Goal: Task Accomplishment & Management: Use online tool/utility

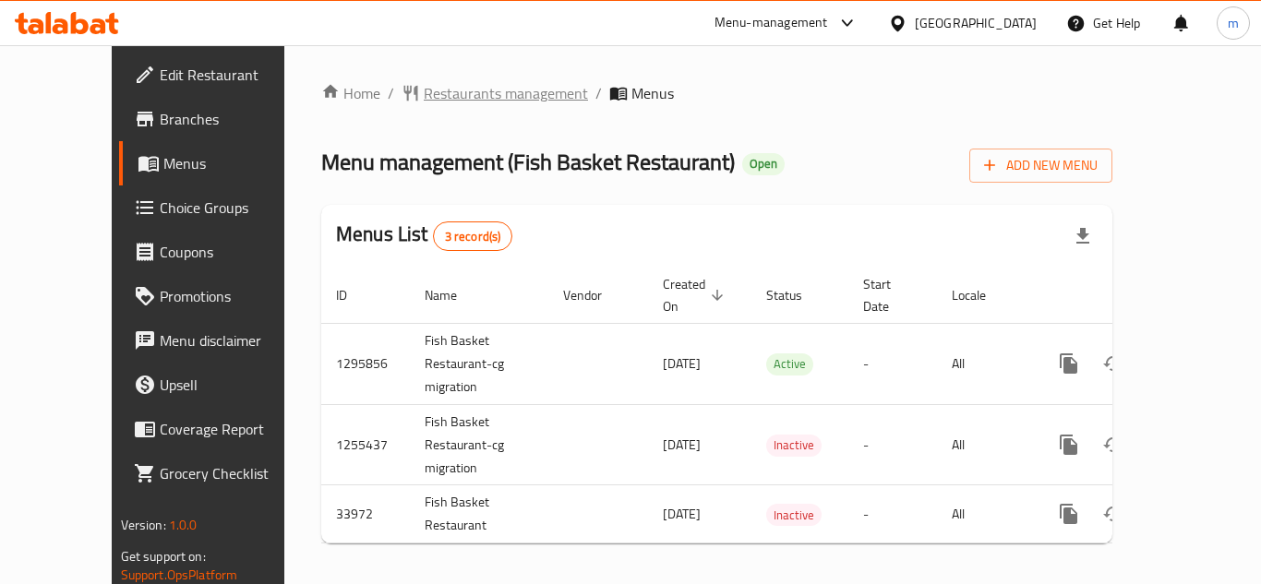
click at [441, 90] on span "Restaurants management" at bounding box center [506, 93] width 164 height 22
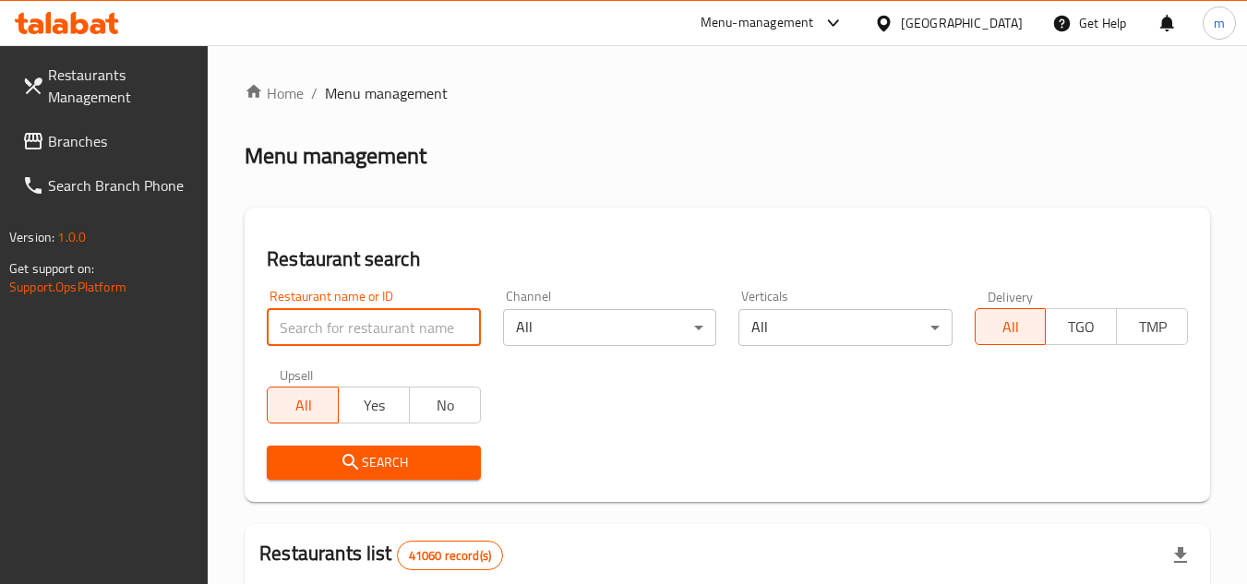
click at [344, 332] on input "search" at bounding box center [373, 327] width 213 height 37
paste input "17507"
type input "17507"
click at [318, 462] on span "Search" at bounding box center [374, 462] width 184 height 23
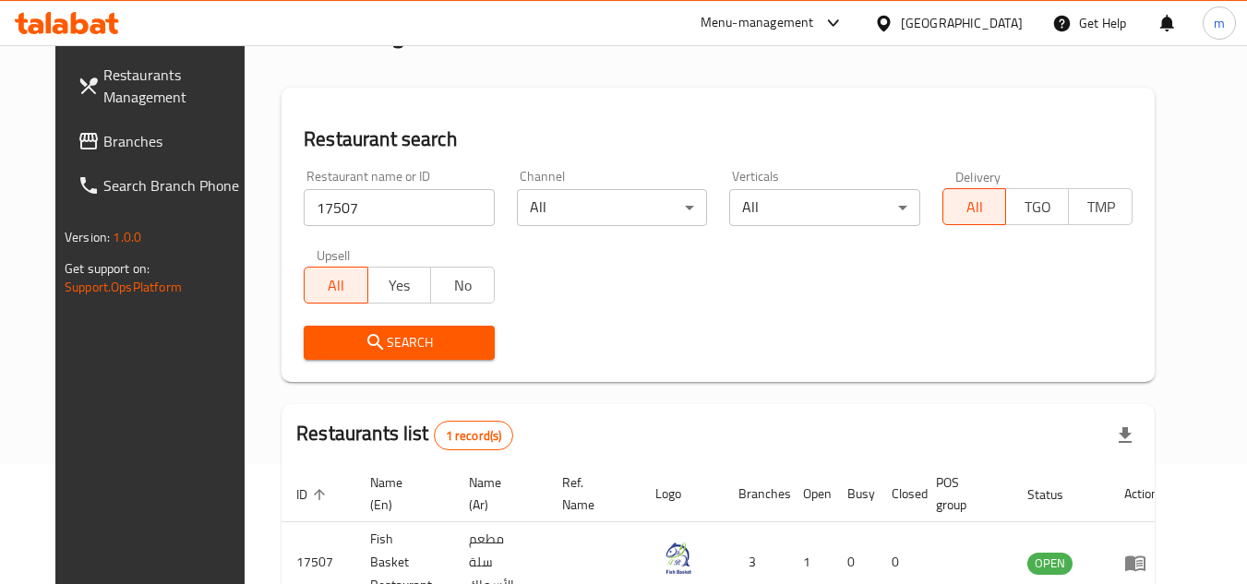
scroll to position [223, 0]
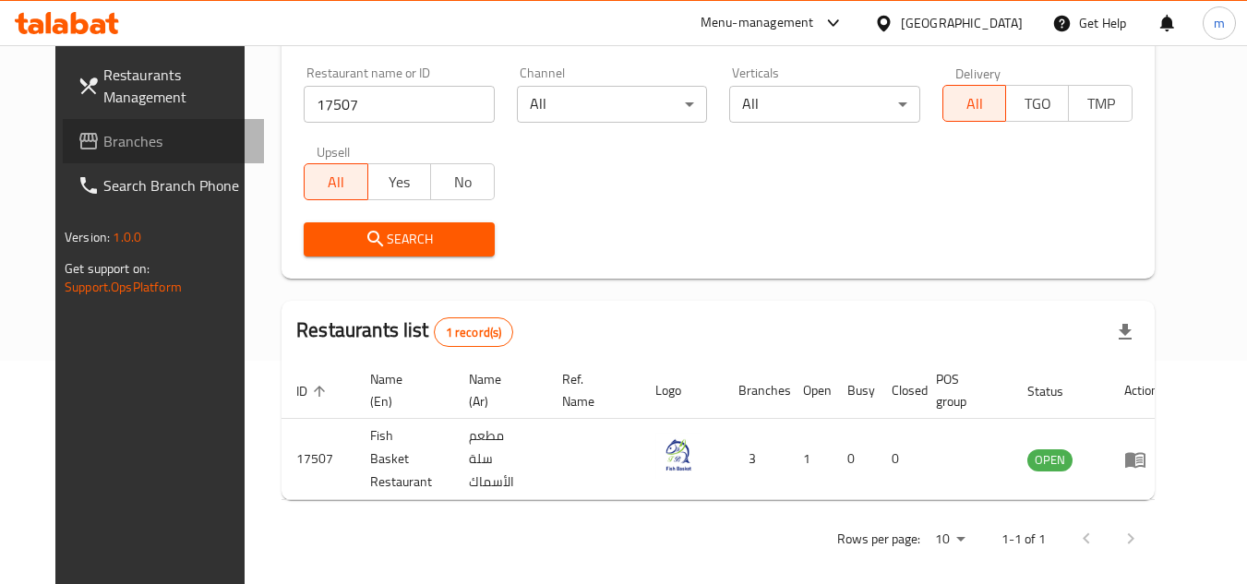
click at [103, 142] on span "Branches" at bounding box center [176, 141] width 146 height 22
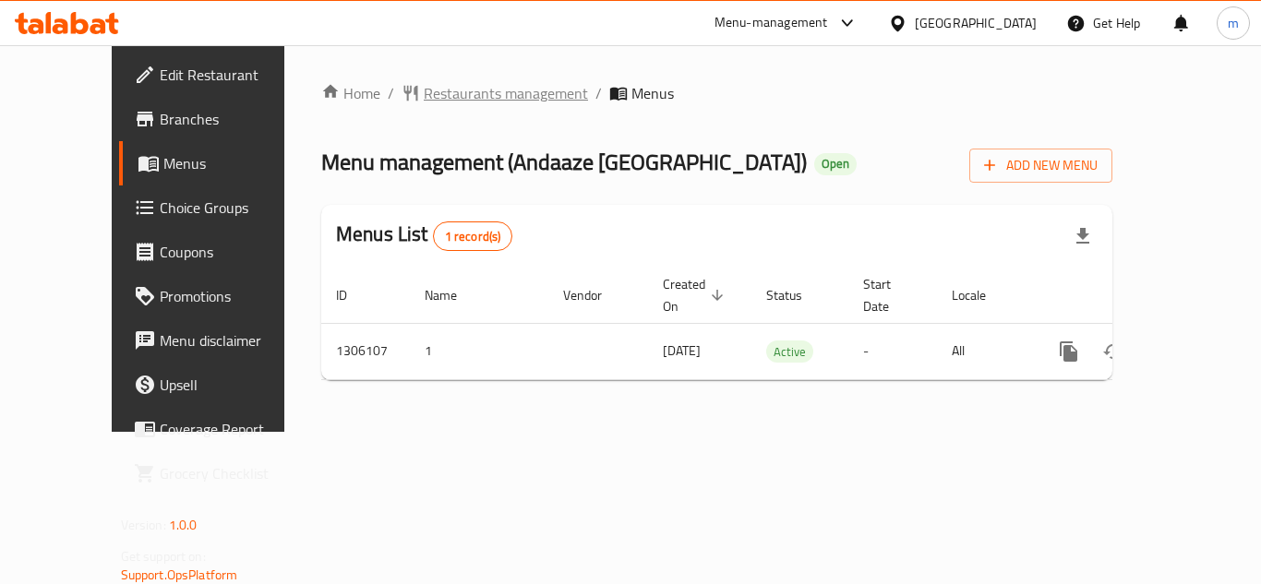
click at [424, 90] on span "Restaurants management" at bounding box center [506, 93] width 164 height 22
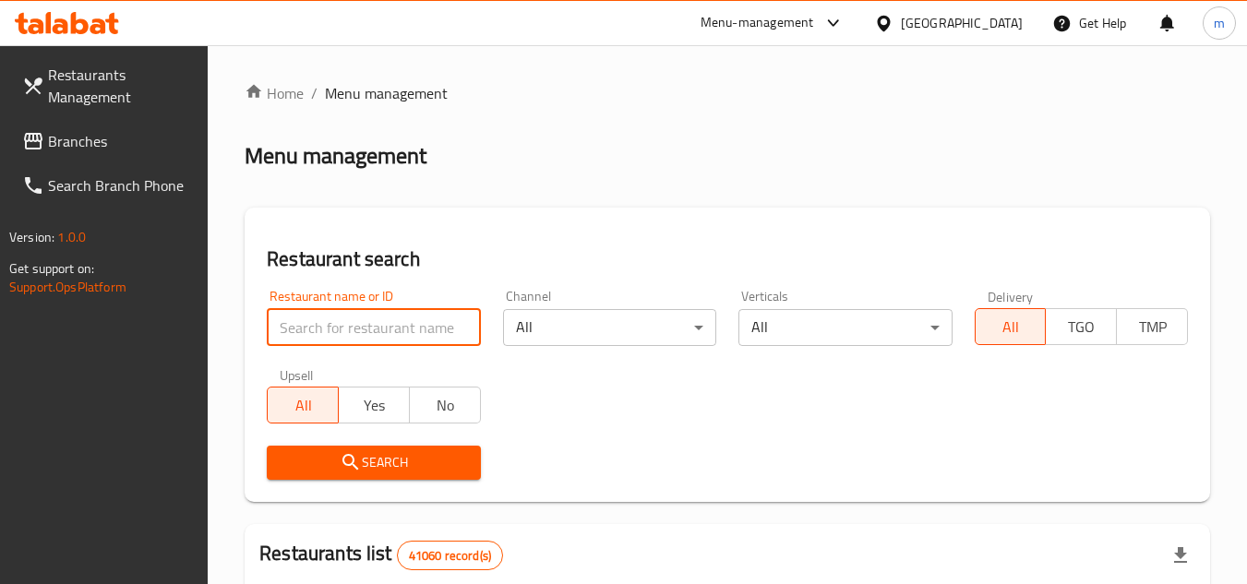
click at [370, 321] on input "search" at bounding box center [373, 327] width 213 height 37
click at [379, 334] on input "search" at bounding box center [373, 327] width 213 height 37
paste input "/703846"
type input "703846"
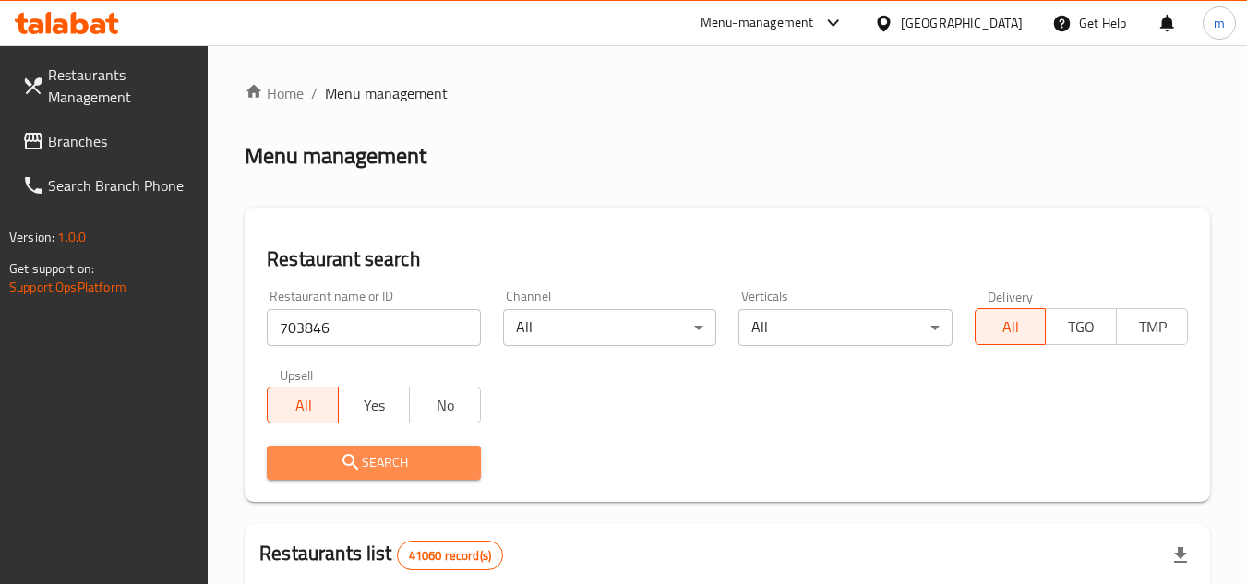
click at [446, 459] on span "Search" at bounding box center [374, 462] width 184 height 23
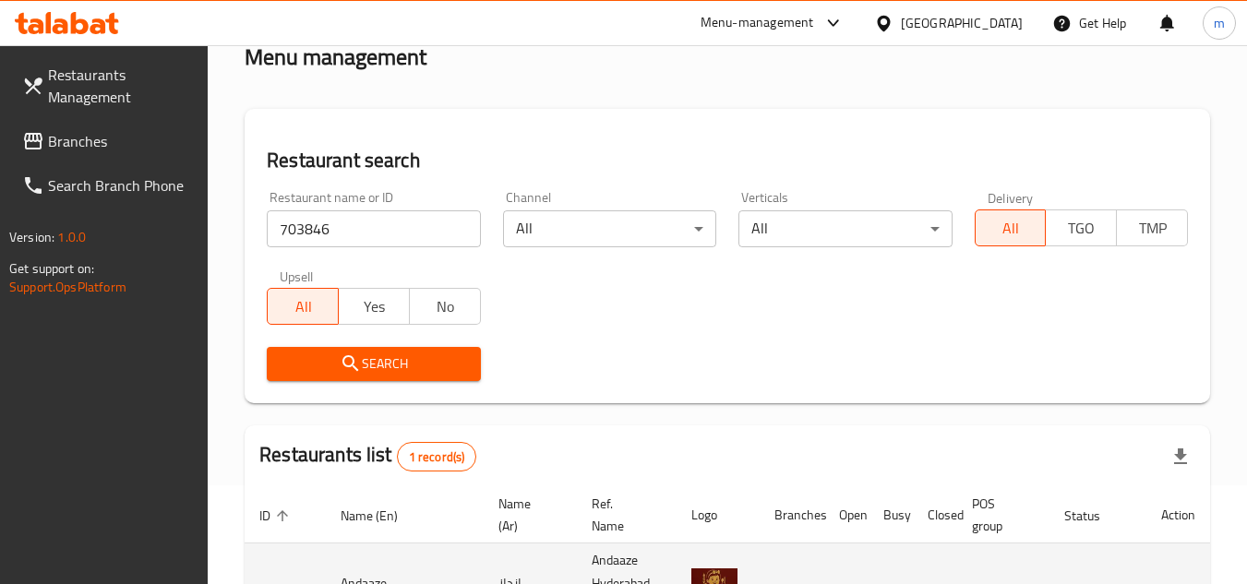
scroll to position [262, 0]
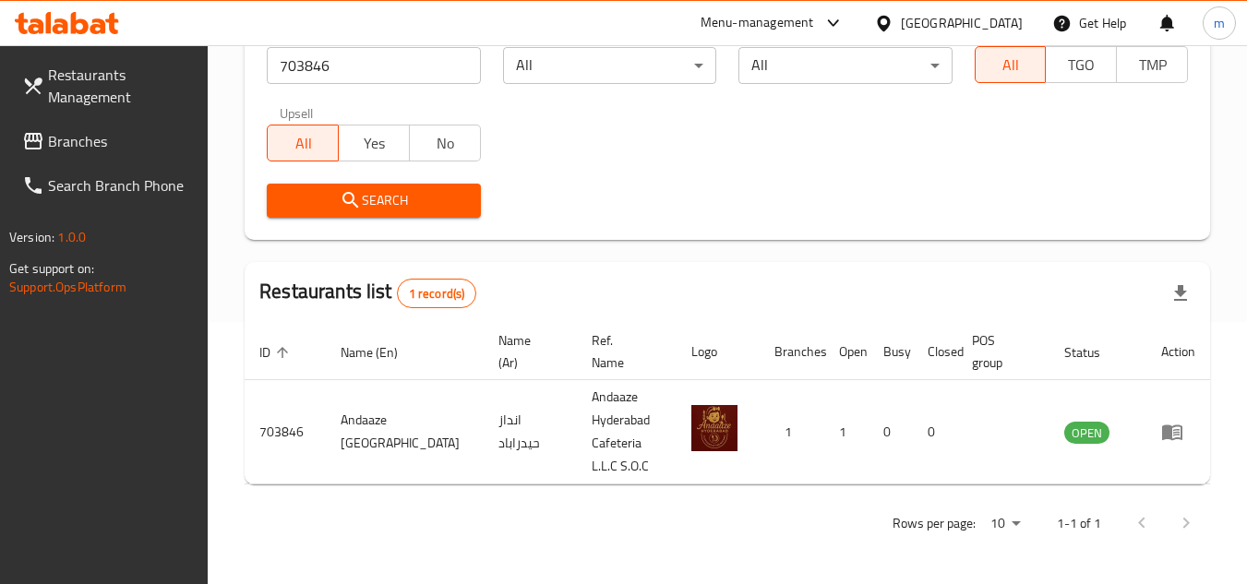
click at [930, 17] on div "[GEOGRAPHIC_DATA]" at bounding box center [962, 23] width 122 height 20
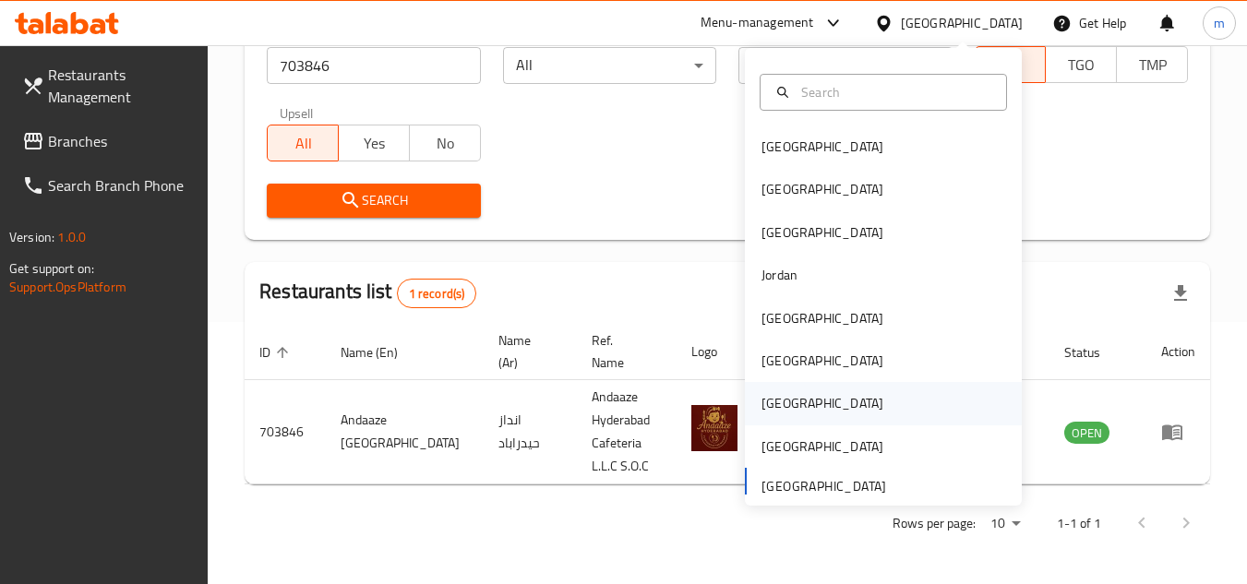
click at [769, 403] on div "[GEOGRAPHIC_DATA]" at bounding box center [823, 403] width 122 height 20
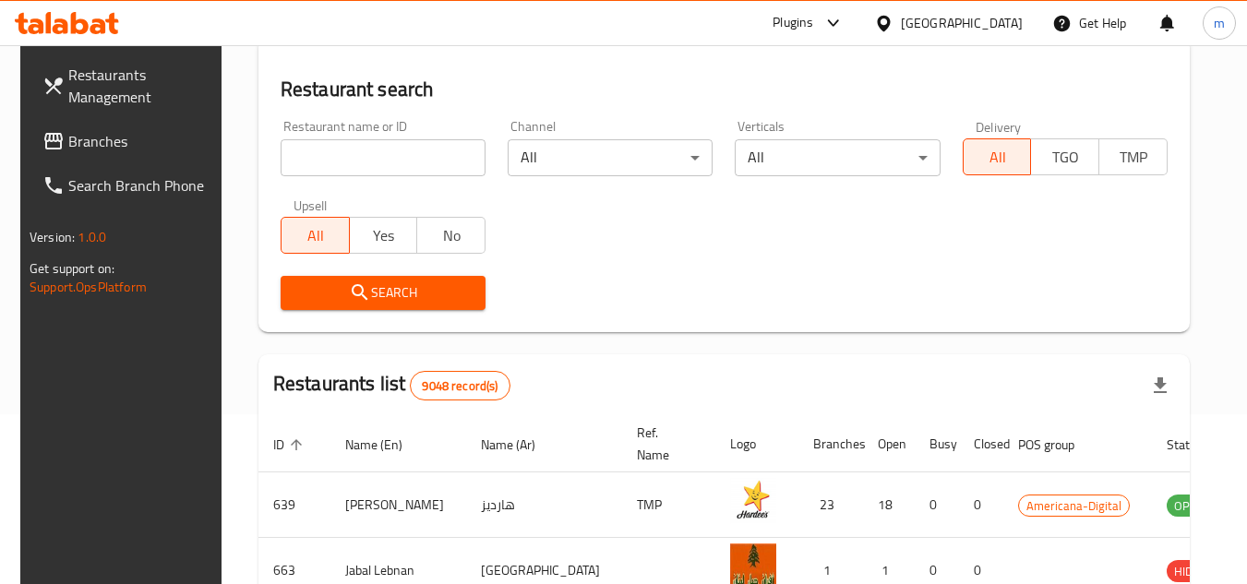
scroll to position [262, 0]
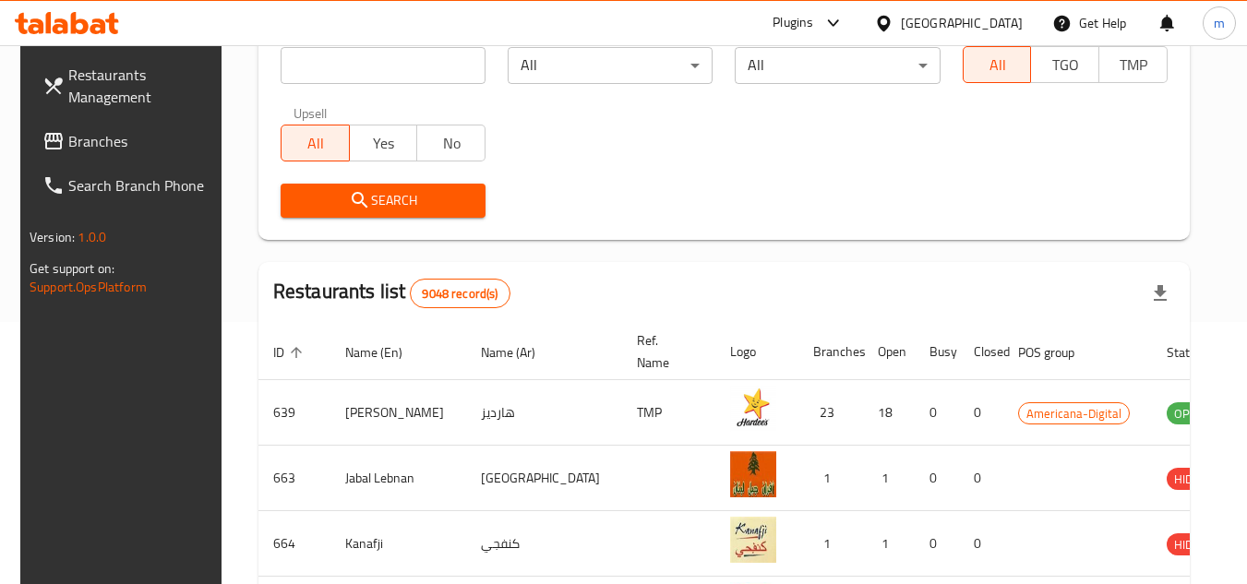
click at [100, 138] on span "Branches" at bounding box center [141, 141] width 146 height 22
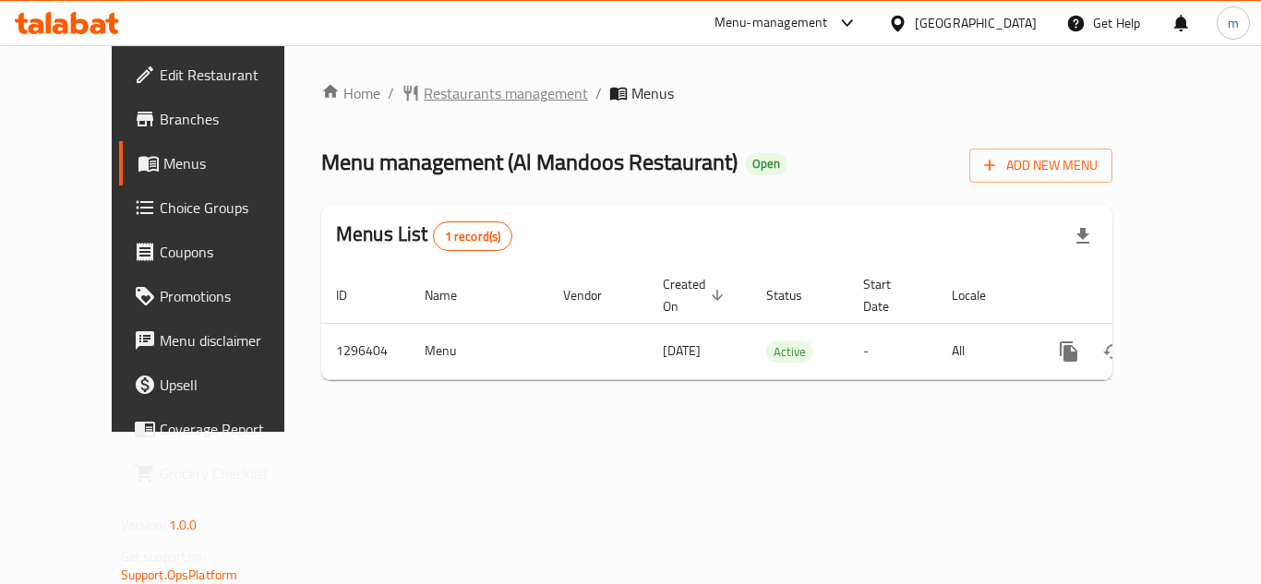
click at [450, 83] on span "Restaurants management" at bounding box center [506, 93] width 164 height 22
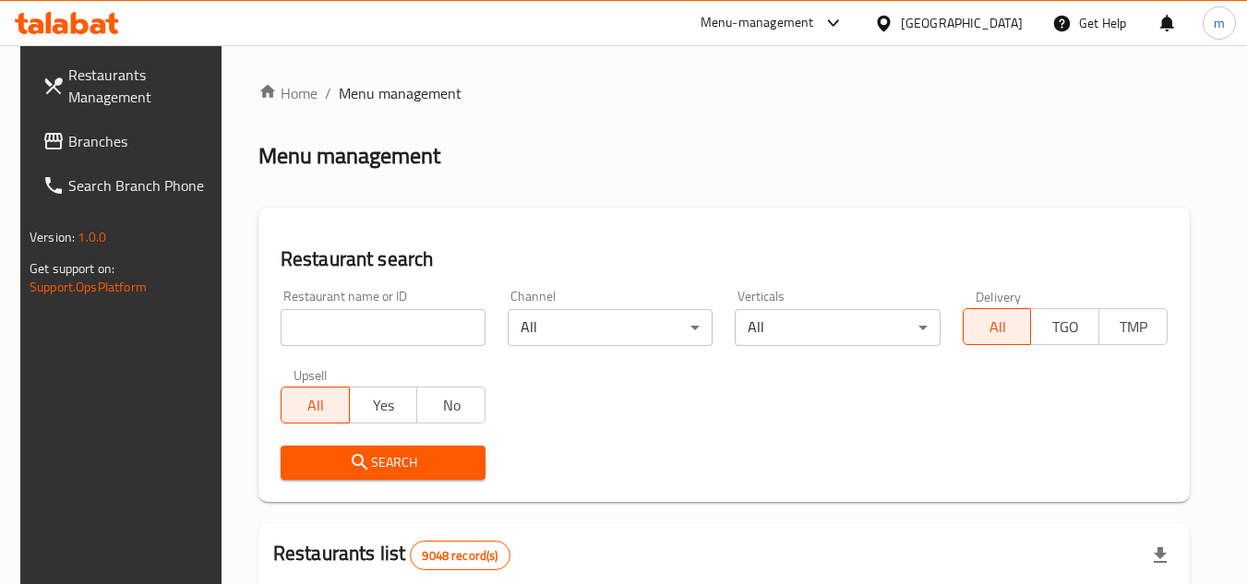
click at [370, 341] on input "search" at bounding box center [383, 327] width 205 height 37
paste input "700016"
type input "700016"
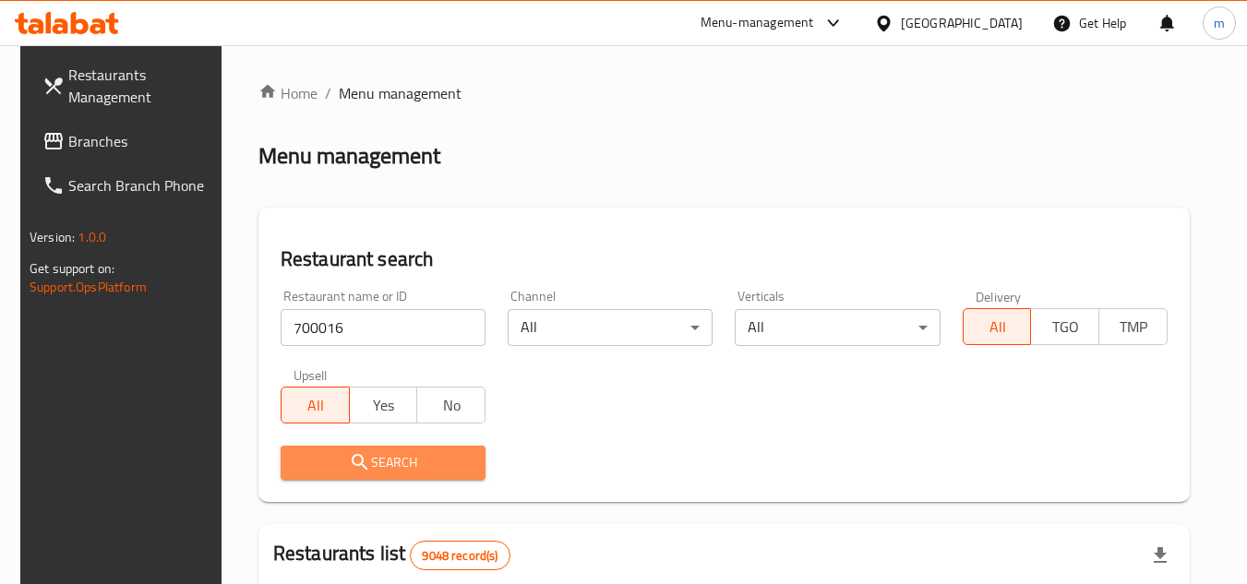
click at [384, 464] on span "Search" at bounding box center [382, 462] width 175 height 23
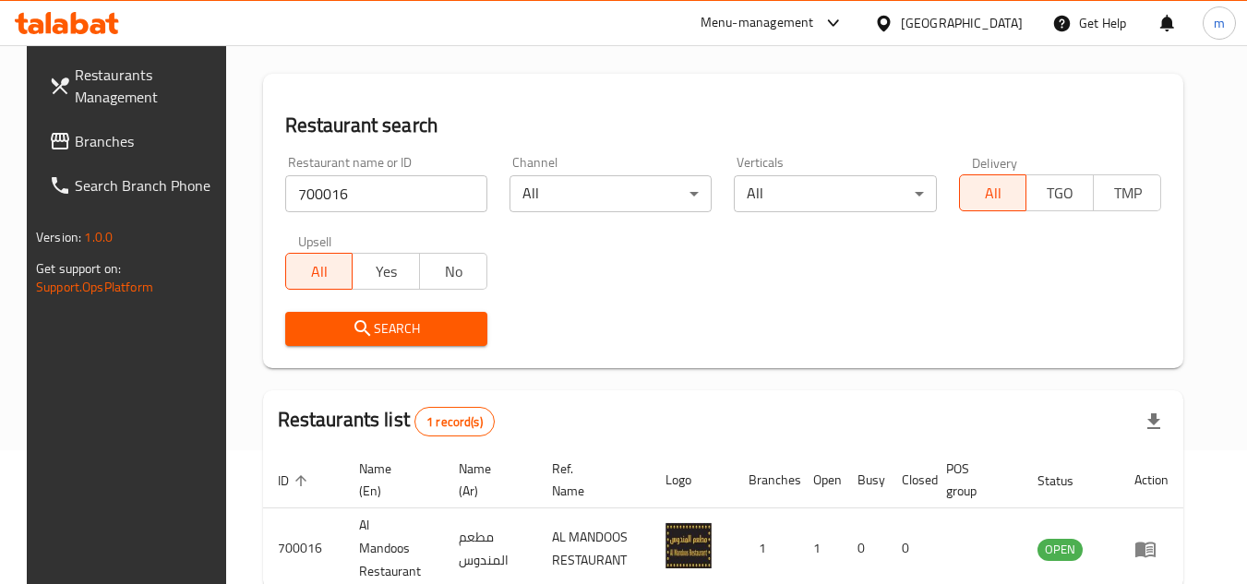
scroll to position [223, 0]
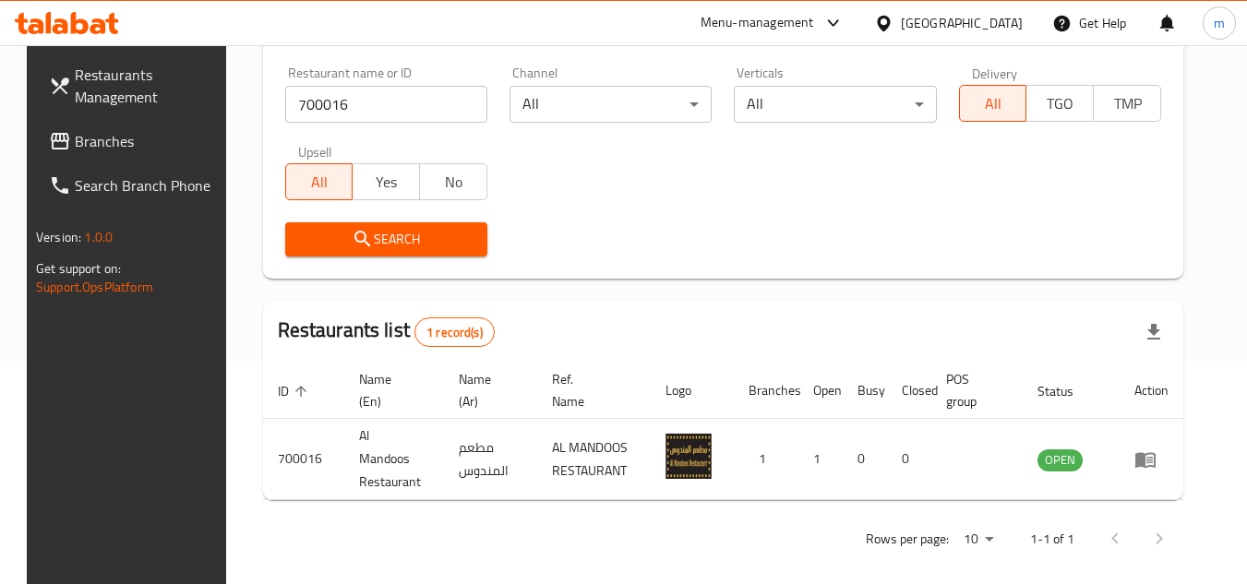
click at [894, 14] on icon at bounding box center [883, 23] width 19 height 19
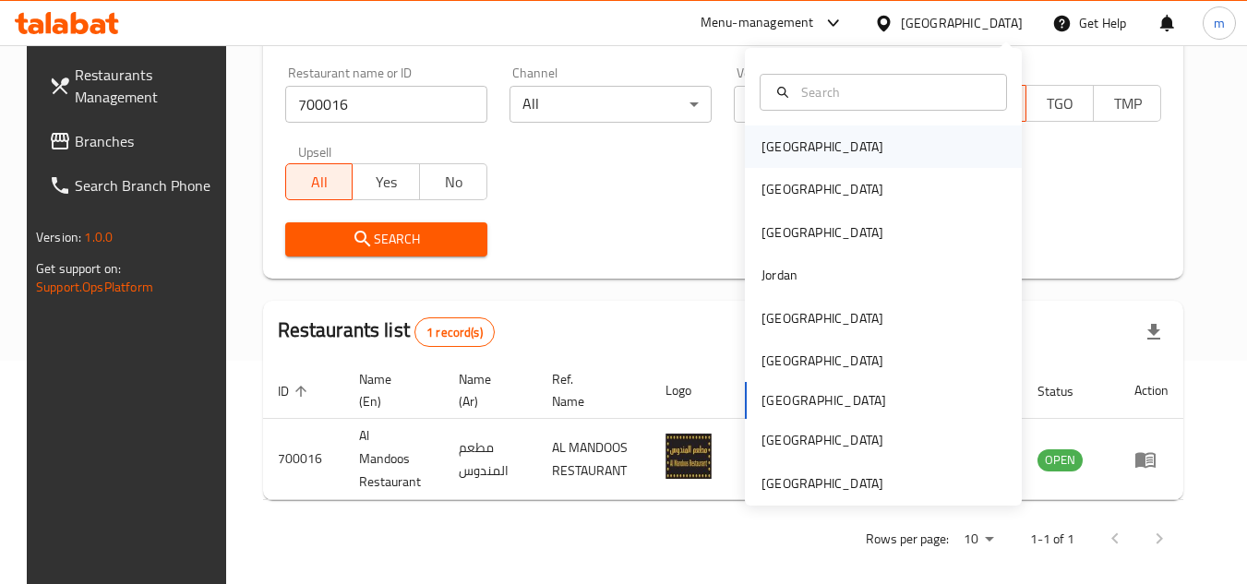
click at [777, 148] on div "[GEOGRAPHIC_DATA]" at bounding box center [823, 147] width 122 height 20
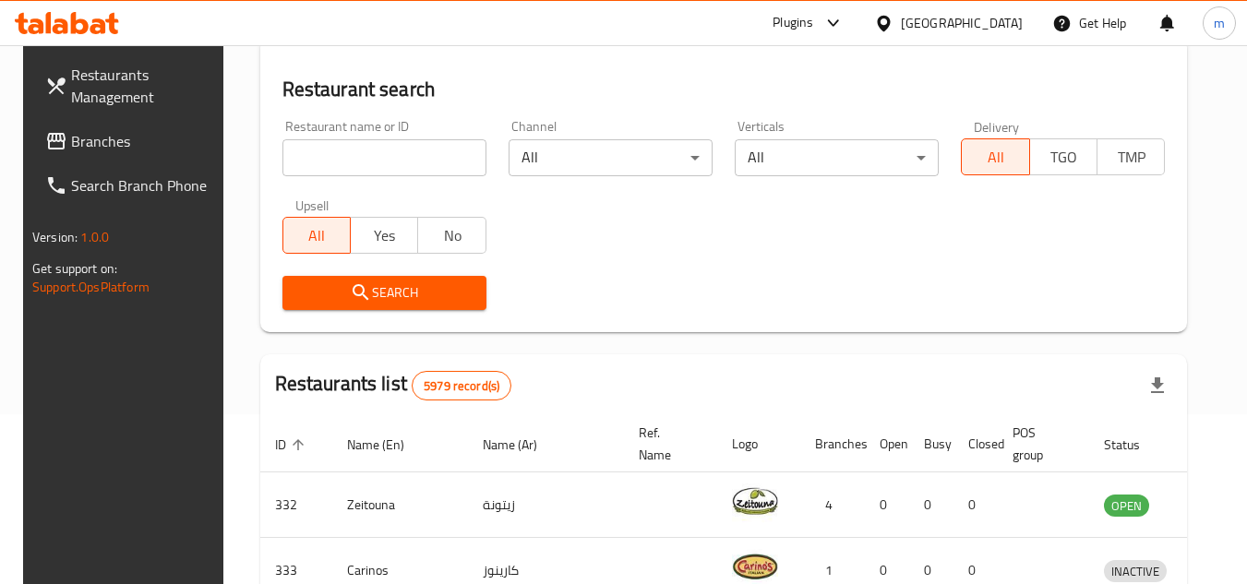
scroll to position [223, 0]
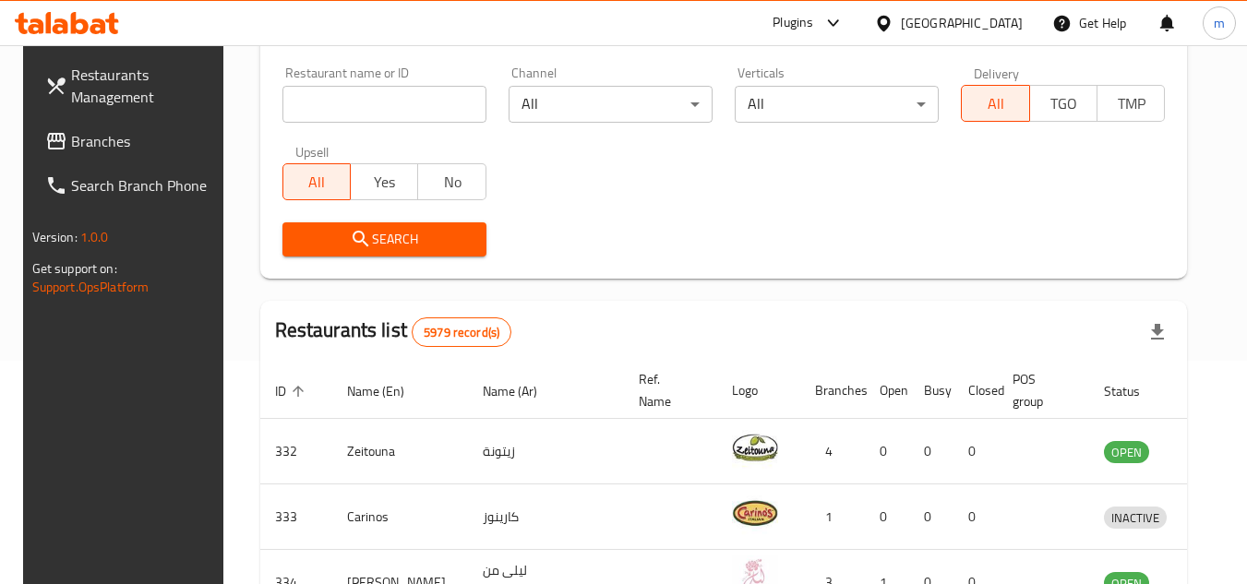
click at [83, 130] on span "Branches" at bounding box center [144, 141] width 146 height 22
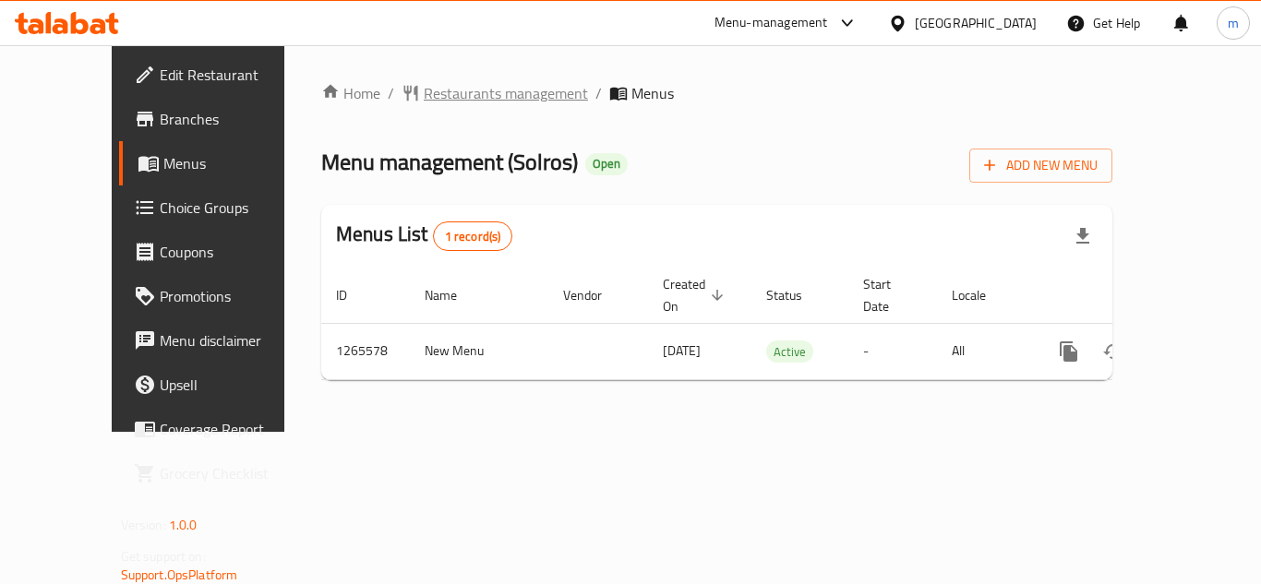
click at [465, 102] on span "Restaurants management" at bounding box center [506, 93] width 164 height 22
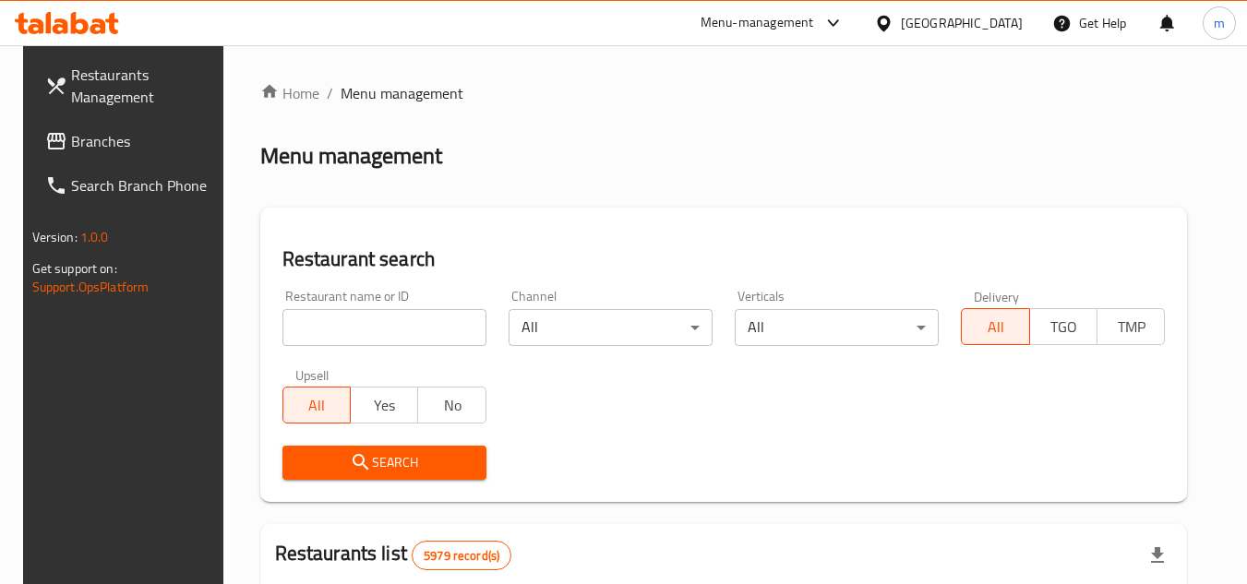
click at [383, 318] on input "search" at bounding box center [384, 327] width 204 height 37
paste input "686863"
type input "686863"
click at [400, 457] on span "Search" at bounding box center [384, 462] width 174 height 23
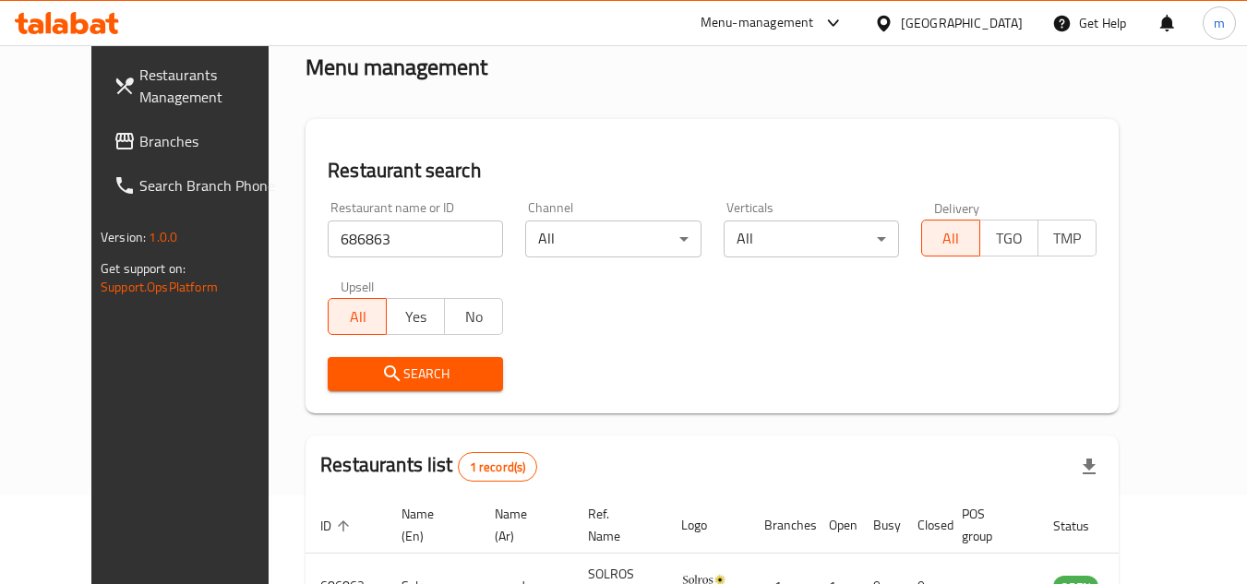
scroll to position [223, 0]
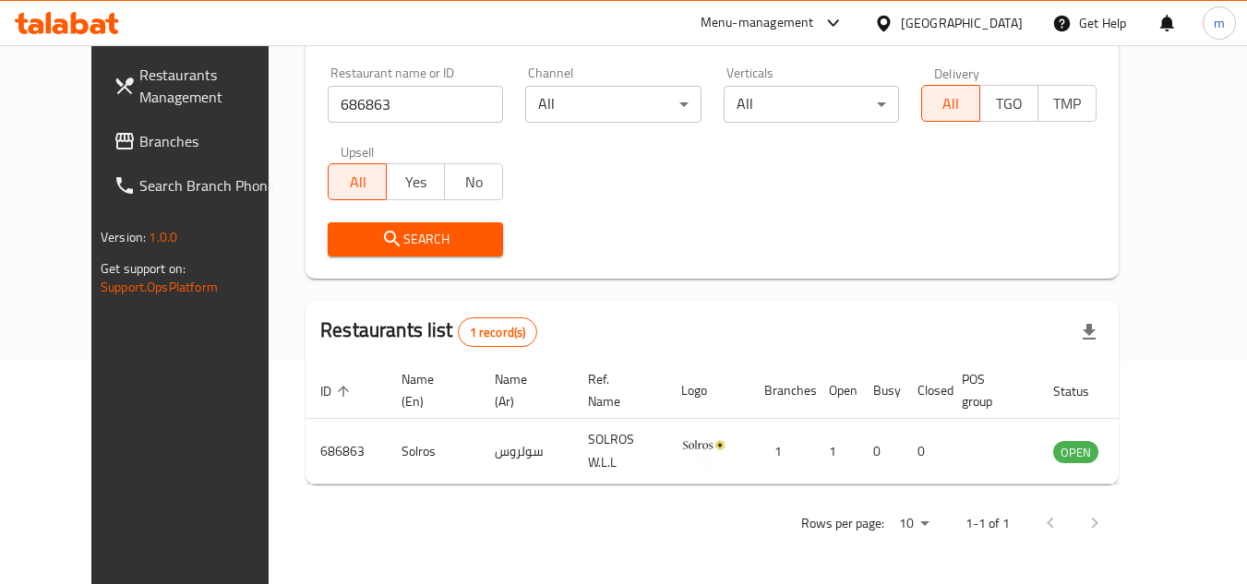
click at [894, 21] on icon at bounding box center [883, 23] width 19 height 19
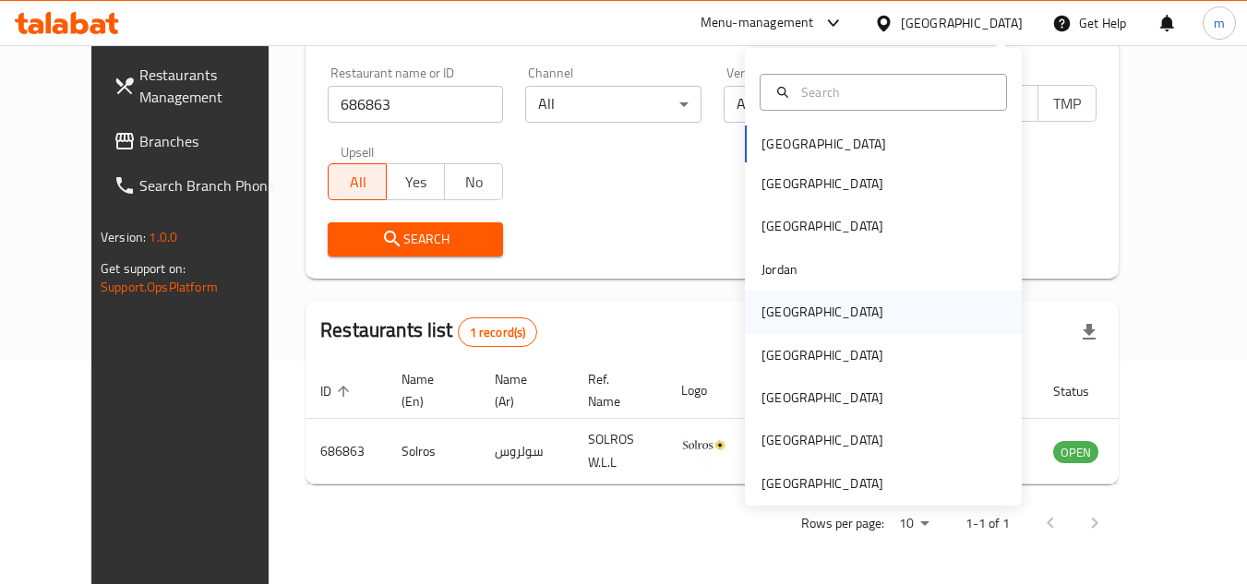
click at [798, 309] on div "[GEOGRAPHIC_DATA]" at bounding box center [822, 312] width 151 height 42
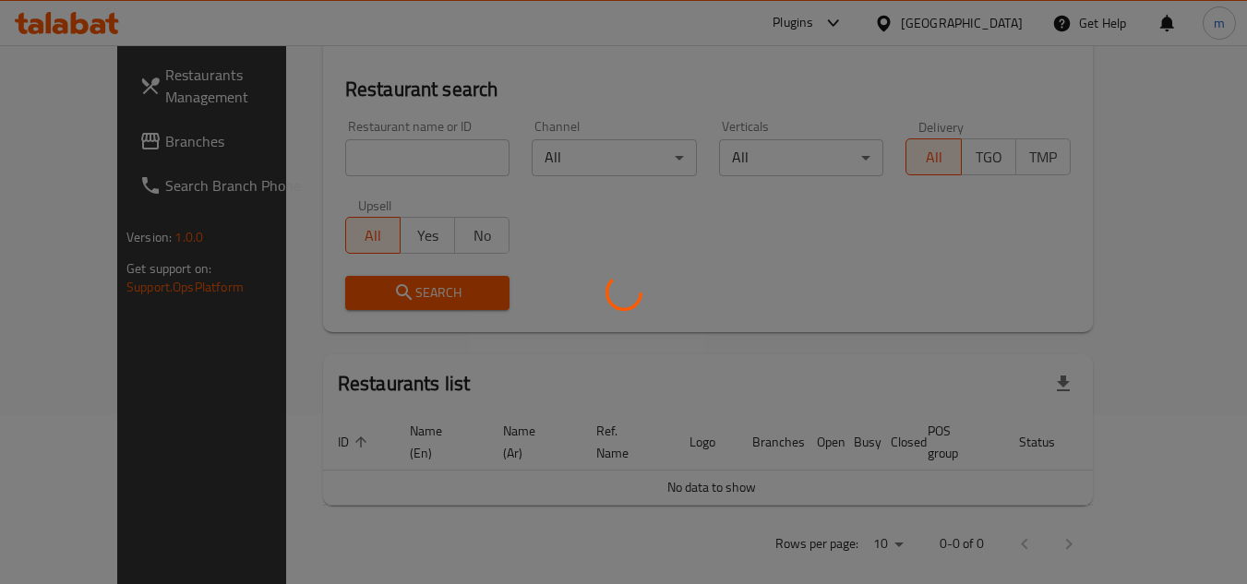
scroll to position [223, 0]
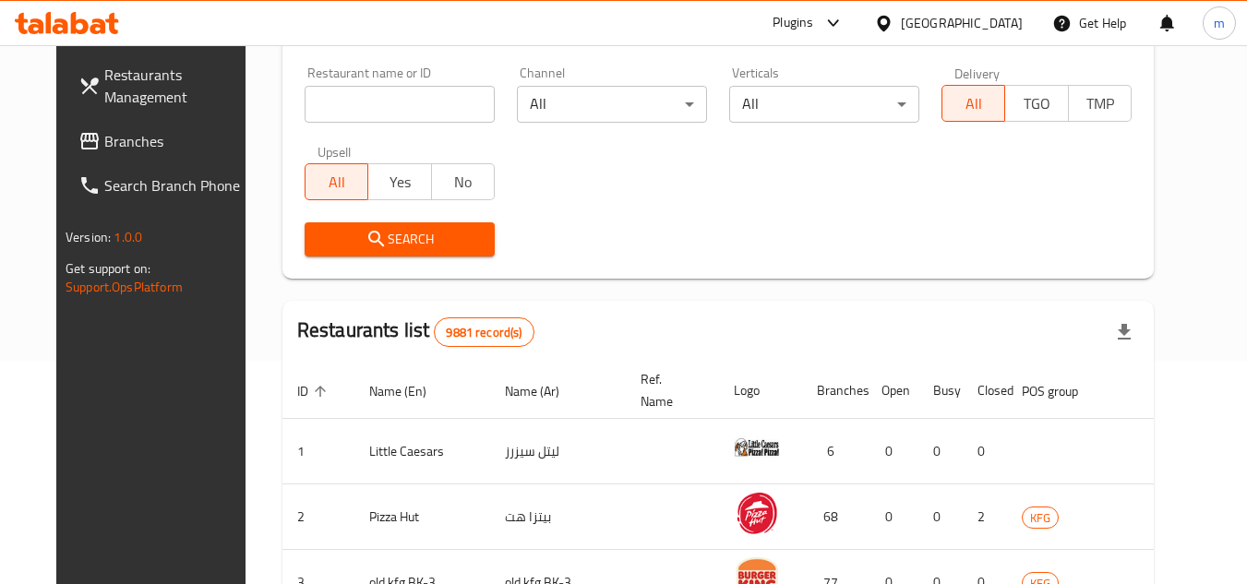
click at [116, 149] on span "Branches" at bounding box center [177, 141] width 146 height 22
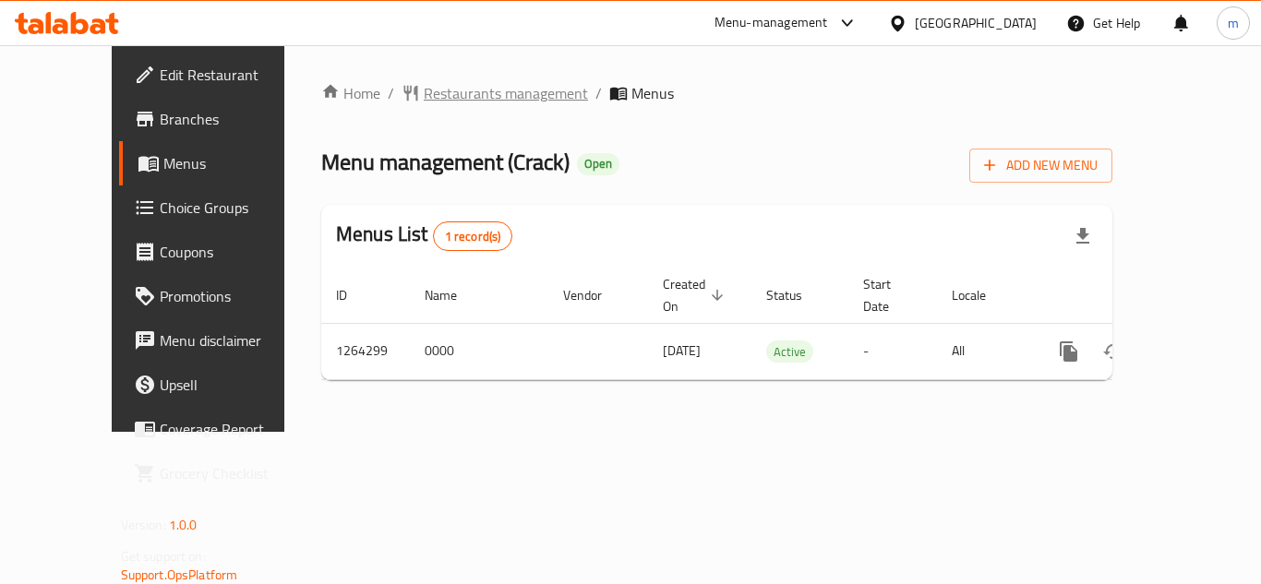
click at [490, 91] on span "Restaurants management" at bounding box center [506, 93] width 164 height 22
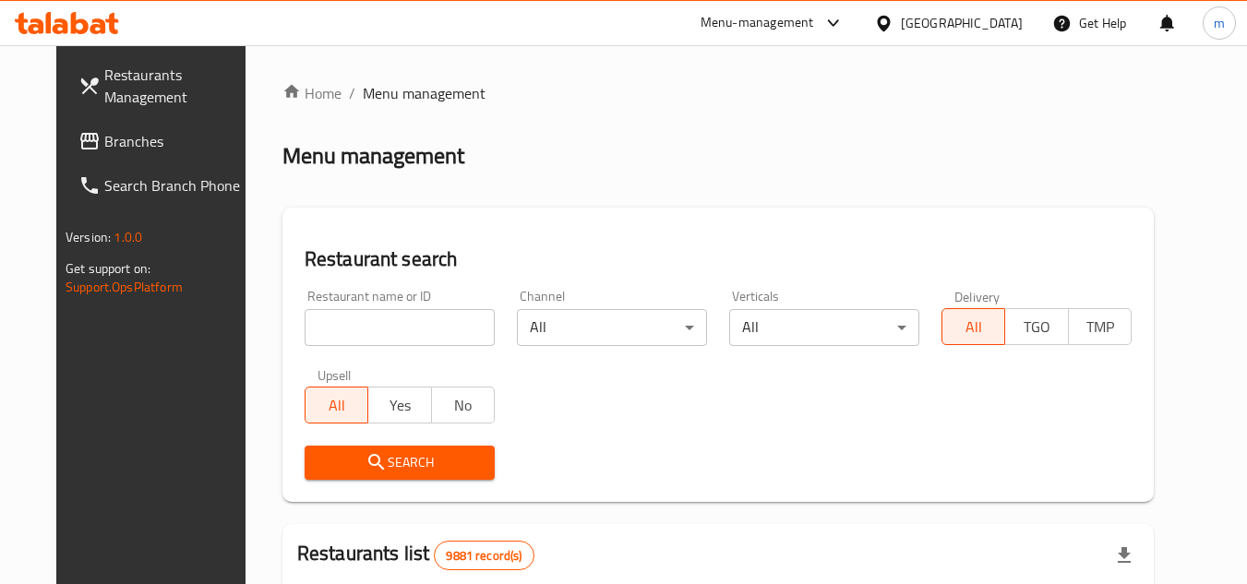
click at [350, 328] on input "search" at bounding box center [400, 327] width 190 height 37
paste input "686311"
type input "686311"
click at [366, 451] on icon "submit" at bounding box center [377, 462] width 22 height 22
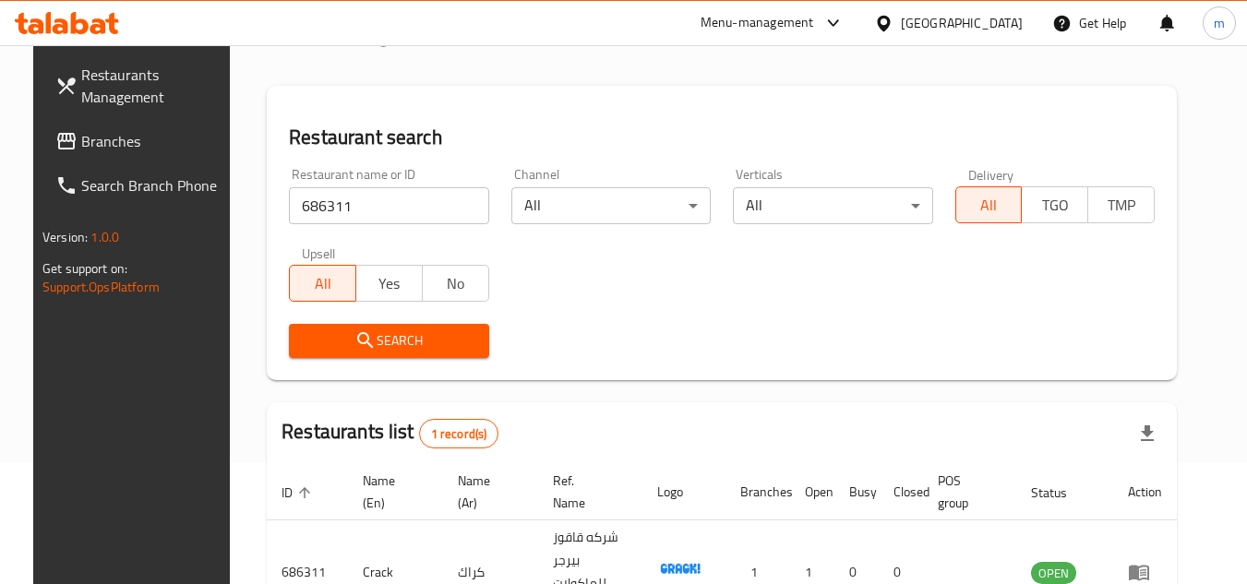
scroll to position [223, 0]
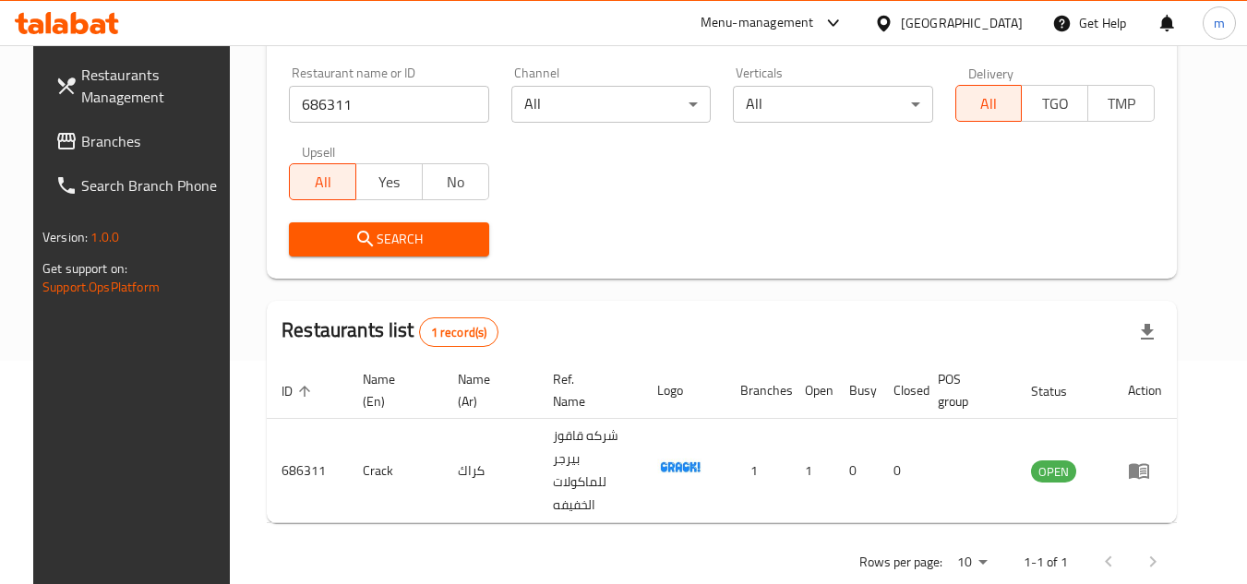
click at [1007, 24] on div "[GEOGRAPHIC_DATA]" at bounding box center [962, 23] width 122 height 20
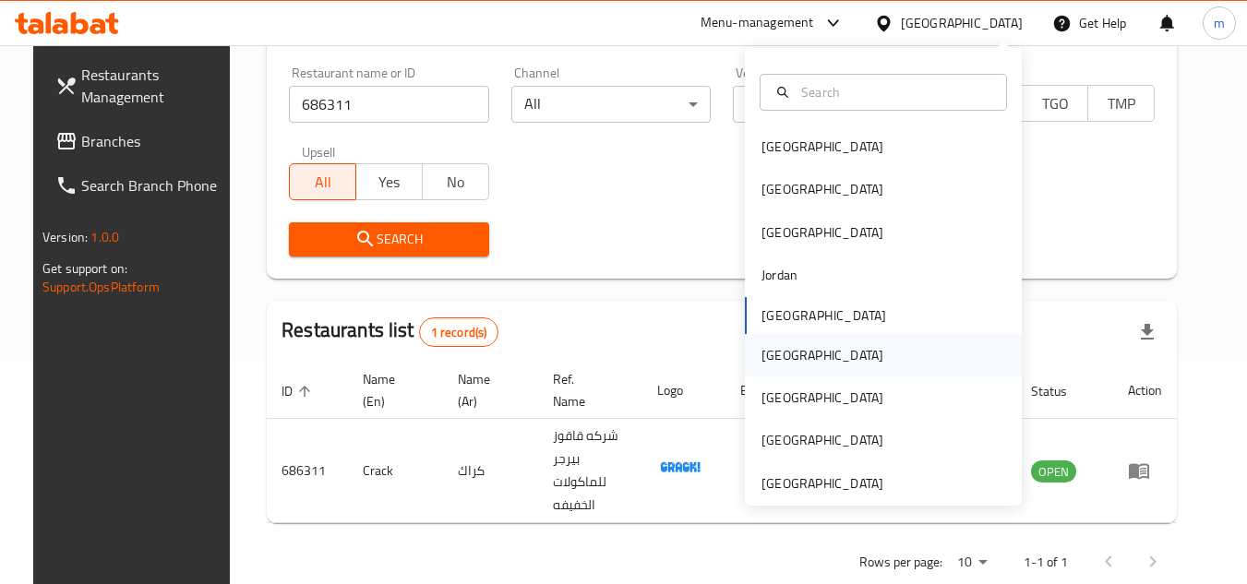
click at [762, 358] on div "[GEOGRAPHIC_DATA]" at bounding box center [823, 355] width 122 height 20
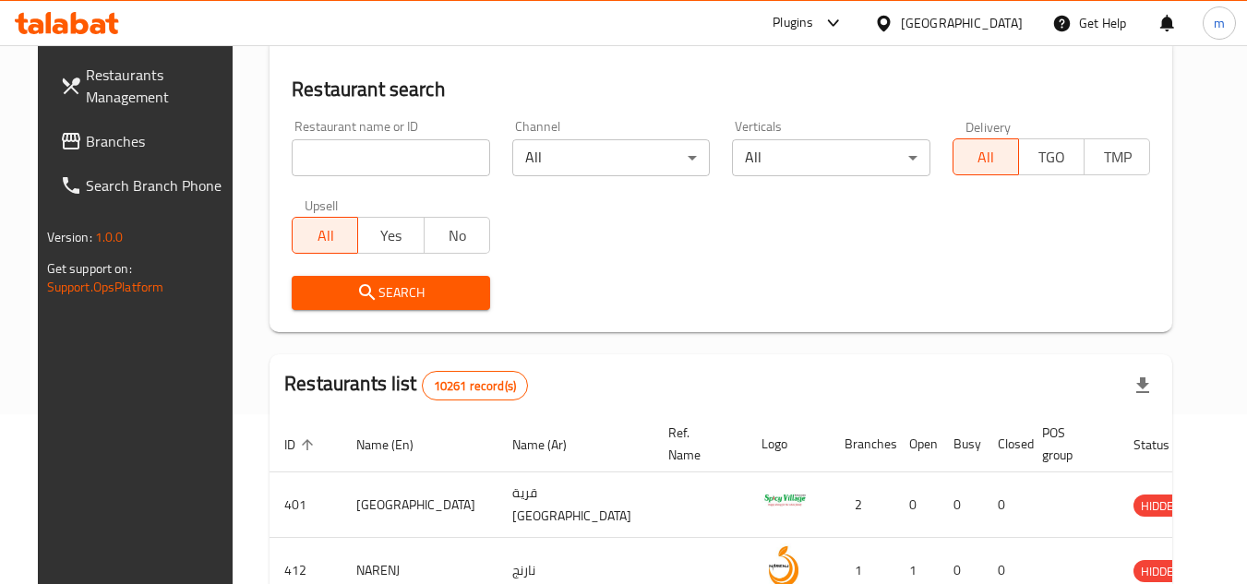
scroll to position [223, 0]
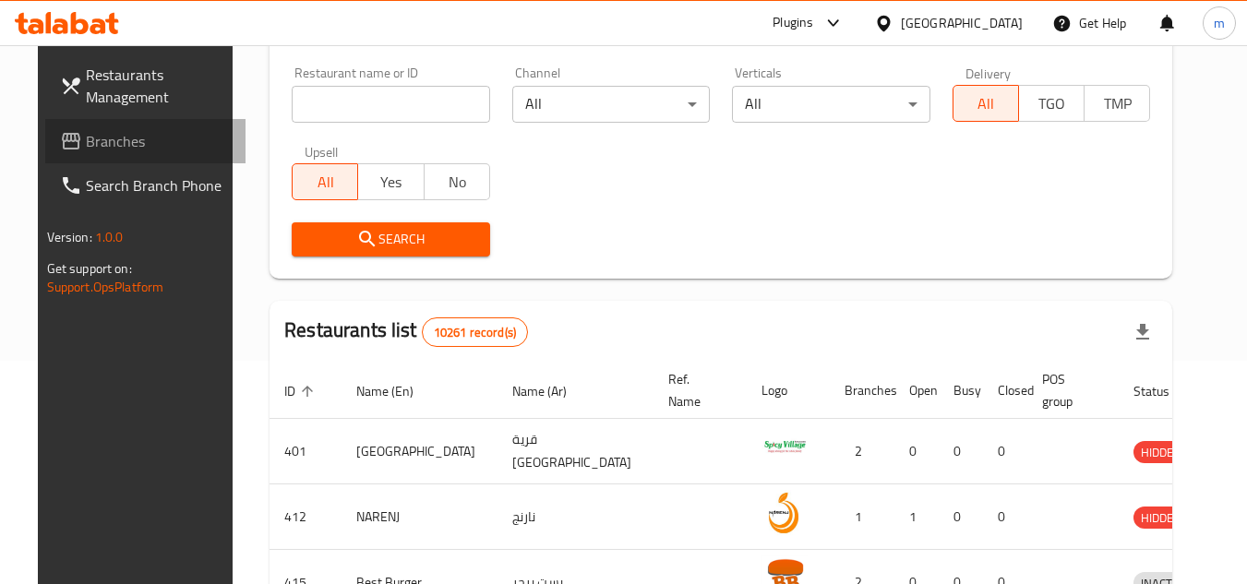
click at [108, 134] on span "Branches" at bounding box center [159, 141] width 146 height 22
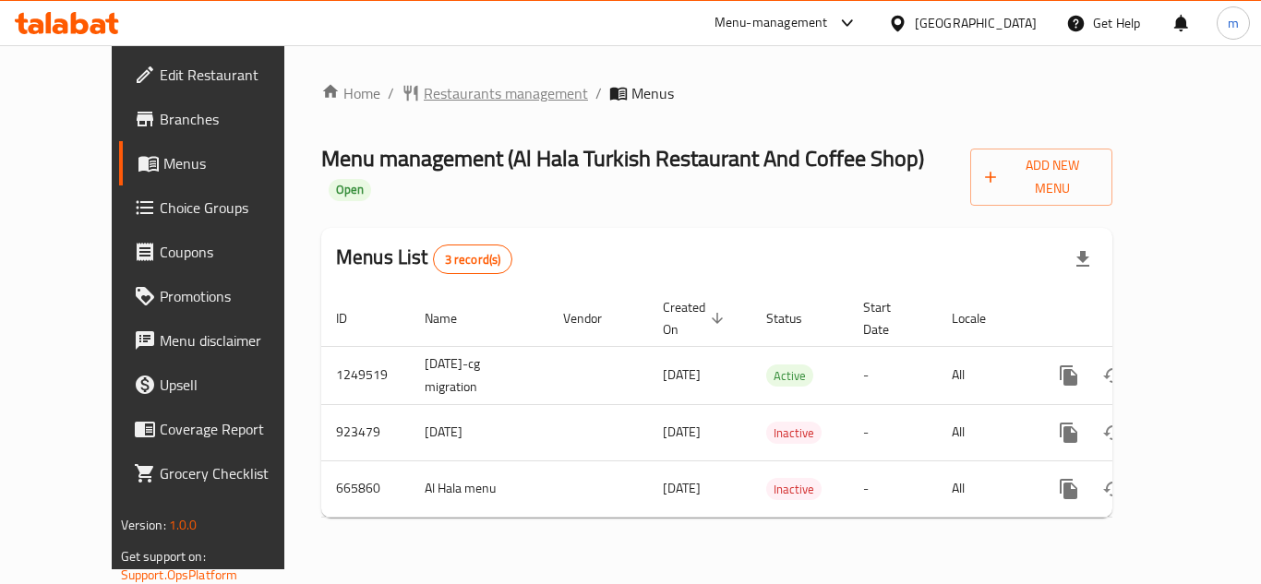
click at [442, 93] on span "Restaurants management" at bounding box center [506, 93] width 164 height 22
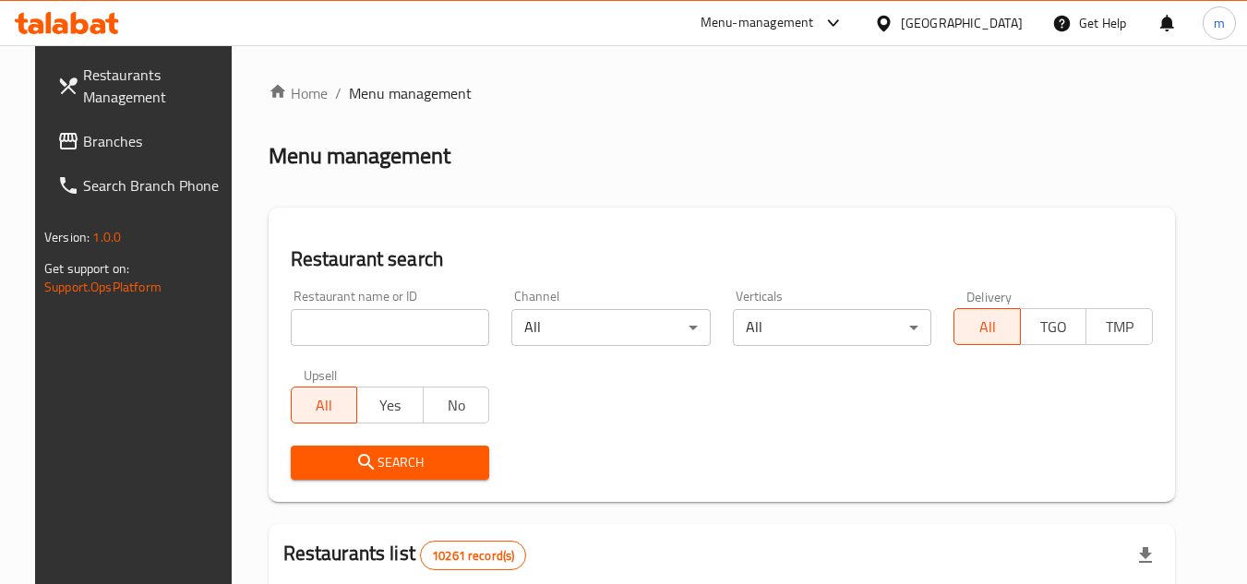
click at [363, 332] on input "search" at bounding box center [390, 327] width 199 height 37
paste input "642025/"
type input "642025"
click at [374, 463] on span "Search" at bounding box center [391, 462] width 170 height 23
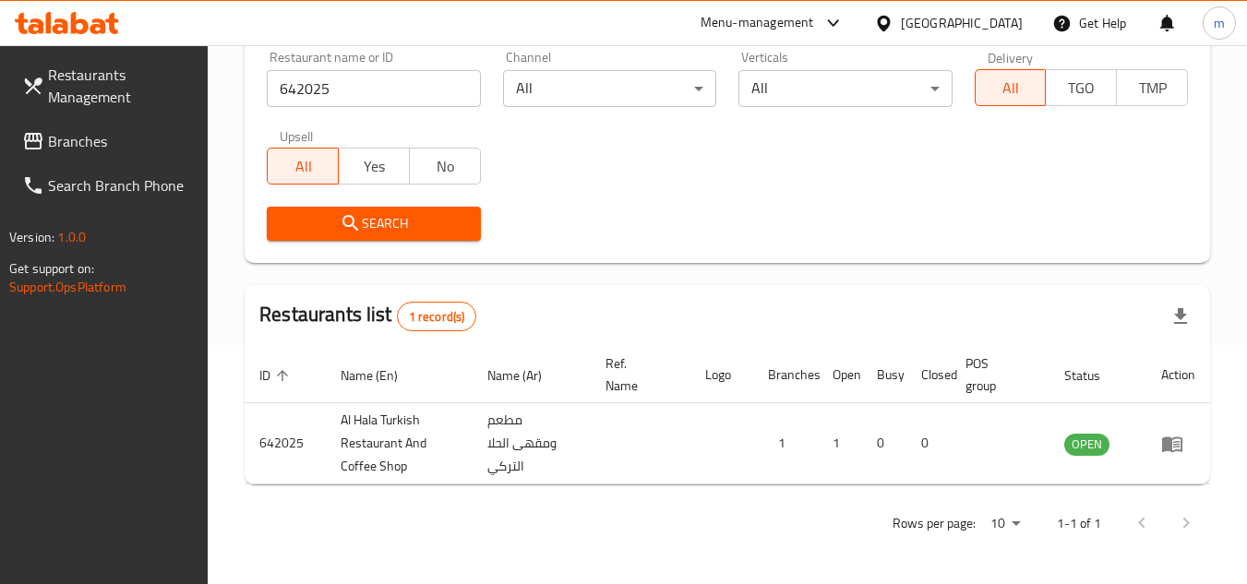
scroll to position [239, 0]
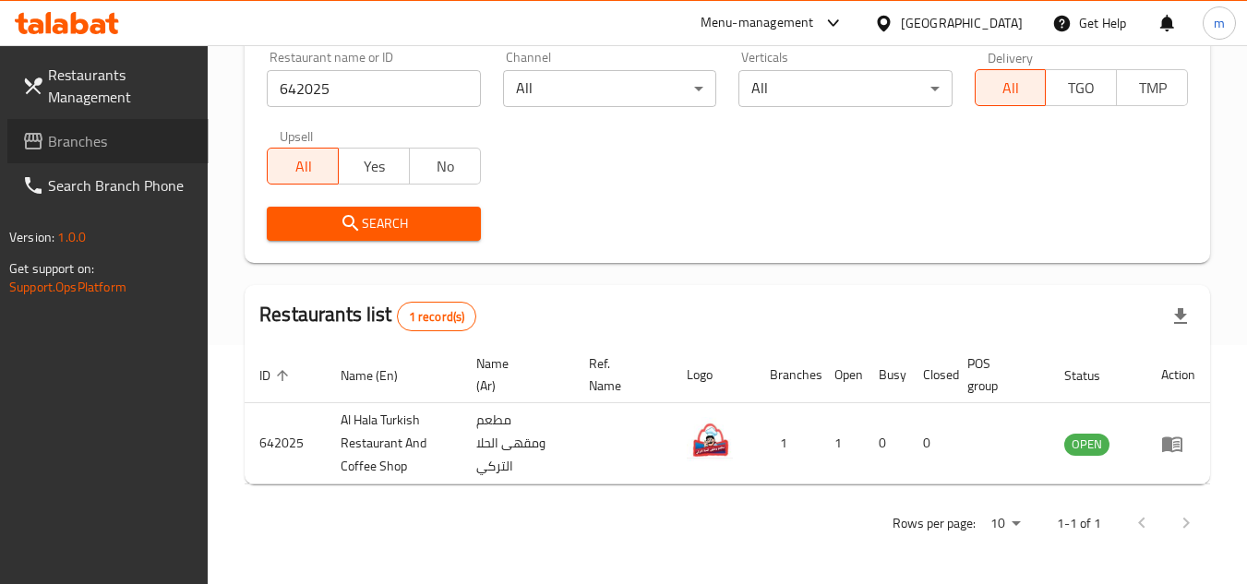
click at [68, 135] on span "Branches" at bounding box center [121, 141] width 146 height 22
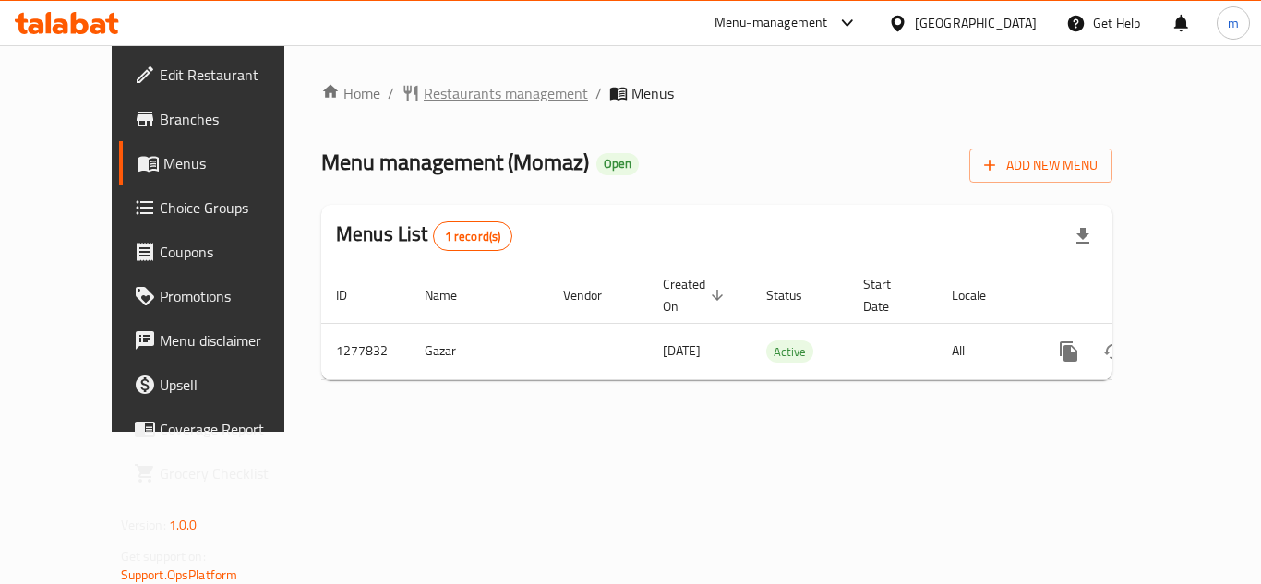
click at [487, 96] on span "Restaurants management" at bounding box center [506, 93] width 164 height 22
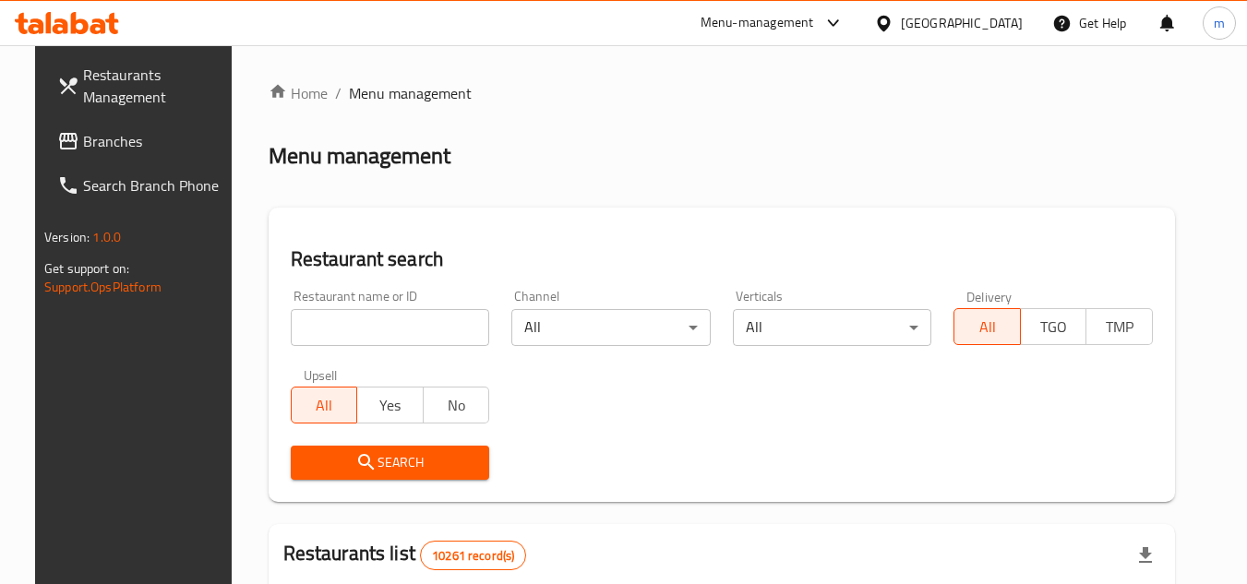
click at [392, 338] on input "search" at bounding box center [390, 327] width 199 height 37
paste input "692655"
type input "692655"
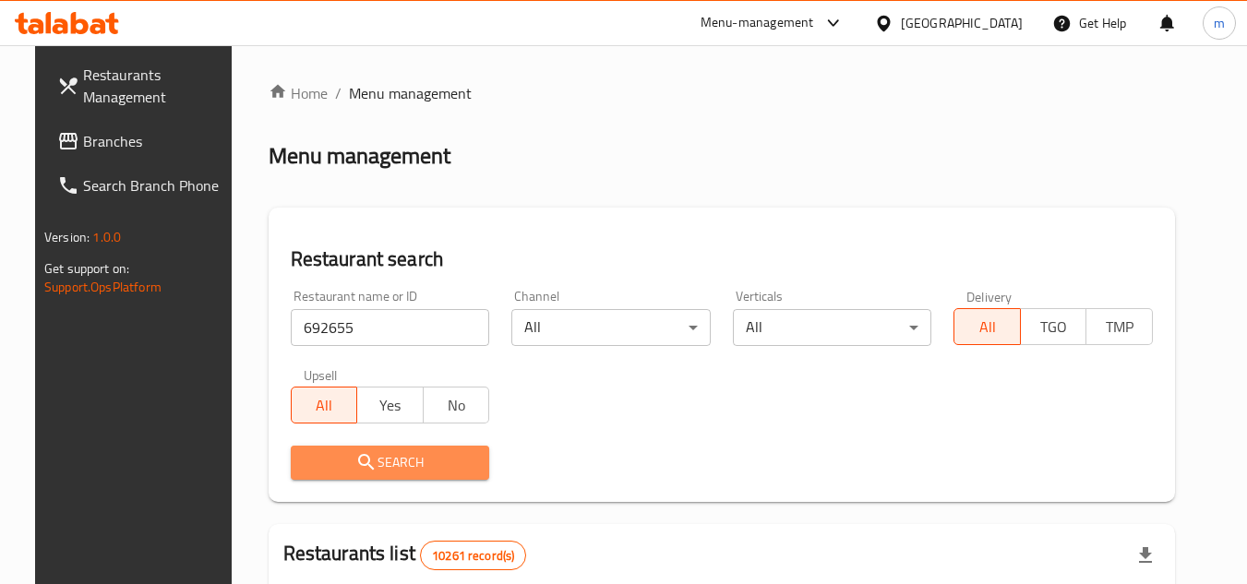
click at [358, 468] on icon "submit" at bounding box center [366, 462] width 16 height 16
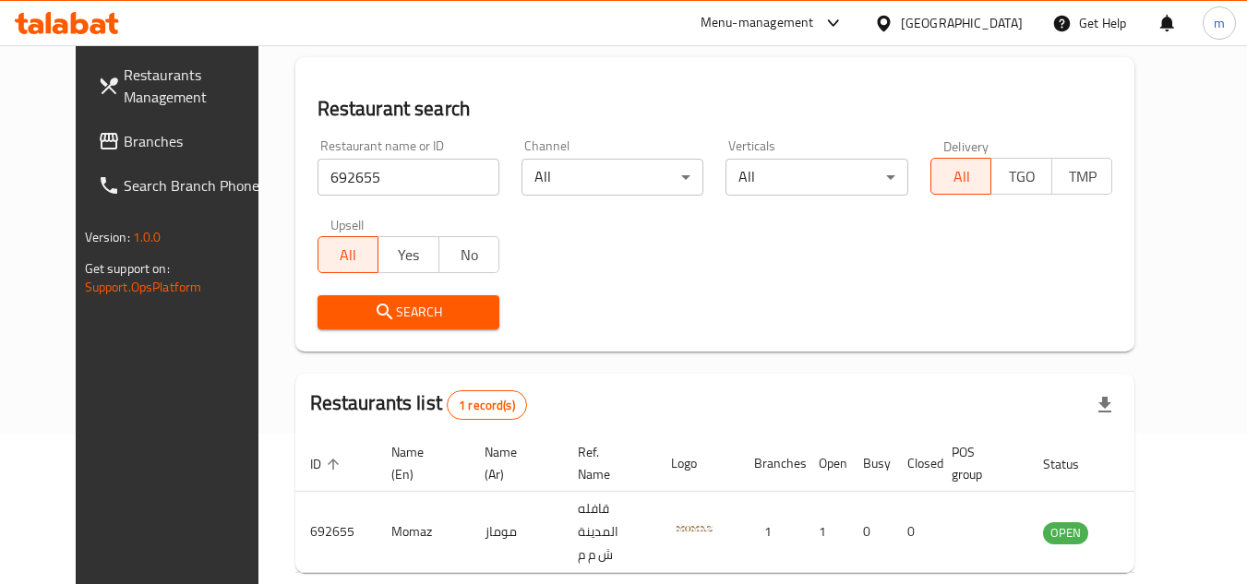
scroll to position [223, 0]
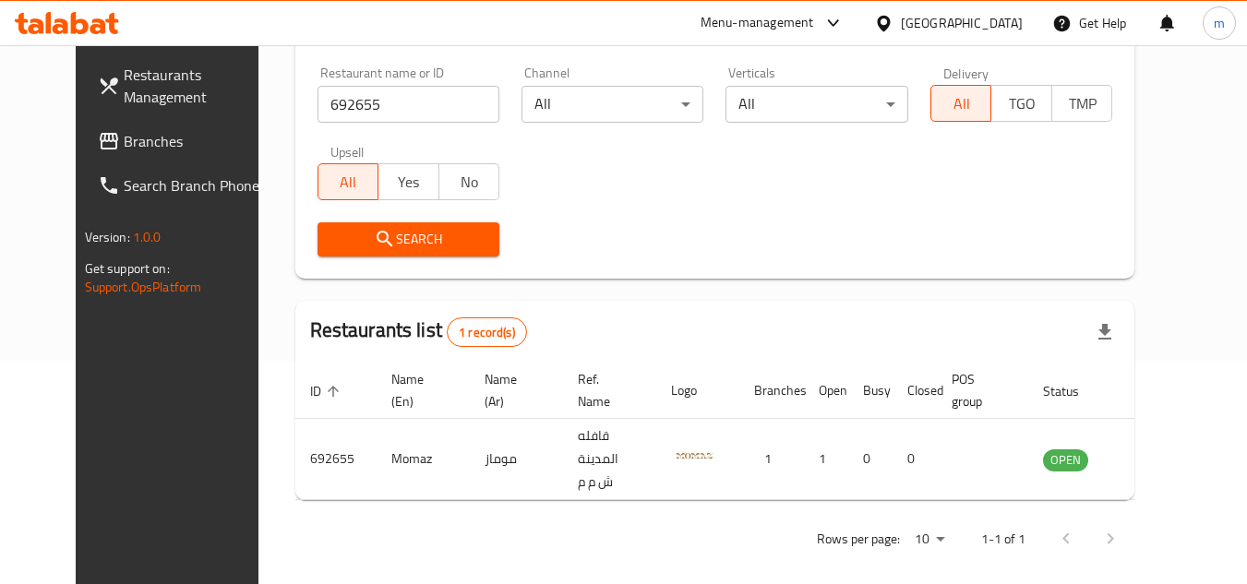
click at [901, 26] on div at bounding box center [887, 23] width 27 height 20
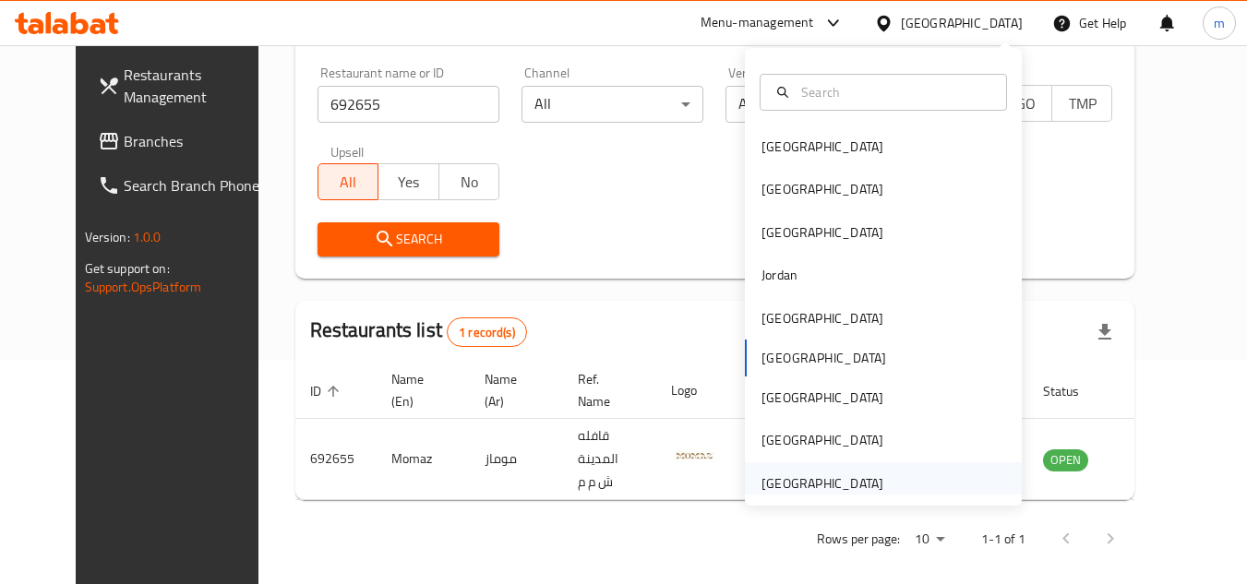
click at [835, 471] on div "[GEOGRAPHIC_DATA]" at bounding box center [822, 483] width 151 height 42
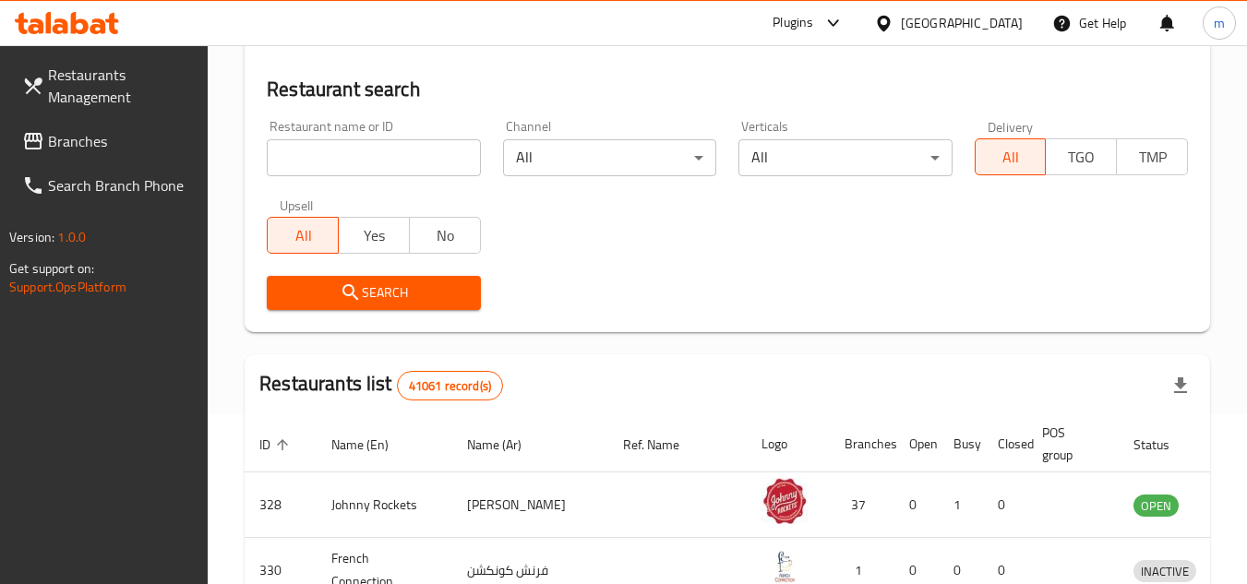
scroll to position [223, 0]
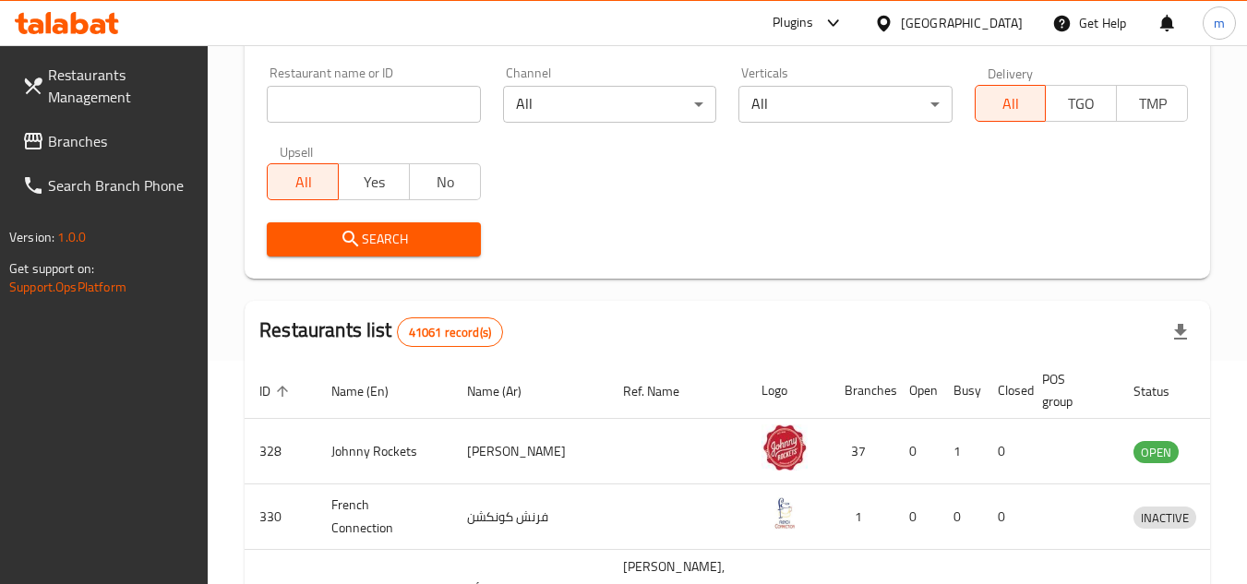
click at [76, 158] on link "Branches" at bounding box center [107, 141] width 201 height 44
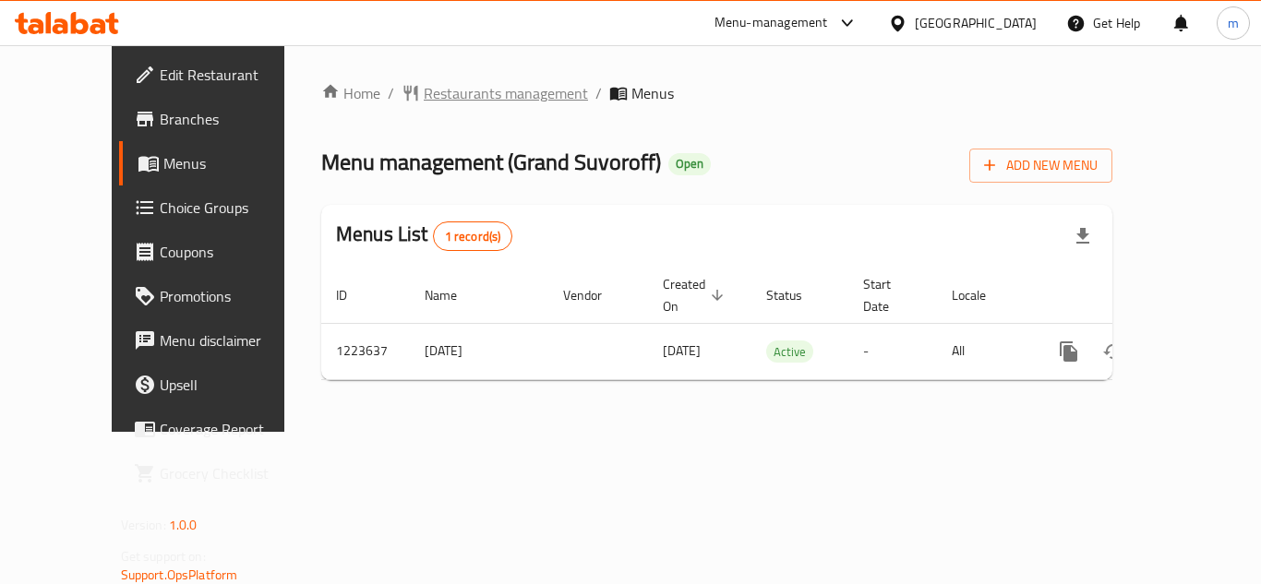
click at [463, 88] on span "Restaurants management" at bounding box center [506, 93] width 164 height 22
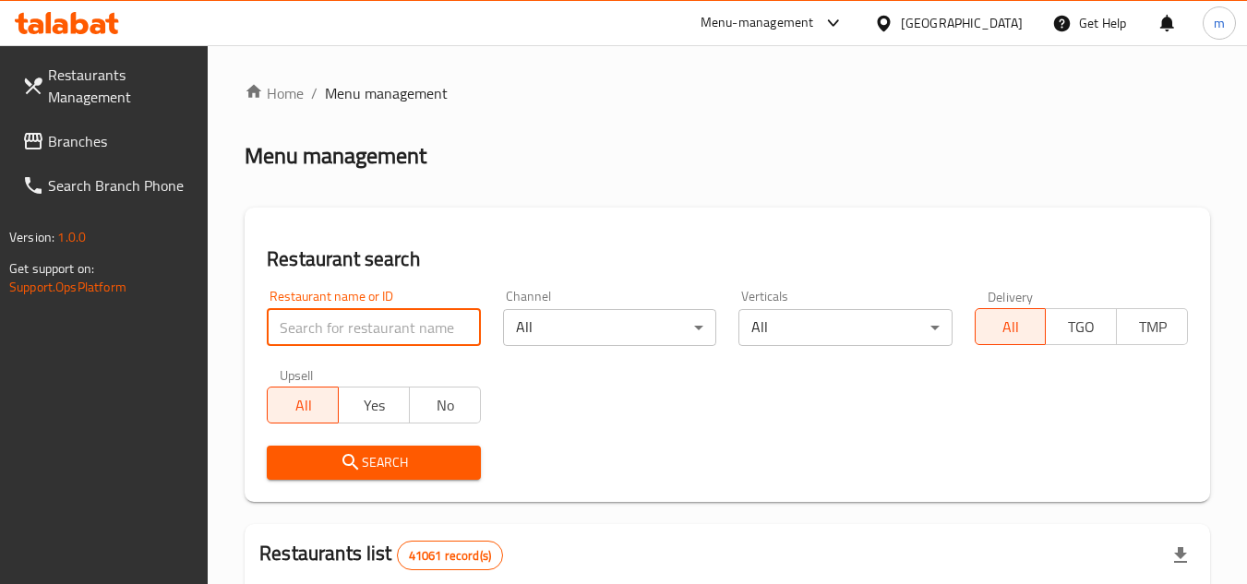
click at [391, 342] on input "search" at bounding box center [373, 327] width 213 height 37
paste input "674521"
type input "674521"
click at [380, 463] on span "Search" at bounding box center [374, 462] width 184 height 23
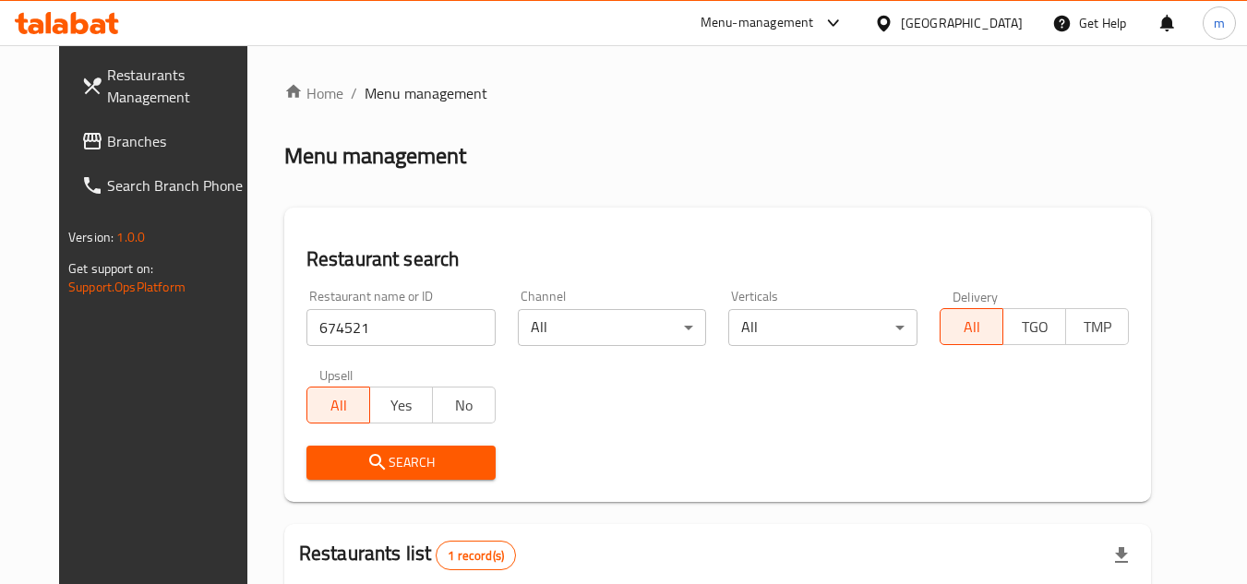
scroll to position [223, 0]
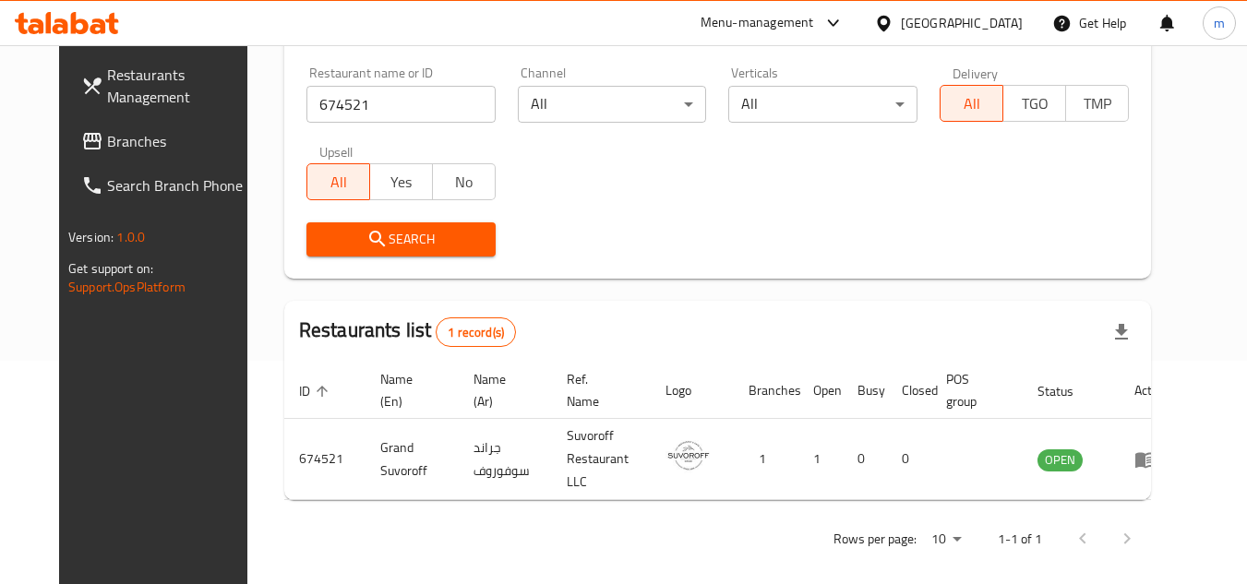
click at [107, 131] on span "Branches" at bounding box center [180, 141] width 146 height 22
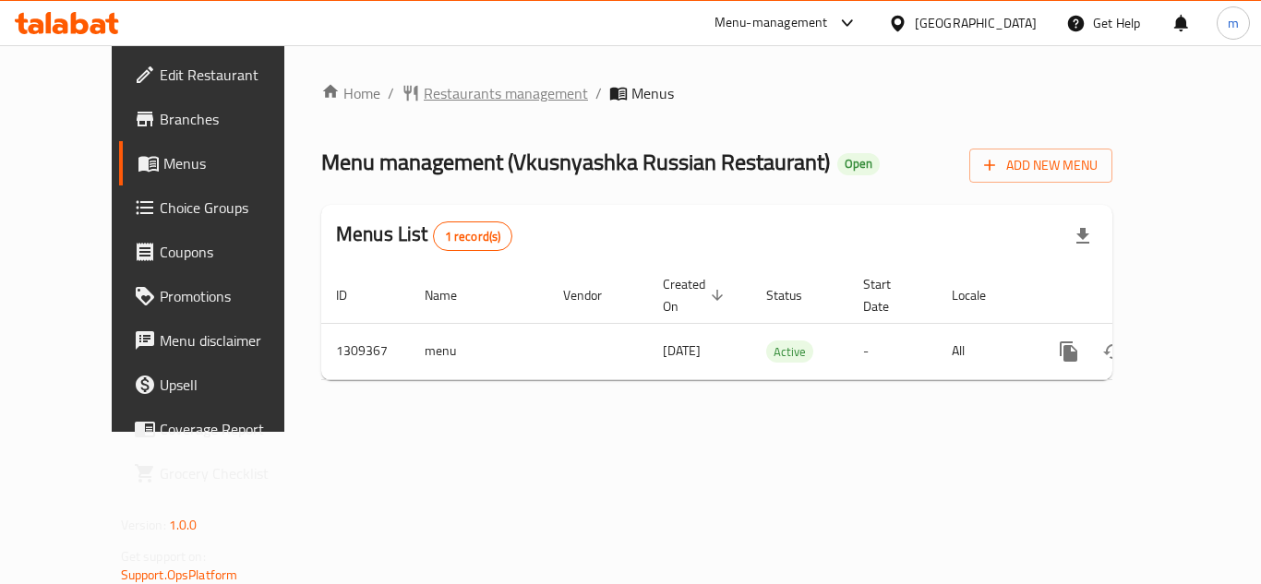
click at [500, 96] on span "Restaurants management" at bounding box center [506, 93] width 164 height 22
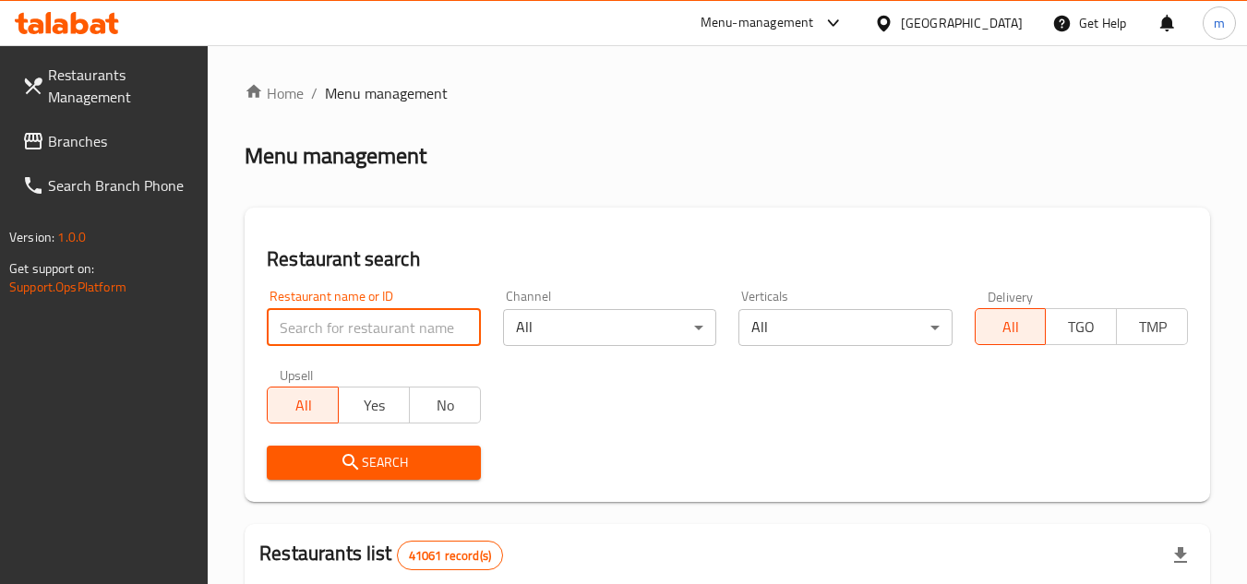
click at [395, 335] on input "search" at bounding box center [373, 327] width 213 height 37
paste input "705212"
type input "705212"
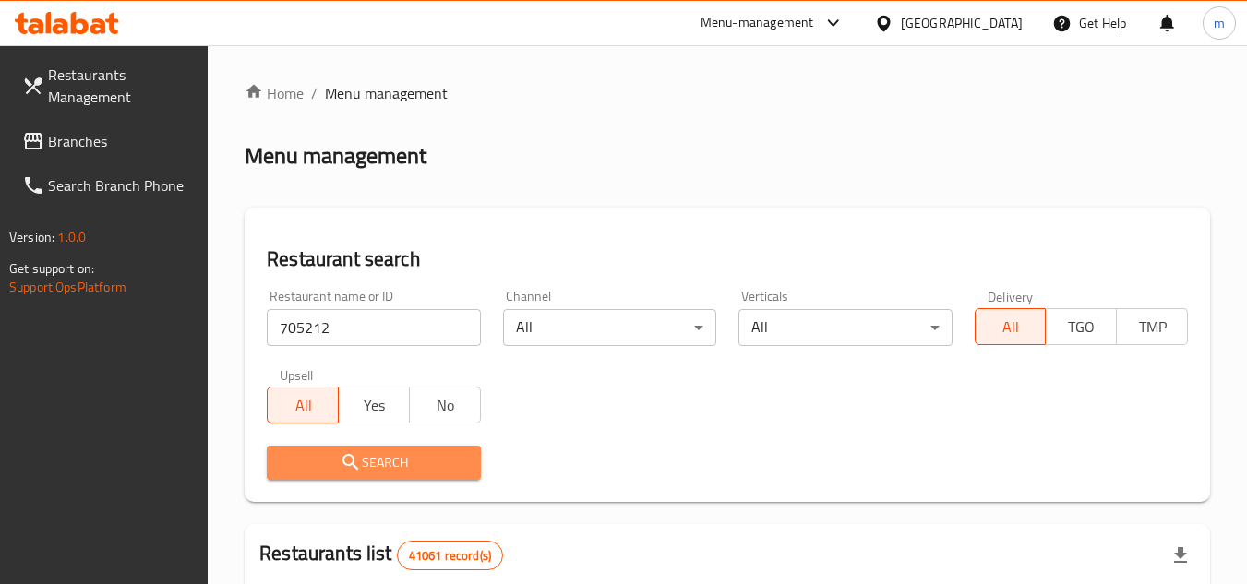
click at [401, 458] on span "Search" at bounding box center [374, 462] width 184 height 23
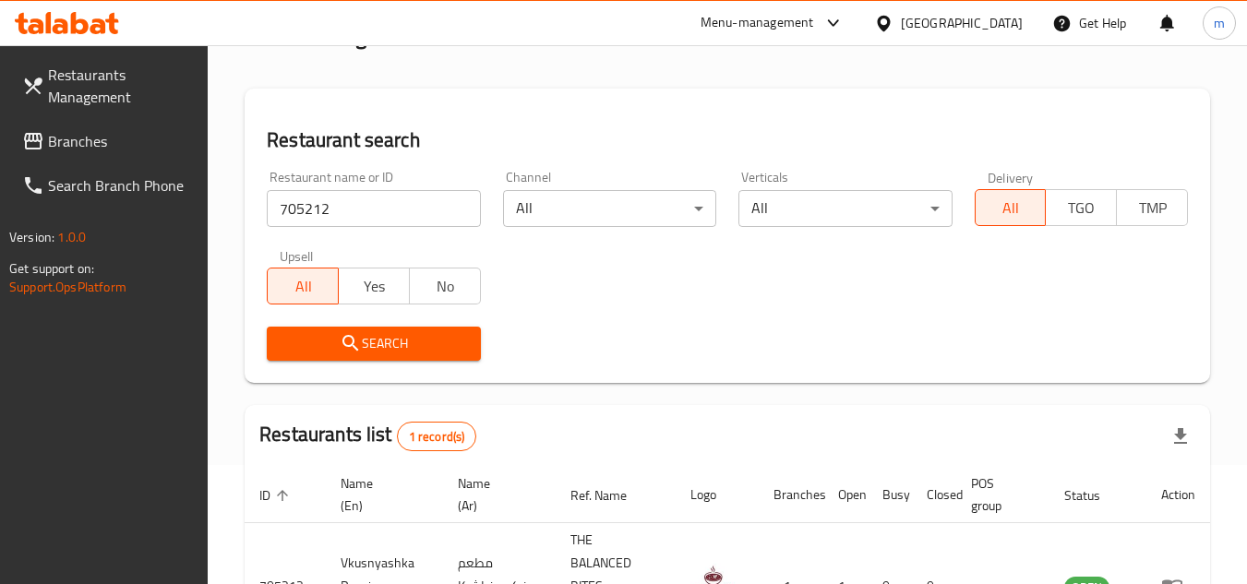
scroll to position [262, 0]
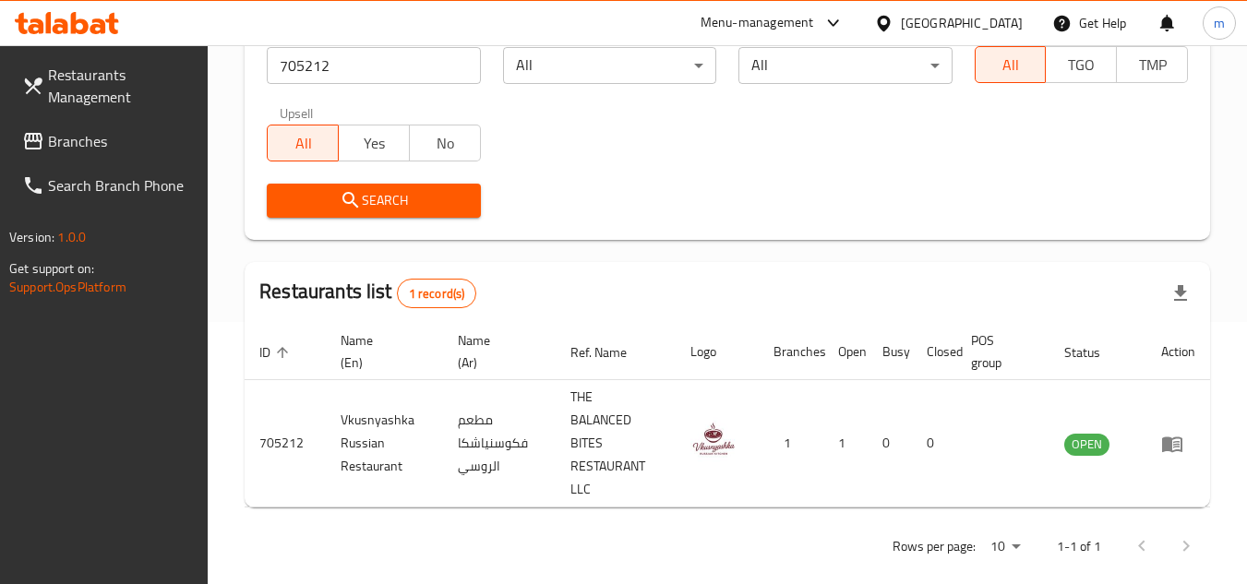
click at [931, 31] on div "[GEOGRAPHIC_DATA]" at bounding box center [962, 23] width 122 height 20
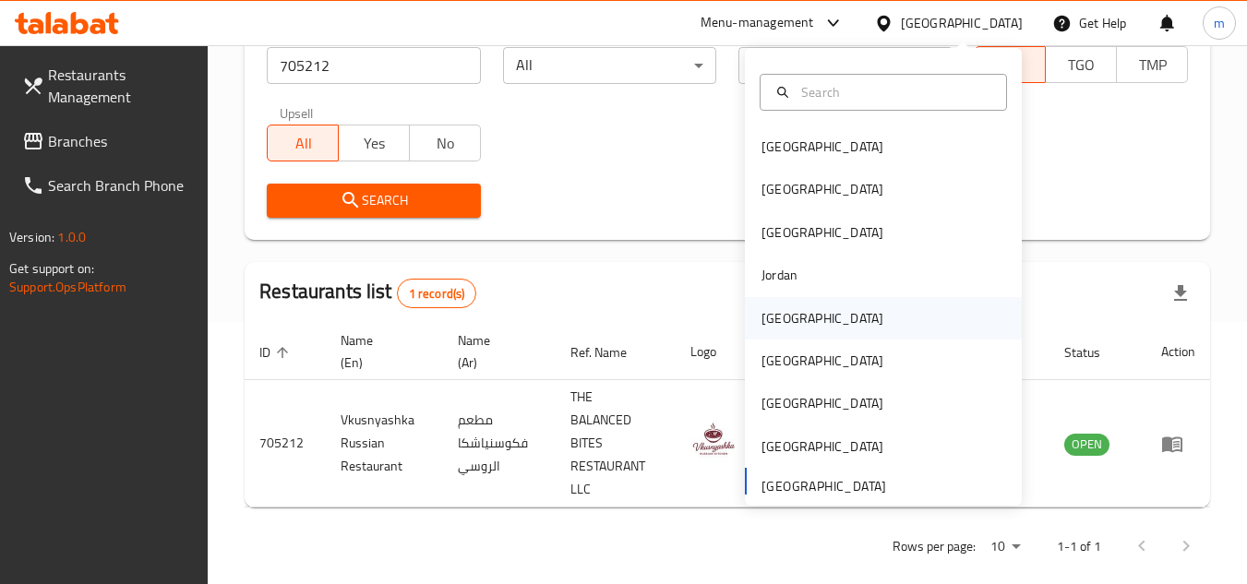
click at [792, 317] on div "[GEOGRAPHIC_DATA]" at bounding box center [822, 318] width 151 height 42
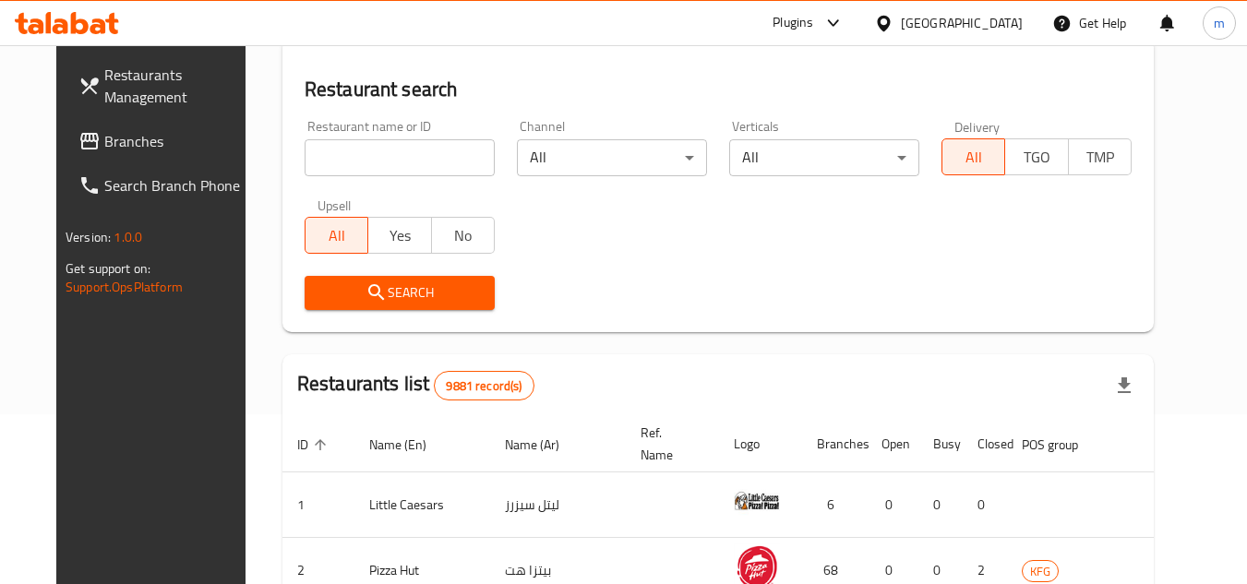
scroll to position [262, 0]
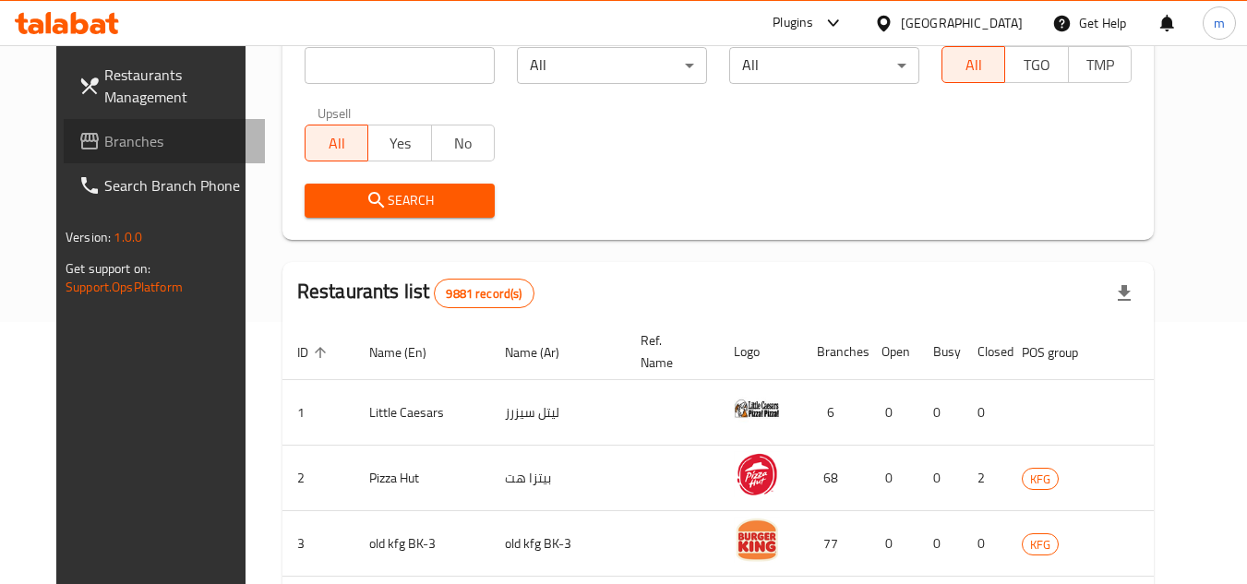
click at [104, 148] on span "Branches" at bounding box center [177, 141] width 146 height 22
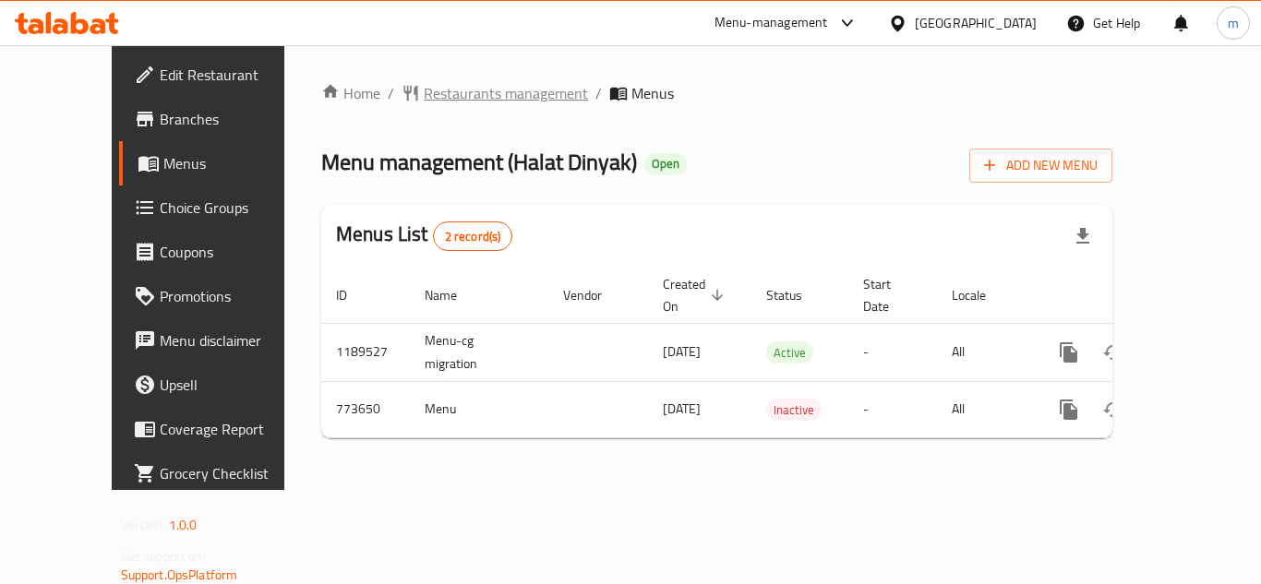
click at [424, 96] on span "Restaurants management" at bounding box center [506, 93] width 164 height 22
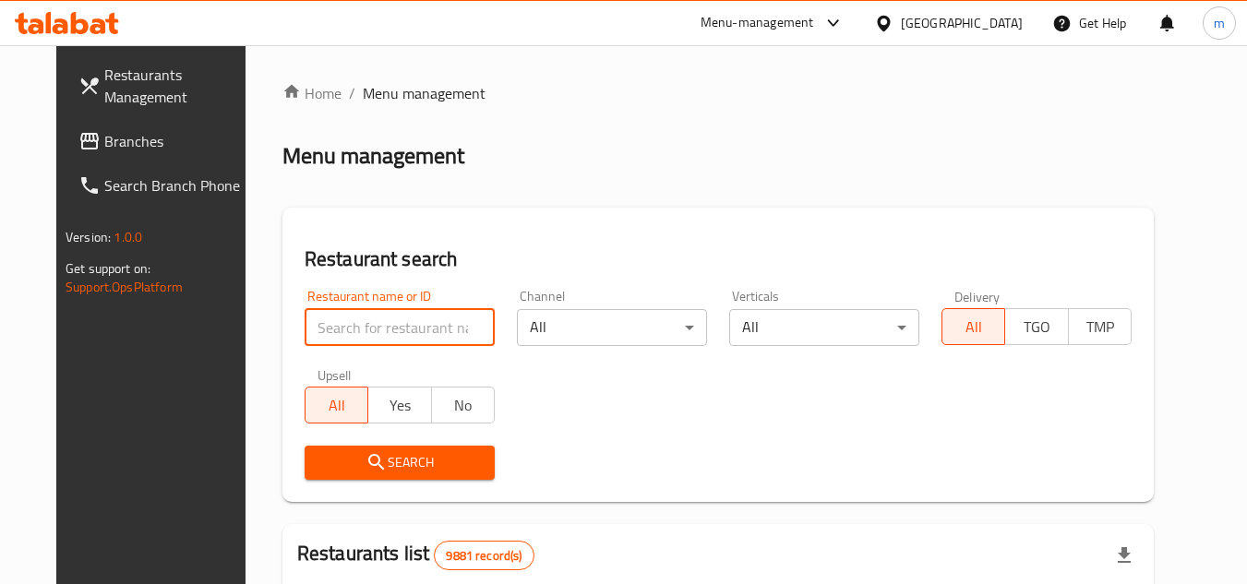
click at [376, 336] on input "search" at bounding box center [400, 327] width 190 height 37
paste input "65190"
type input "65190"
click at [374, 456] on span "Search" at bounding box center [399, 462] width 161 height 23
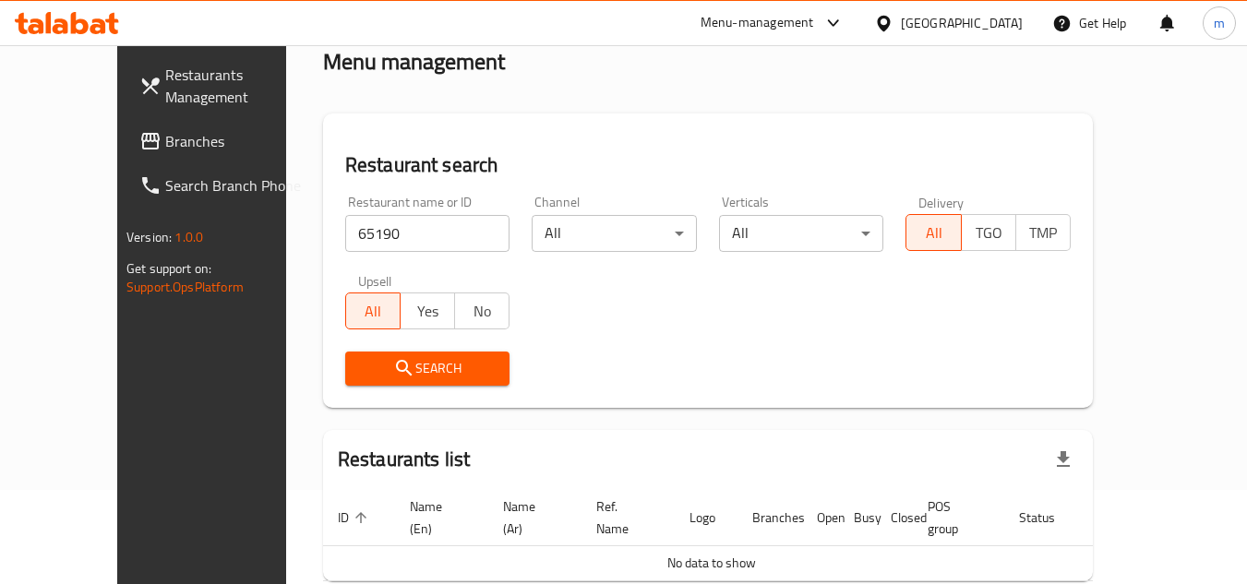
scroll to position [170, 0]
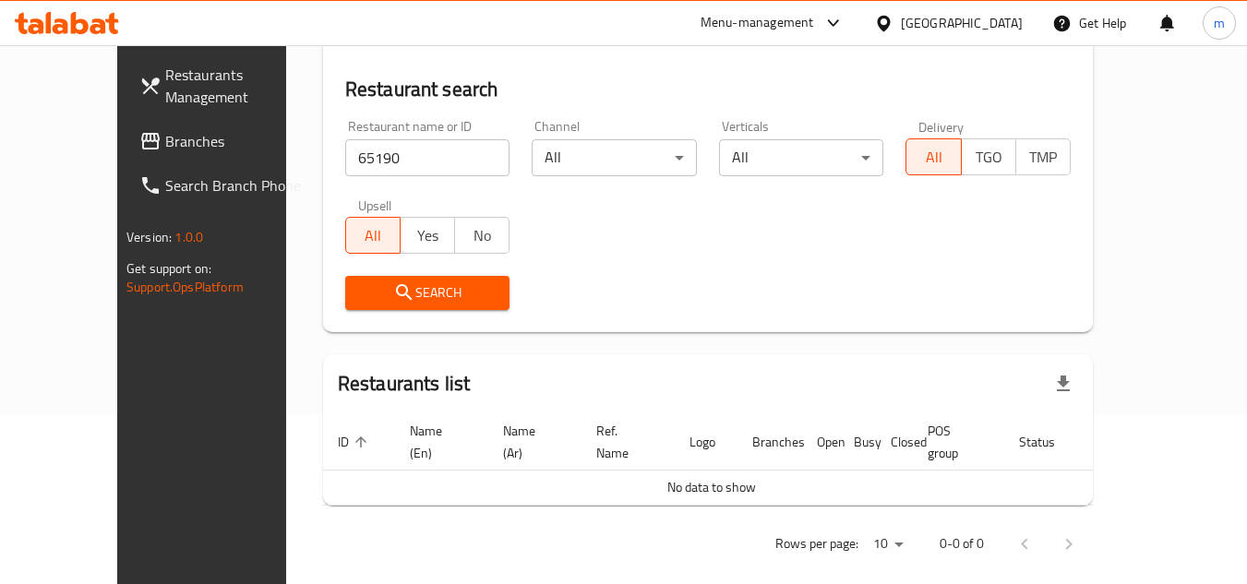
drag, startPoint x: 797, startPoint y: 468, endPoint x: 856, endPoint y: 487, distance: 62.2
click at [854, 487] on div "Home / Menu management Menu management Restaurant search Restaurant name or ID …" at bounding box center [708, 240] width 770 height 656
click at [667, 475] on span "No data to show" at bounding box center [711, 487] width 89 height 24
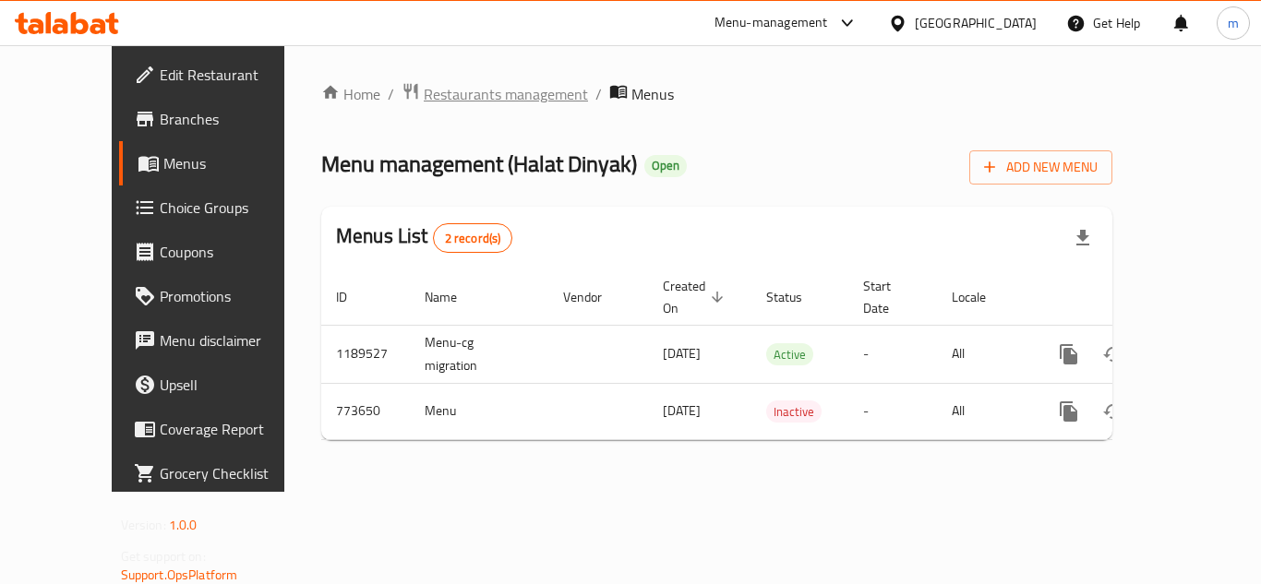
click at [430, 84] on span "Restaurants management" at bounding box center [506, 94] width 164 height 22
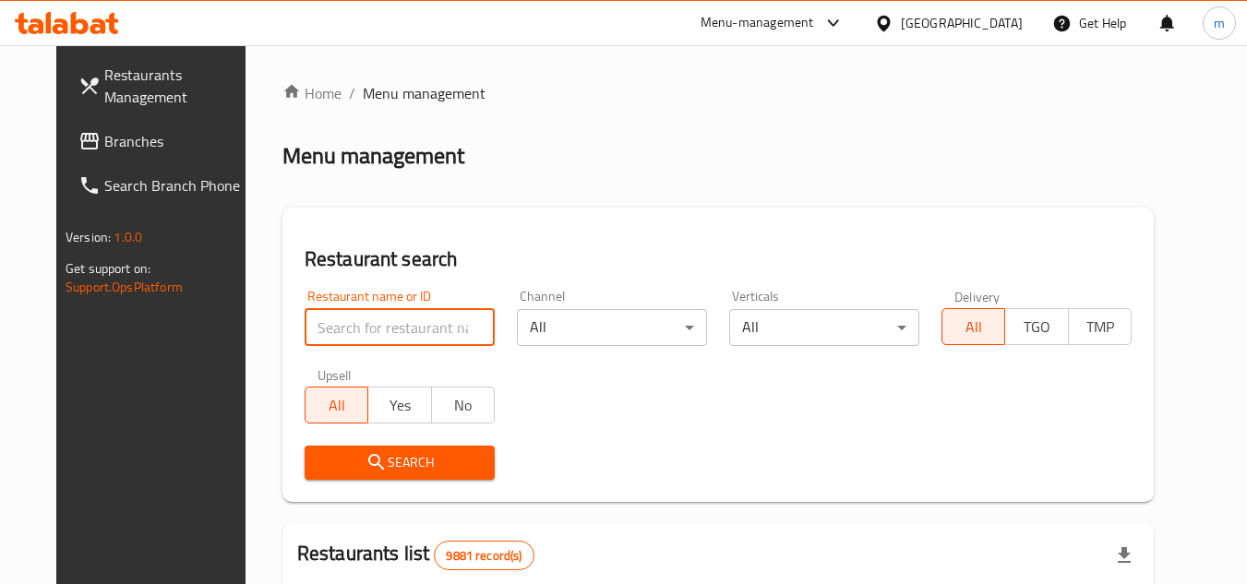
click at [309, 332] on input "search" at bounding box center [400, 327] width 190 height 37
paste input "651909"
type input "651909"
click at [368, 455] on span "Search" at bounding box center [399, 462] width 161 height 23
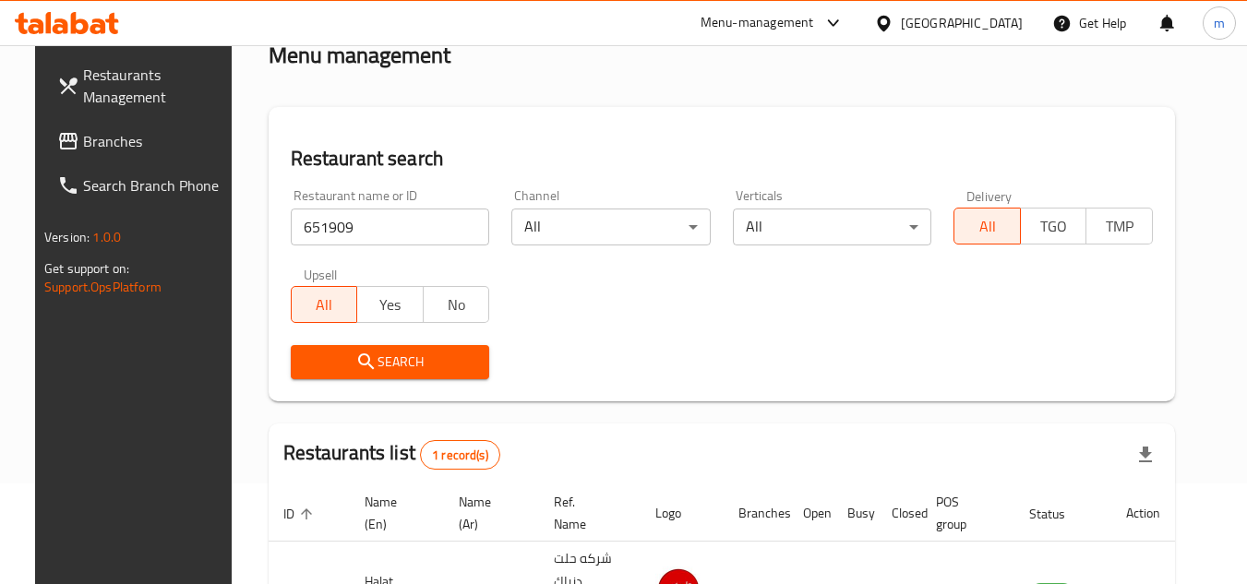
scroll to position [223, 0]
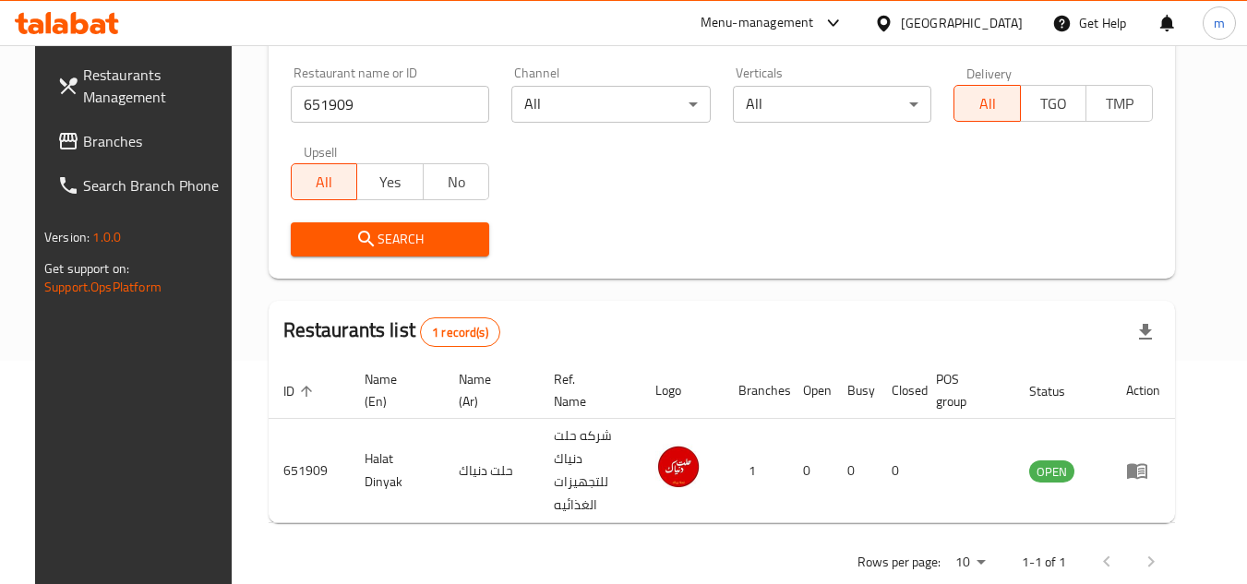
click at [993, 24] on div "[GEOGRAPHIC_DATA]" at bounding box center [962, 23] width 122 height 20
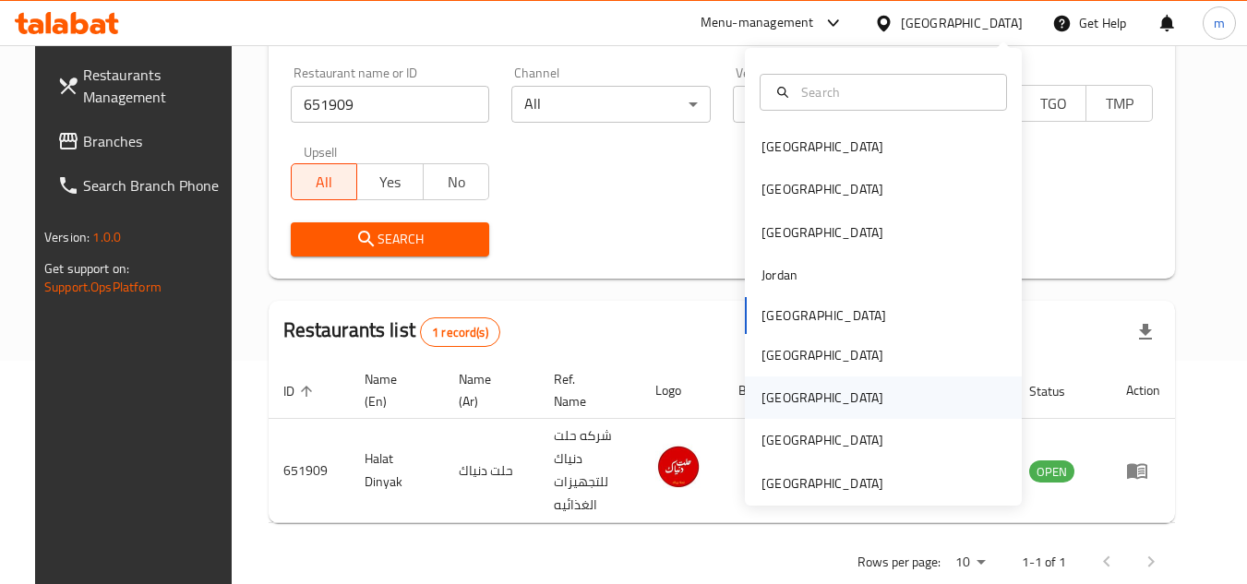
click at [767, 391] on div "[GEOGRAPHIC_DATA]" at bounding box center [823, 398] width 122 height 20
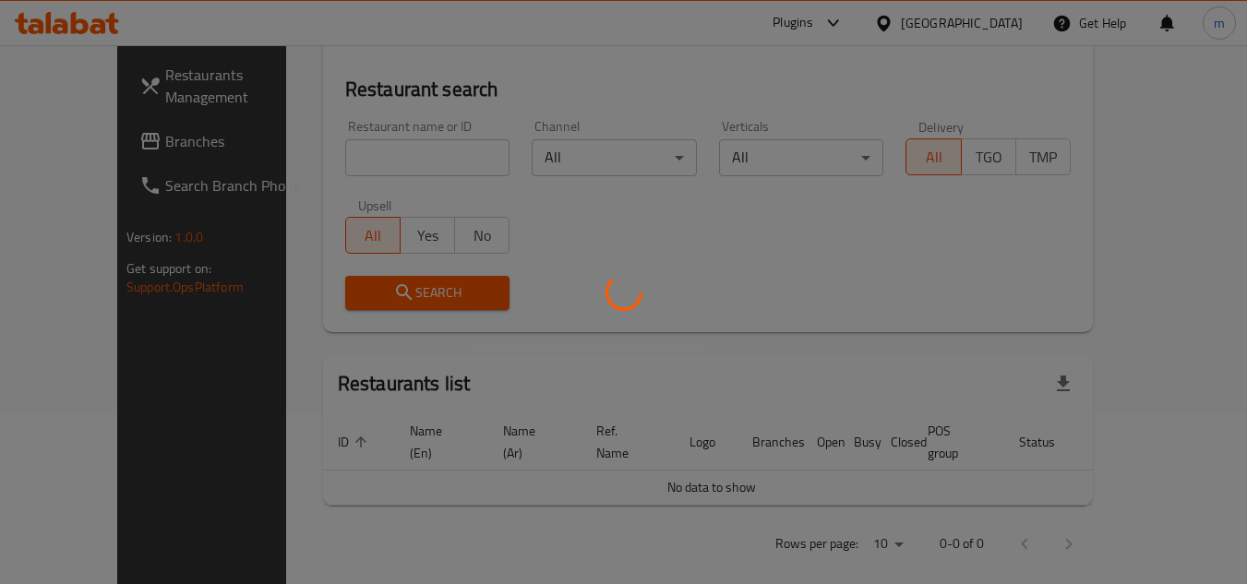
scroll to position [223, 0]
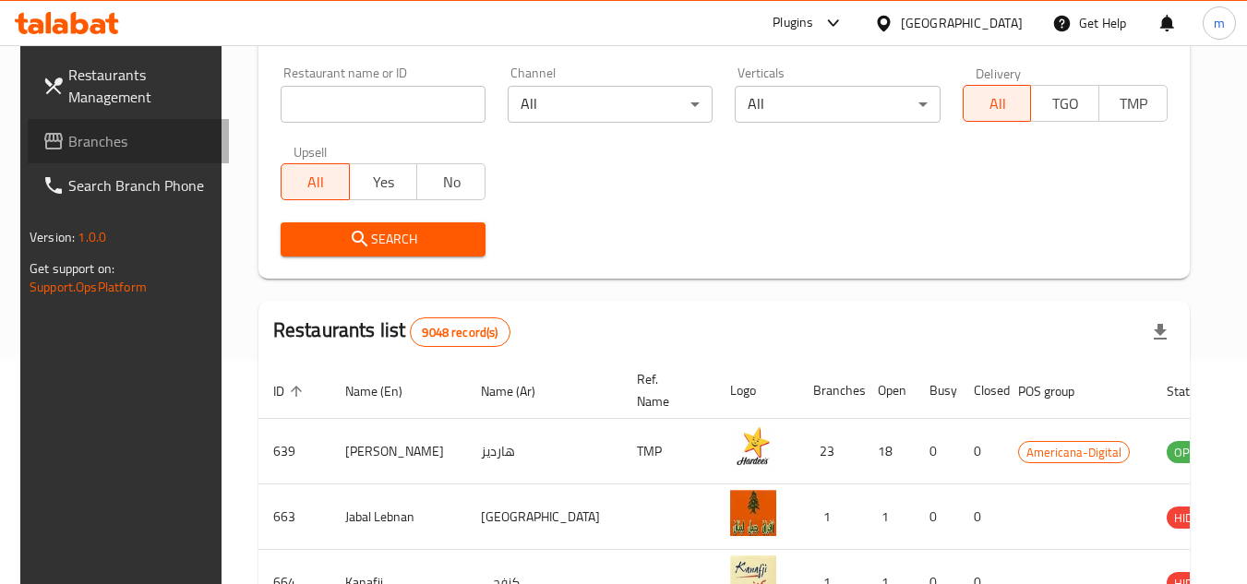
click at [103, 138] on span "Branches" at bounding box center [141, 141] width 146 height 22
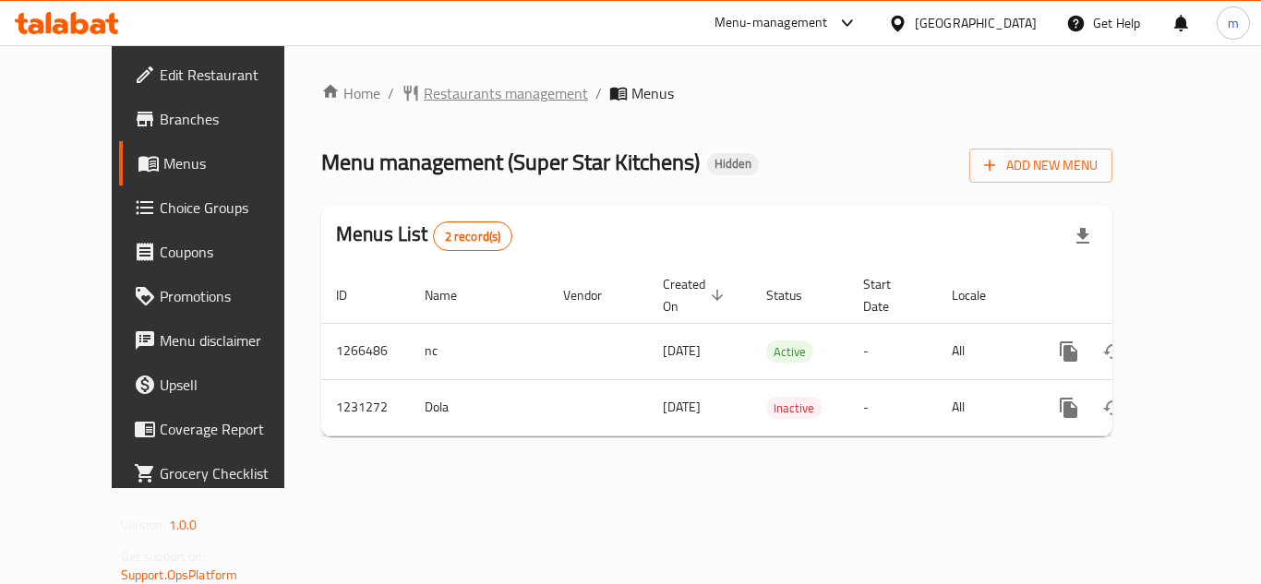
click at [439, 98] on span "Restaurants management" at bounding box center [506, 93] width 164 height 22
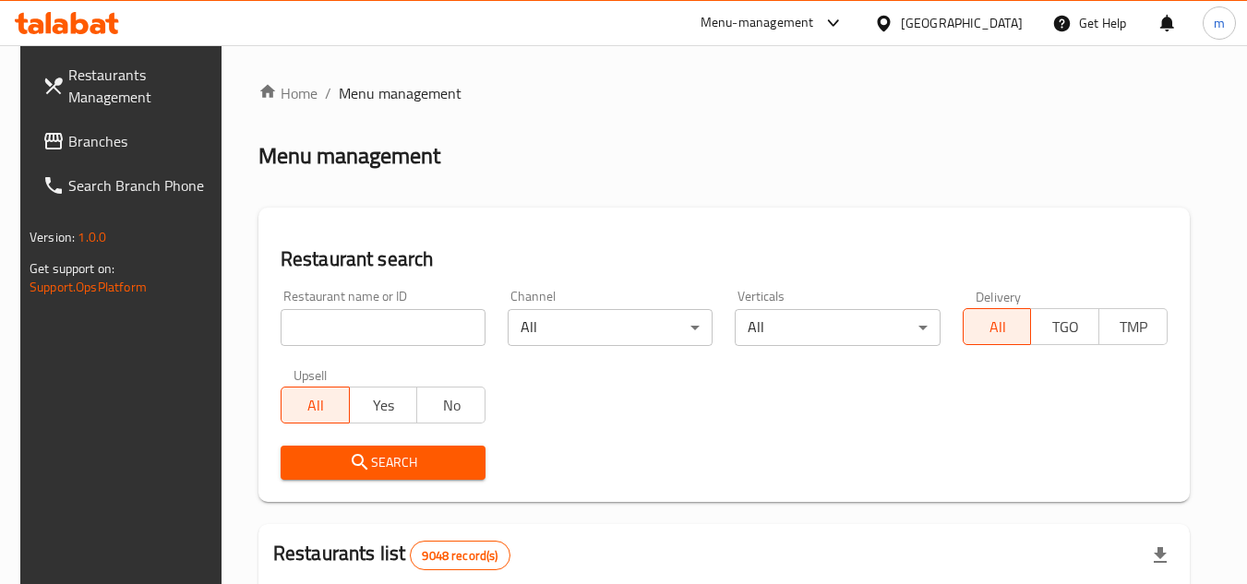
click at [358, 323] on input "search" at bounding box center [383, 327] width 205 height 37
paste input "676808"
type input "676808"
click at [349, 458] on icon "submit" at bounding box center [360, 462] width 22 height 22
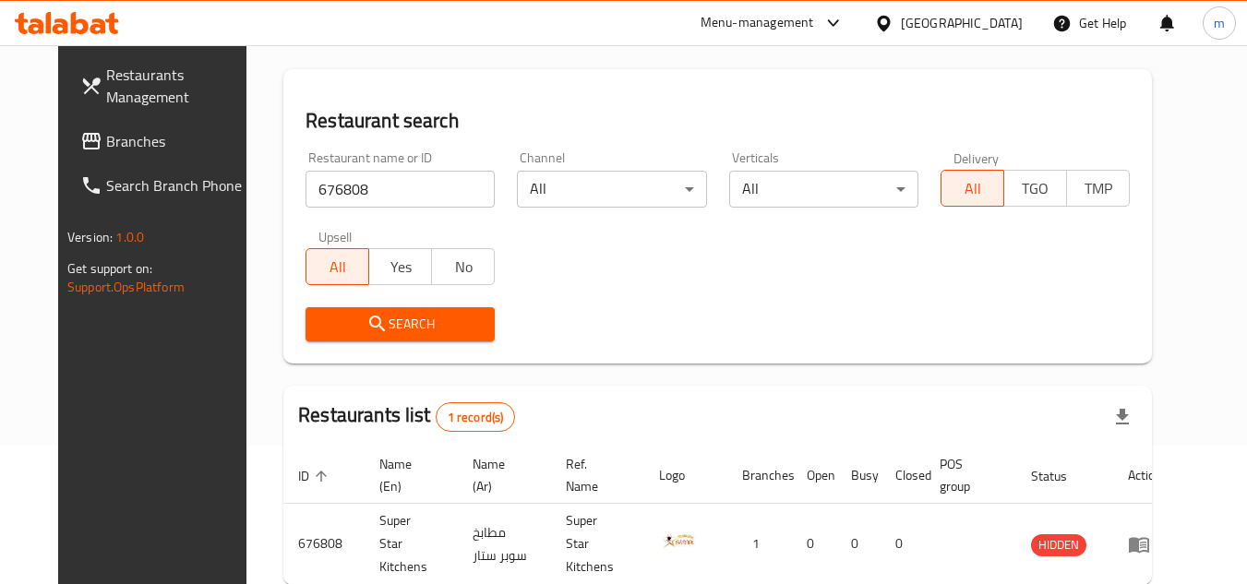
scroll to position [223, 0]
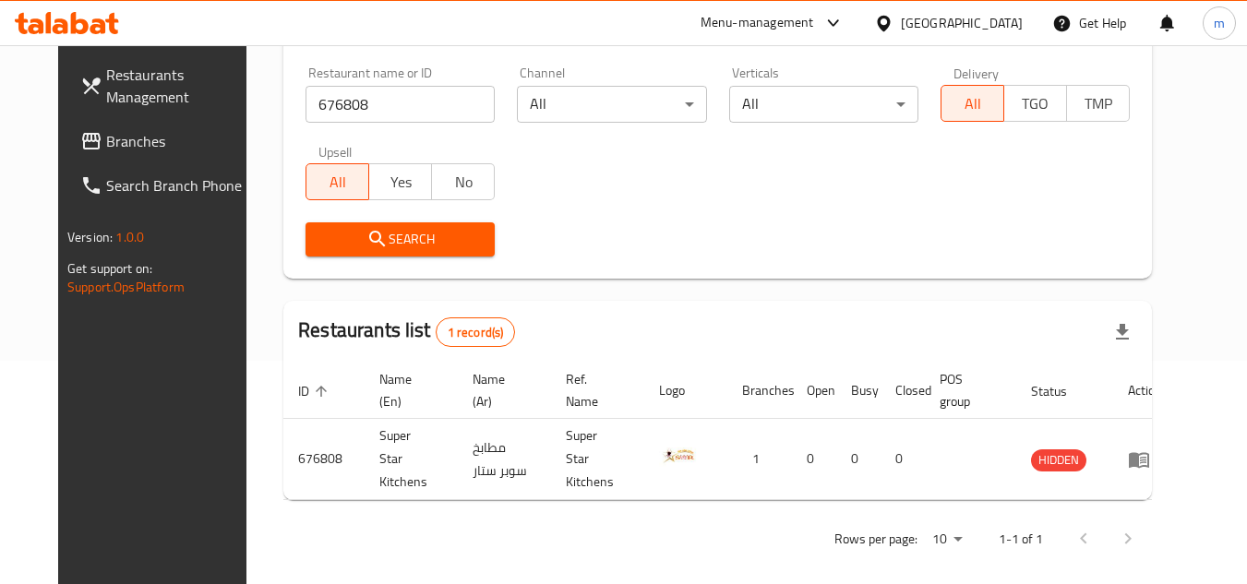
click at [894, 27] on icon at bounding box center [883, 23] width 19 height 19
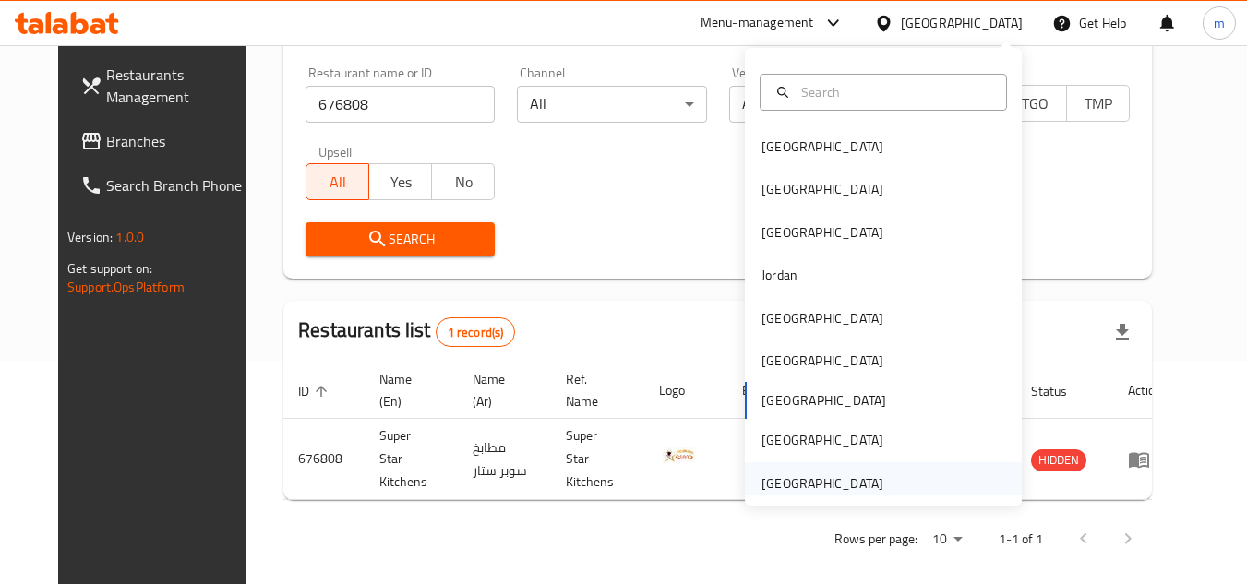
click at [780, 479] on div "[GEOGRAPHIC_DATA]" at bounding box center [823, 484] width 122 height 20
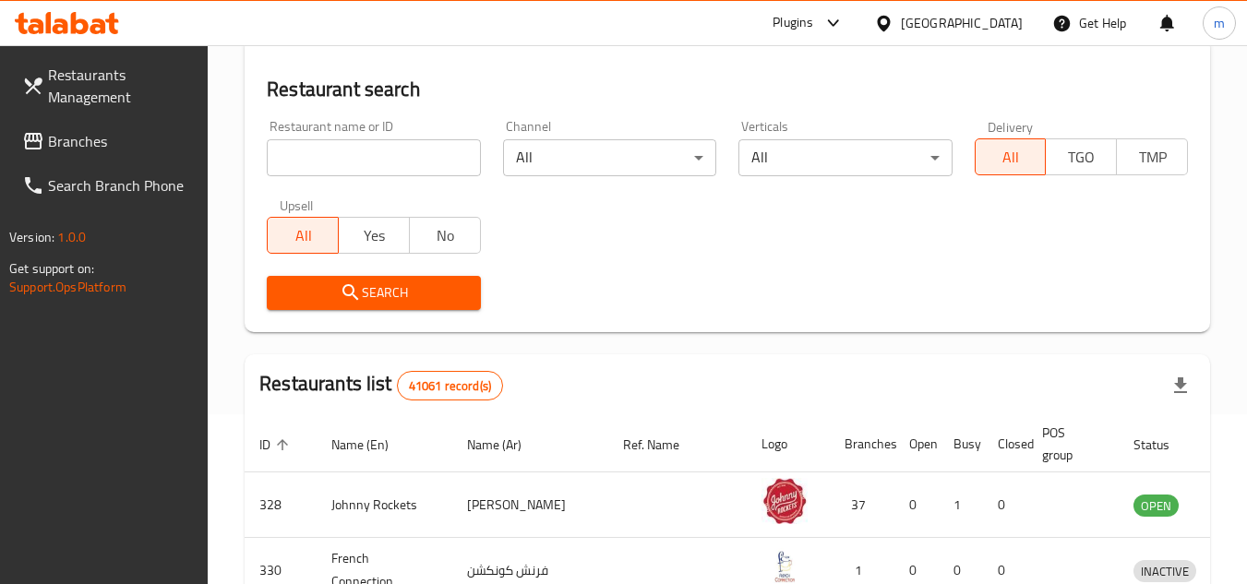
scroll to position [223, 0]
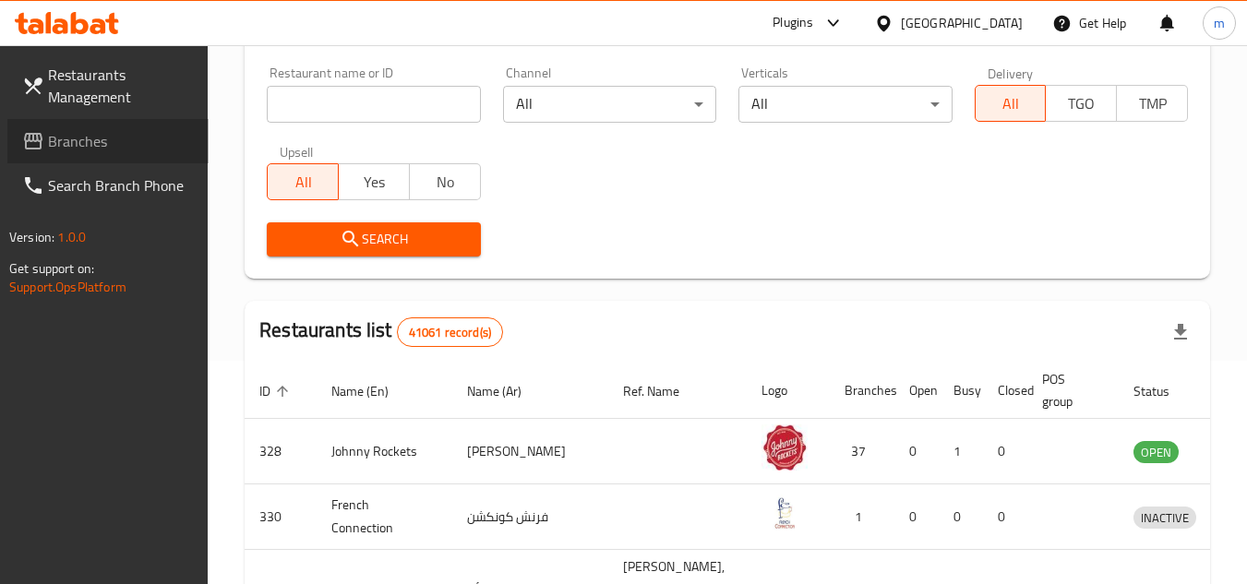
click at [99, 138] on span "Branches" at bounding box center [121, 141] width 146 height 22
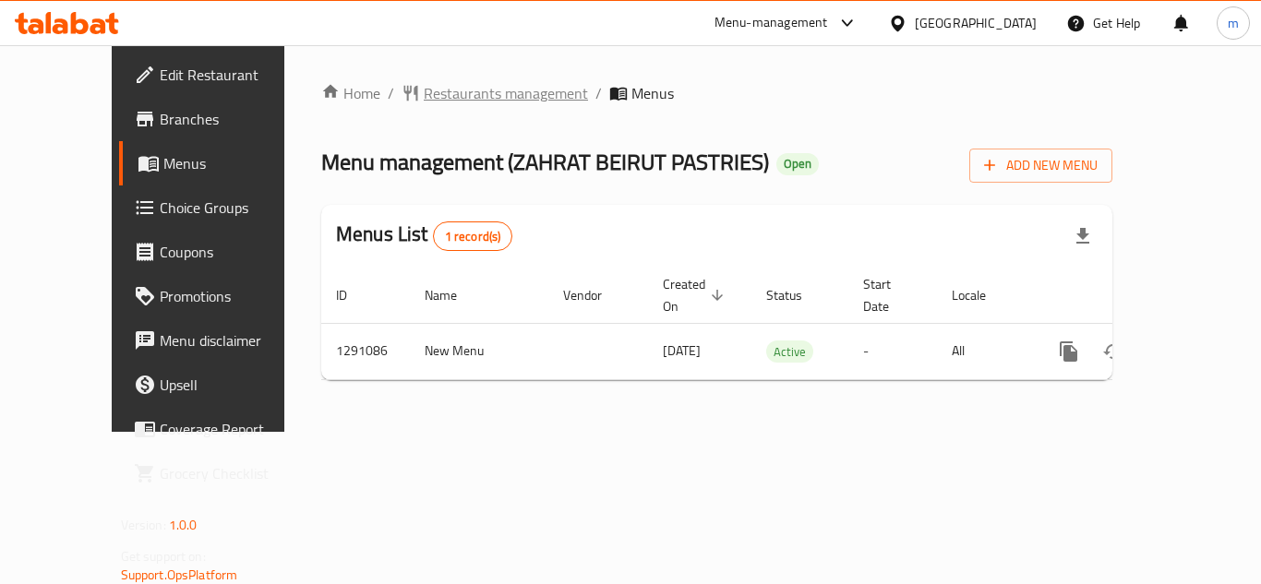
click at [444, 90] on span "Restaurants management" at bounding box center [506, 93] width 164 height 22
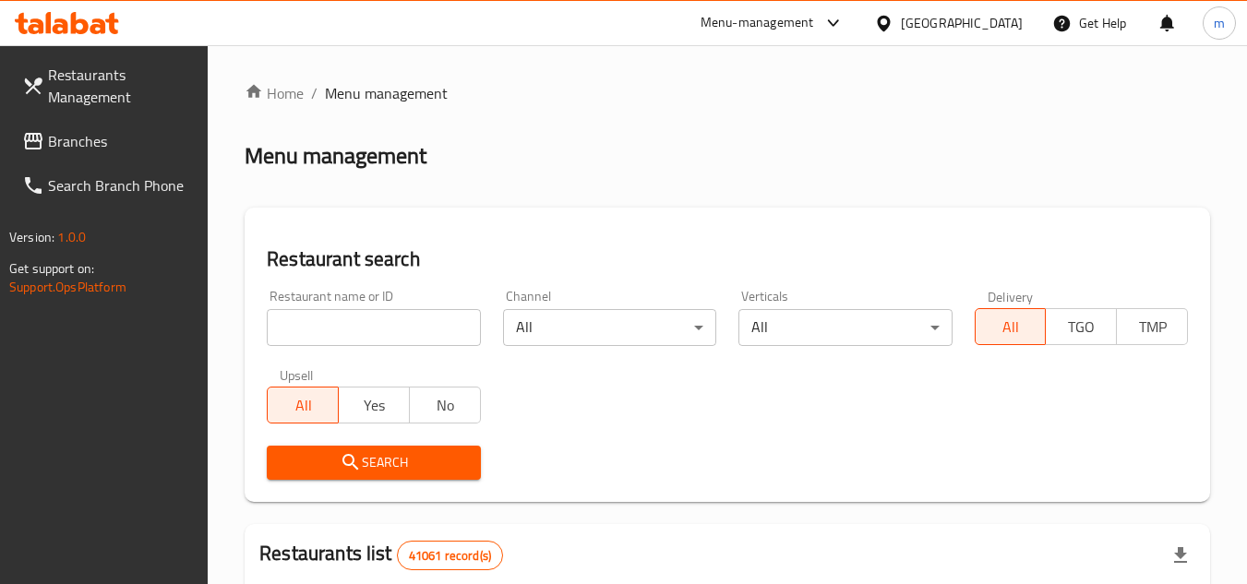
click at [396, 318] on input "search" at bounding box center [373, 327] width 213 height 37
paste input "698506"
type input "698506"
click at [377, 469] on span "Search" at bounding box center [374, 462] width 184 height 23
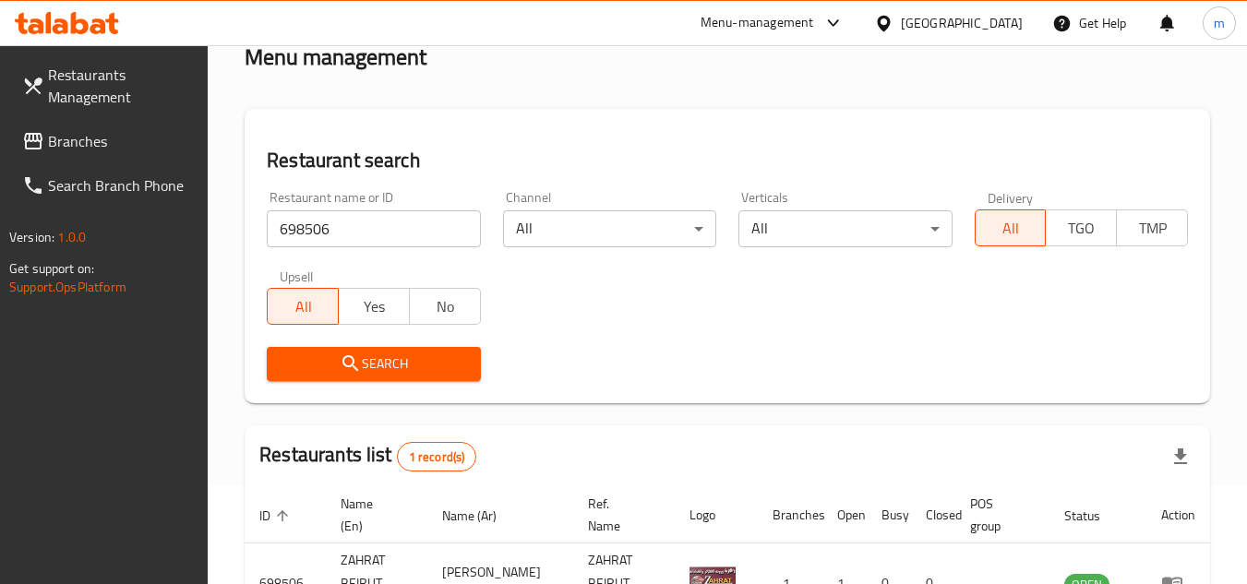
scroll to position [239, 0]
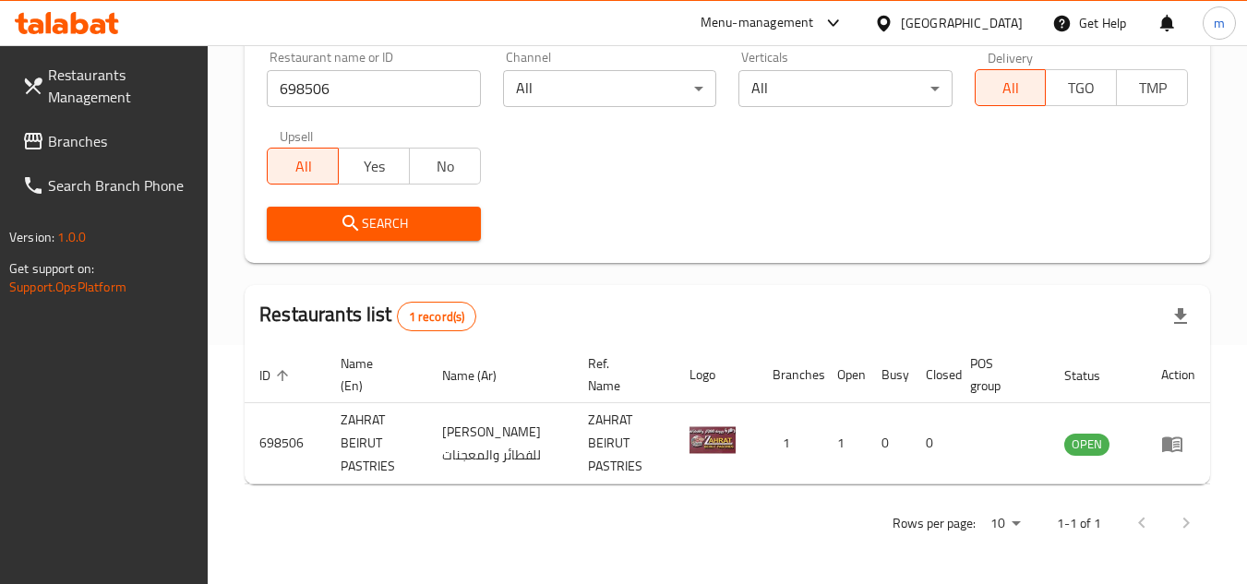
click at [927, 33] on div "[GEOGRAPHIC_DATA]" at bounding box center [962, 23] width 122 height 20
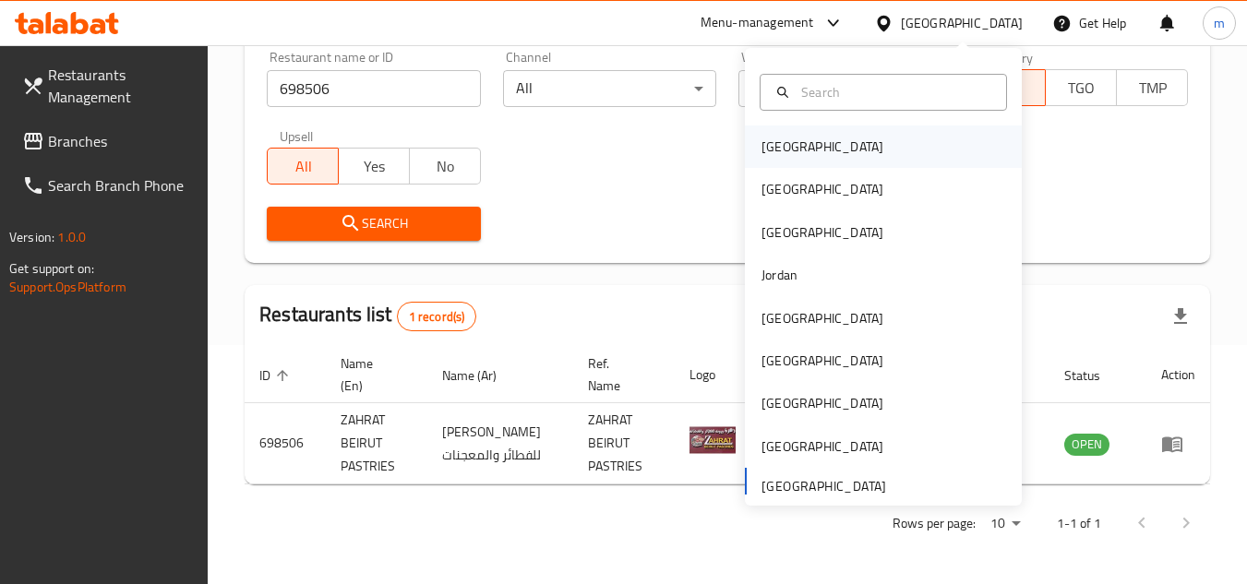
click at [807, 156] on div "[GEOGRAPHIC_DATA]" at bounding box center [883, 147] width 277 height 42
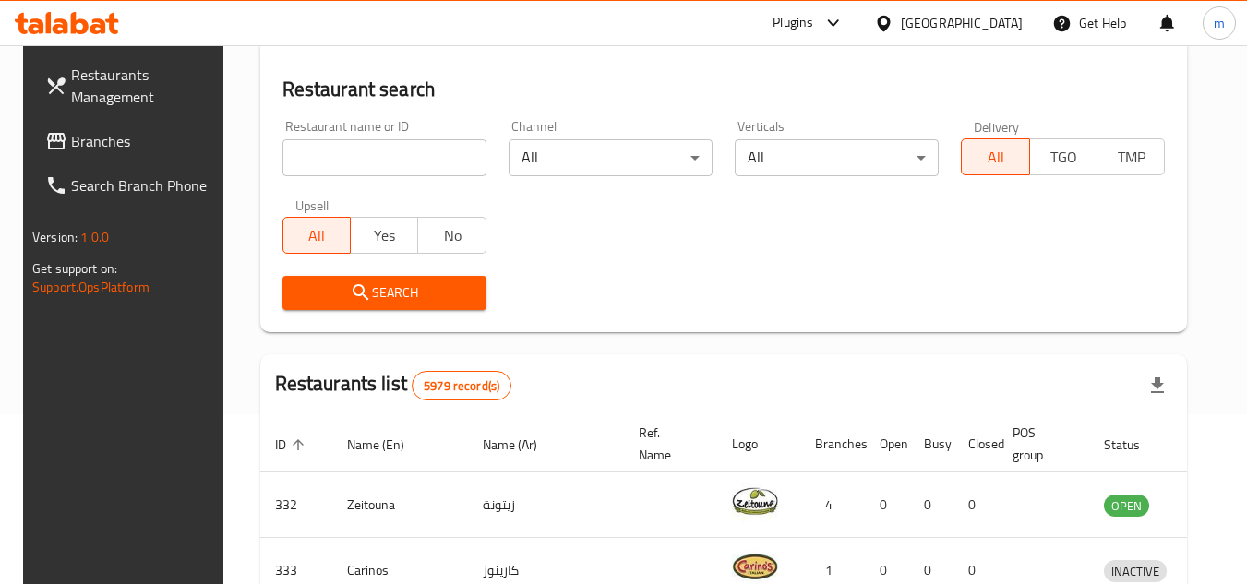
scroll to position [239, 0]
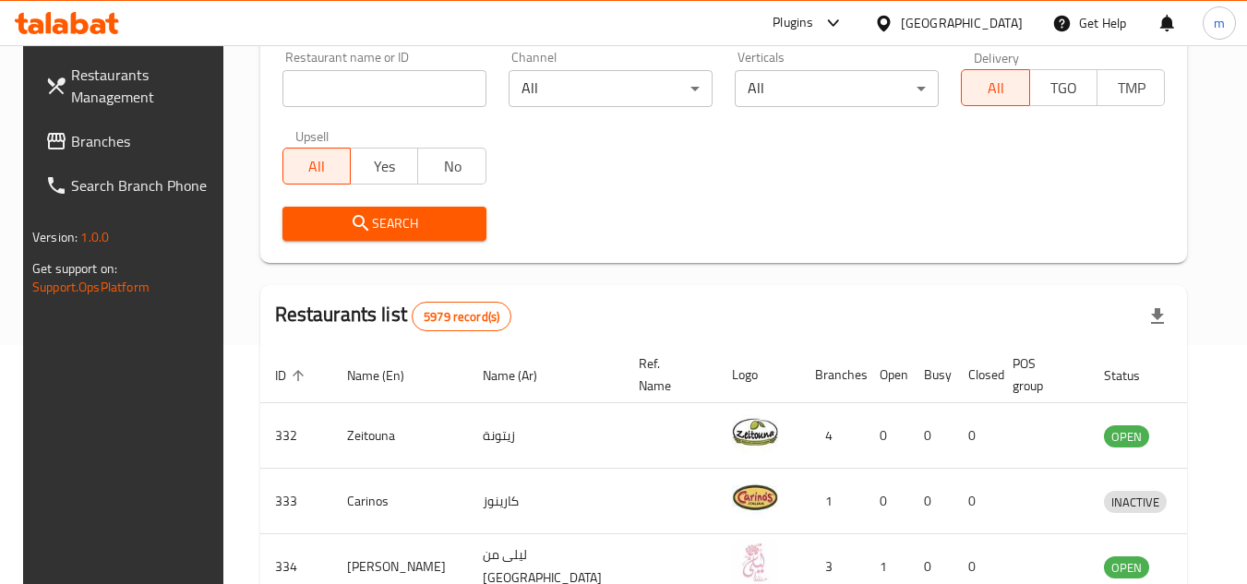
click at [94, 28] on icon at bounding box center [98, 26] width 16 height 16
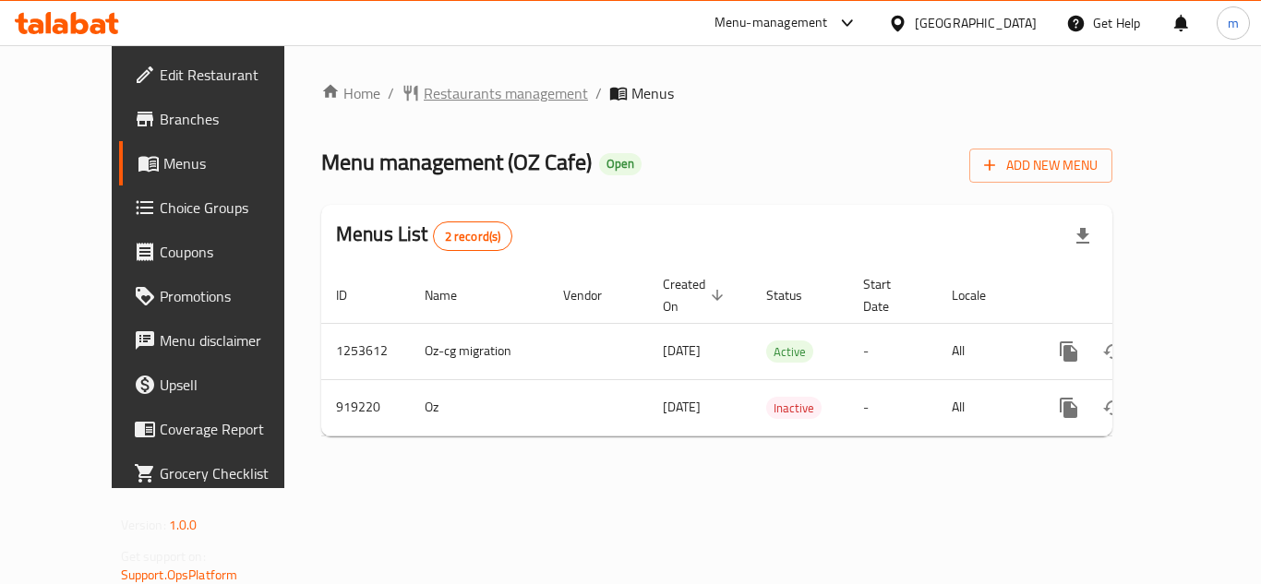
click at [437, 91] on span "Restaurants management" at bounding box center [506, 93] width 164 height 22
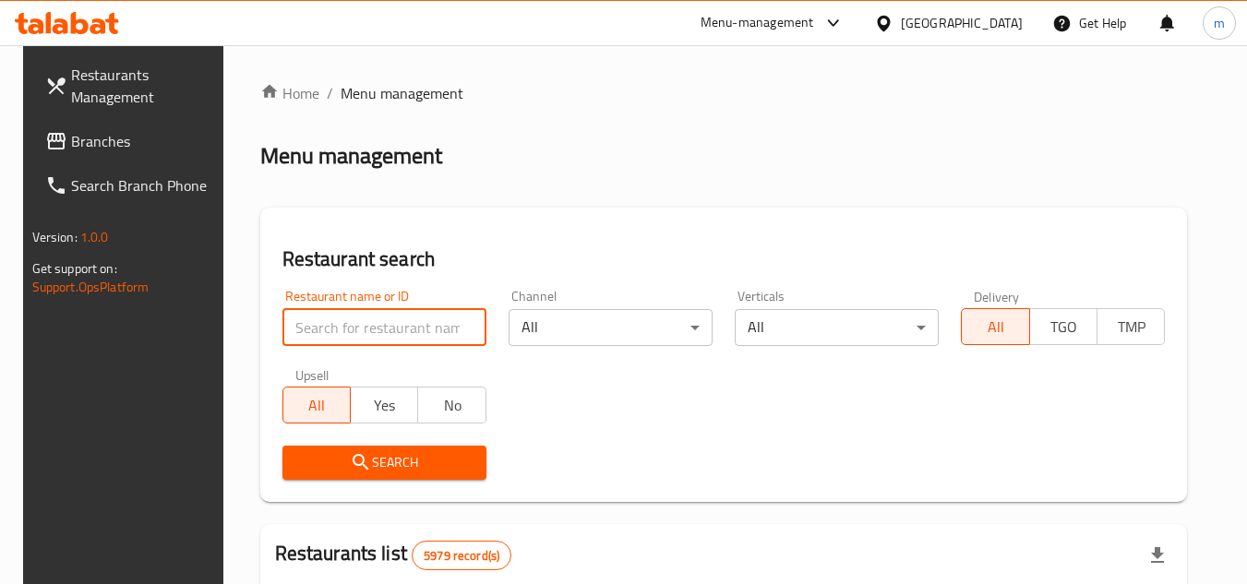
click at [378, 332] on input "search" at bounding box center [384, 327] width 204 height 37
paste input "658730"
type input "658730"
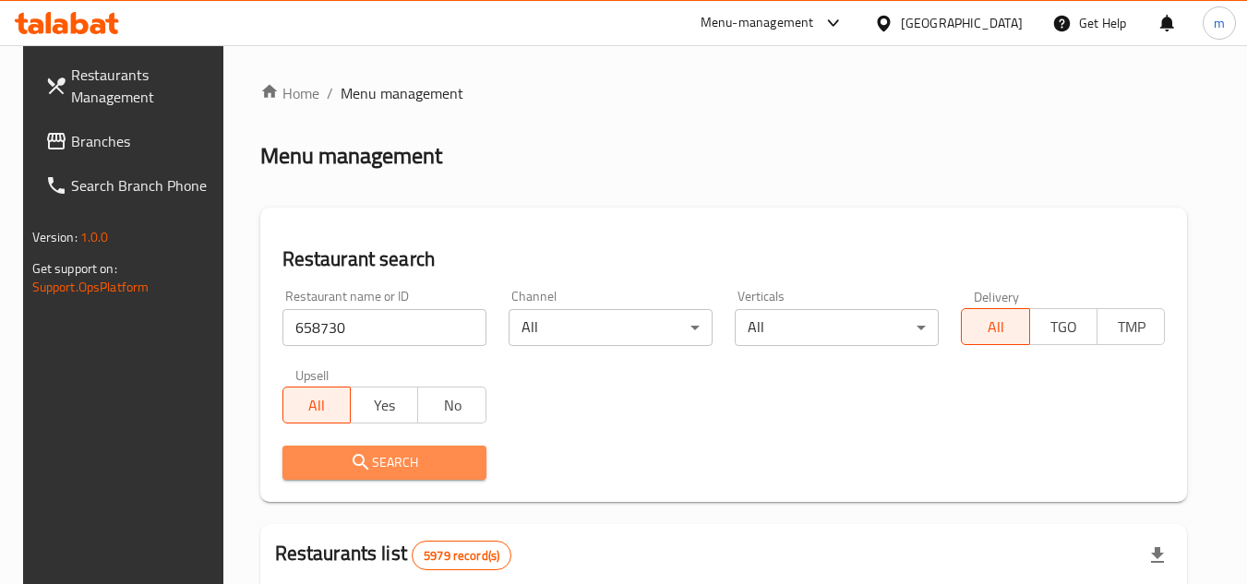
click at [400, 468] on span "Search" at bounding box center [384, 462] width 174 height 23
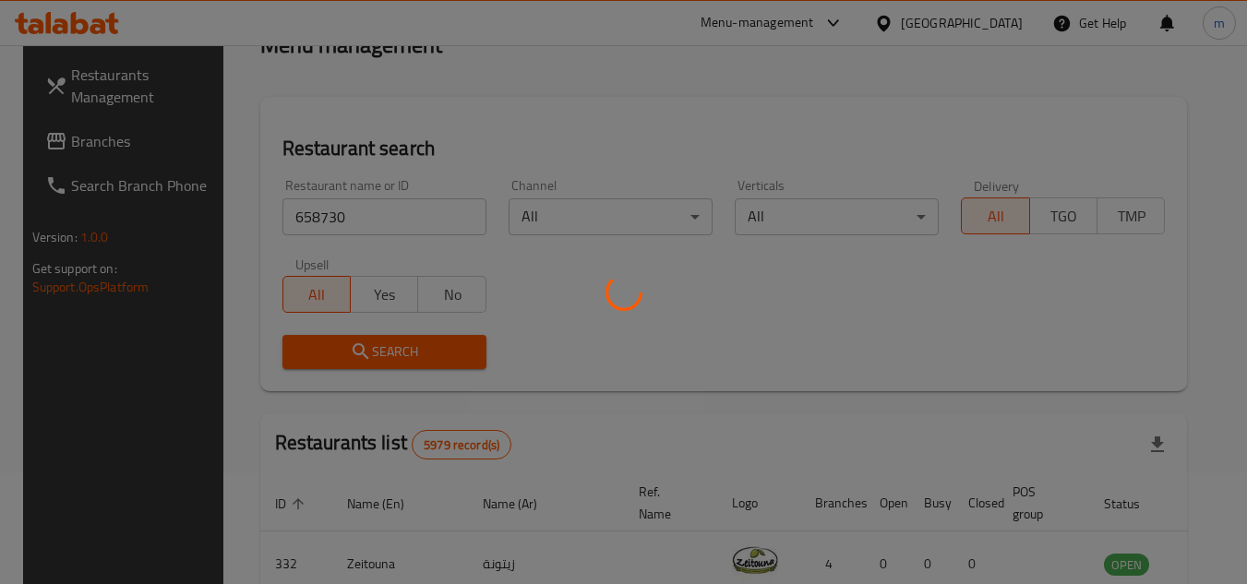
scroll to position [223, 0]
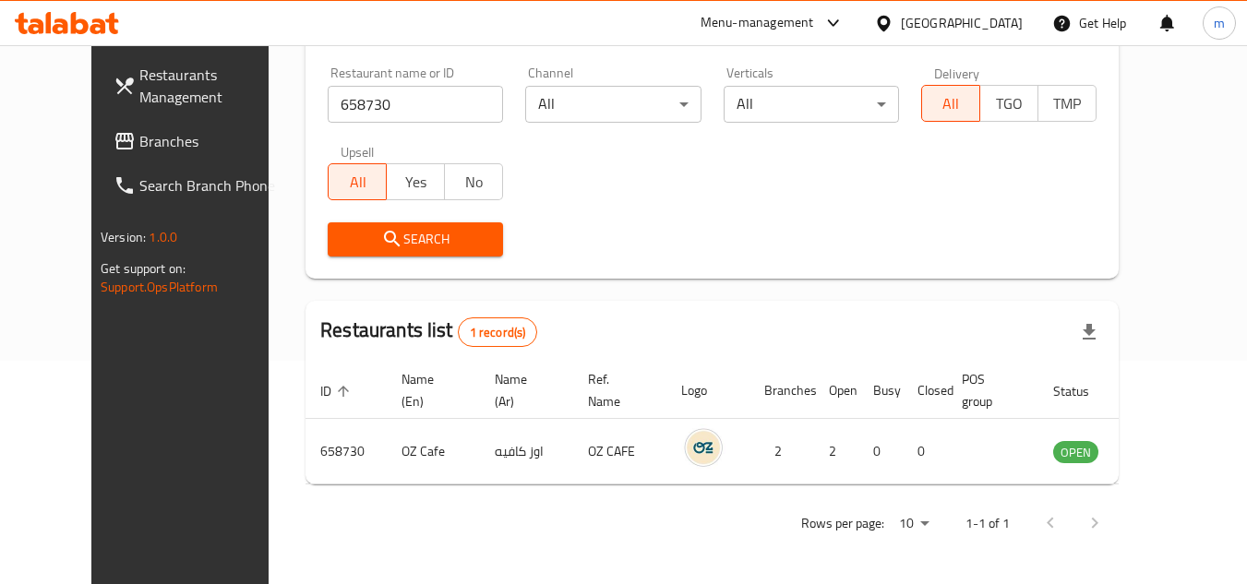
click at [998, 26] on div "[GEOGRAPHIC_DATA]" at bounding box center [962, 23] width 122 height 20
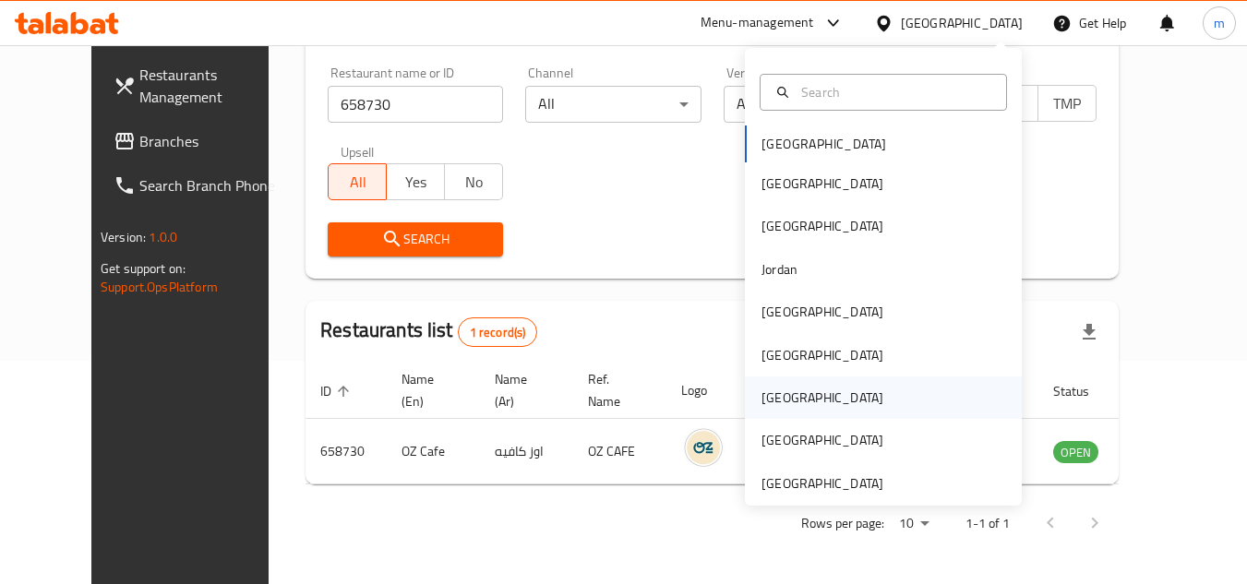
click at [770, 391] on div "Qatar" at bounding box center [823, 398] width 122 height 20
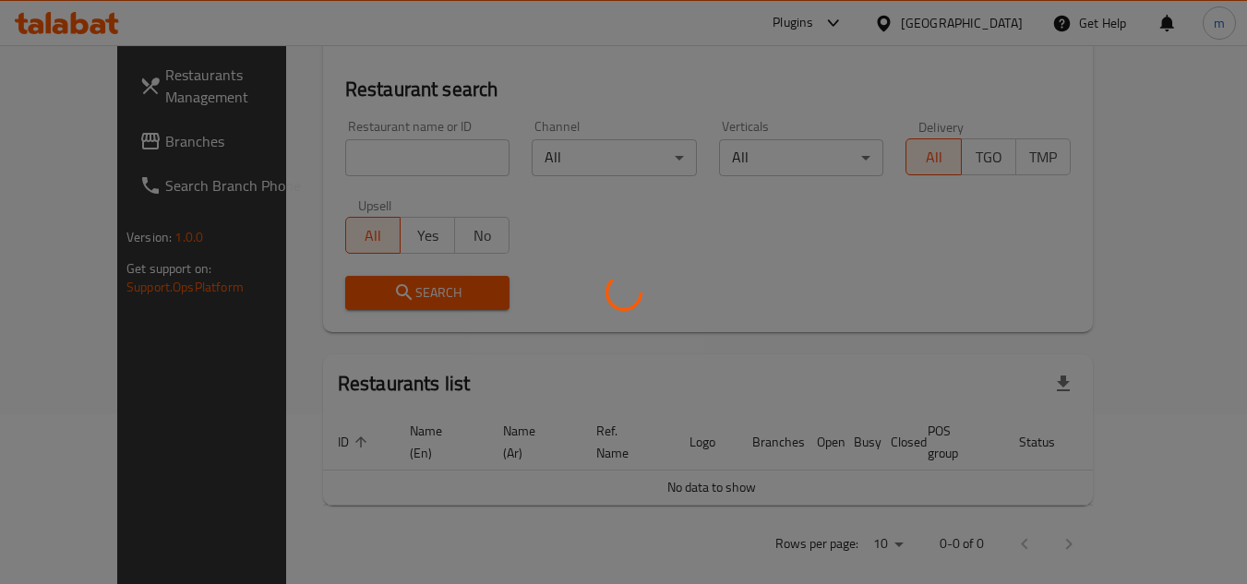
scroll to position [223, 0]
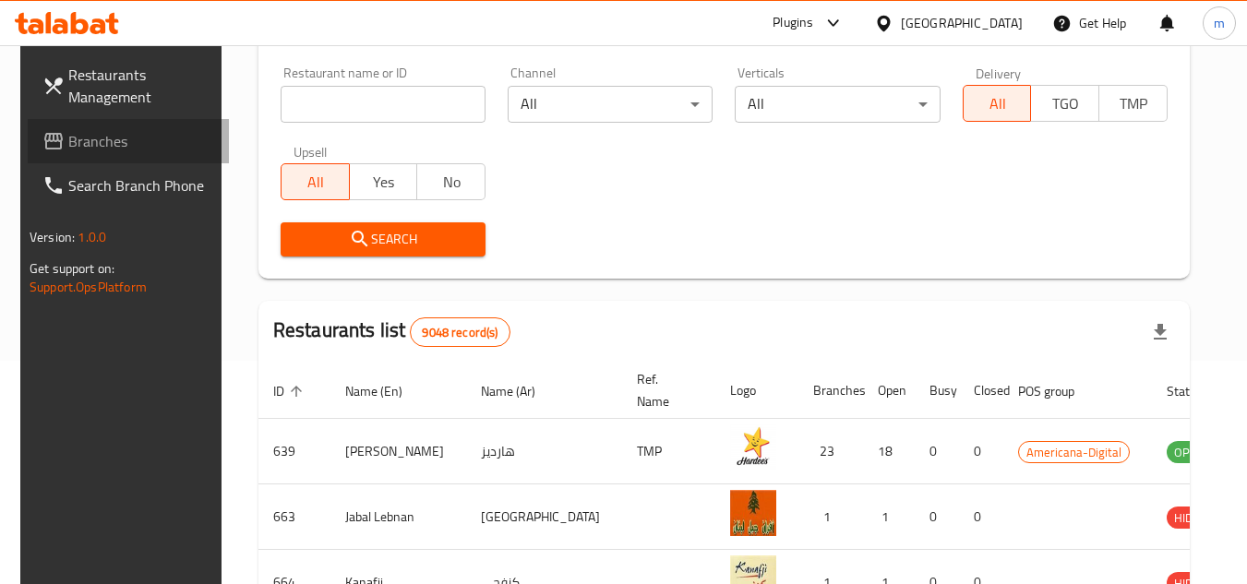
click at [84, 139] on span "Branches" at bounding box center [141, 141] width 146 height 22
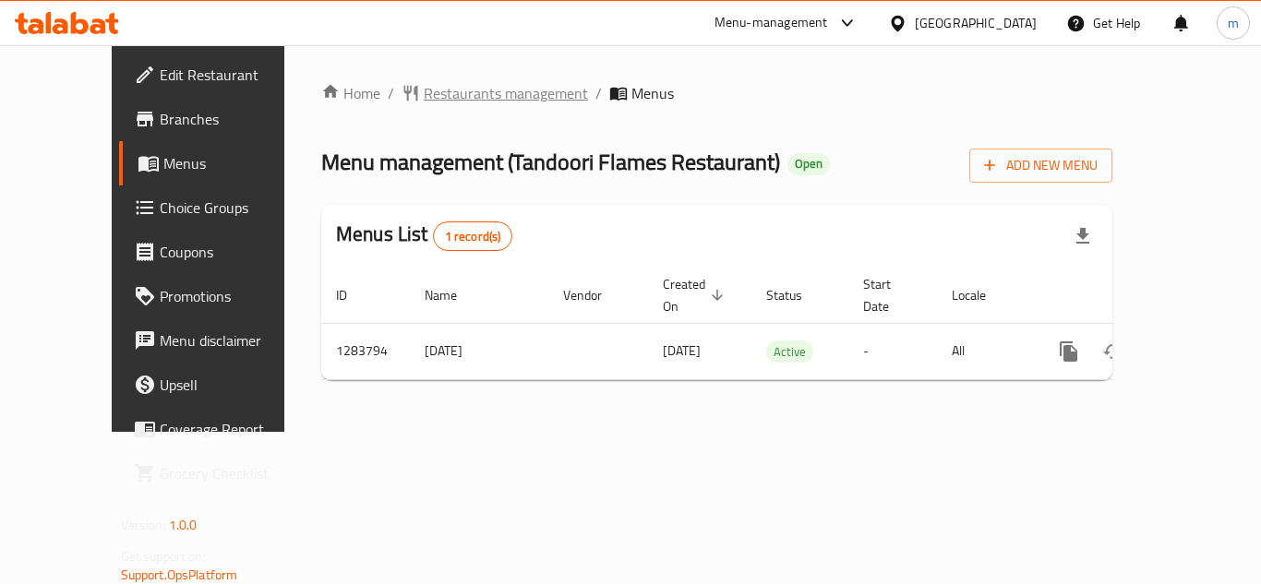
click at [450, 97] on span "Restaurants management" at bounding box center [506, 93] width 164 height 22
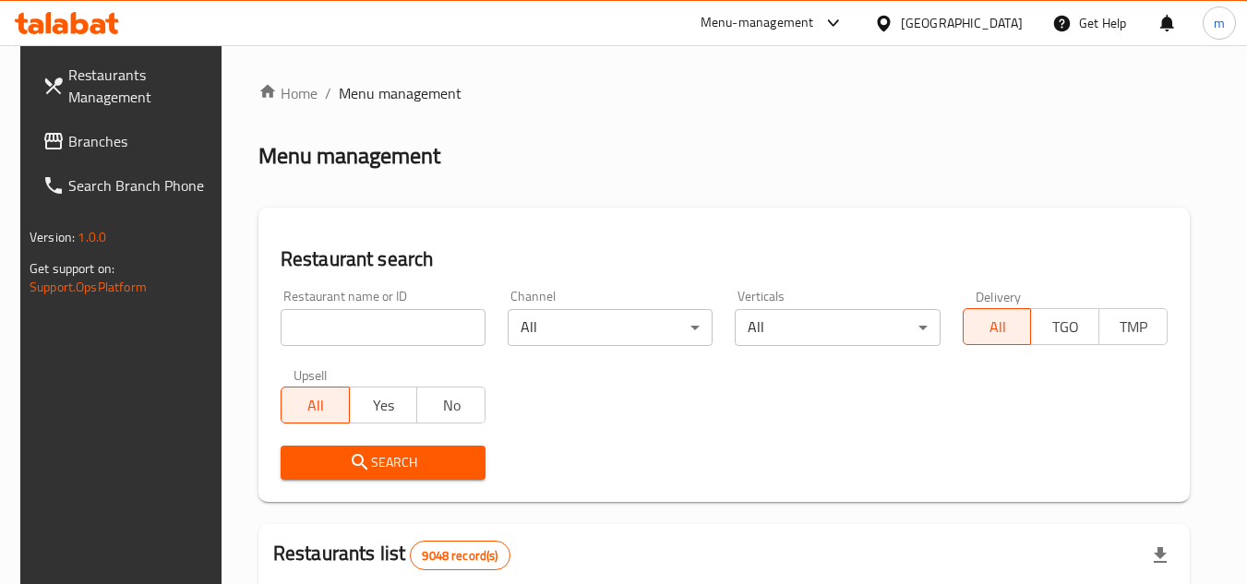
click at [378, 321] on input "search" at bounding box center [383, 327] width 205 height 37
paste input "695418"
type input "695418"
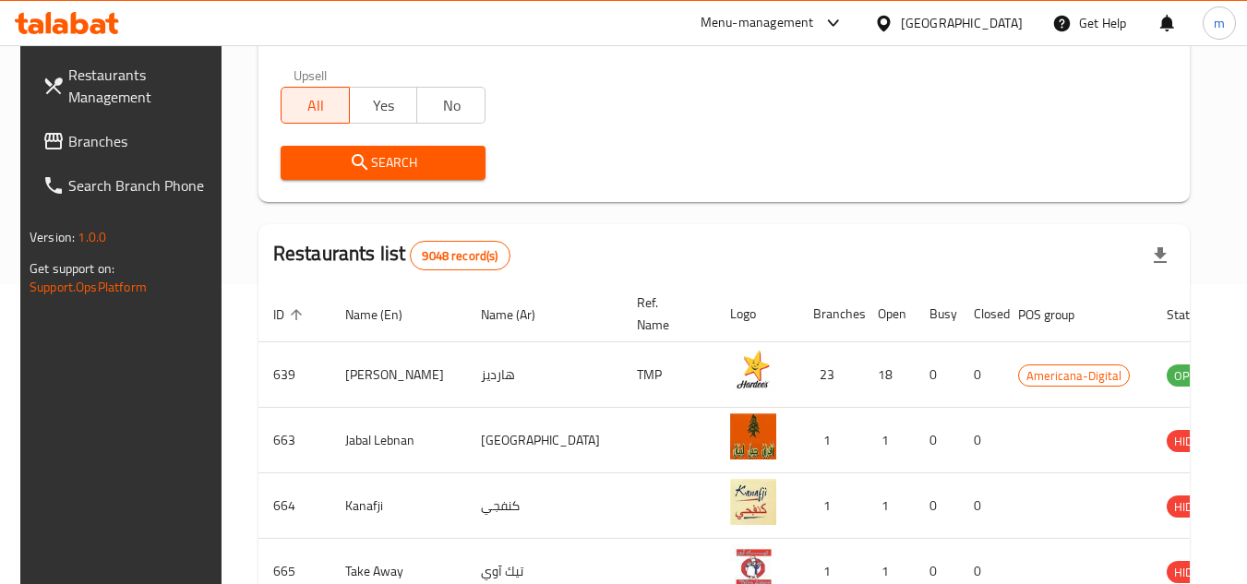
scroll to position [92, 0]
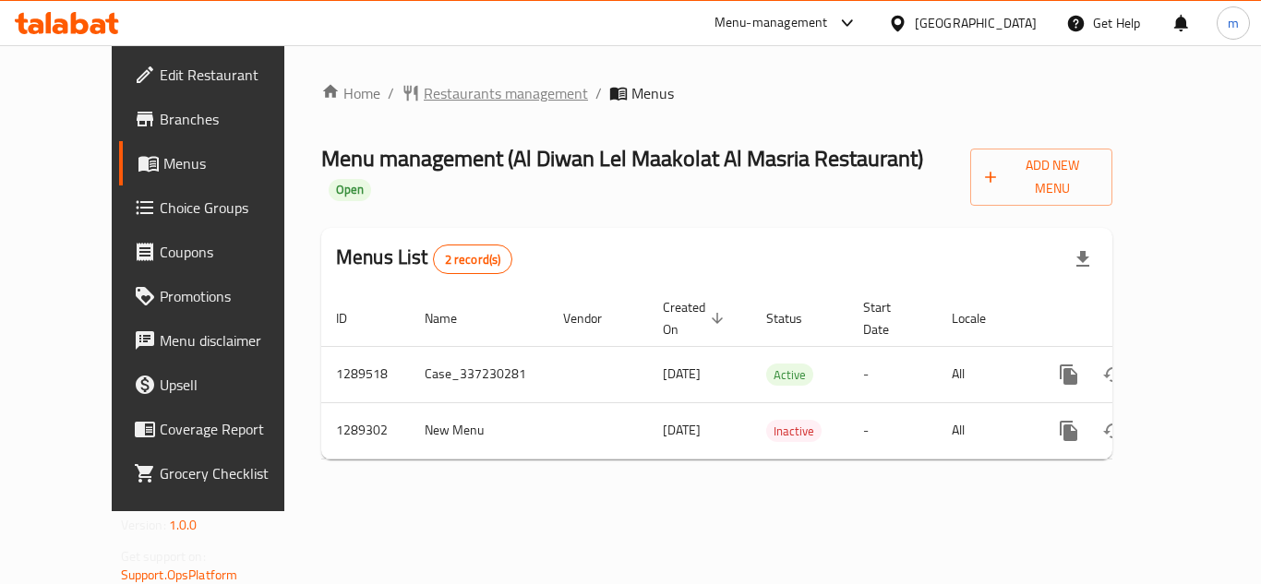
click at [429, 84] on span "Restaurants management" at bounding box center [506, 93] width 164 height 22
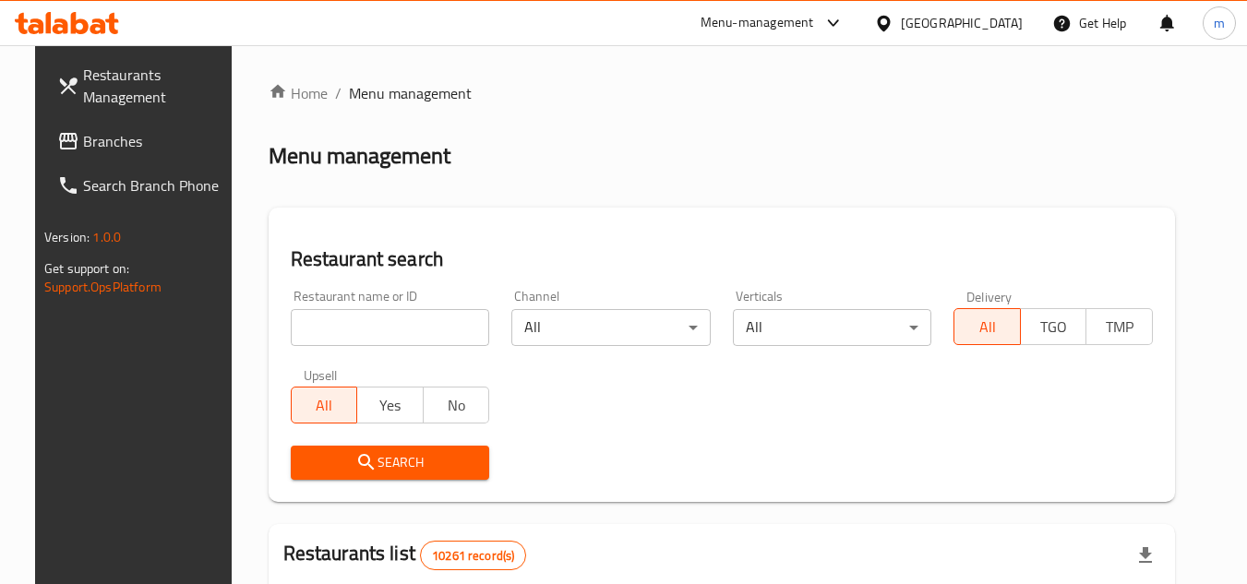
click at [333, 333] on input "search" at bounding box center [390, 327] width 199 height 37
paste input "/697533"
click at [291, 330] on input "/697533" at bounding box center [390, 327] width 199 height 37
type input "697533"
click at [393, 466] on span "Search" at bounding box center [391, 462] width 170 height 23
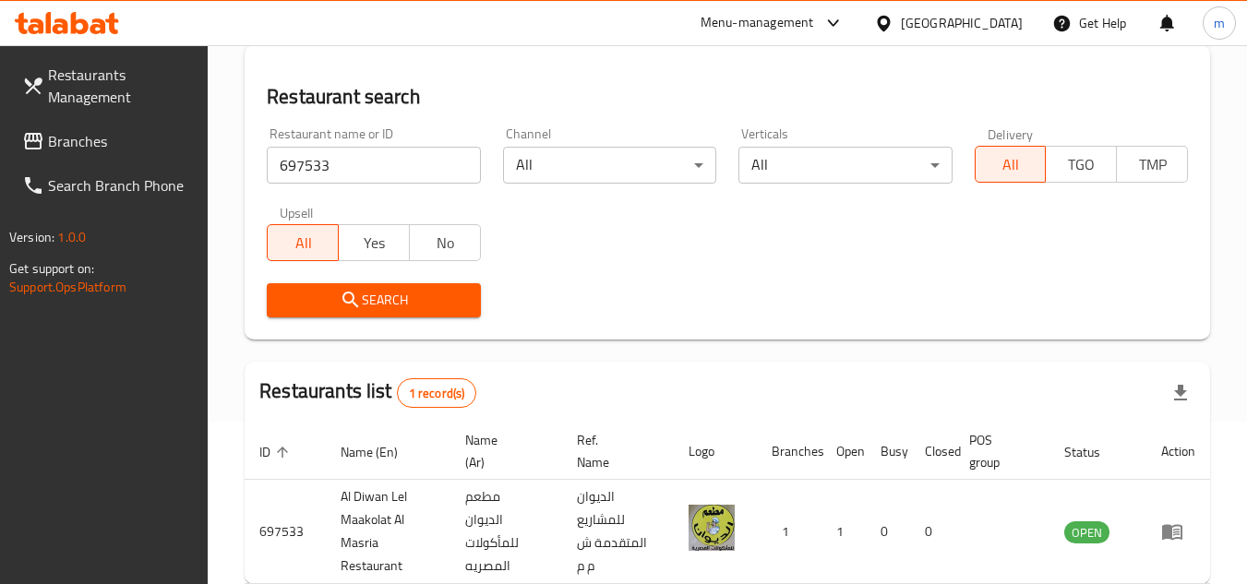
scroll to position [262, 0]
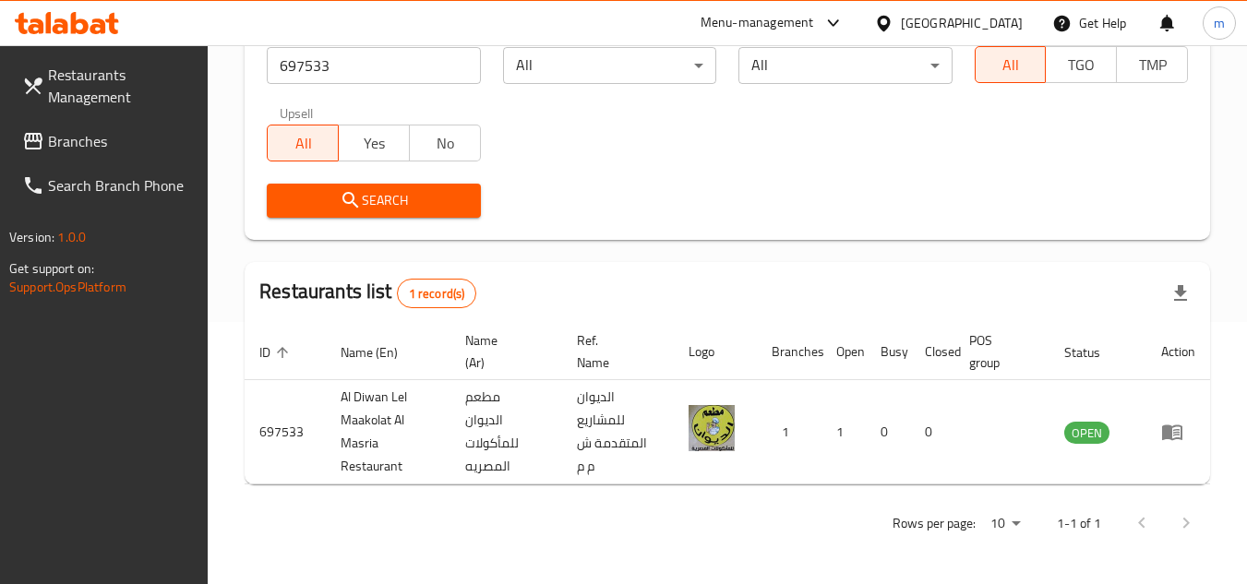
click at [1016, 20] on div "[GEOGRAPHIC_DATA]" at bounding box center [962, 23] width 122 height 20
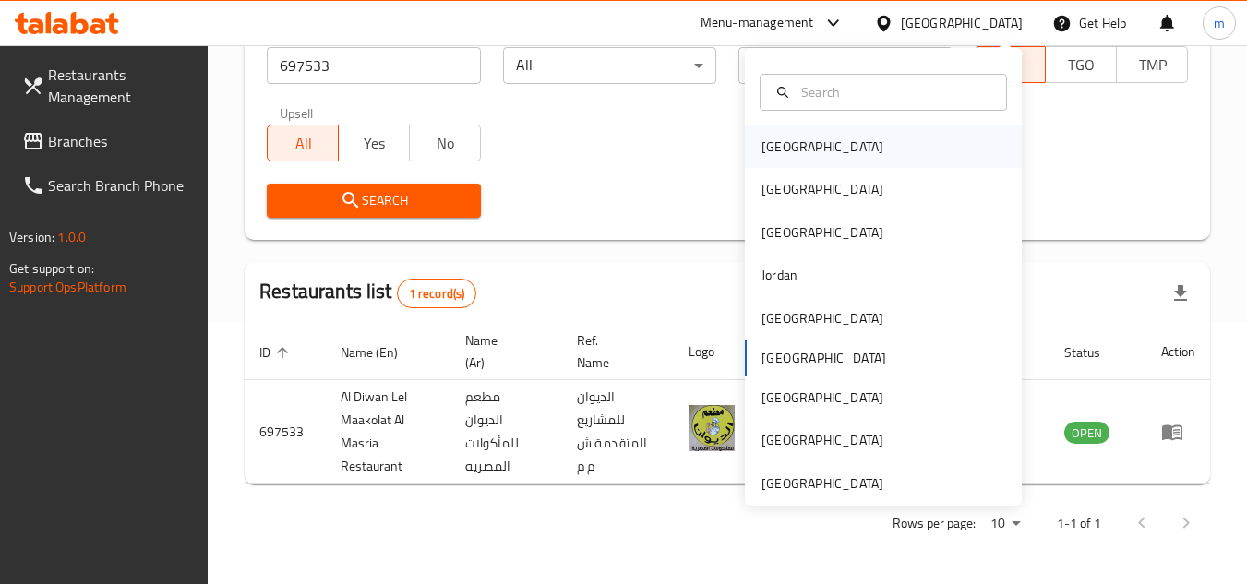
click at [832, 150] on div "[GEOGRAPHIC_DATA]" at bounding box center [883, 147] width 277 height 42
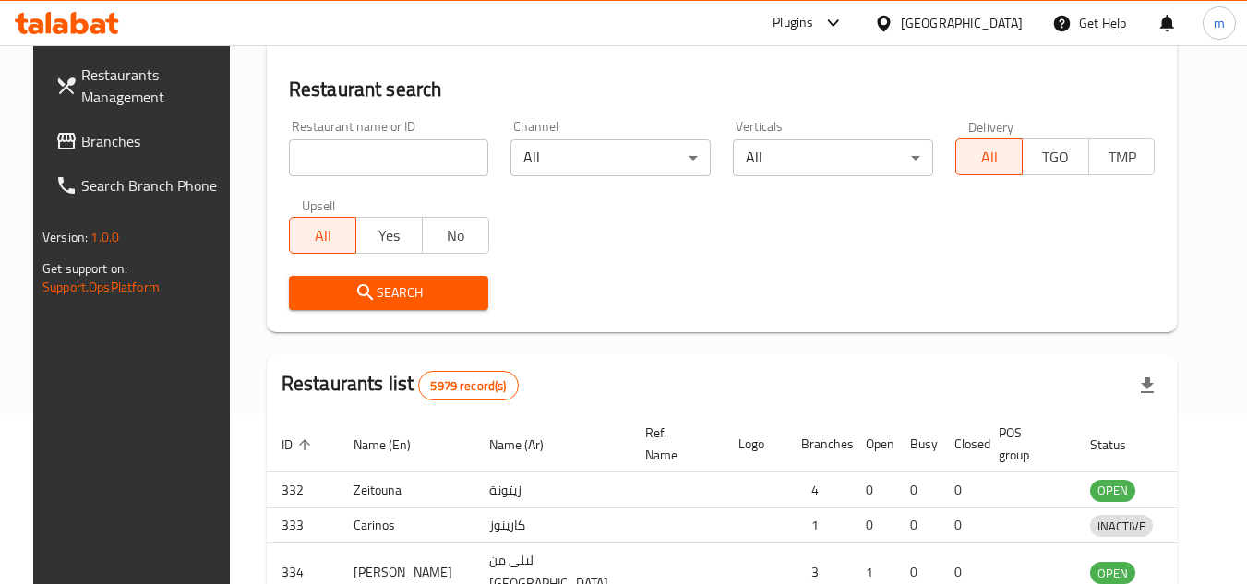
scroll to position [262, 0]
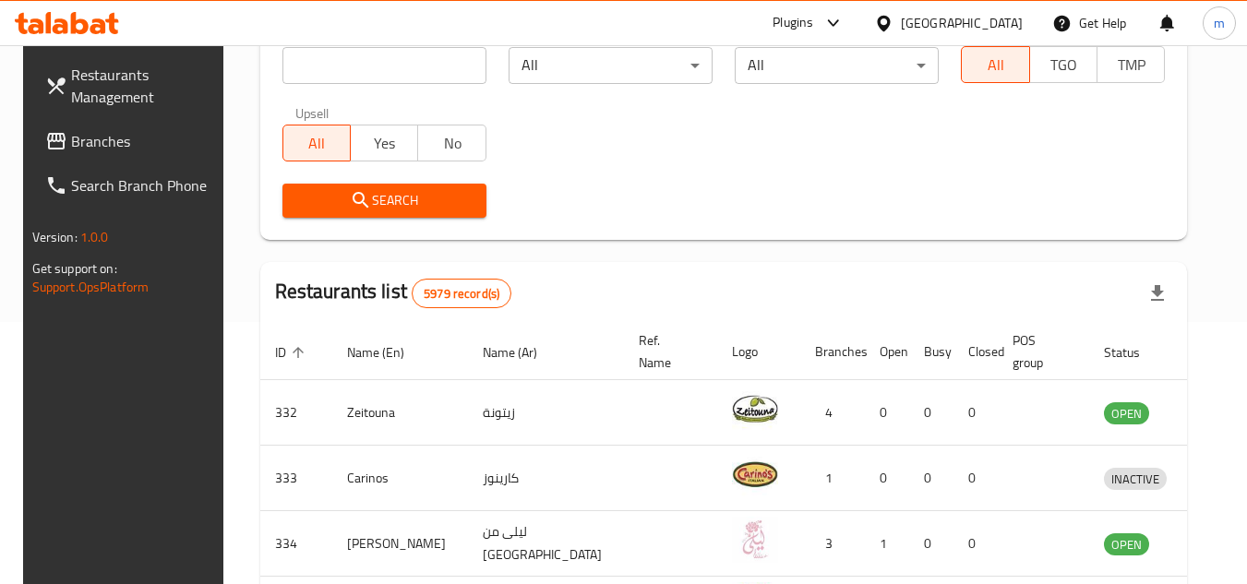
click at [71, 146] on span "Branches" at bounding box center [144, 141] width 146 height 22
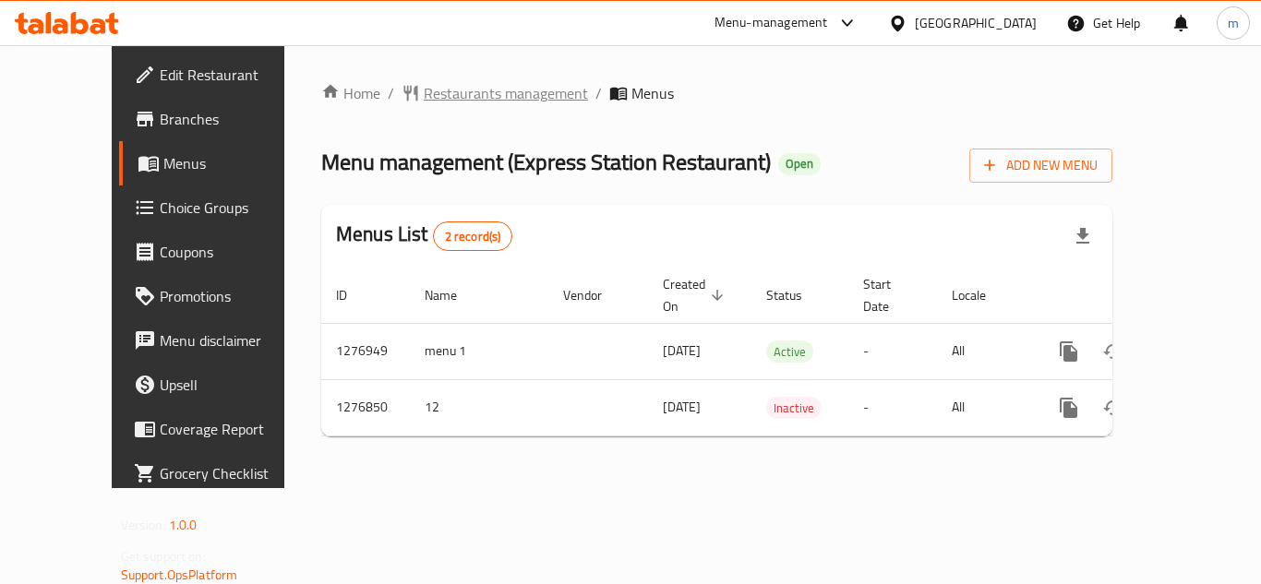
click at [431, 102] on span "Restaurants management" at bounding box center [506, 93] width 164 height 22
click at [424, 93] on span "Restaurants management" at bounding box center [506, 94] width 164 height 22
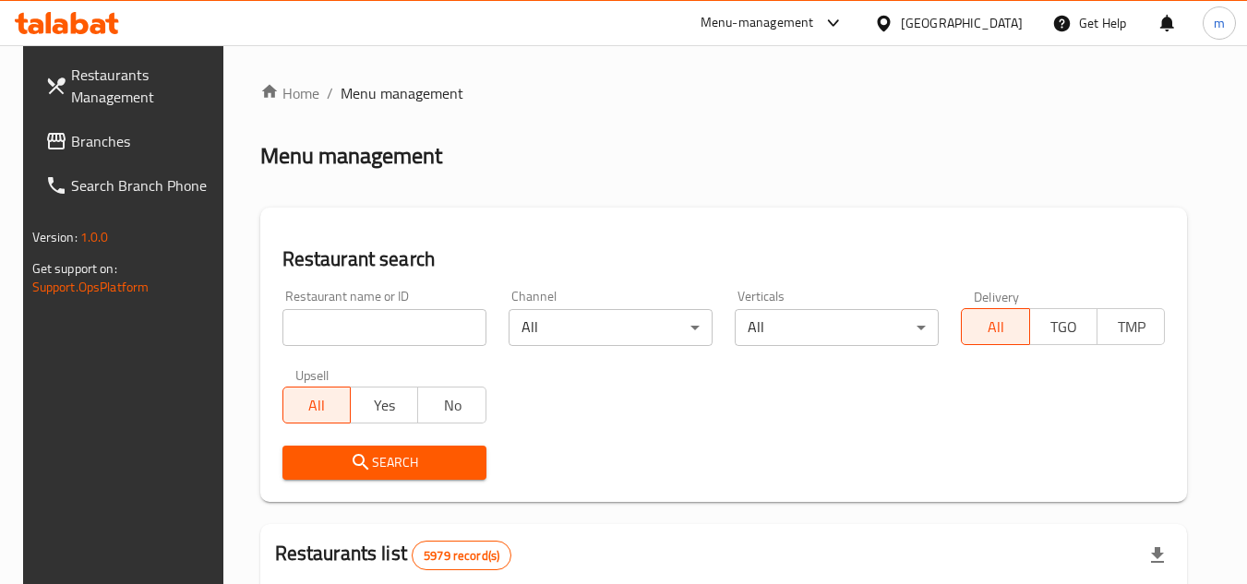
click at [402, 331] on input "search" at bounding box center [384, 327] width 204 height 37
paste input "692121"
type input "692121"
click at [394, 463] on span "Search" at bounding box center [384, 462] width 174 height 23
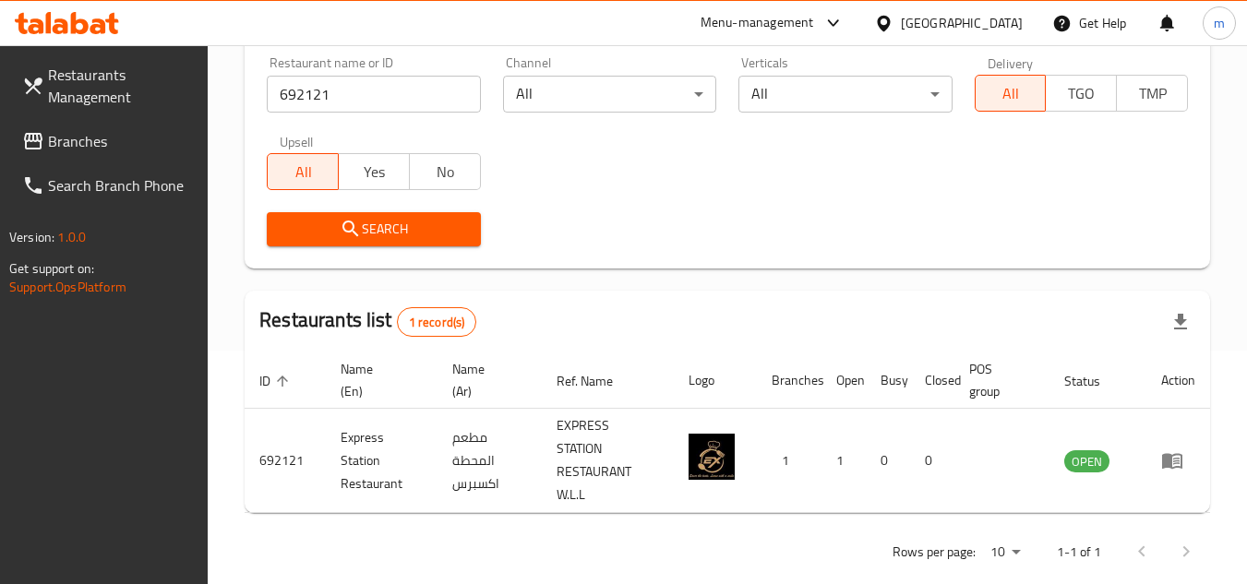
scroll to position [262, 0]
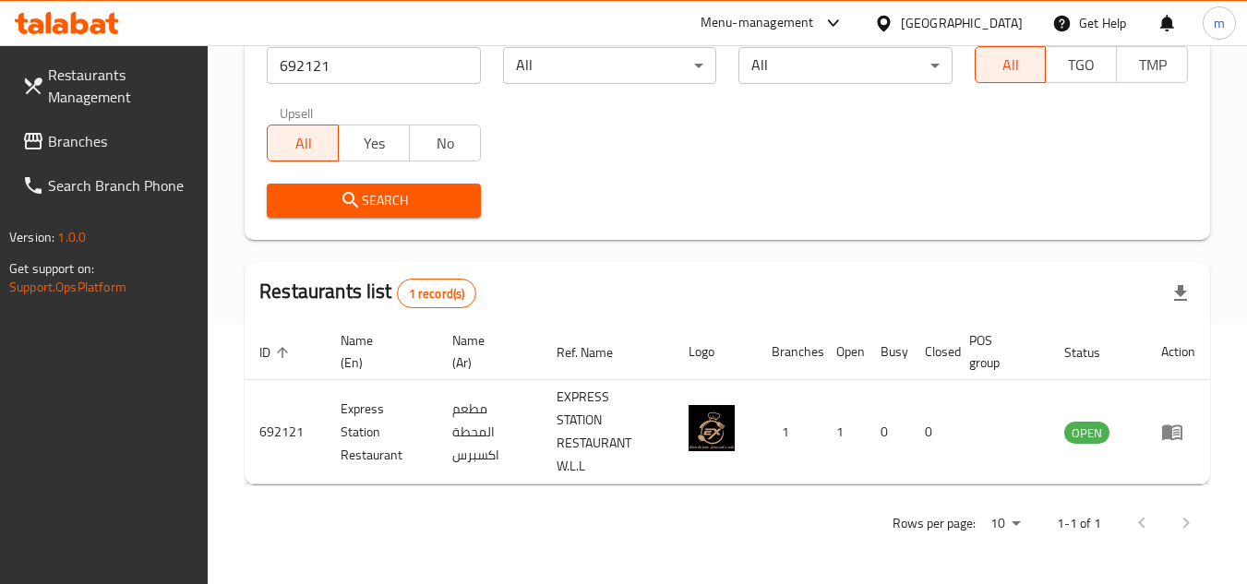
click at [1017, 25] on div "[GEOGRAPHIC_DATA]" at bounding box center [962, 23] width 122 height 20
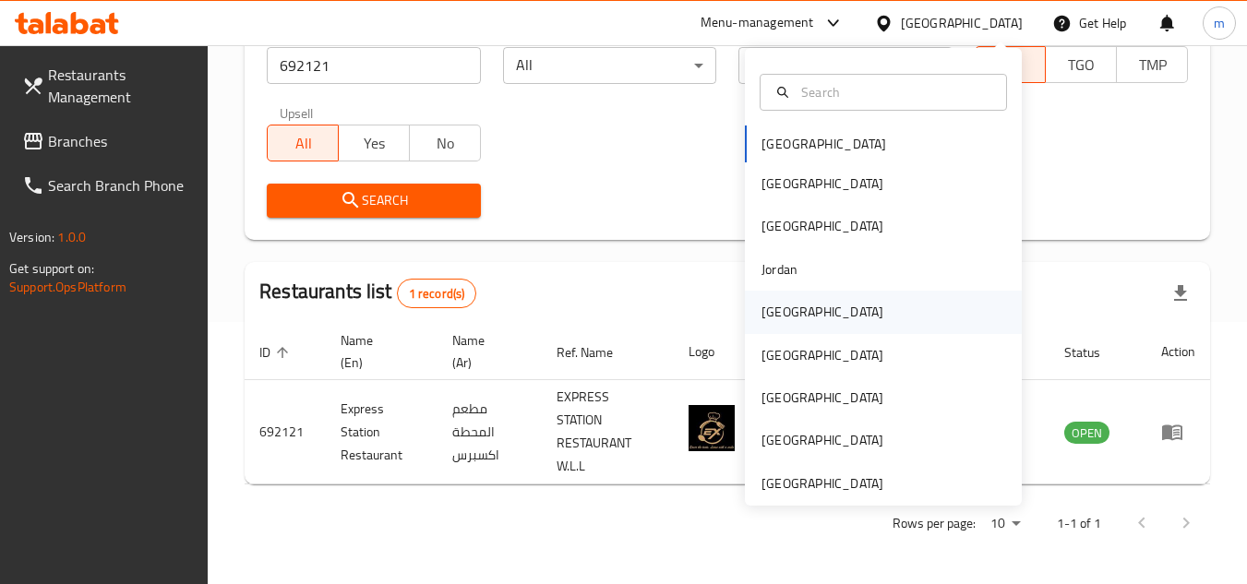
click at [774, 321] on div "[GEOGRAPHIC_DATA]" at bounding box center [823, 312] width 122 height 20
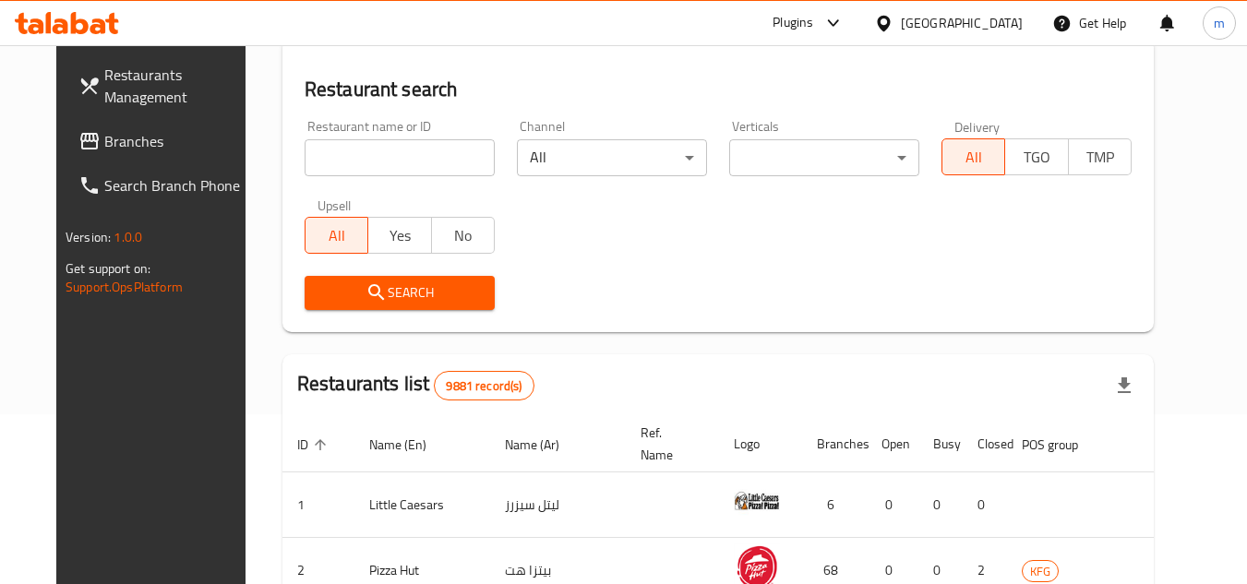
scroll to position [262, 0]
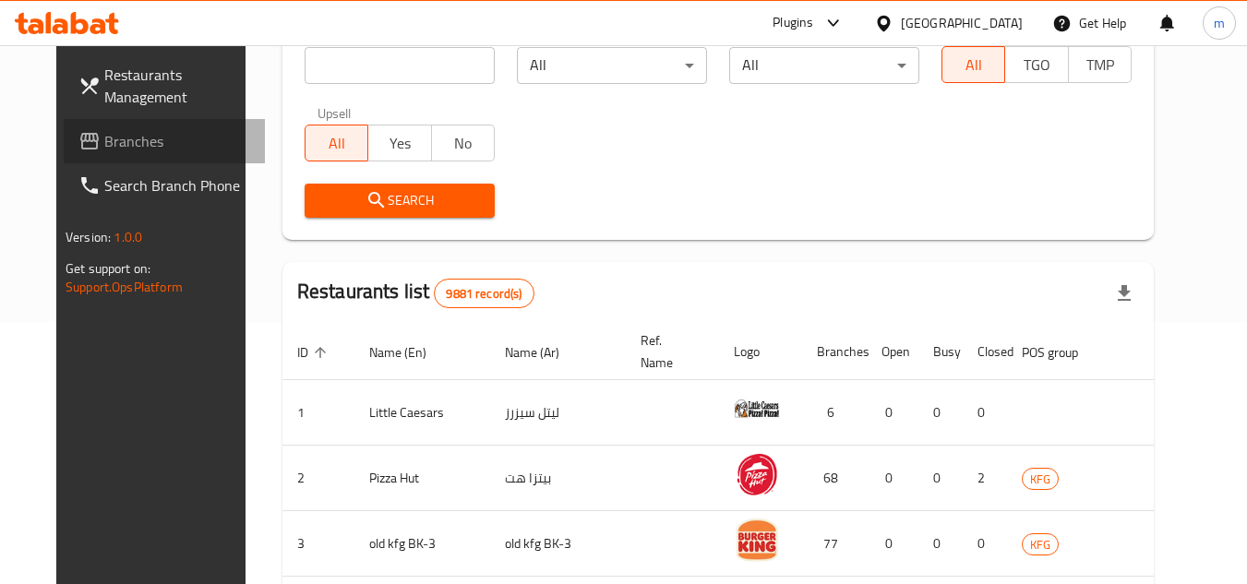
click at [104, 146] on span "Branches" at bounding box center [177, 141] width 146 height 22
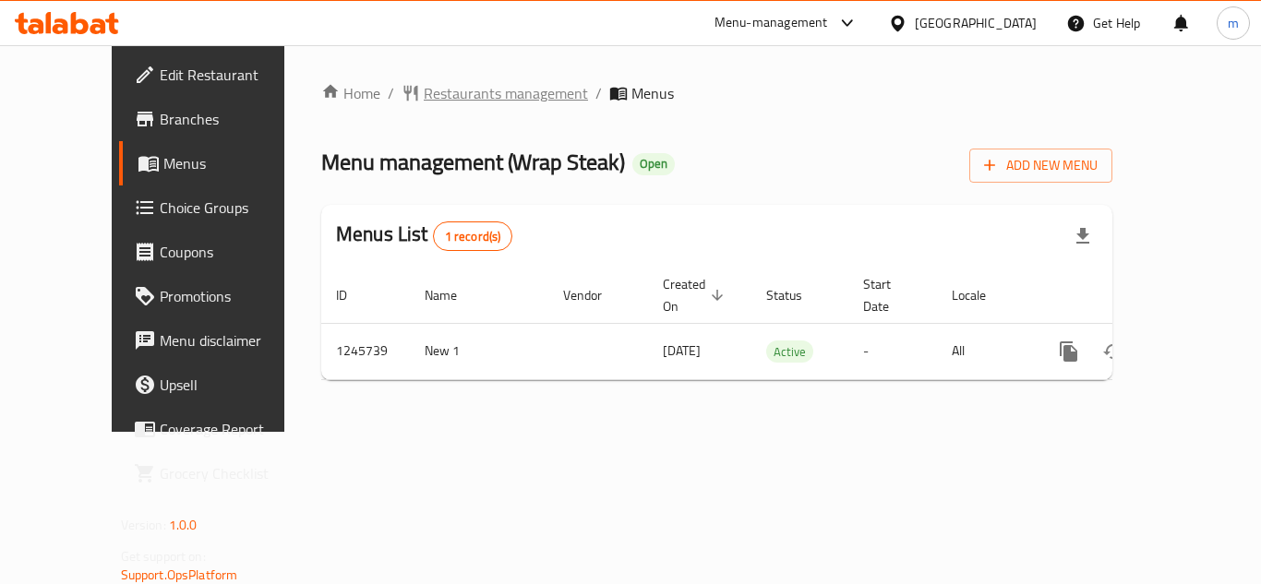
click at [436, 98] on span "Restaurants management" at bounding box center [506, 93] width 164 height 22
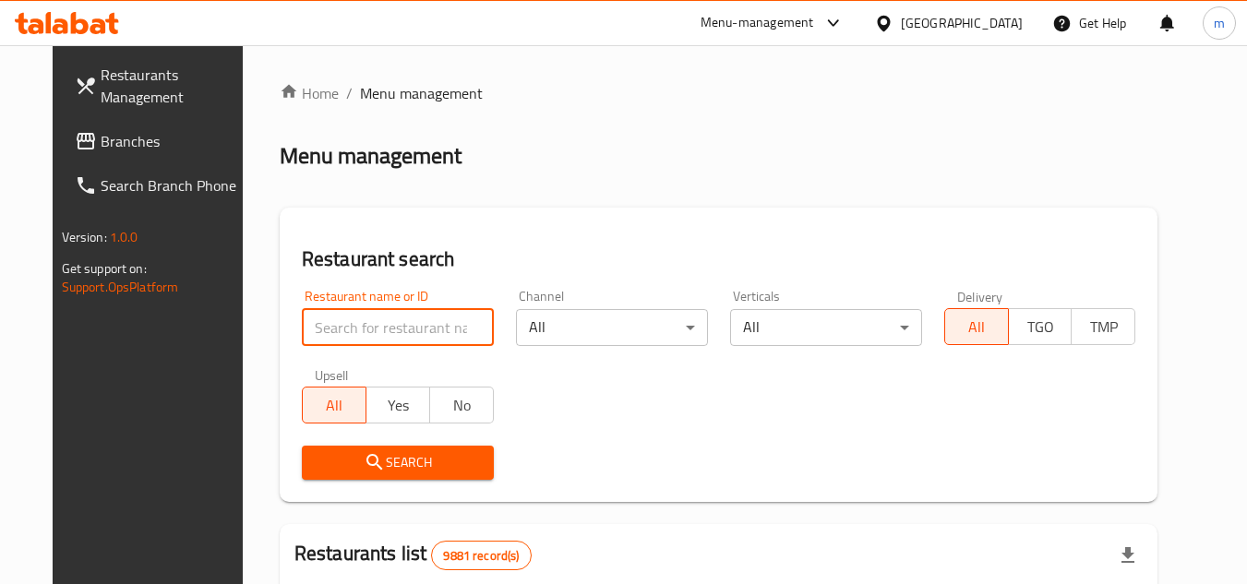
click at [357, 333] on input "search" at bounding box center [398, 327] width 192 height 37
paste input "682727/"
click at [333, 468] on span "Search" at bounding box center [398, 462] width 162 height 23
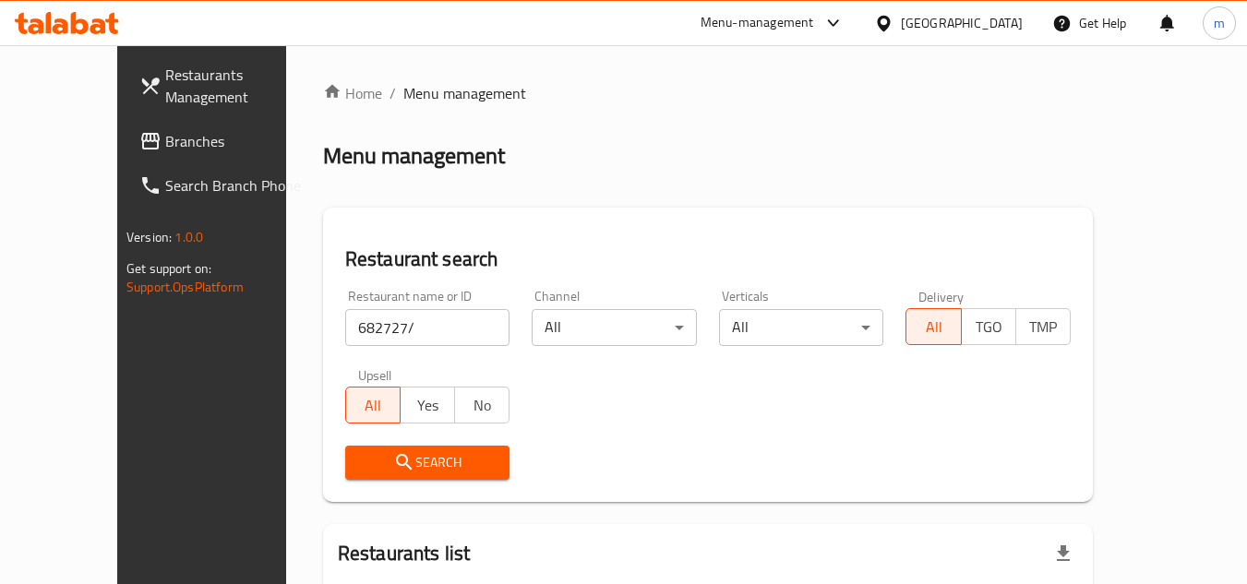
click at [385, 331] on input "682727/" at bounding box center [427, 327] width 165 height 37
type input "682727"
click at [396, 456] on icon "submit" at bounding box center [404, 462] width 16 height 16
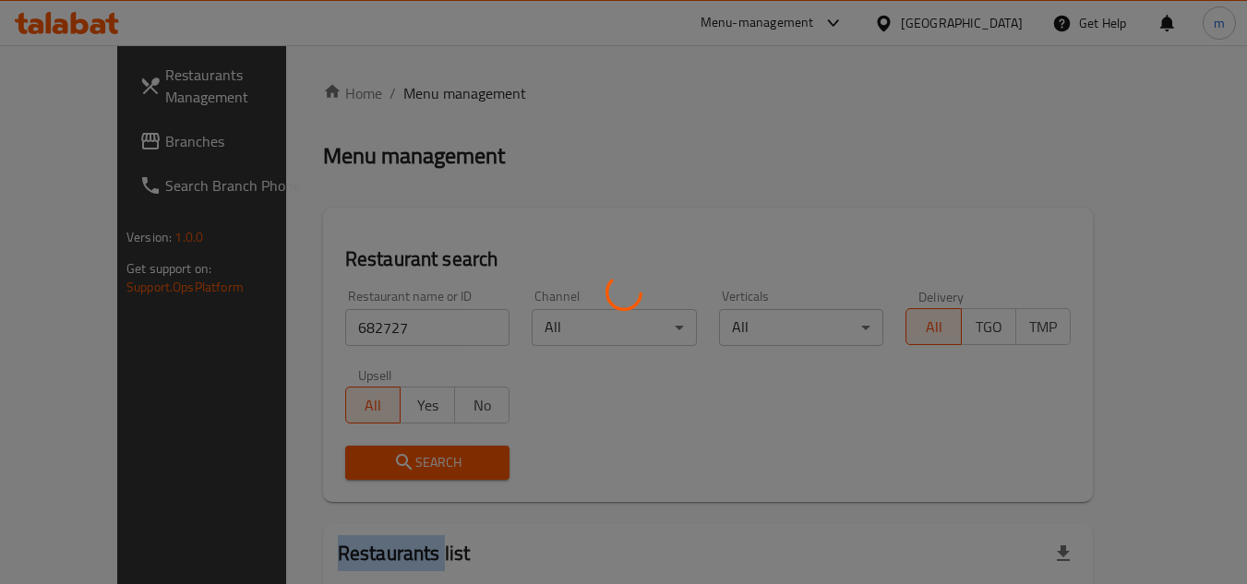
click at [351, 456] on div at bounding box center [623, 292] width 1247 height 584
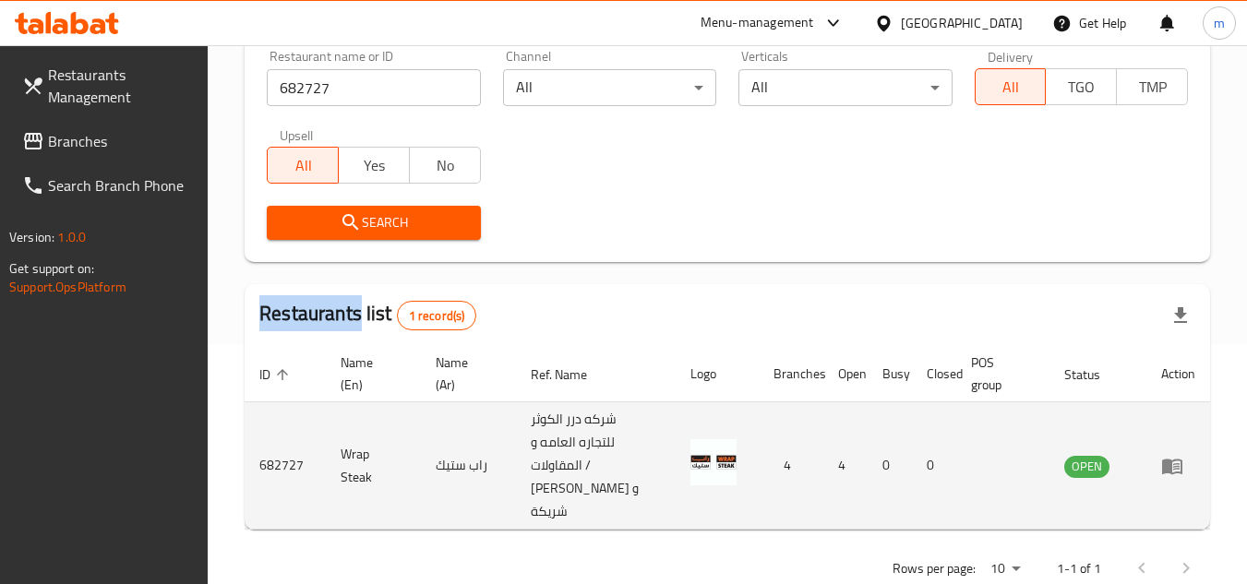
scroll to position [262, 0]
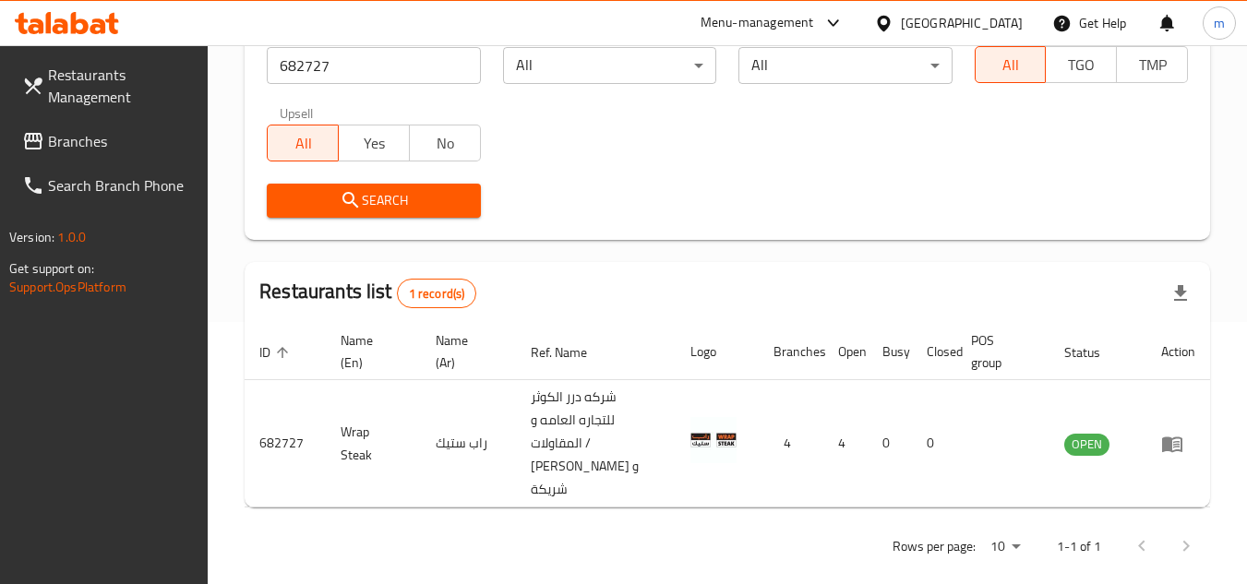
click at [1001, 18] on div "[GEOGRAPHIC_DATA]" at bounding box center [962, 23] width 122 height 20
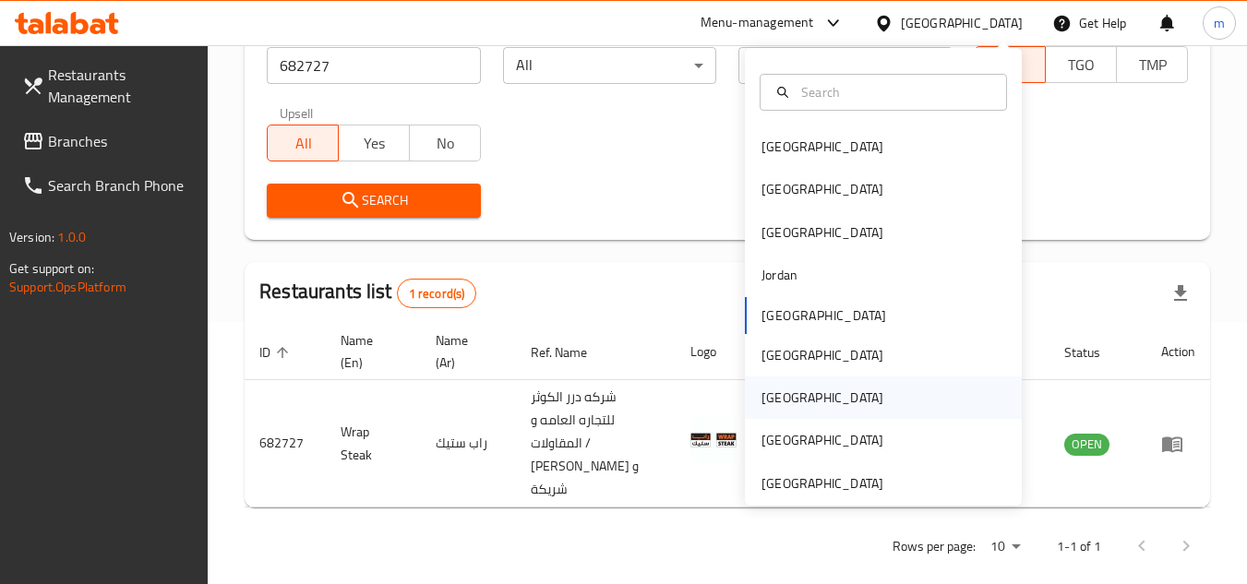
click at [782, 404] on div "[GEOGRAPHIC_DATA]" at bounding box center [822, 398] width 151 height 42
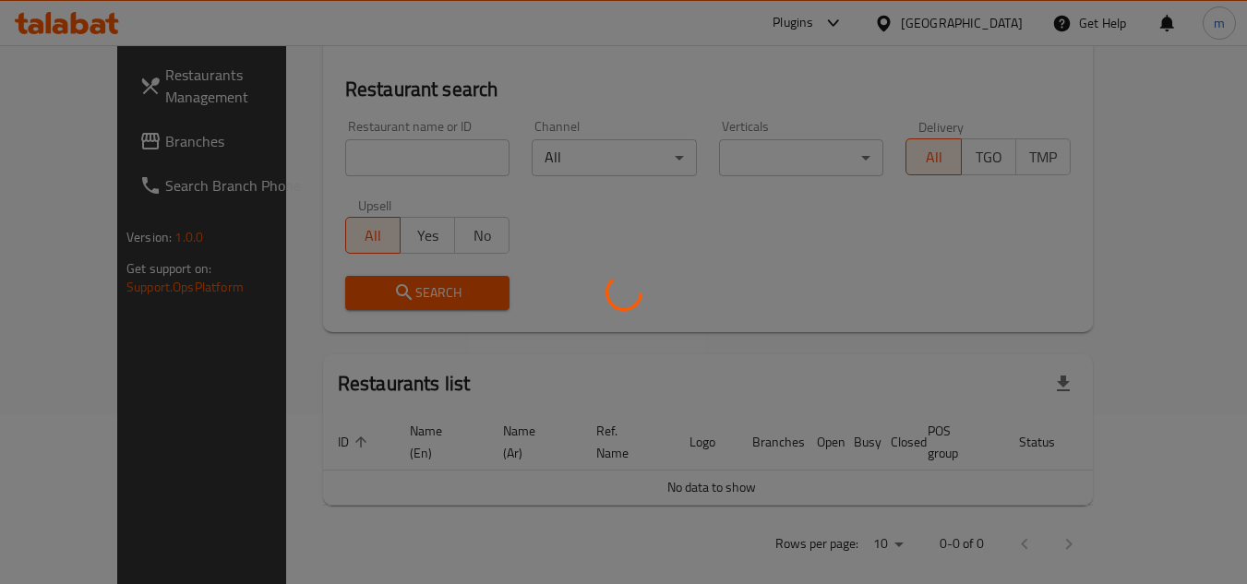
scroll to position [262, 0]
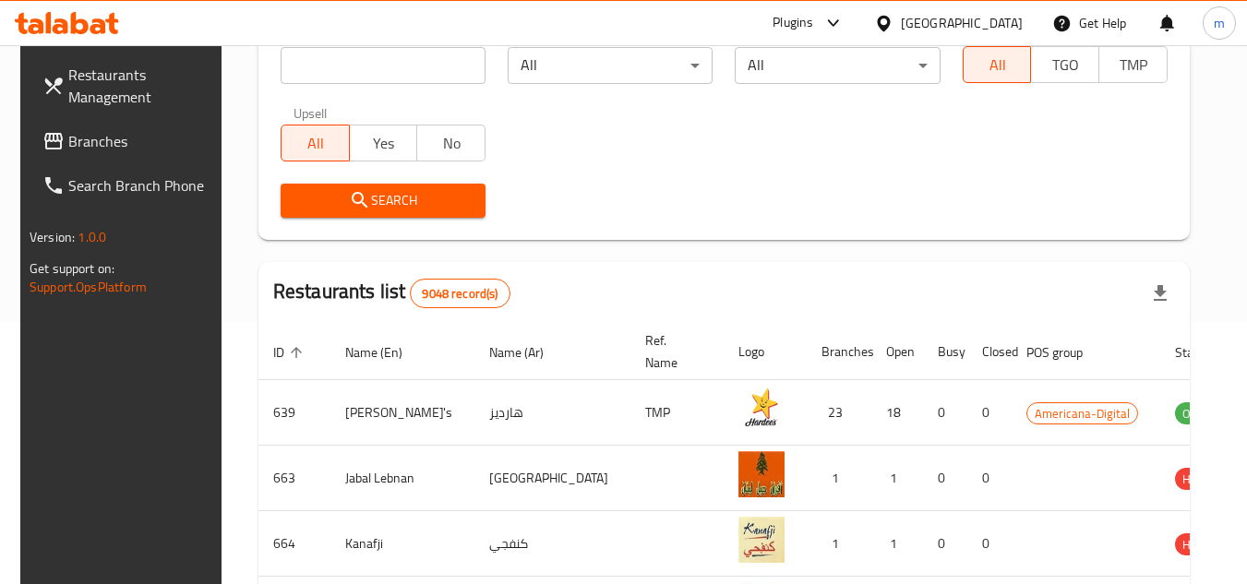
click at [106, 137] on span "Branches" at bounding box center [141, 141] width 146 height 22
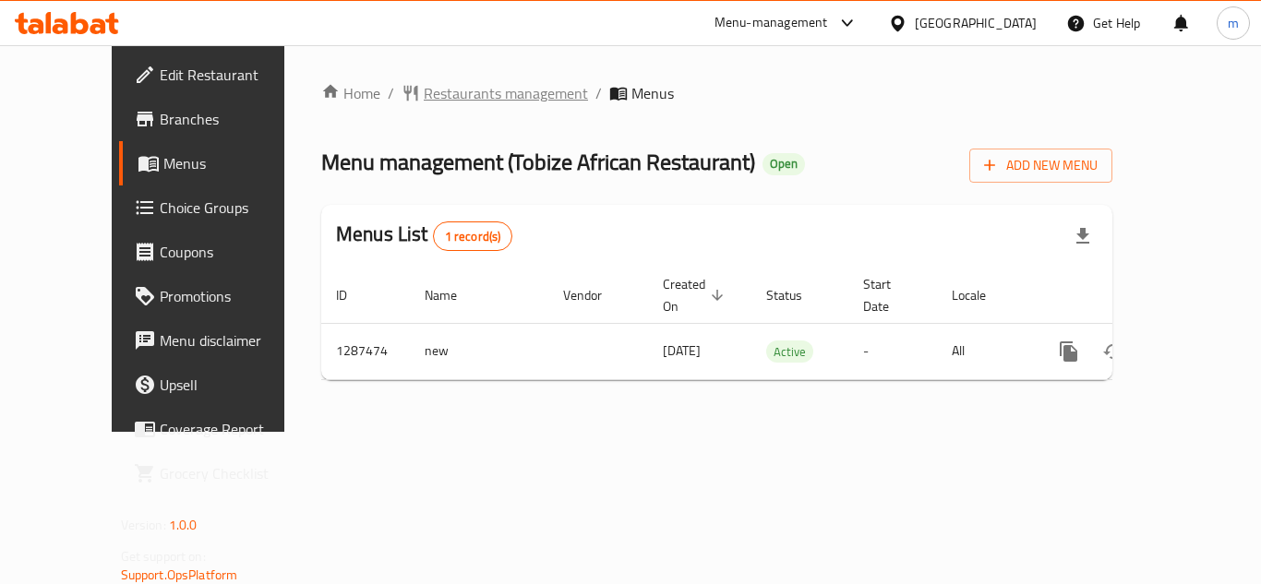
click at [448, 99] on span "Restaurants management" at bounding box center [506, 93] width 164 height 22
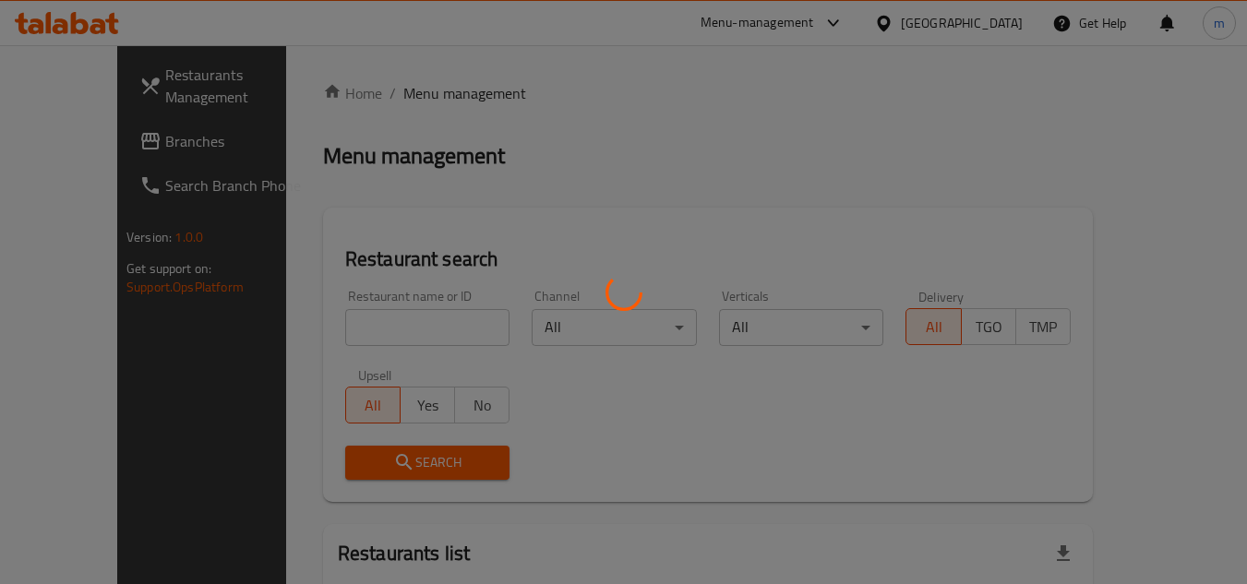
click at [380, 326] on div at bounding box center [623, 292] width 1247 height 584
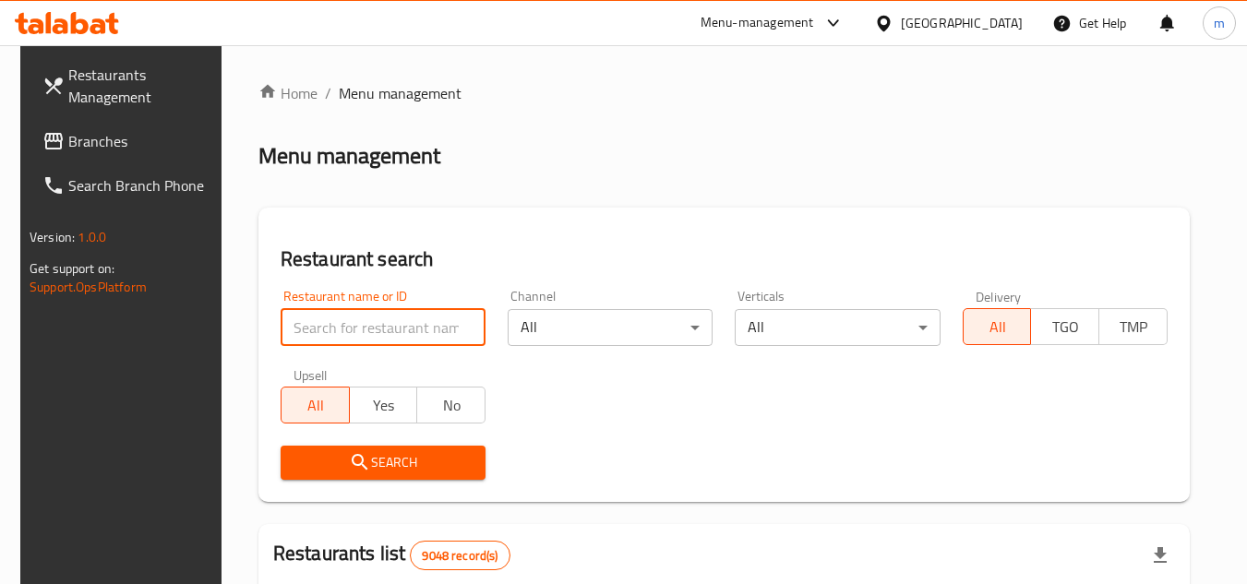
click at [351, 343] on input "search" at bounding box center [383, 327] width 205 height 37
paste input "696709"
type input "696709"
click at [440, 464] on span "Search" at bounding box center [382, 462] width 175 height 23
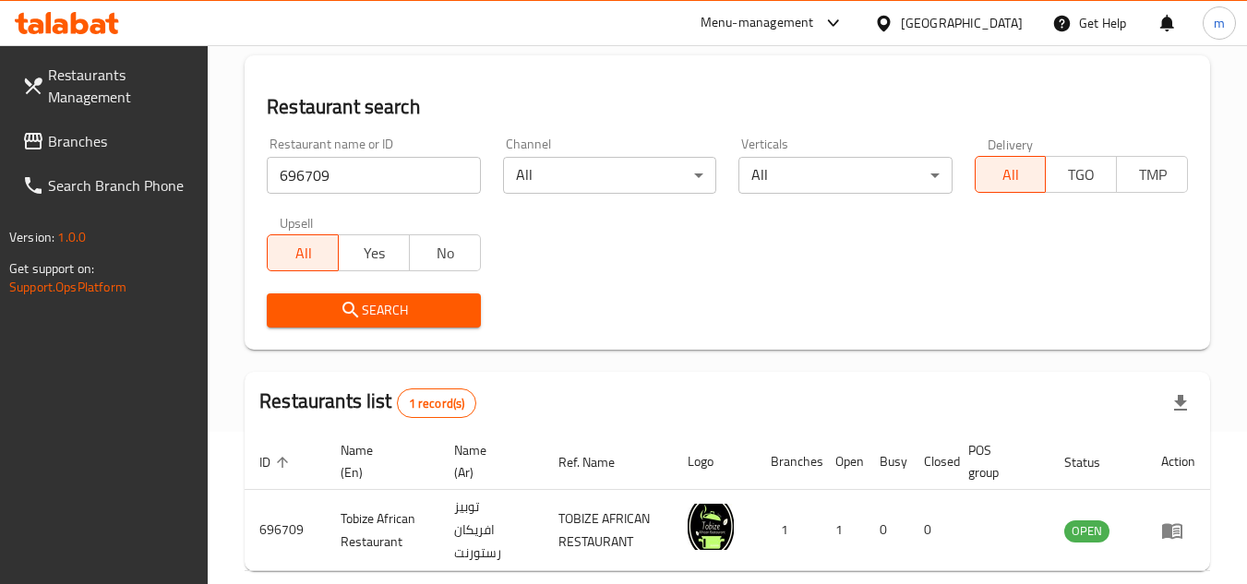
scroll to position [239, 0]
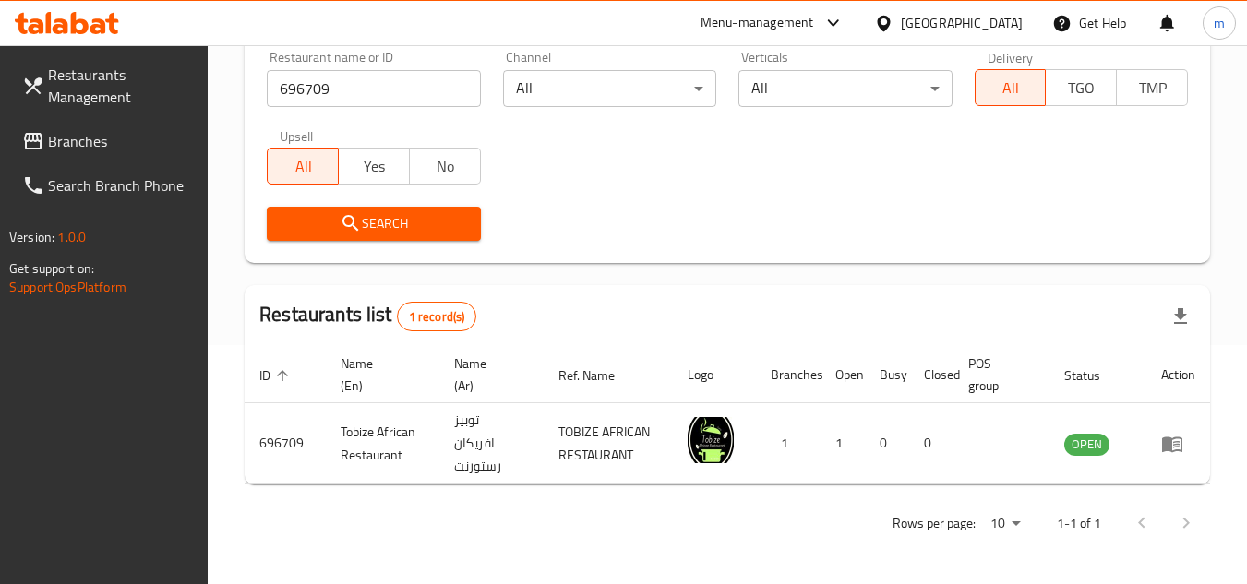
click at [894, 22] on icon at bounding box center [883, 23] width 19 height 19
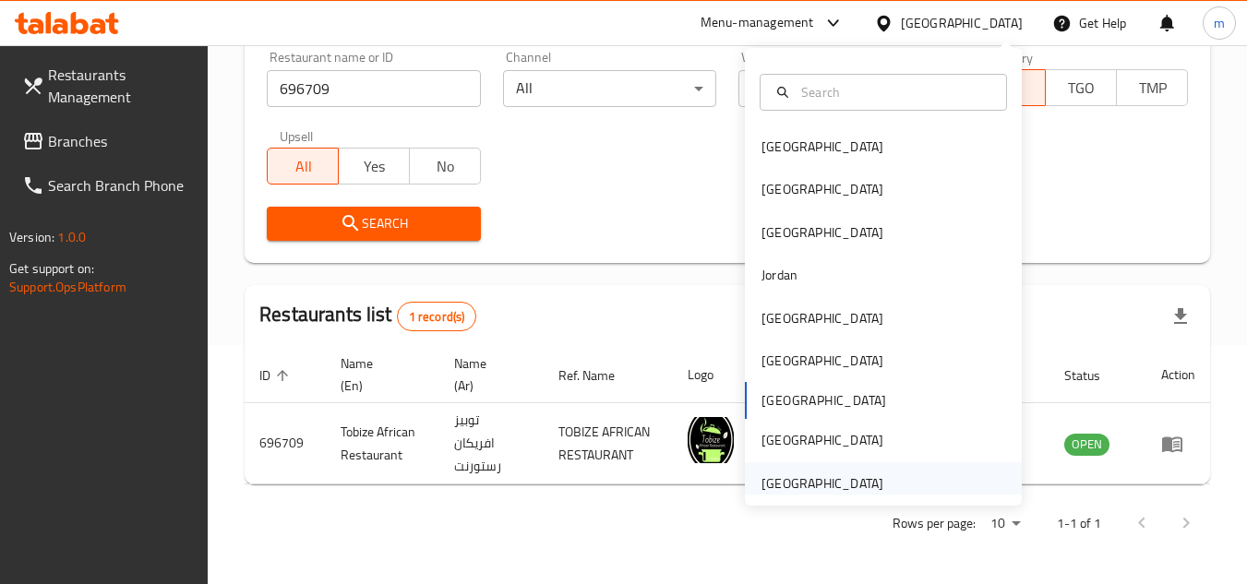
click at [863, 483] on div "[GEOGRAPHIC_DATA]" at bounding box center [823, 484] width 122 height 20
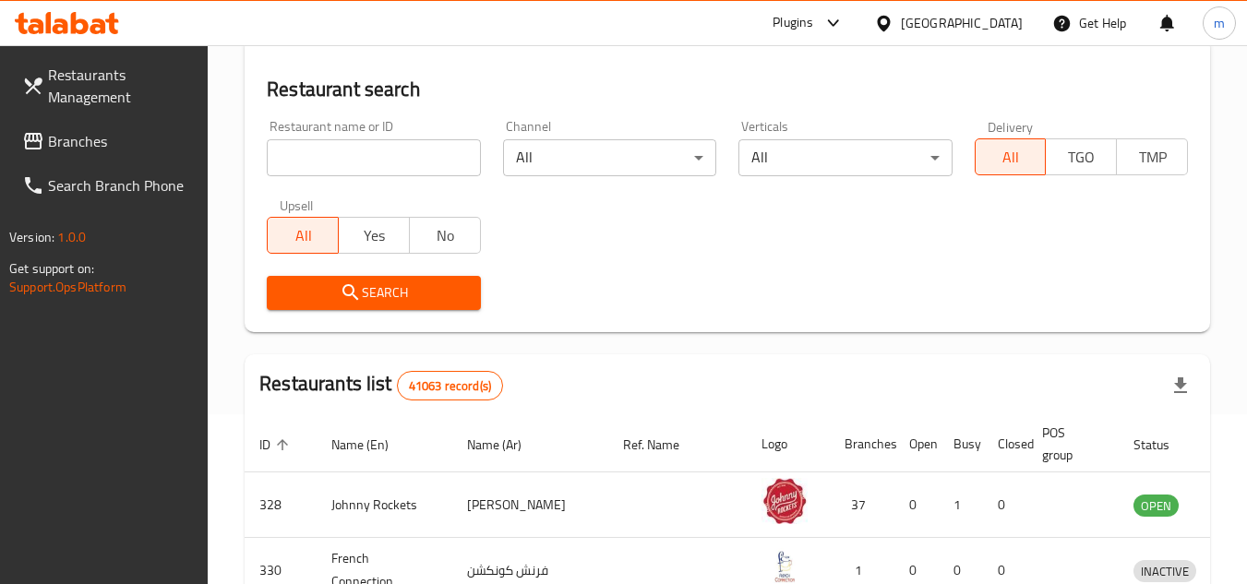
scroll to position [239, 0]
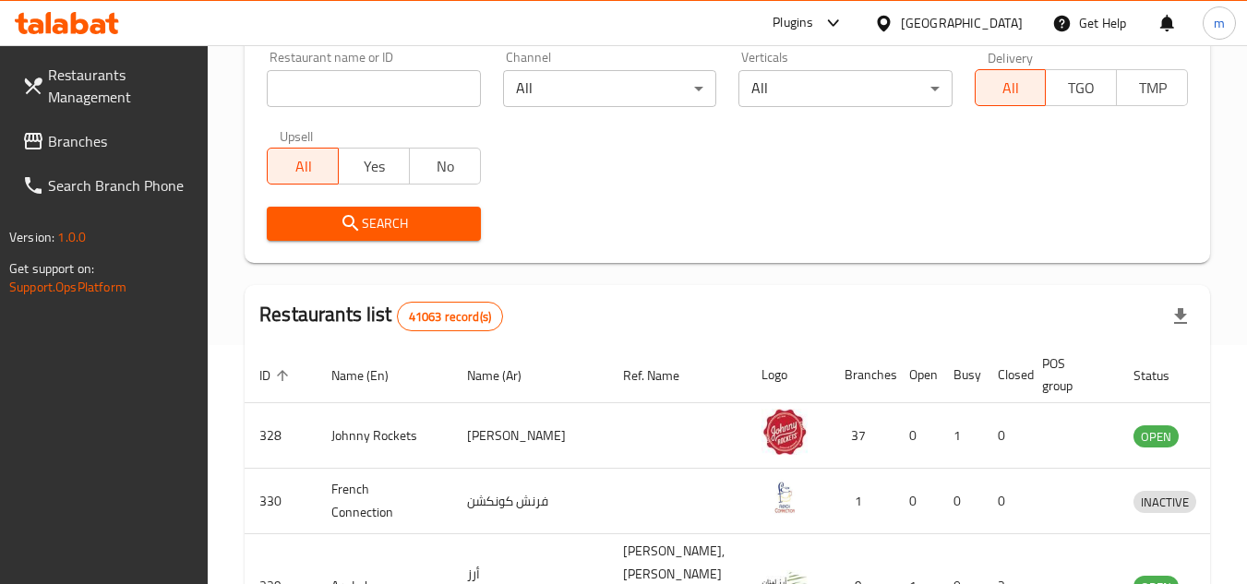
click at [129, 135] on span "Branches" at bounding box center [121, 141] width 146 height 22
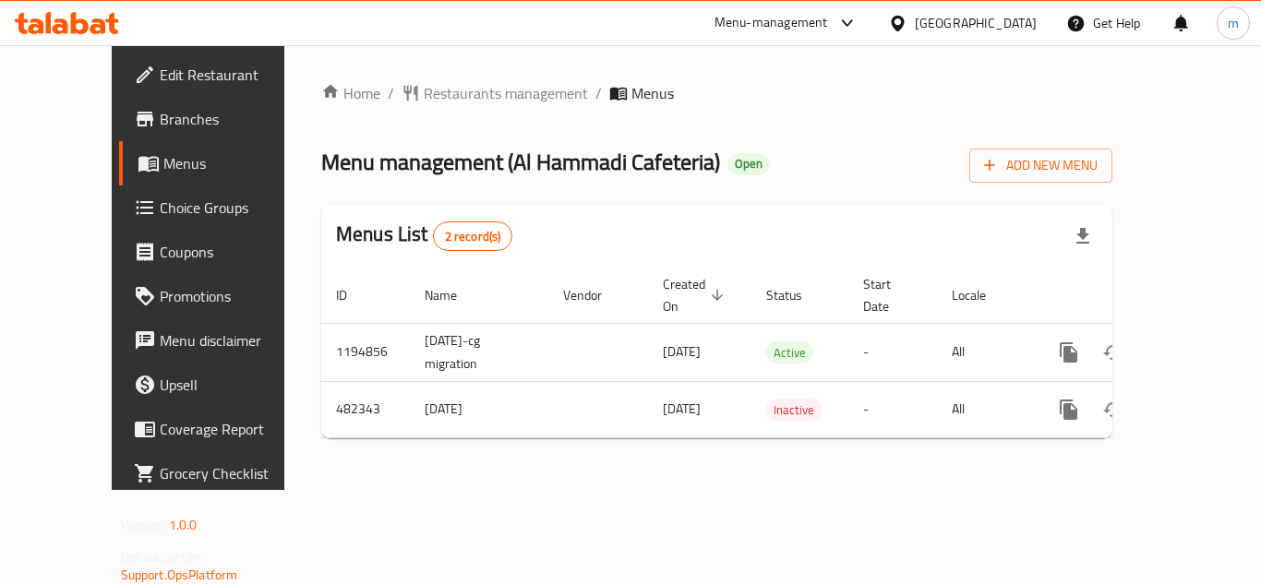
click at [476, 107] on div "Home / Restaurants management / Menus Menu management ( [GEOGRAPHIC_DATA] Cafet…" at bounding box center [716, 267] width 791 height 371
click at [473, 95] on span "Restaurants management" at bounding box center [506, 93] width 164 height 22
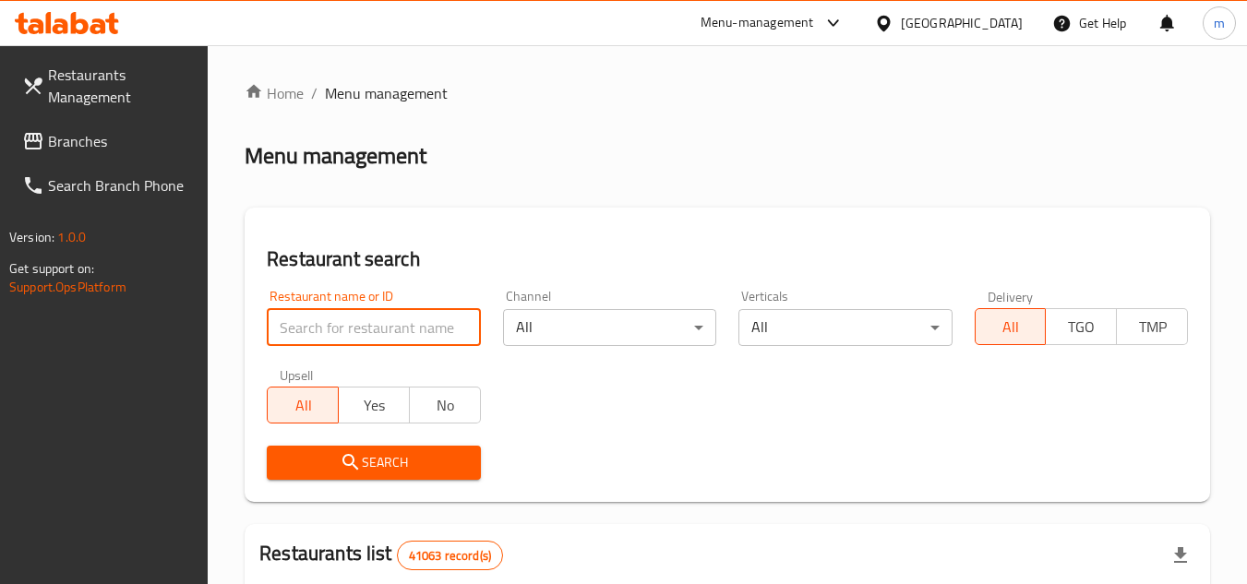
click at [416, 330] on input "search" at bounding box center [373, 327] width 213 height 37
paste input "633893"
type input "633893"
click at [347, 468] on icon "submit" at bounding box center [351, 462] width 22 height 22
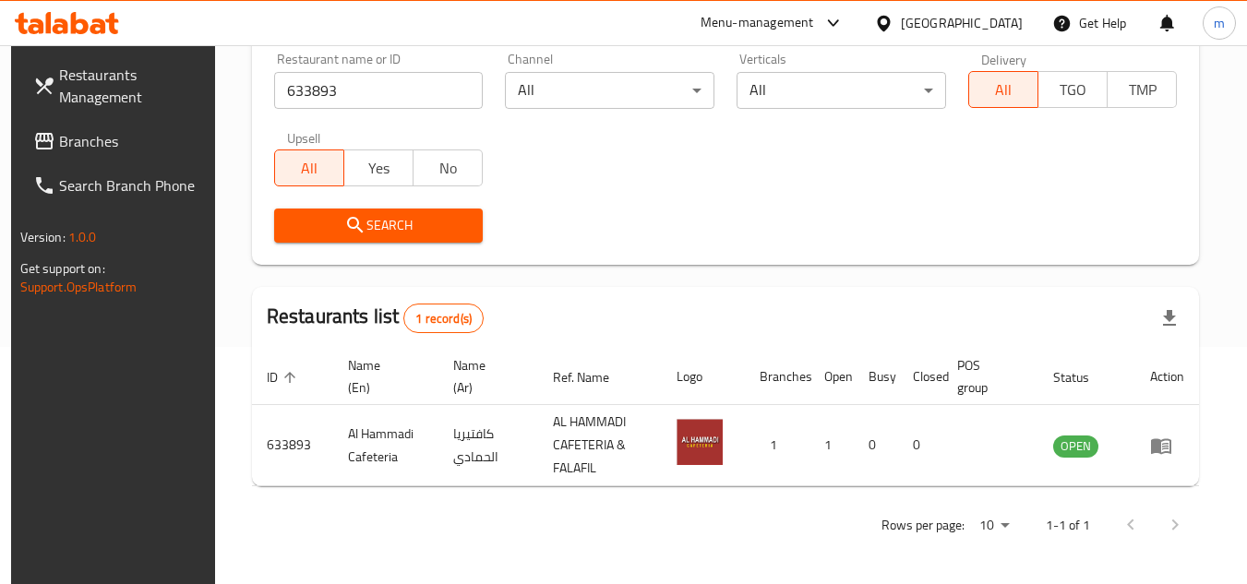
scroll to position [239, 0]
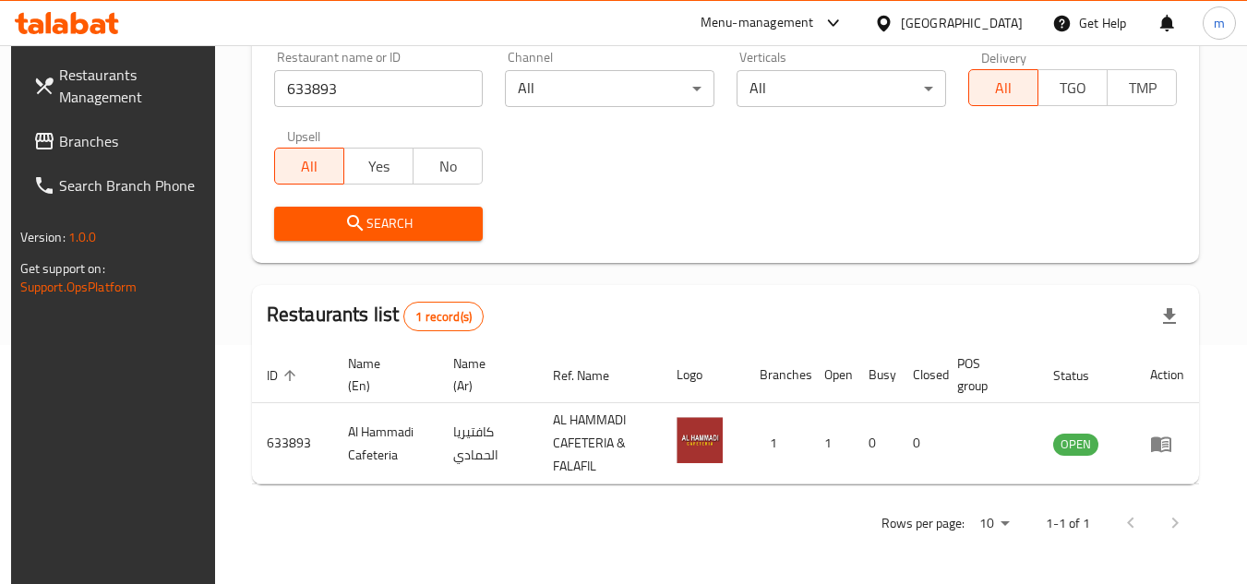
click at [939, 28] on div "[GEOGRAPHIC_DATA]" at bounding box center [962, 23] width 122 height 20
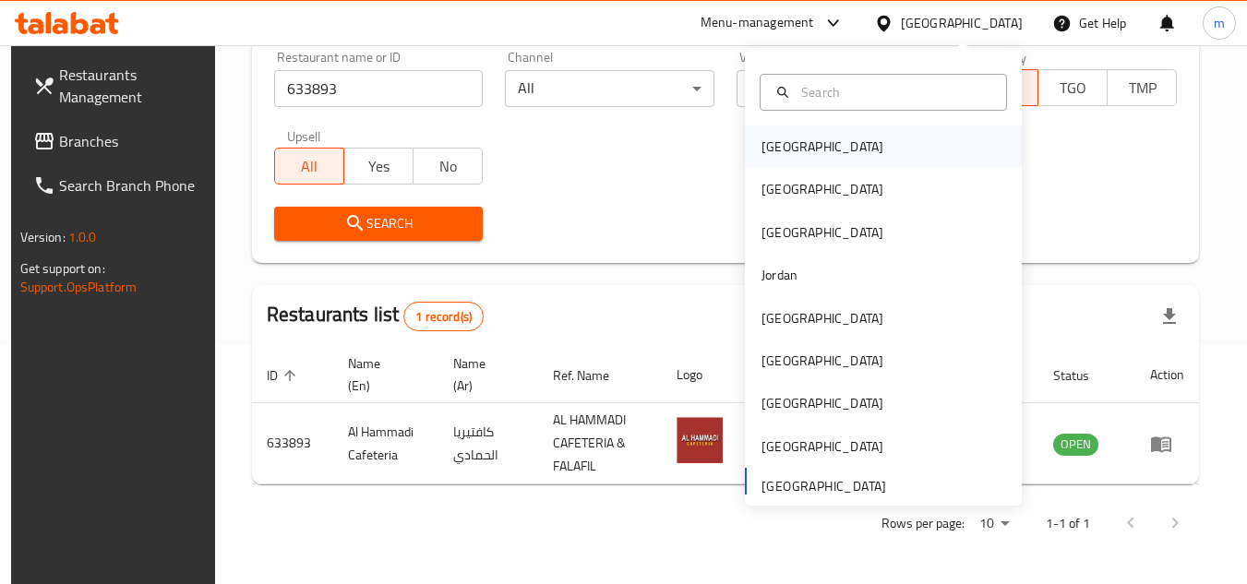
click at [785, 149] on div "[GEOGRAPHIC_DATA]" at bounding box center [823, 147] width 122 height 20
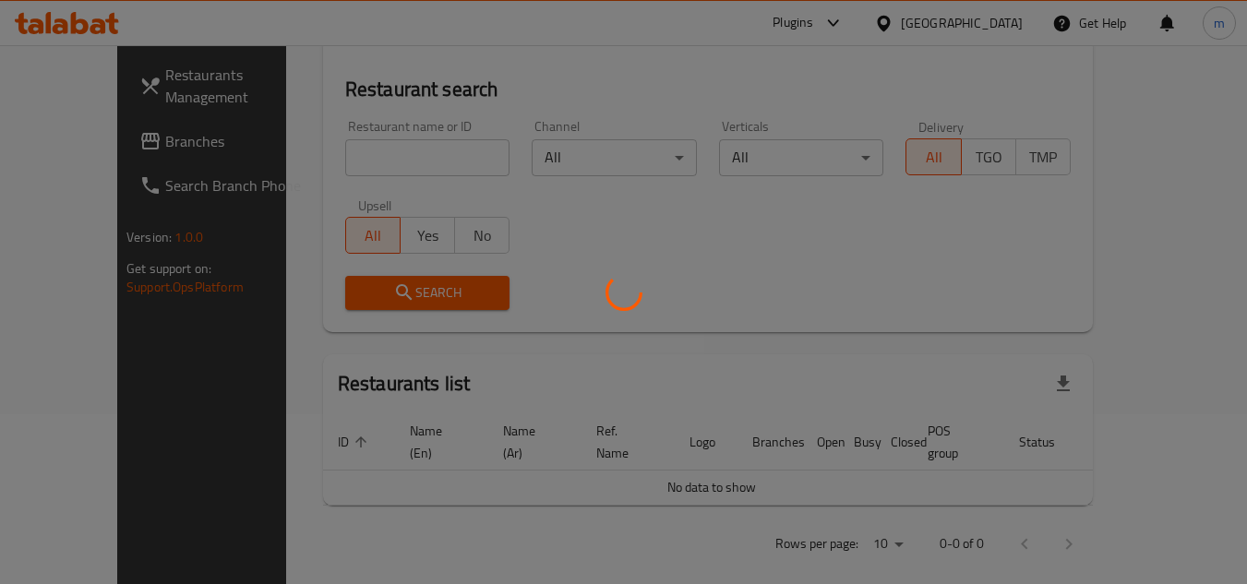
scroll to position [239, 0]
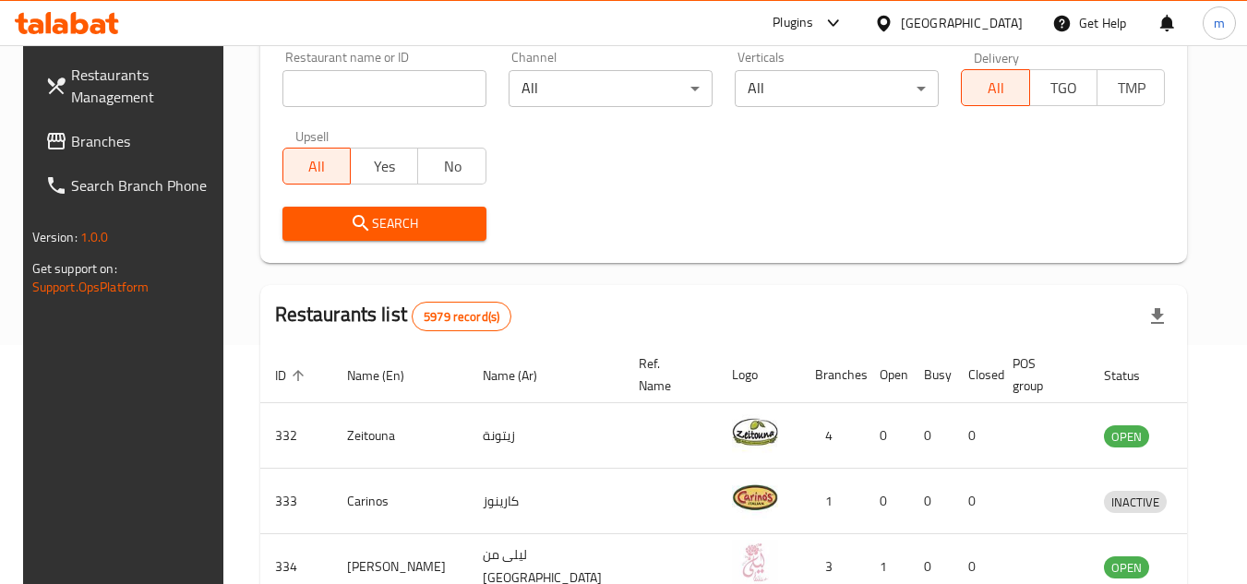
click at [85, 152] on span "Branches" at bounding box center [144, 141] width 146 height 22
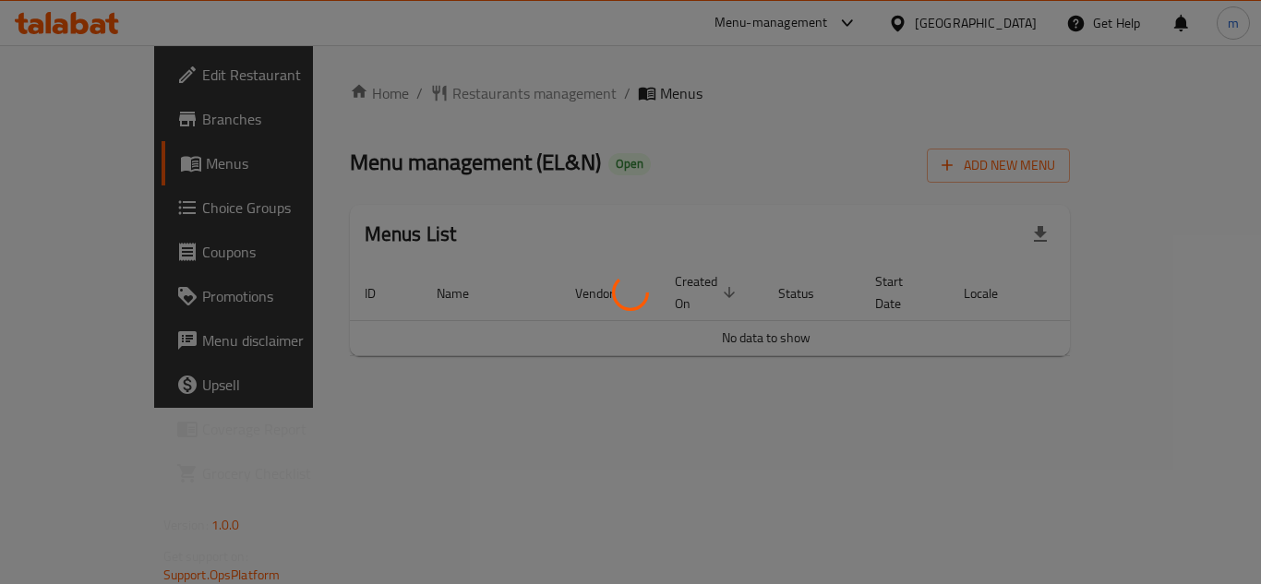
click at [426, 99] on div at bounding box center [630, 292] width 1261 height 584
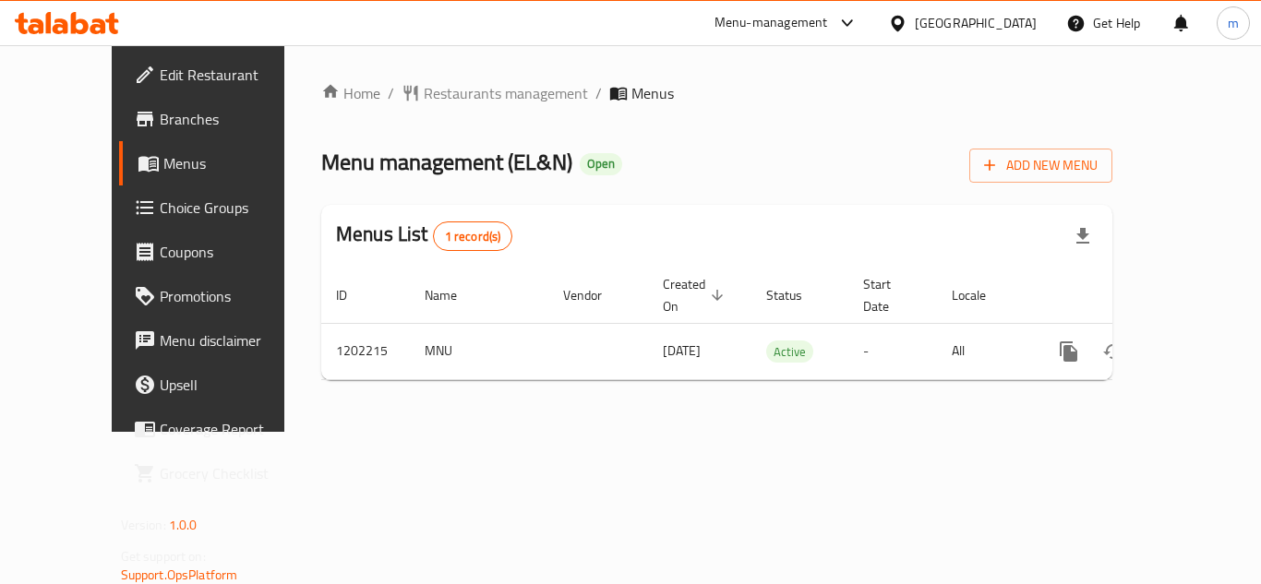
click at [426, 99] on span "Restaurants management" at bounding box center [506, 93] width 164 height 22
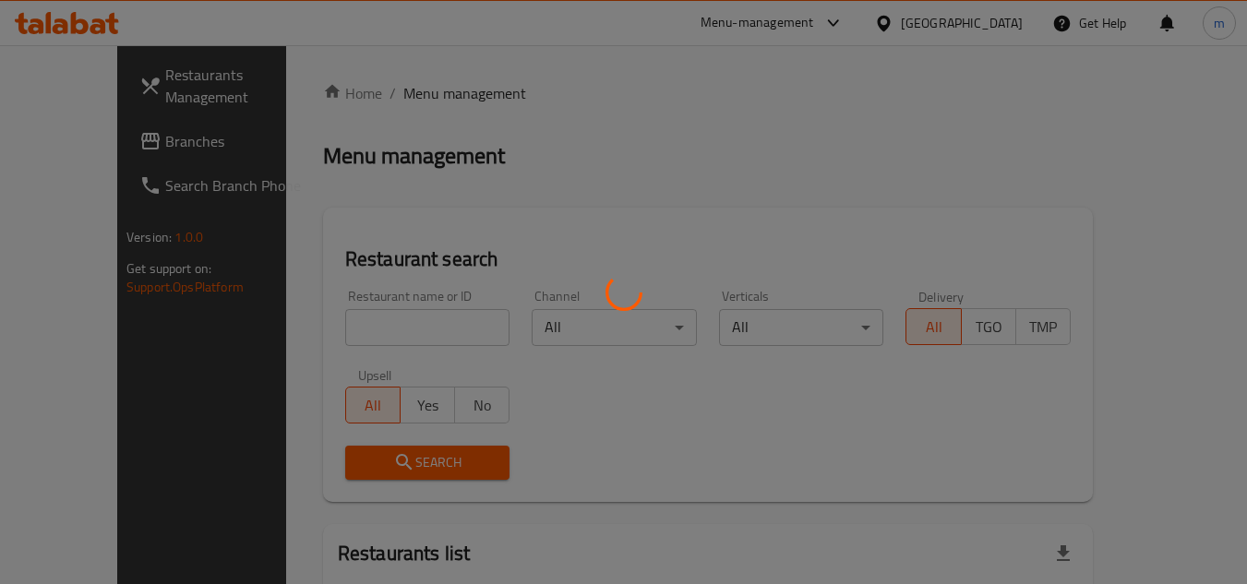
click at [392, 333] on div at bounding box center [623, 292] width 1247 height 584
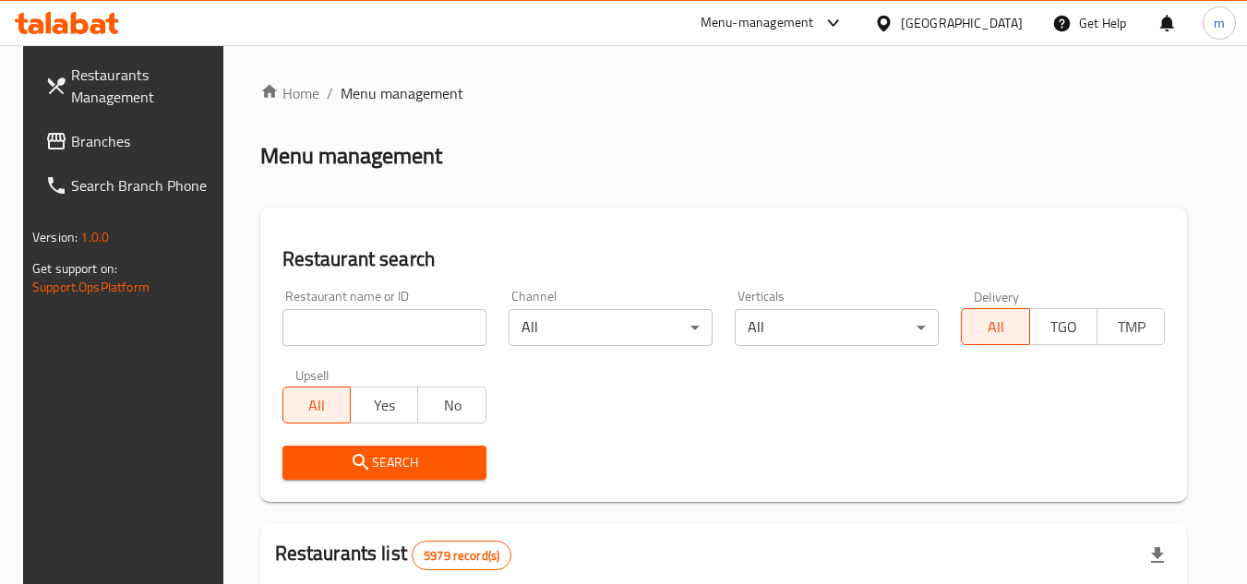
click at [392, 333] on input "search" at bounding box center [384, 327] width 204 height 37
paste input "669133"
type input "669133"
click at [350, 462] on icon "submit" at bounding box center [361, 462] width 22 height 22
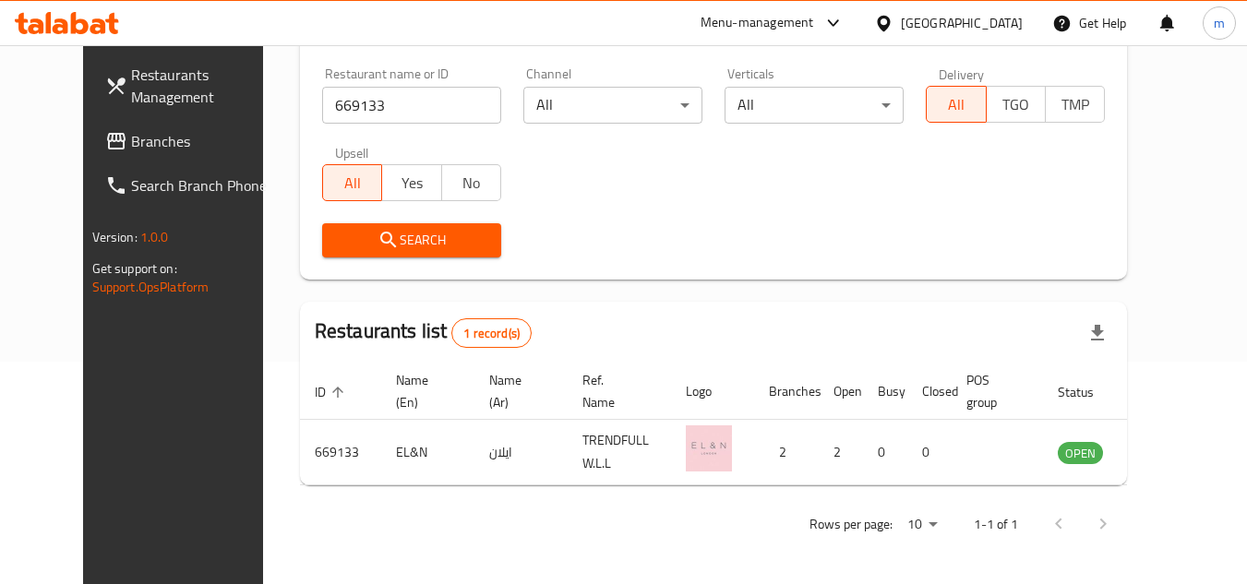
scroll to position [223, 0]
click at [890, 20] on icon at bounding box center [883, 23] width 13 height 16
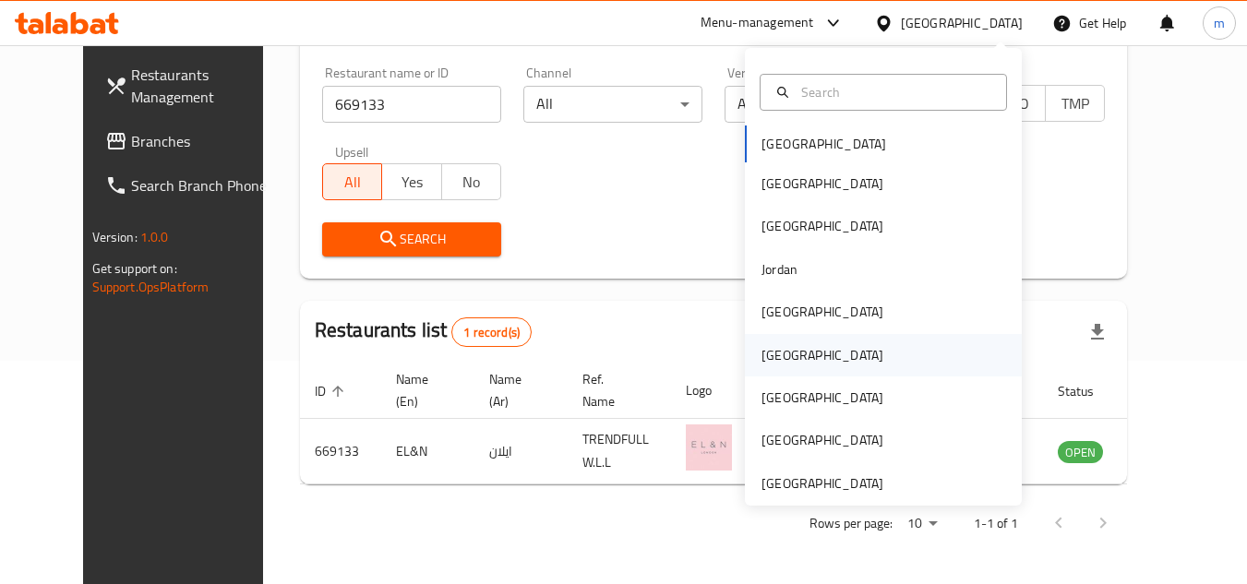
click at [774, 348] on div "Oman" at bounding box center [823, 355] width 122 height 20
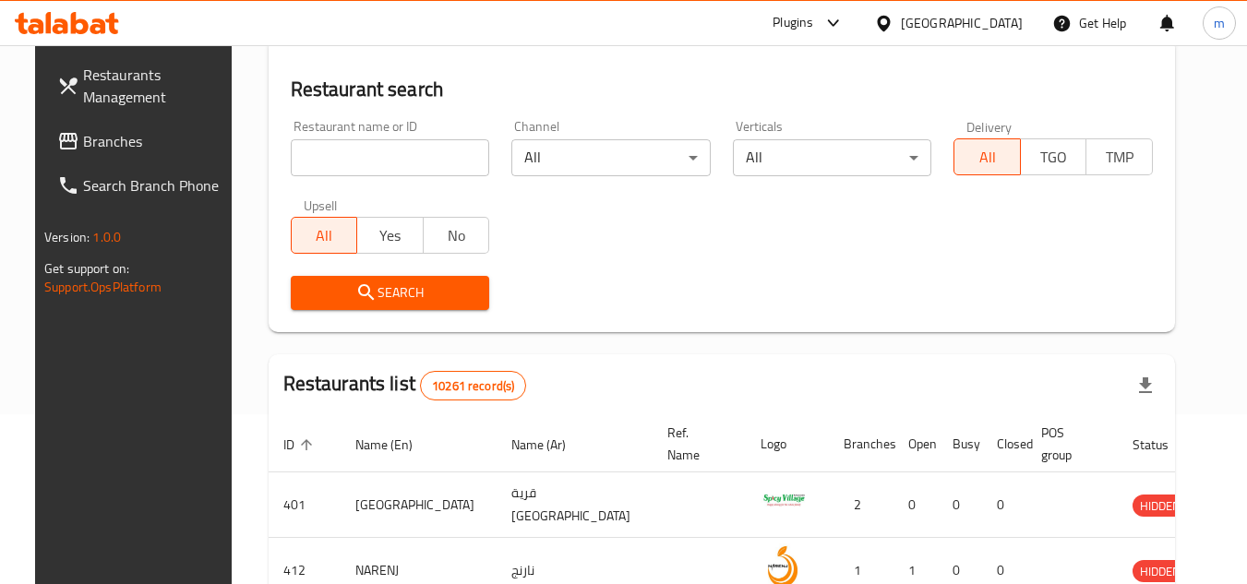
scroll to position [223, 0]
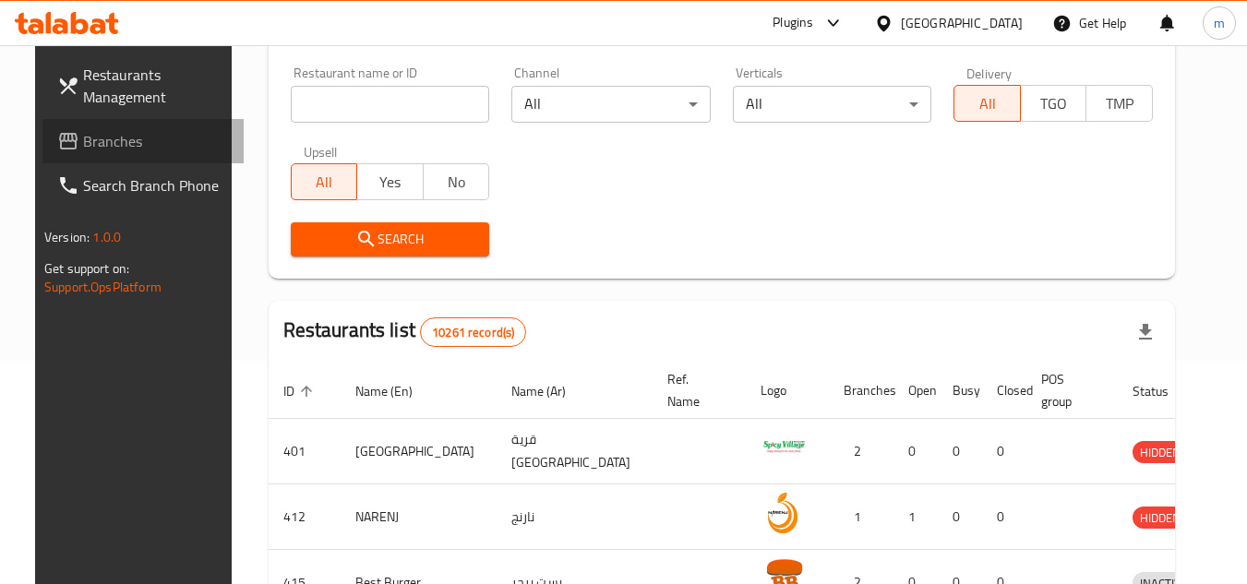
click at [83, 143] on span "Branches" at bounding box center [156, 141] width 146 height 22
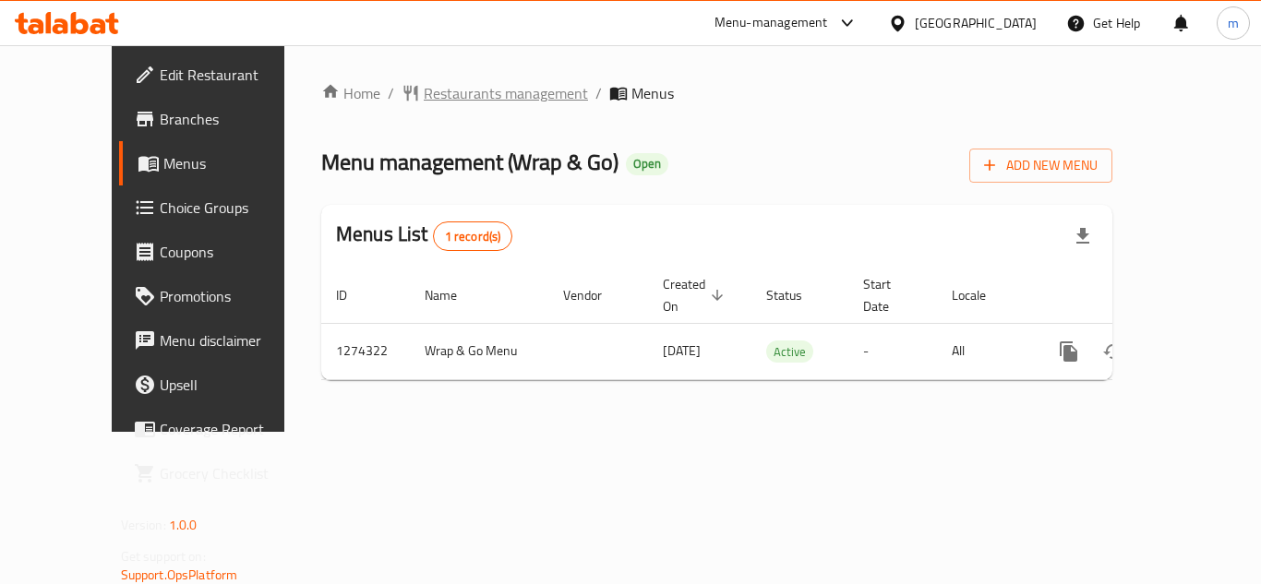
click at [460, 91] on span "Restaurants management" at bounding box center [506, 93] width 164 height 22
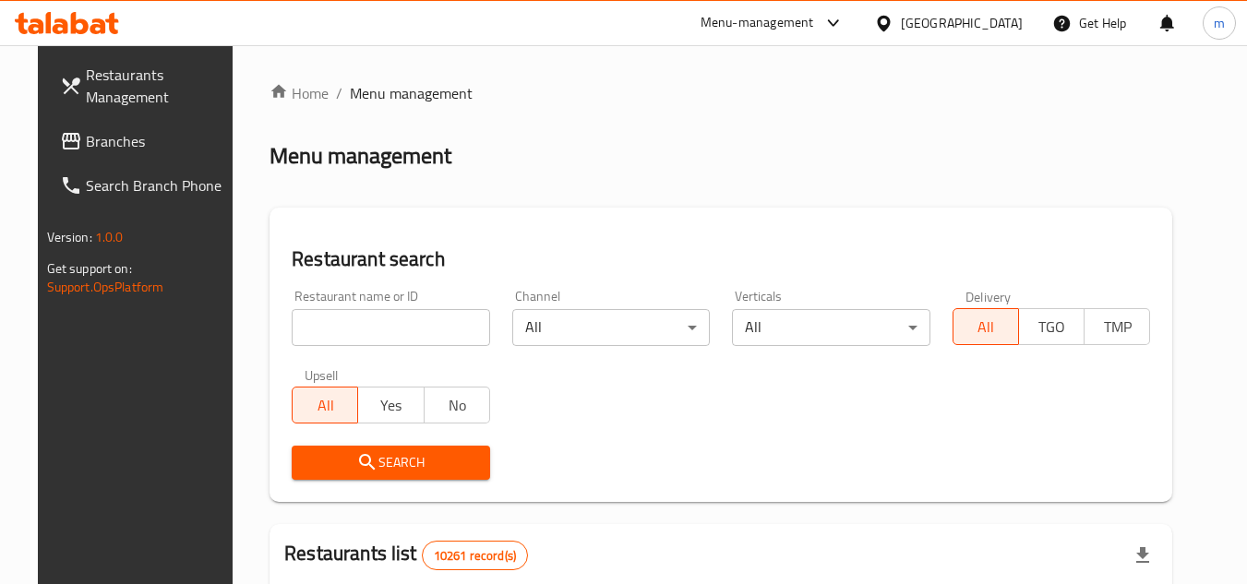
click at [398, 311] on input "search" at bounding box center [391, 327] width 198 height 37
paste input "691171"
type input "691171"
click at [364, 462] on span "Search" at bounding box center [390, 462] width 169 height 23
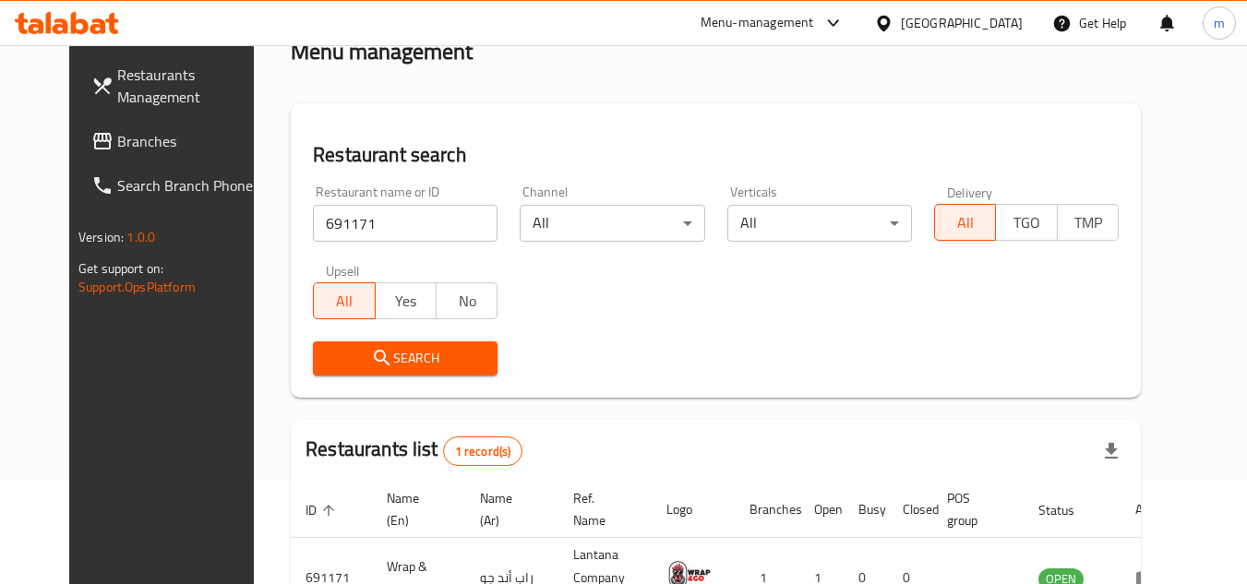
scroll to position [223, 0]
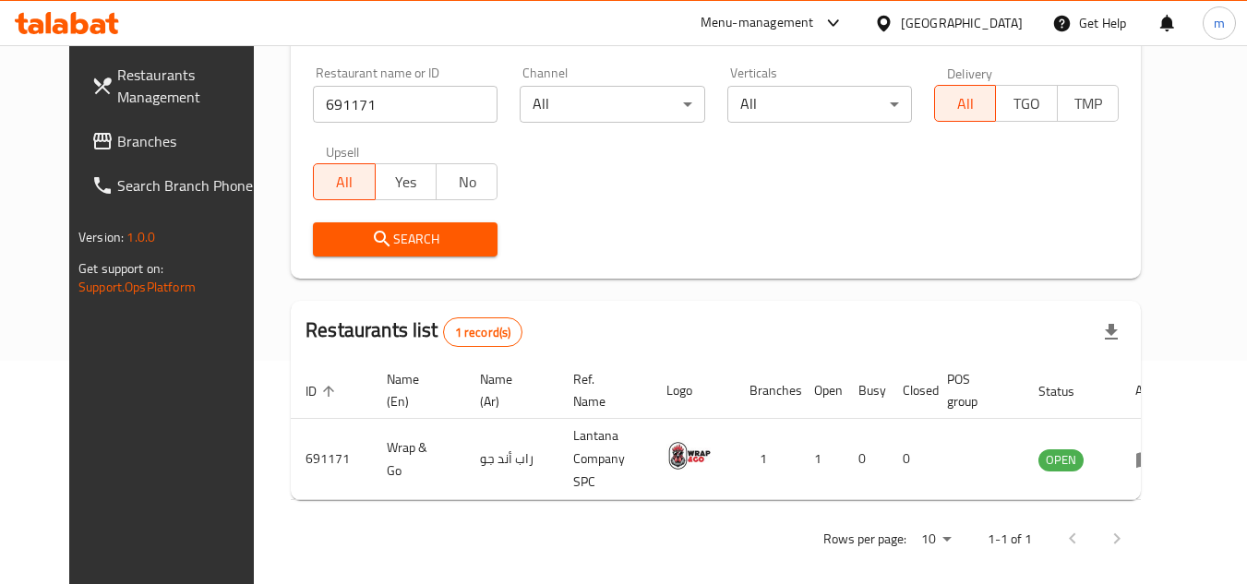
click at [1011, 25] on div "[GEOGRAPHIC_DATA]" at bounding box center [962, 23] width 122 height 20
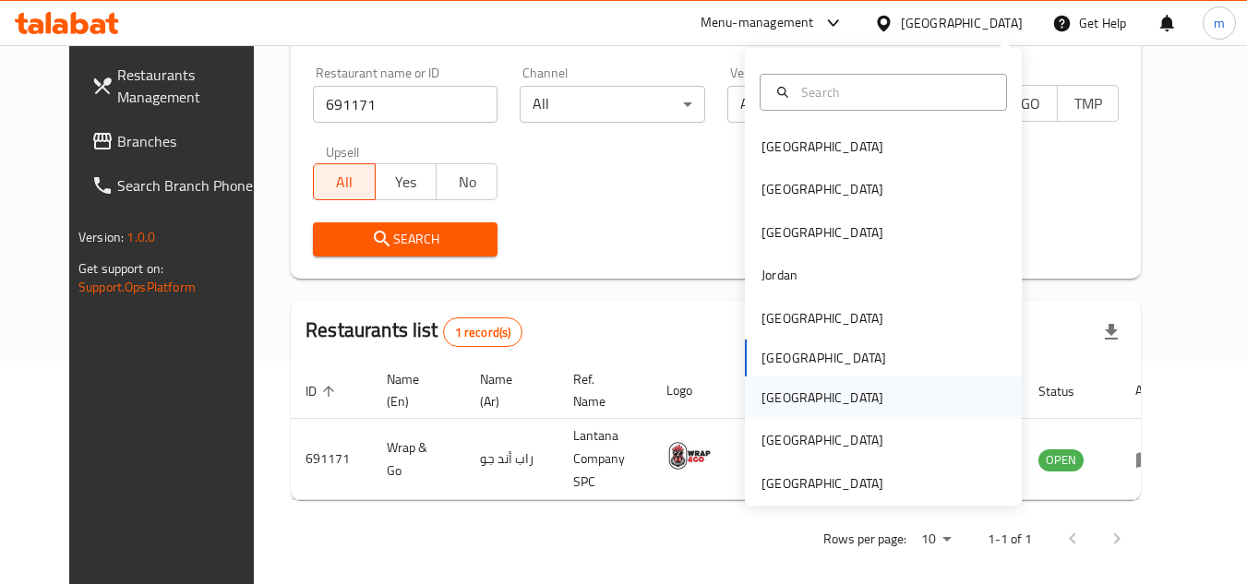
click at [767, 400] on div "Qatar" at bounding box center [823, 398] width 122 height 20
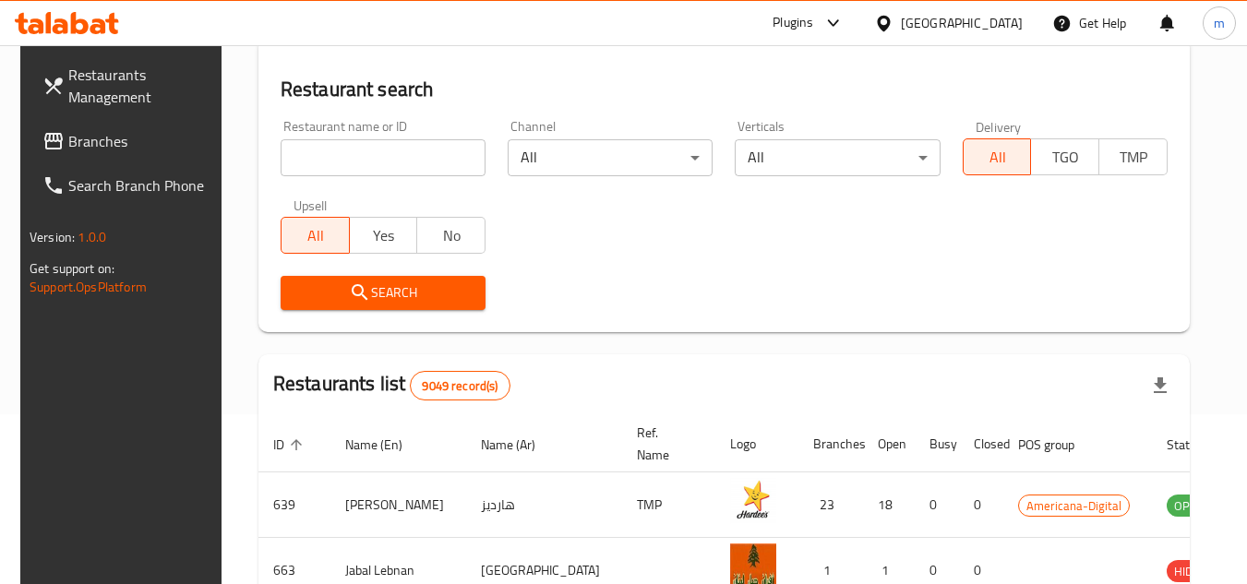
scroll to position [223, 0]
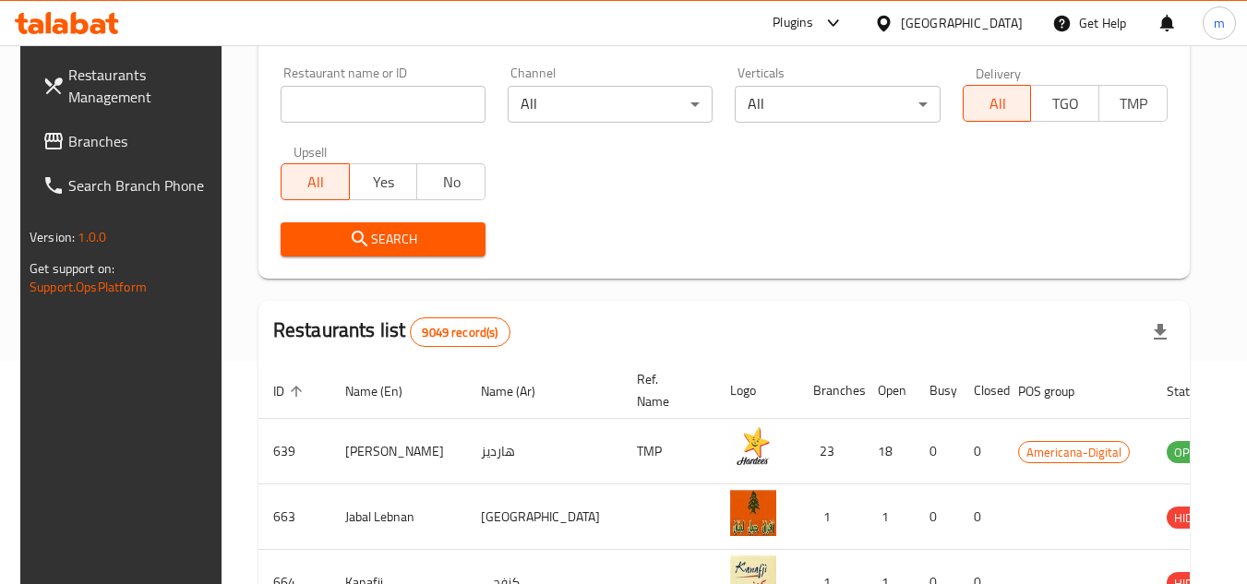
click at [144, 150] on span "Branches" at bounding box center [141, 141] width 146 height 22
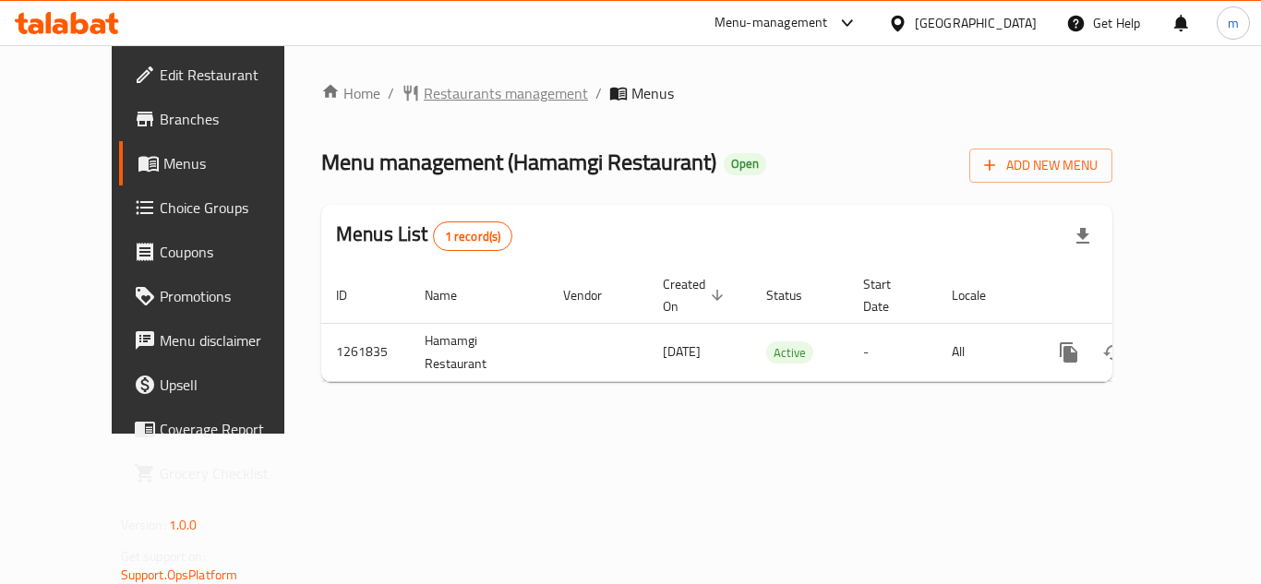
click at [443, 86] on span "Restaurants management" at bounding box center [506, 93] width 164 height 22
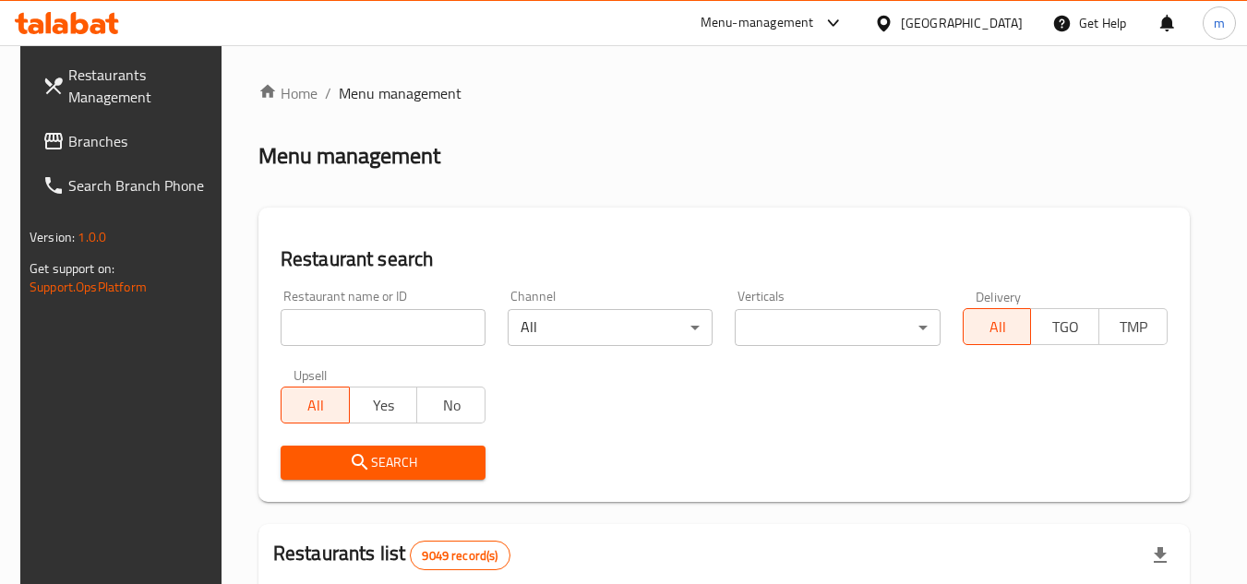
click at [392, 333] on input "search" at bounding box center [383, 327] width 205 height 37
paste input "685336"
type input "685336"
click at [388, 456] on span "Search" at bounding box center [382, 462] width 175 height 23
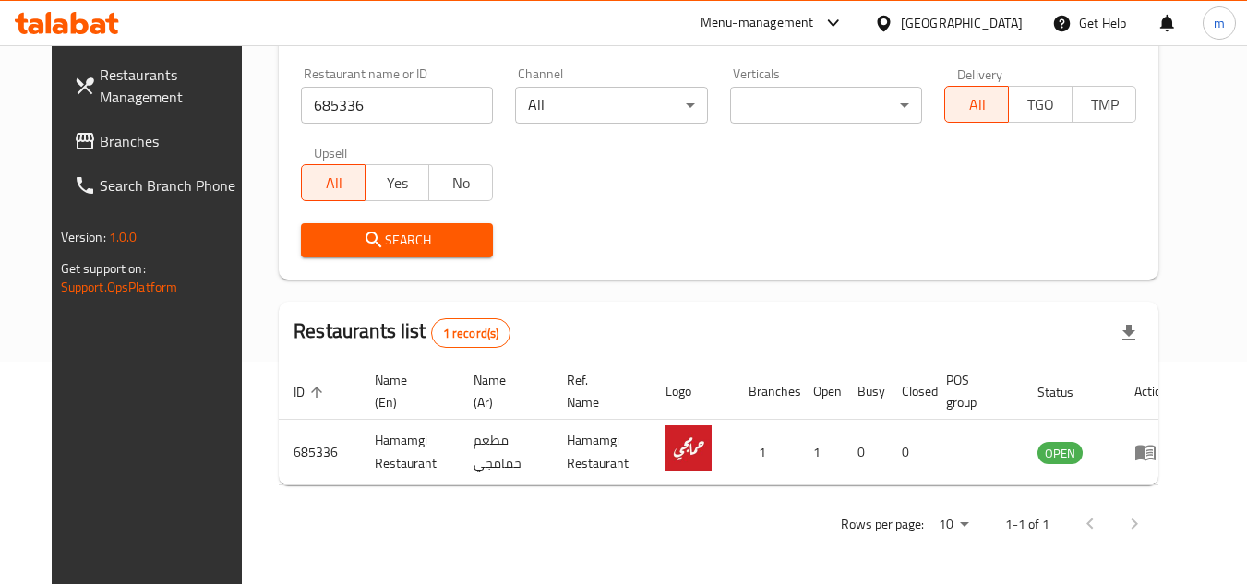
scroll to position [223, 0]
click at [894, 19] on icon at bounding box center [883, 23] width 19 height 19
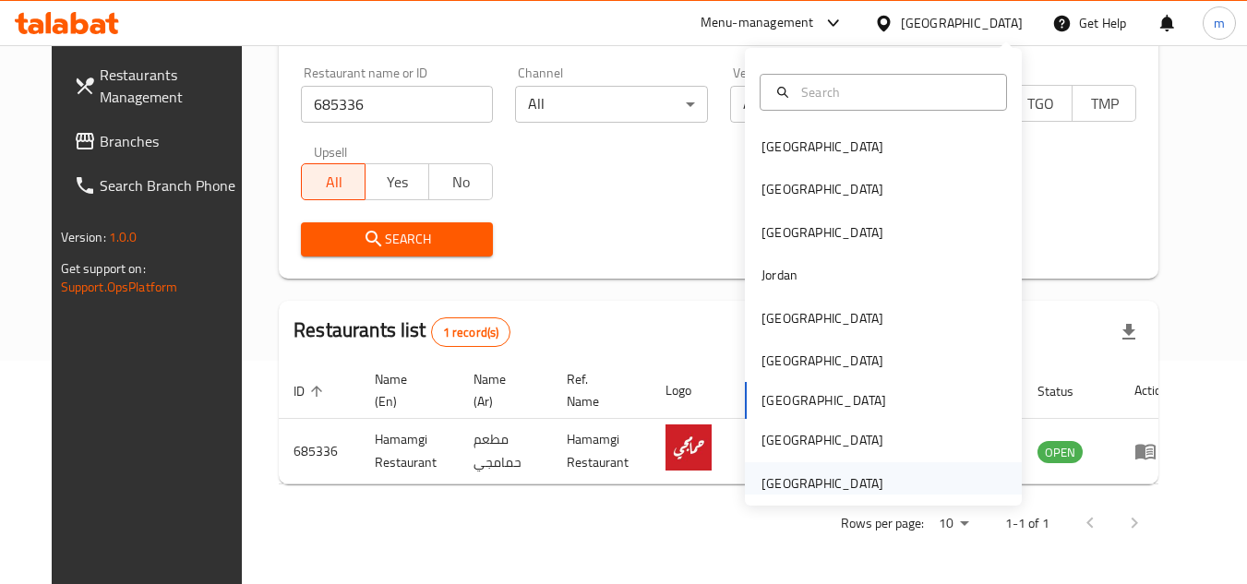
click at [861, 486] on div "[GEOGRAPHIC_DATA]" at bounding box center [823, 484] width 122 height 20
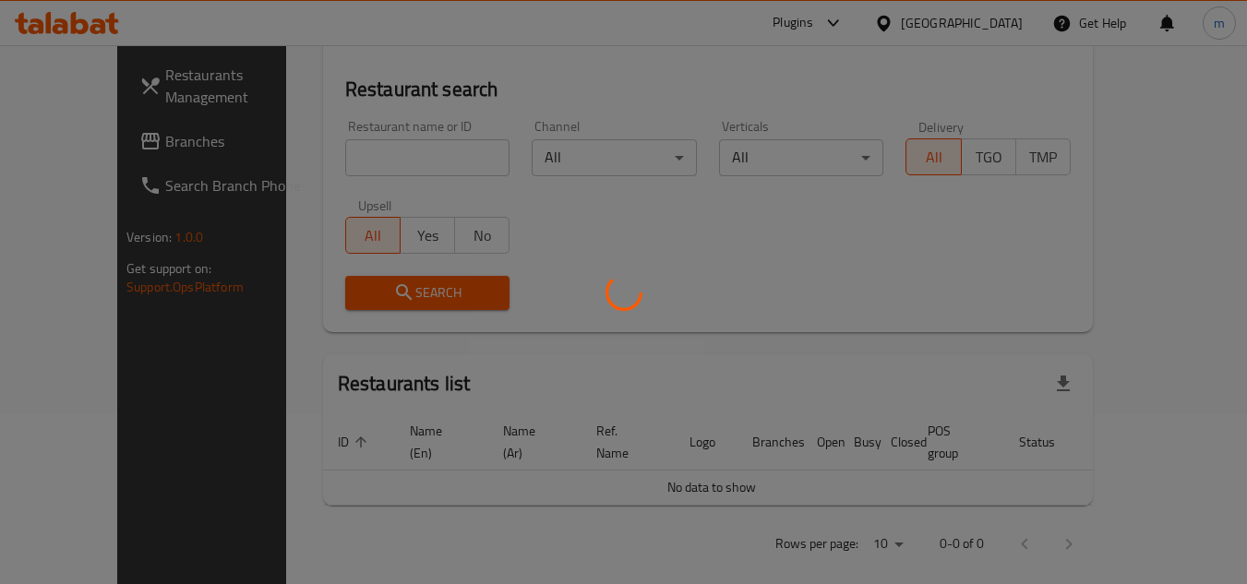
scroll to position [223, 0]
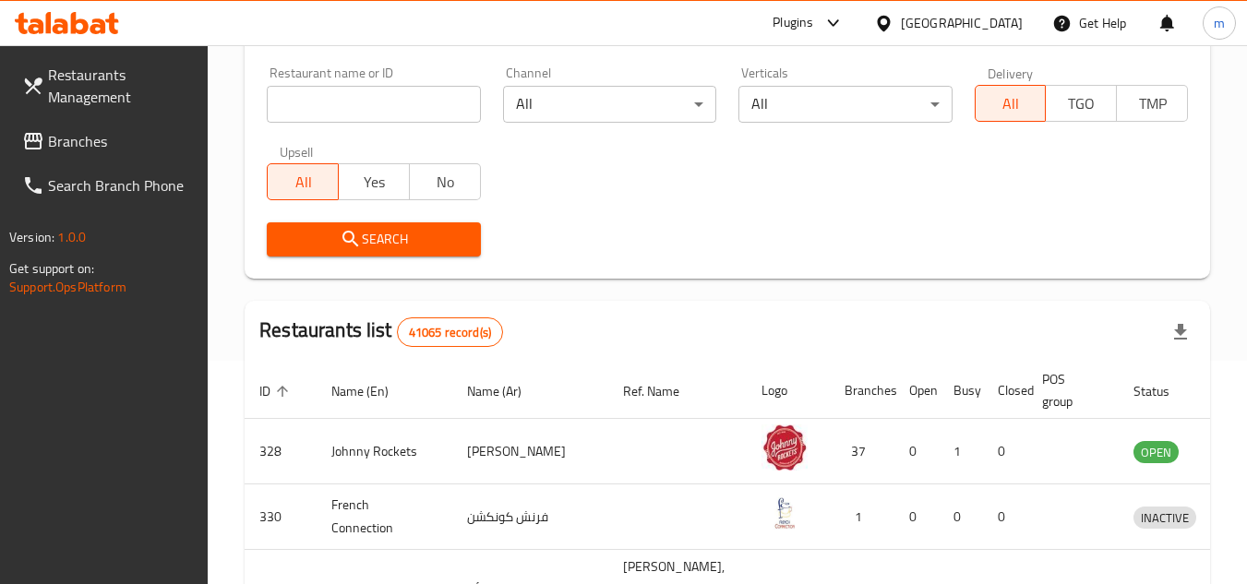
click at [126, 128] on link "Branches" at bounding box center [107, 141] width 201 height 44
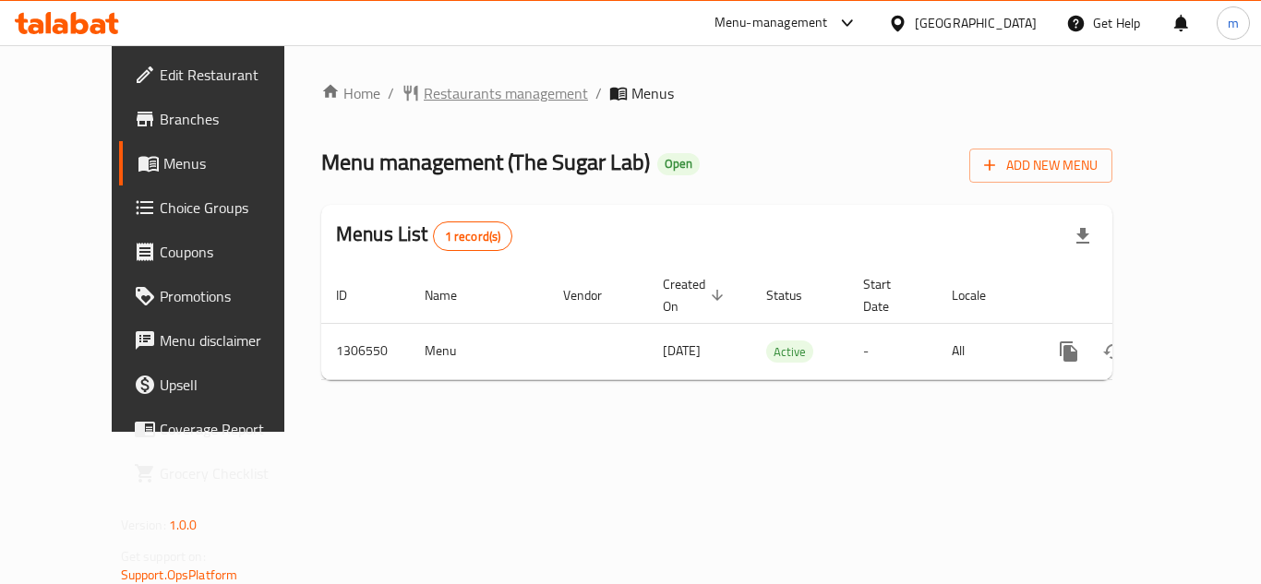
click at [478, 82] on span "Restaurants management" at bounding box center [506, 93] width 164 height 22
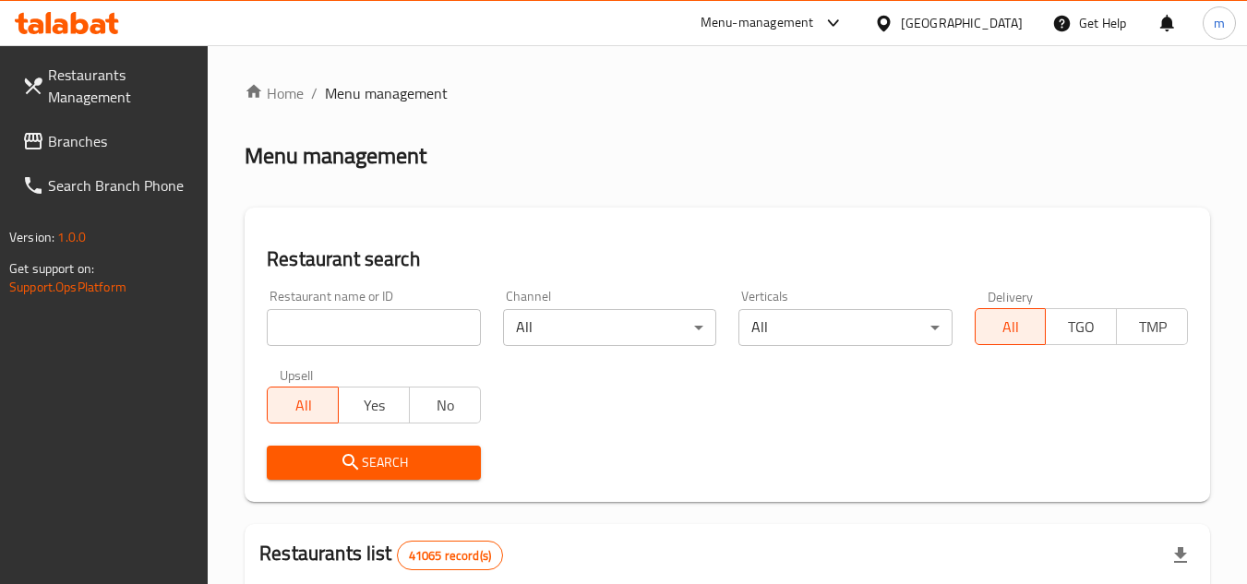
click at [350, 338] on input "search" at bounding box center [373, 327] width 213 height 37
paste input "703776"
type input "703776"
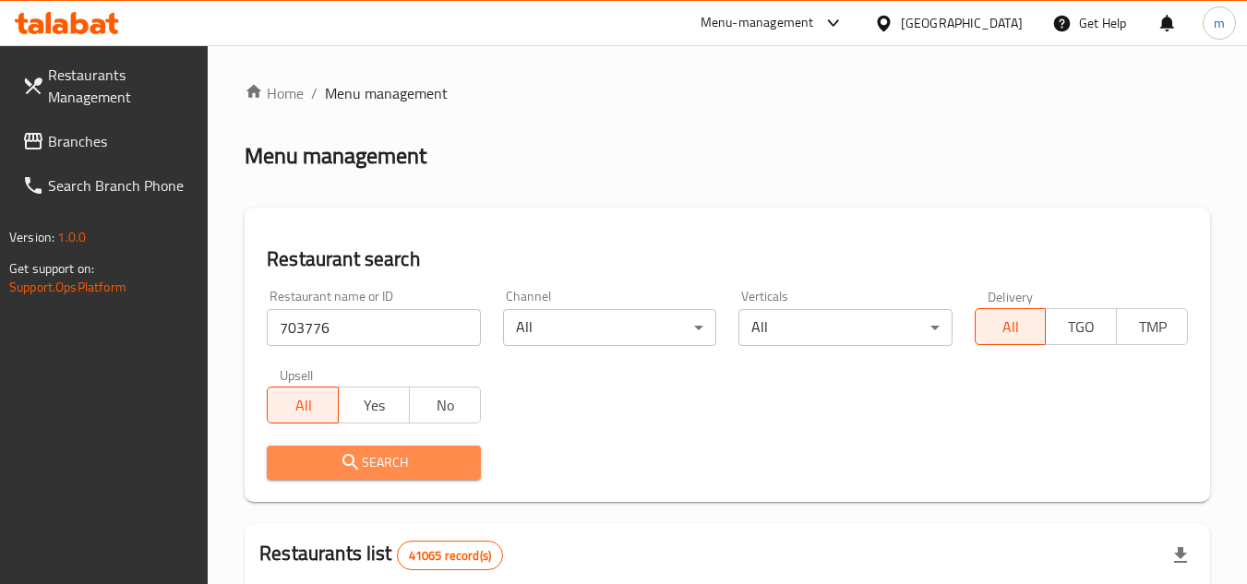
click at [418, 469] on span "Search" at bounding box center [374, 462] width 184 height 23
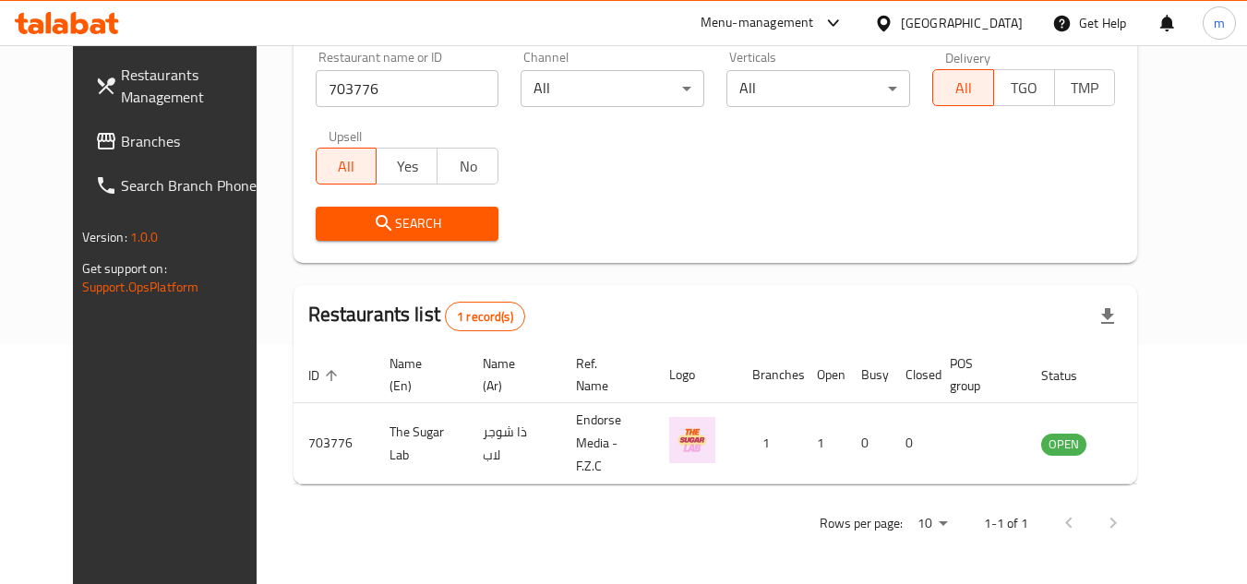
scroll to position [223, 0]
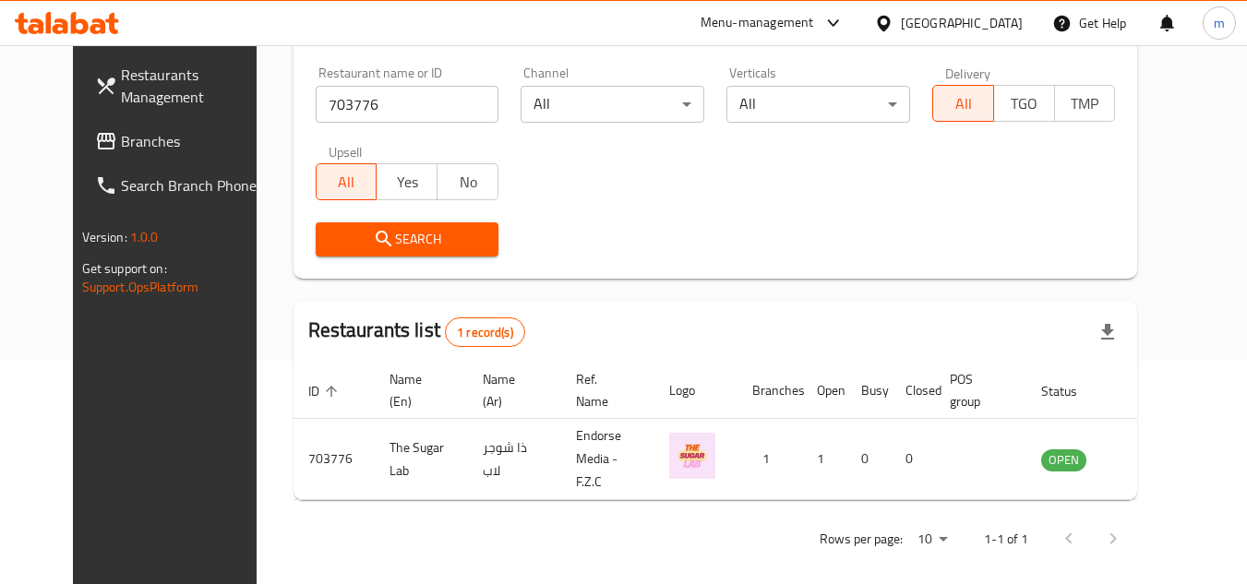
click at [121, 142] on span "Branches" at bounding box center [194, 141] width 146 height 22
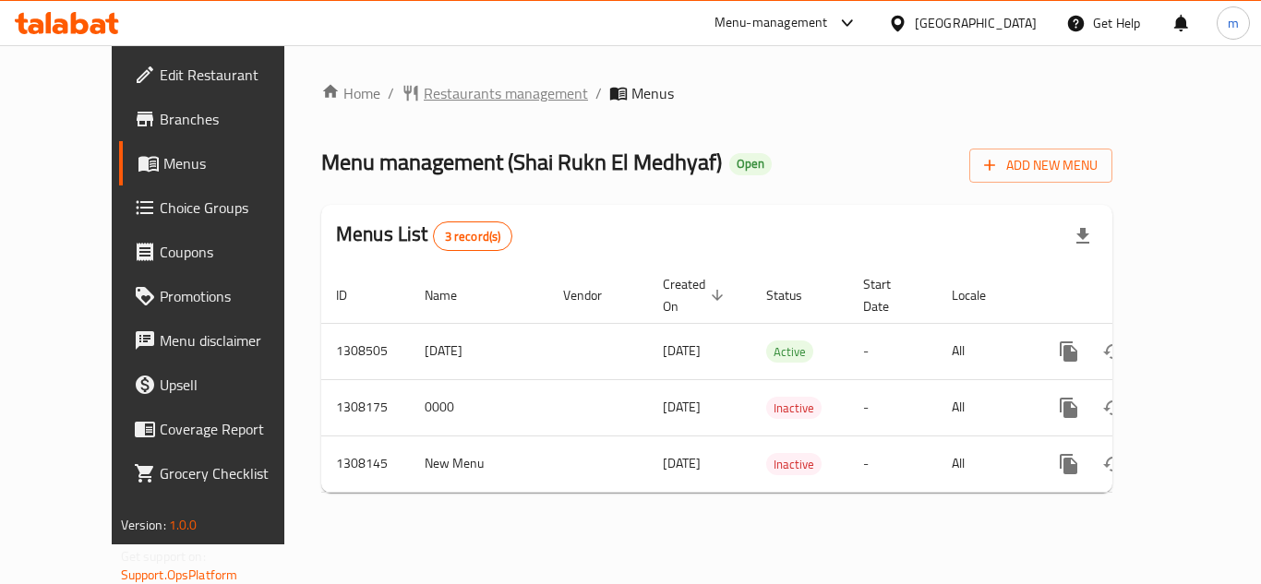
click at [442, 103] on span "Restaurants management" at bounding box center [506, 93] width 164 height 22
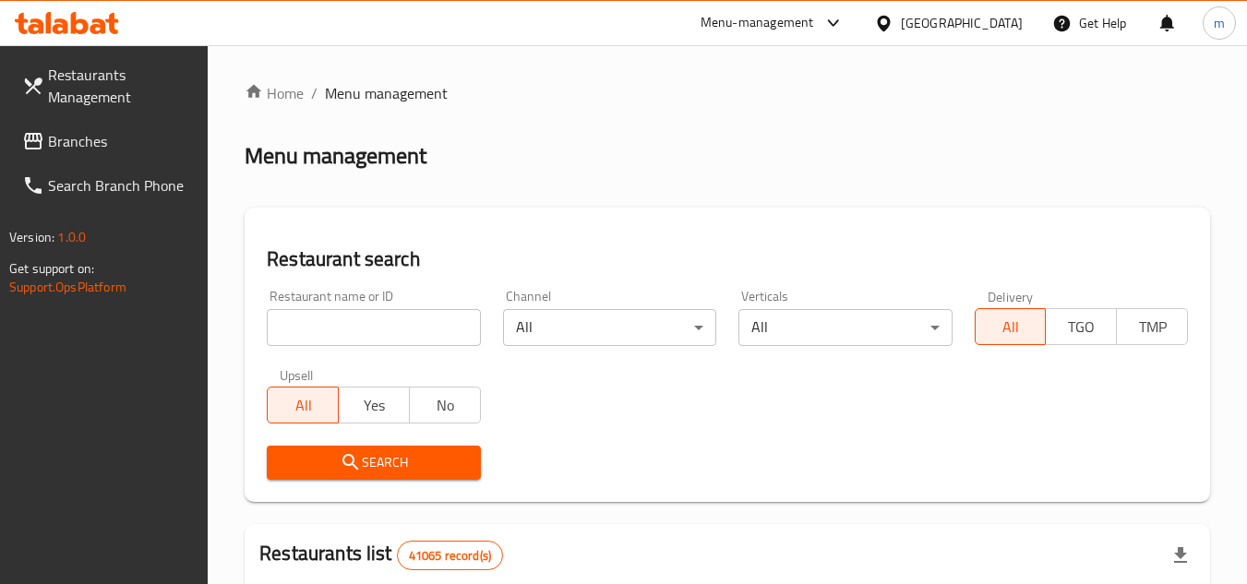
click at [397, 337] on input "search" at bounding box center [373, 327] width 213 height 37
paste input "704796"
type input "704796"
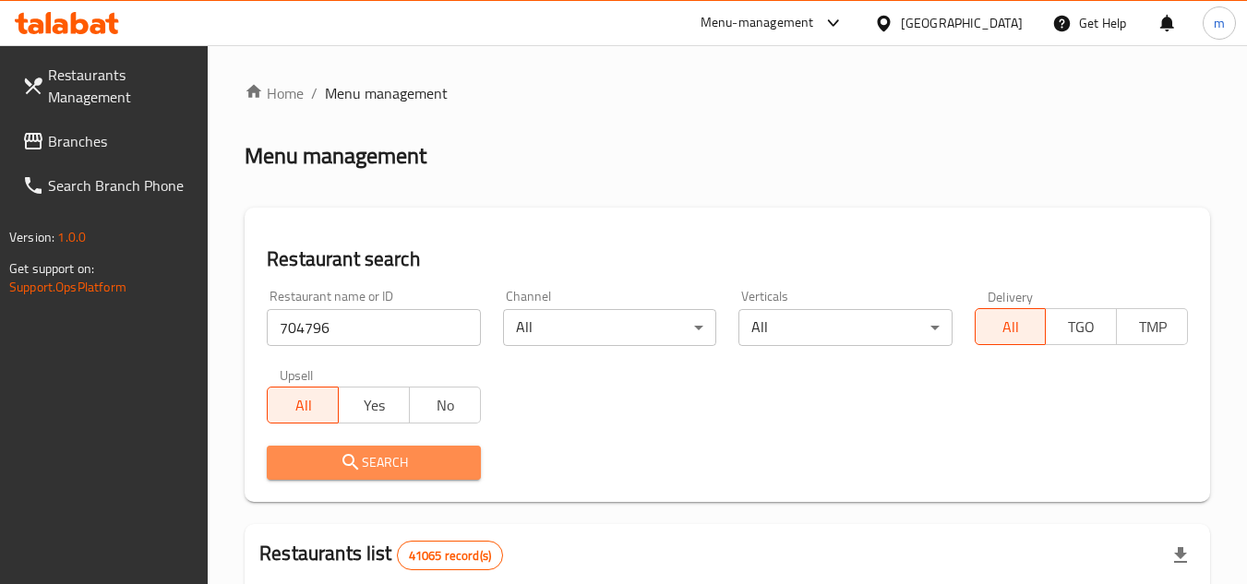
click at [363, 467] on span "Search" at bounding box center [374, 462] width 184 height 23
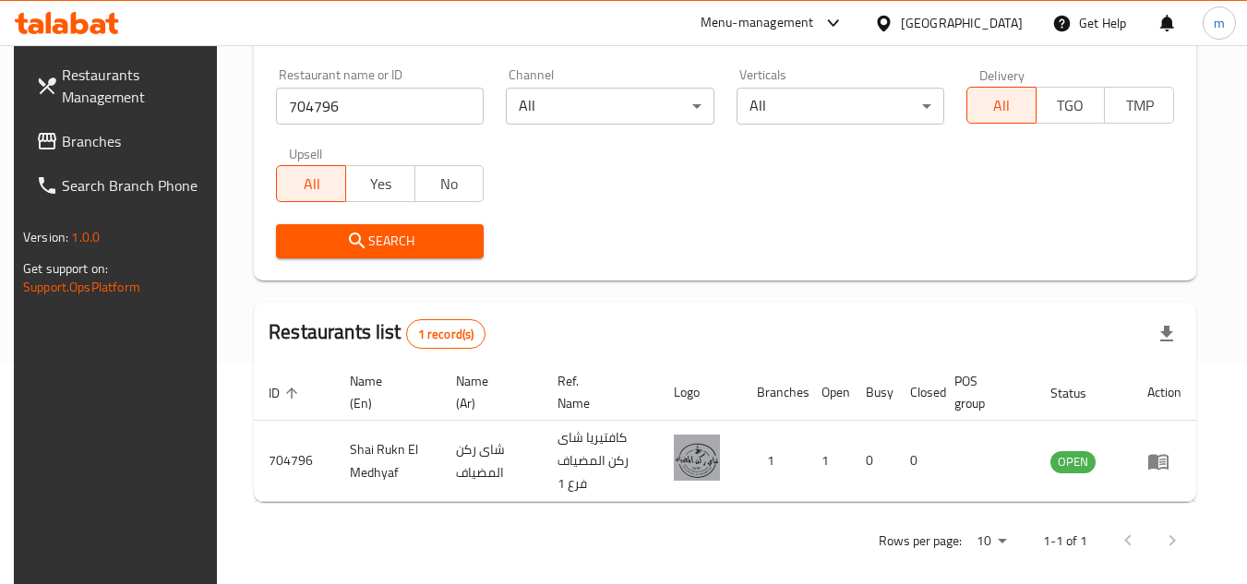
scroll to position [239, 0]
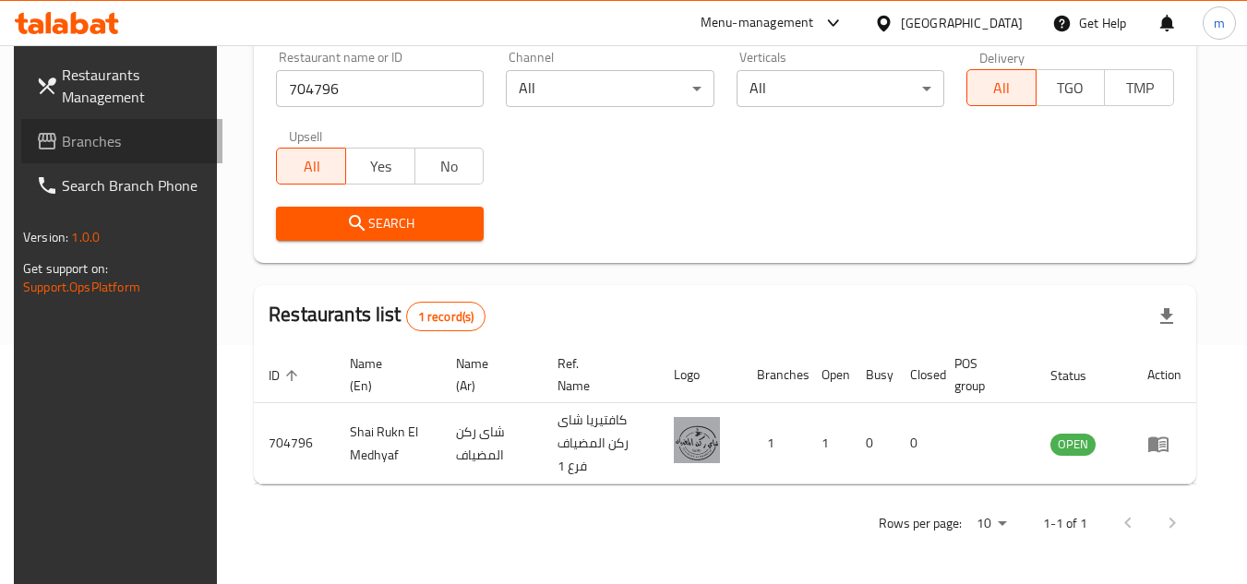
click at [105, 134] on span "Branches" at bounding box center [135, 141] width 146 height 22
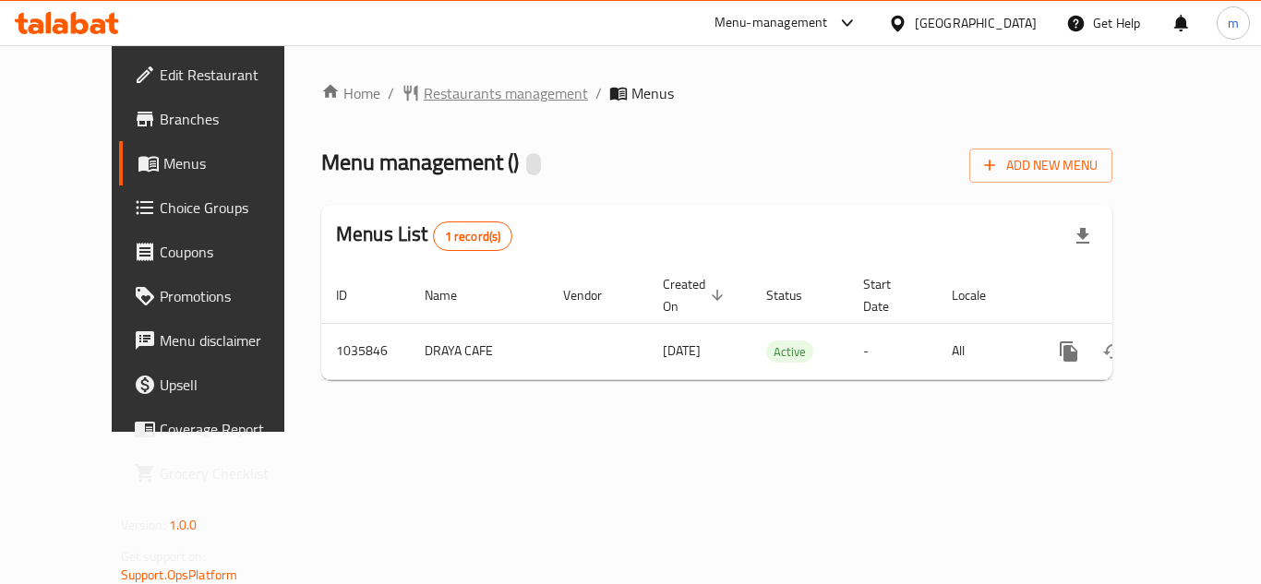
click at [458, 95] on span "Restaurants management" at bounding box center [506, 93] width 164 height 22
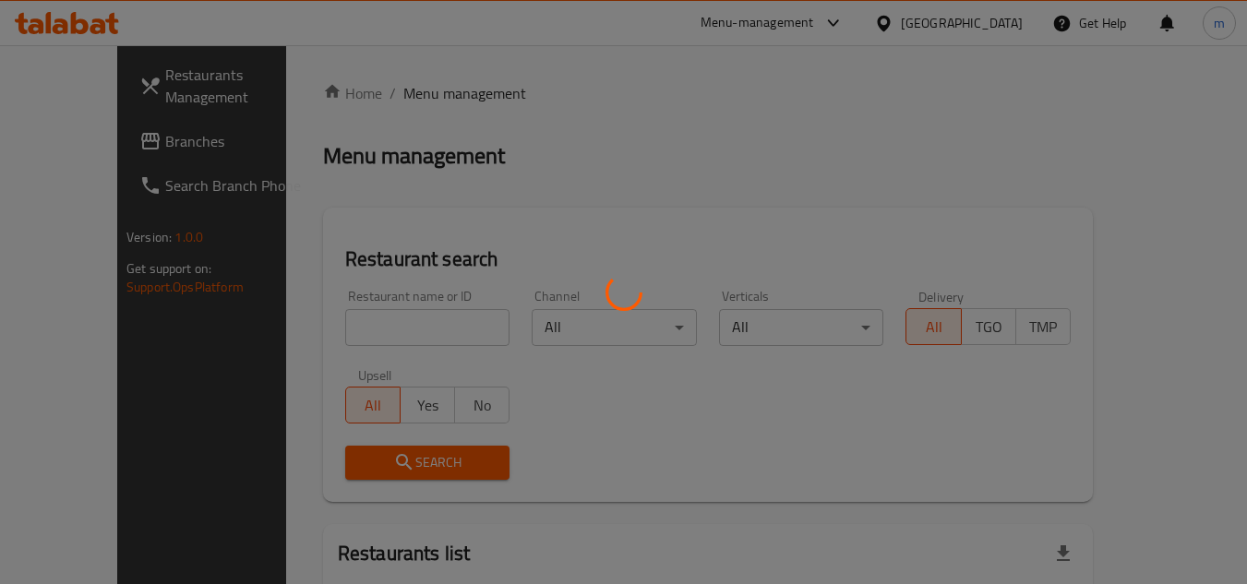
click at [284, 261] on div at bounding box center [623, 292] width 1247 height 584
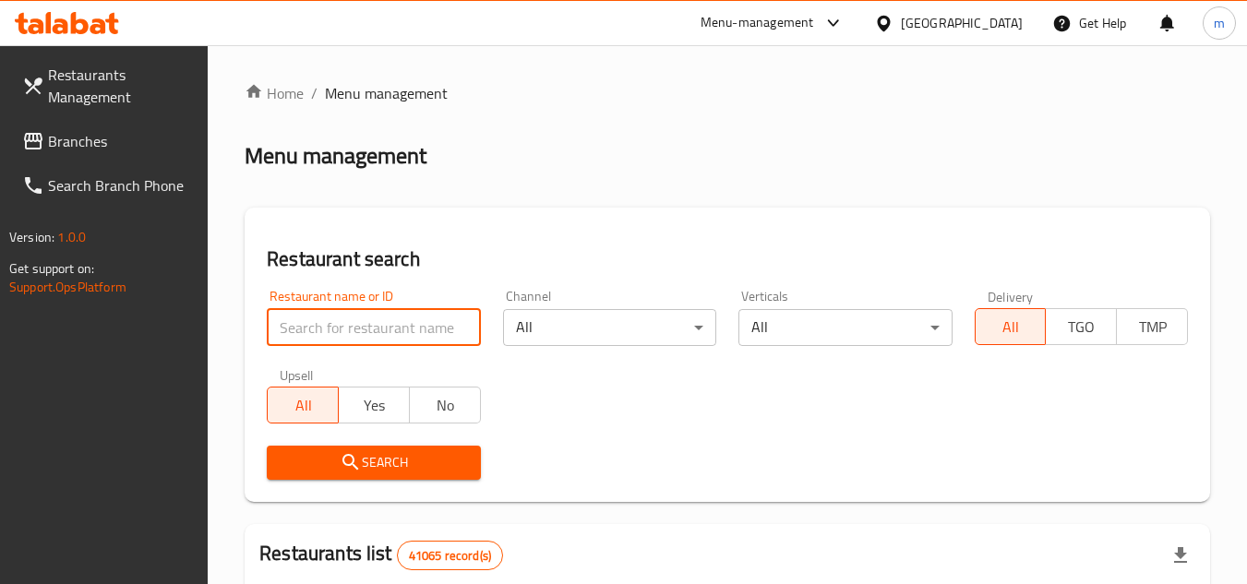
click at [358, 320] on input "search" at bounding box center [373, 327] width 213 height 37
paste input "https://mena.pandapaw.io/changes/AE/702234/photo/NEW_1756912228734"
type input "https://mena.pandapaw.io/changes/AE/702234/photo/NEW_1756912228734"
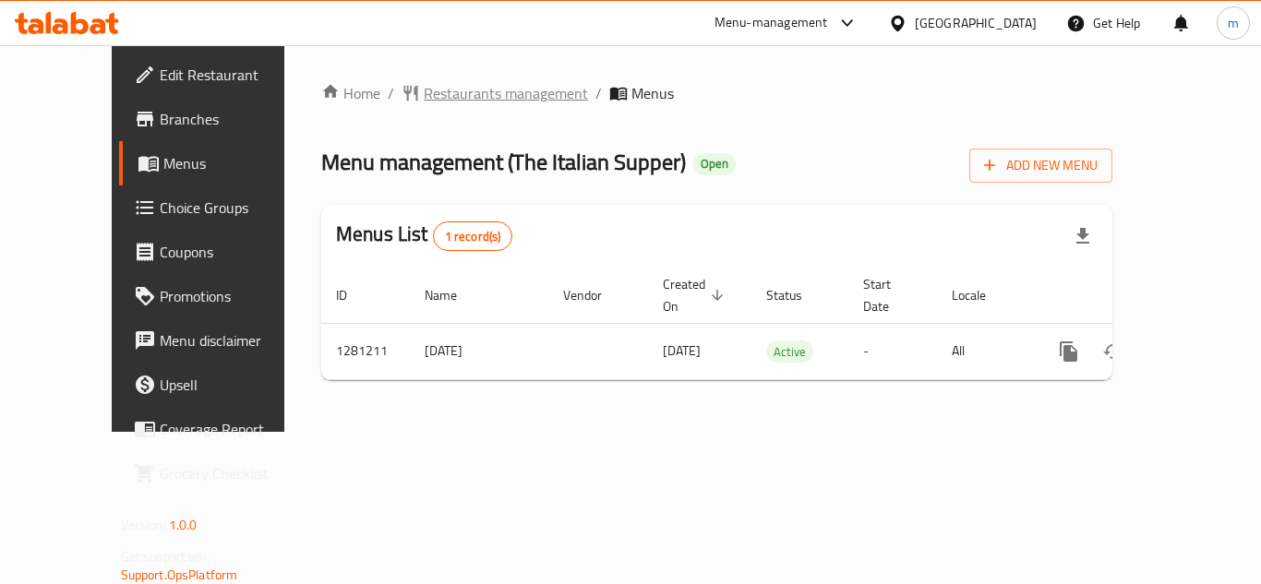
click at [462, 94] on span "Restaurants management" at bounding box center [506, 93] width 164 height 22
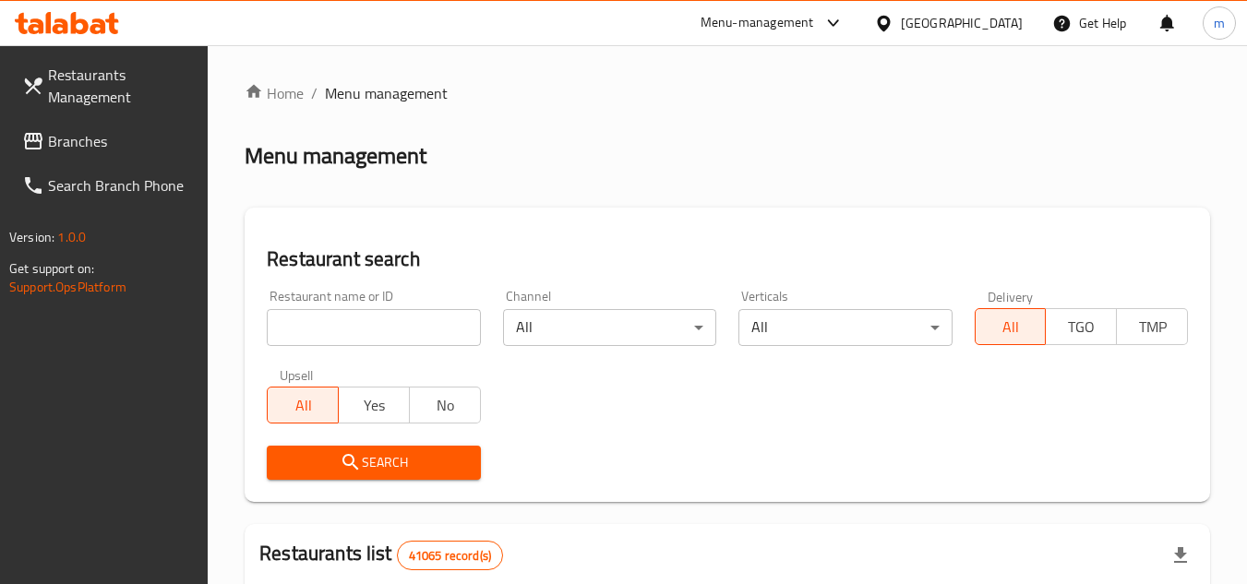
click at [416, 315] on input "search" at bounding box center [373, 327] width 213 height 37
paste input "694211"
type input "694211"
click at [414, 452] on span "Search" at bounding box center [374, 462] width 184 height 23
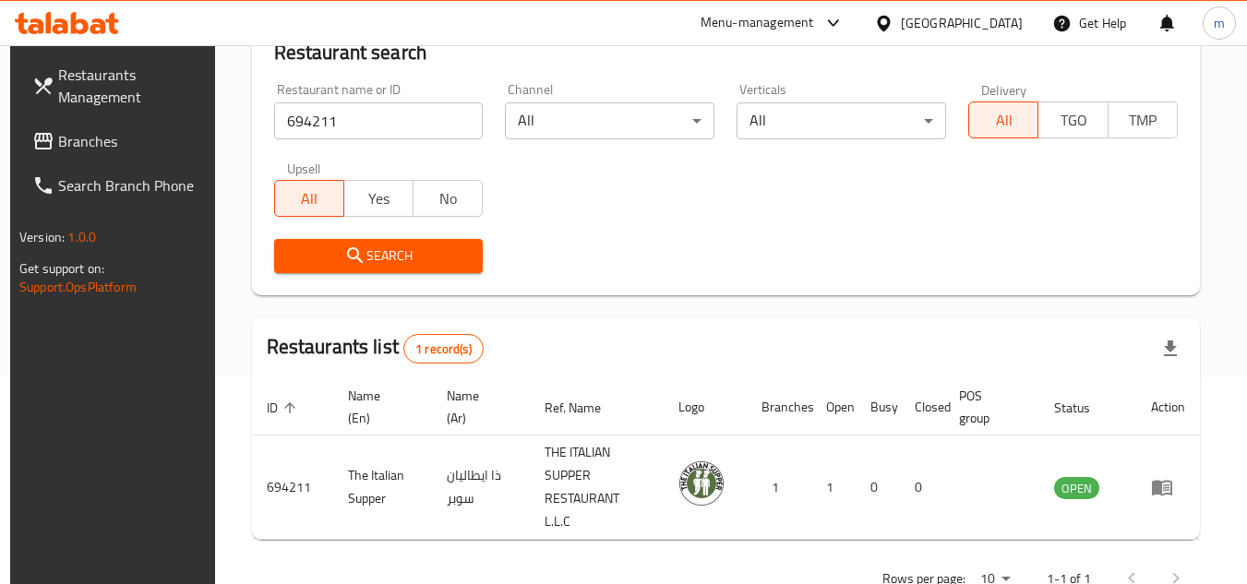
scroll to position [239, 0]
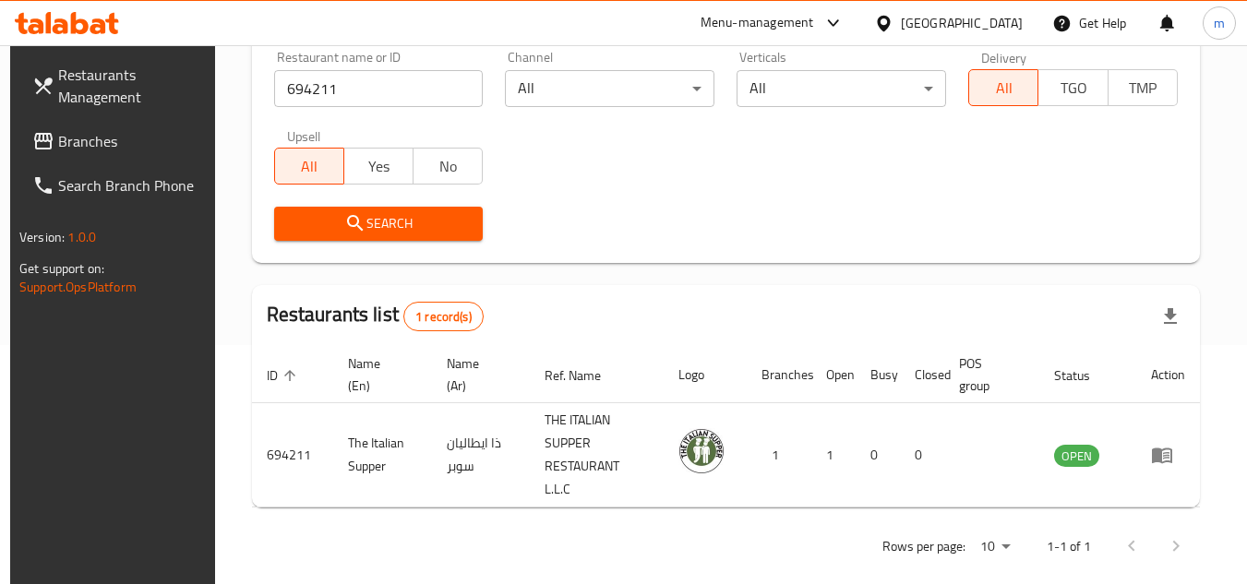
click at [86, 140] on span "Branches" at bounding box center [131, 141] width 146 height 22
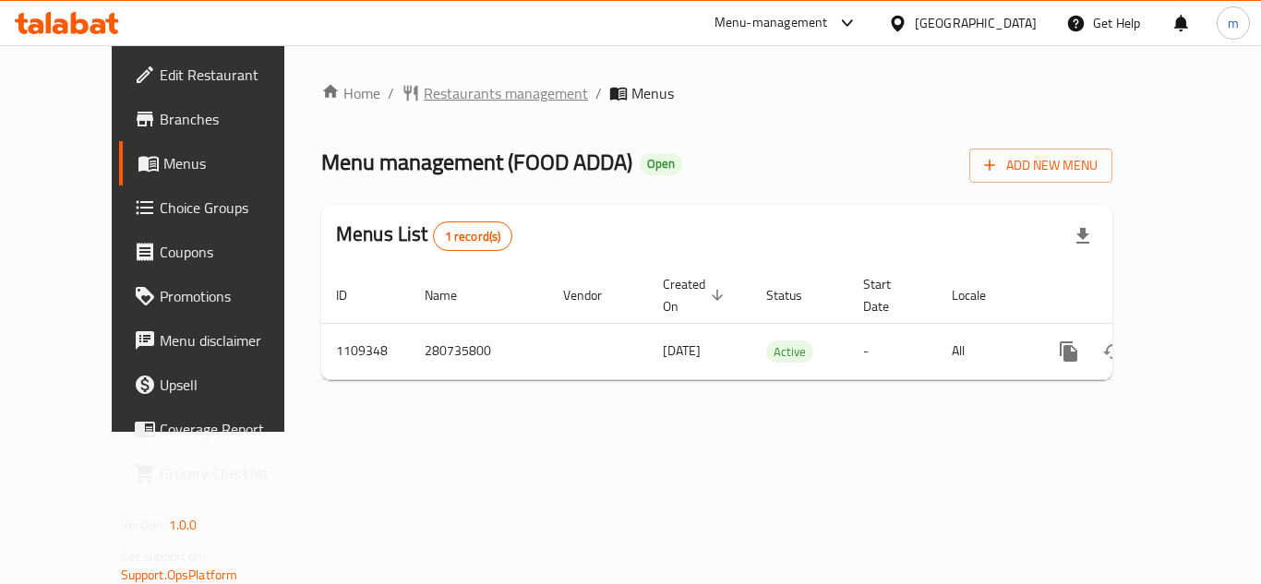
click at [443, 97] on span "Restaurants management" at bounding box center [506, 93] width 164 height 22
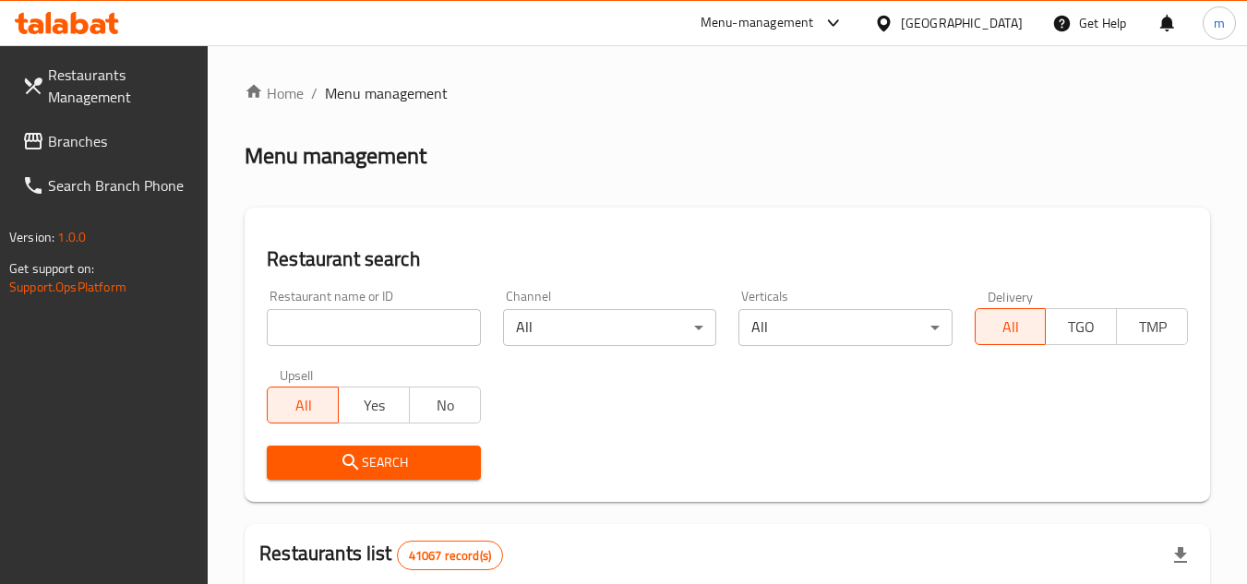
click at [401, 327] on input "search" at bounding box center [373, 327] width 213 height 37
paste input "665564"
type input "665564"
click at [373, 460] on span "Search" at bounding box center [374, 462] width 184 height 23
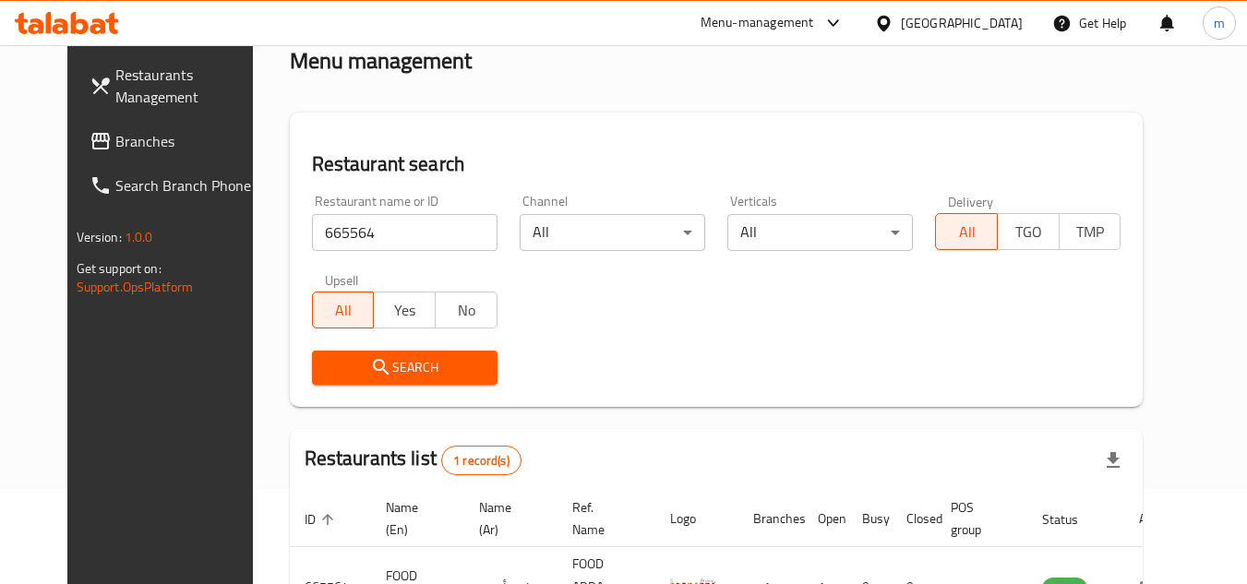
scroll to position [223, 0]
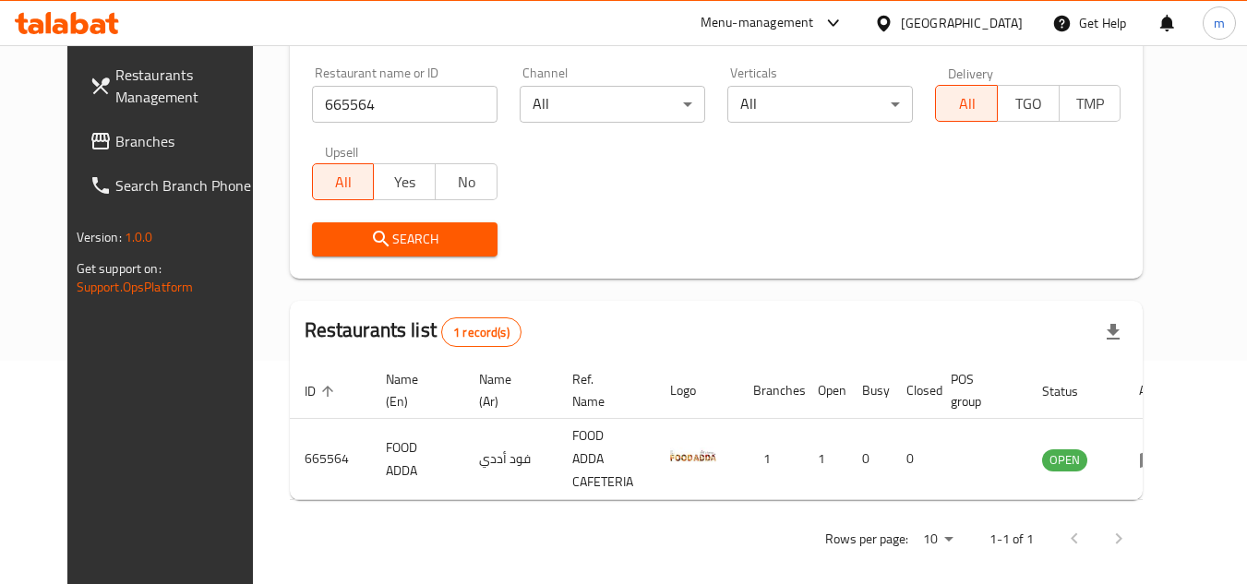
click at [928, 18] on div "[GEOGRAPHIC_DATA]" at bounding box center [962, 23] width 122 height 20
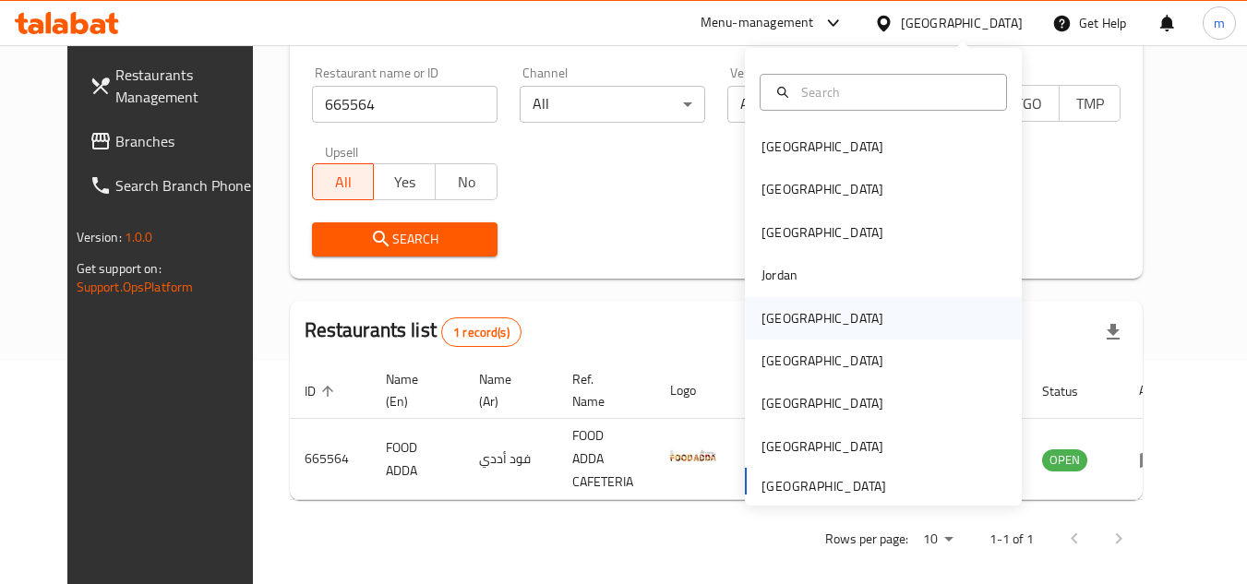
click at [785, 319] on div "[GEOGRAPHIC_DATA]" at bounding box center [822, 318] width 151 height 42
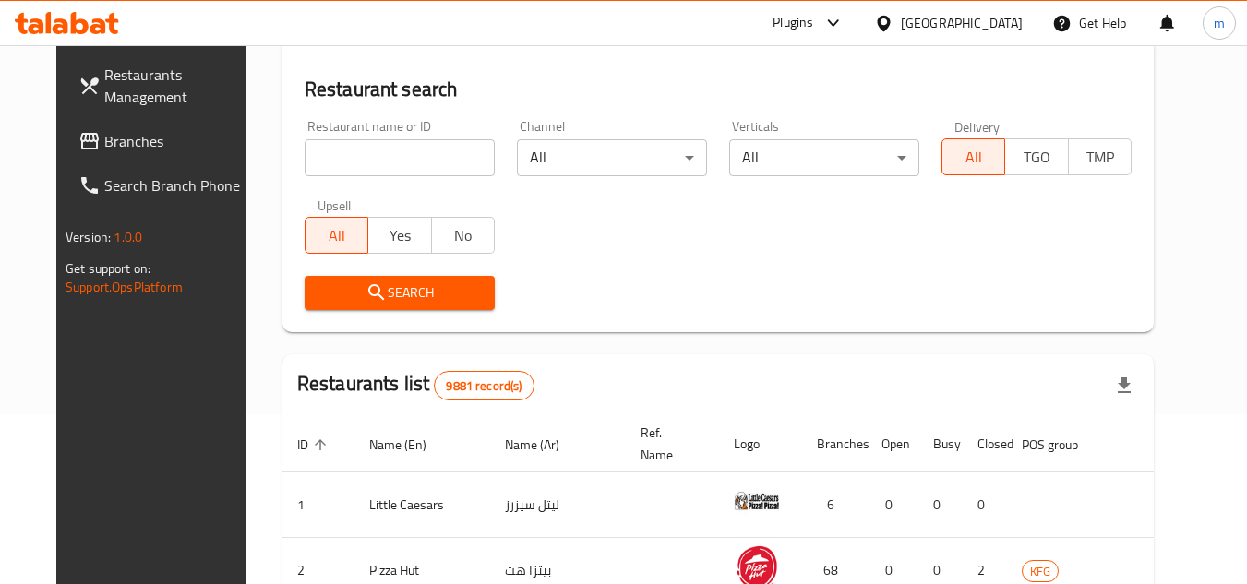
scroll to position [223, 0]
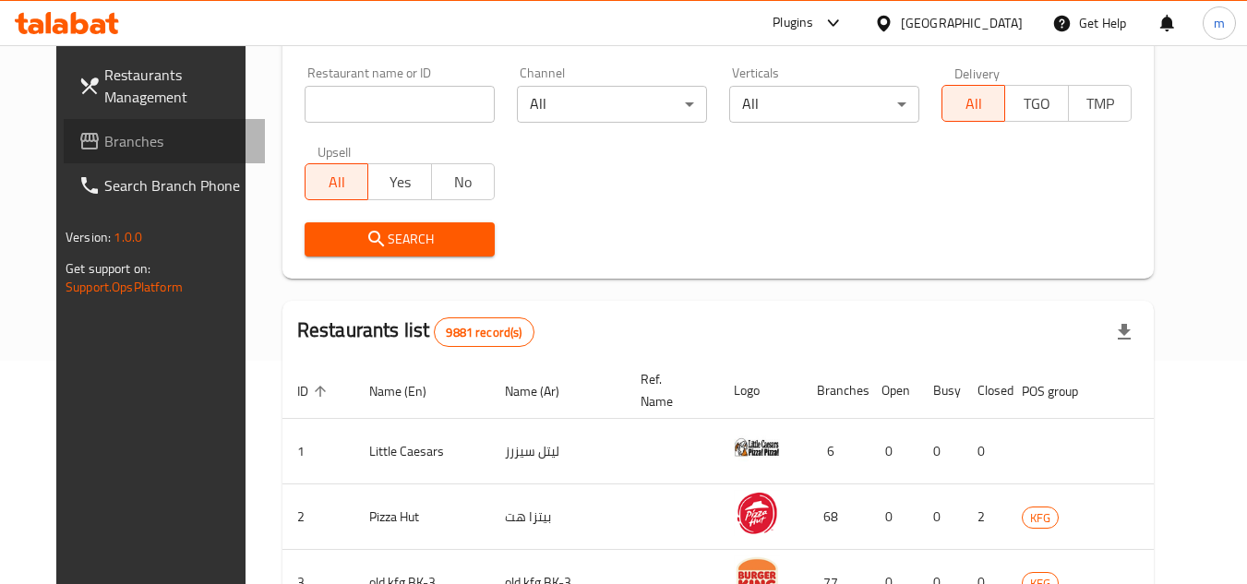
click at [104, 147] on span "Branches" at bounding box center [177, 141] width 146 height 22
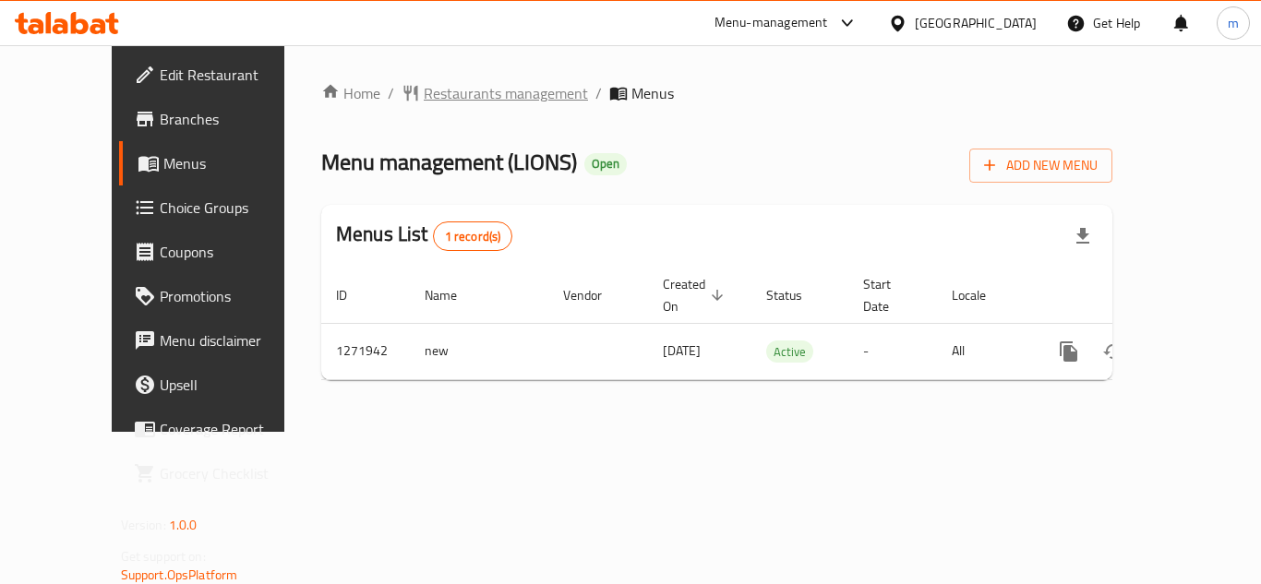
click at [428, 97] on span "Restaurants management" at bounding box center [506, 93] width 164 height 22
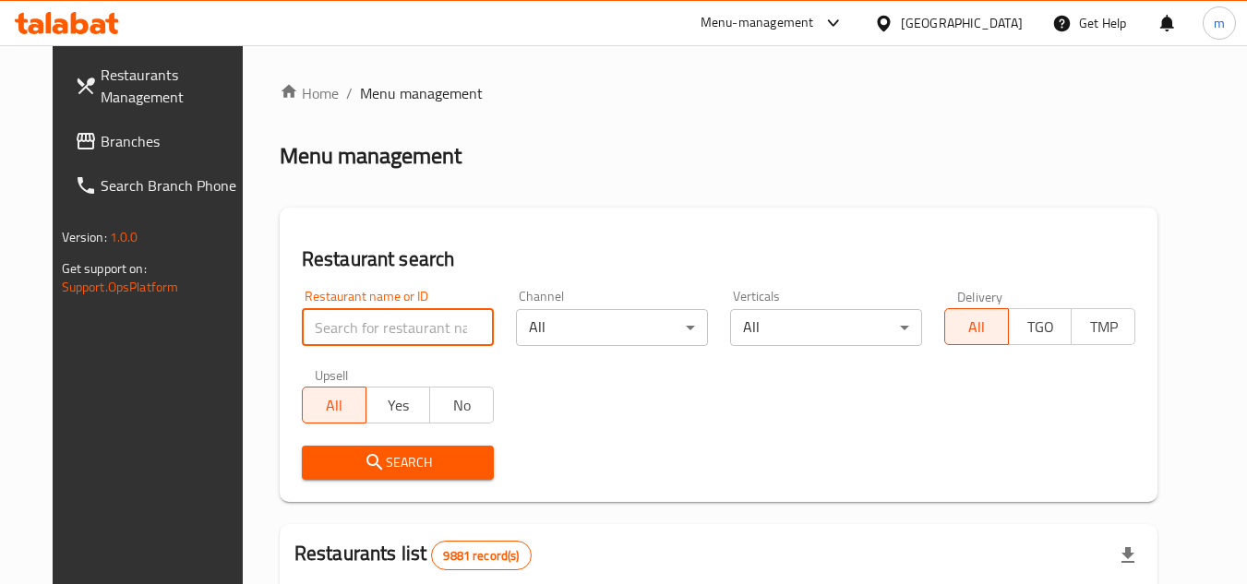
click at [402, 332] on input "search" at bounding box center [398, 327] width 192 height 37
paste input "690039"
type input "690039"
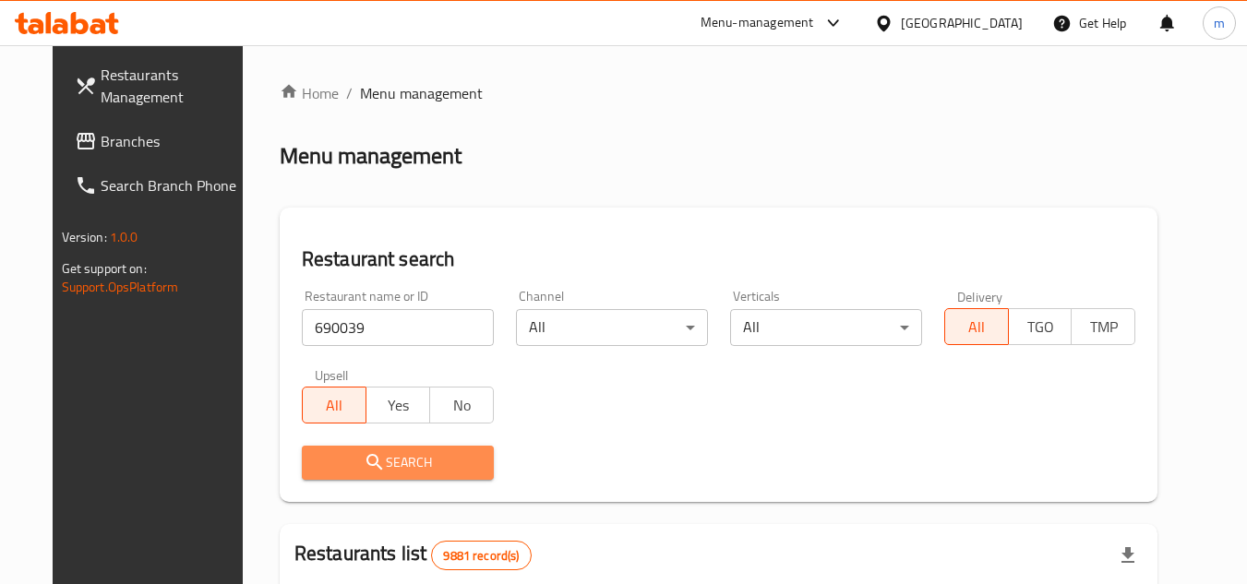
click at [388, 461] on span "Search" at bounding box center [398, 462] width 162 height 23
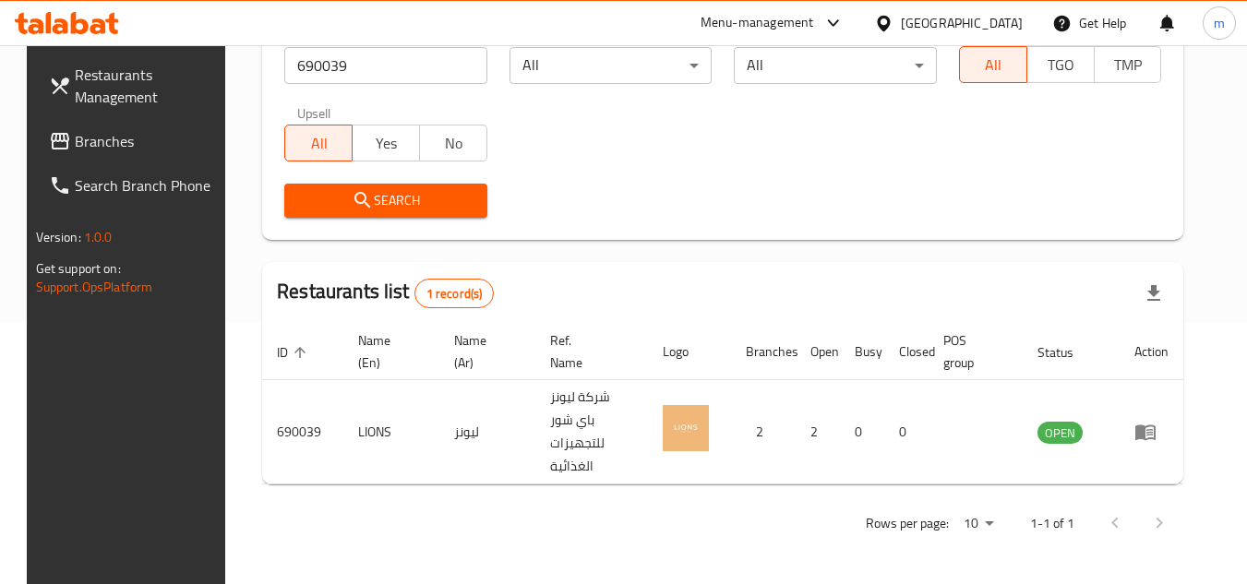
scroll to position [239, 0]
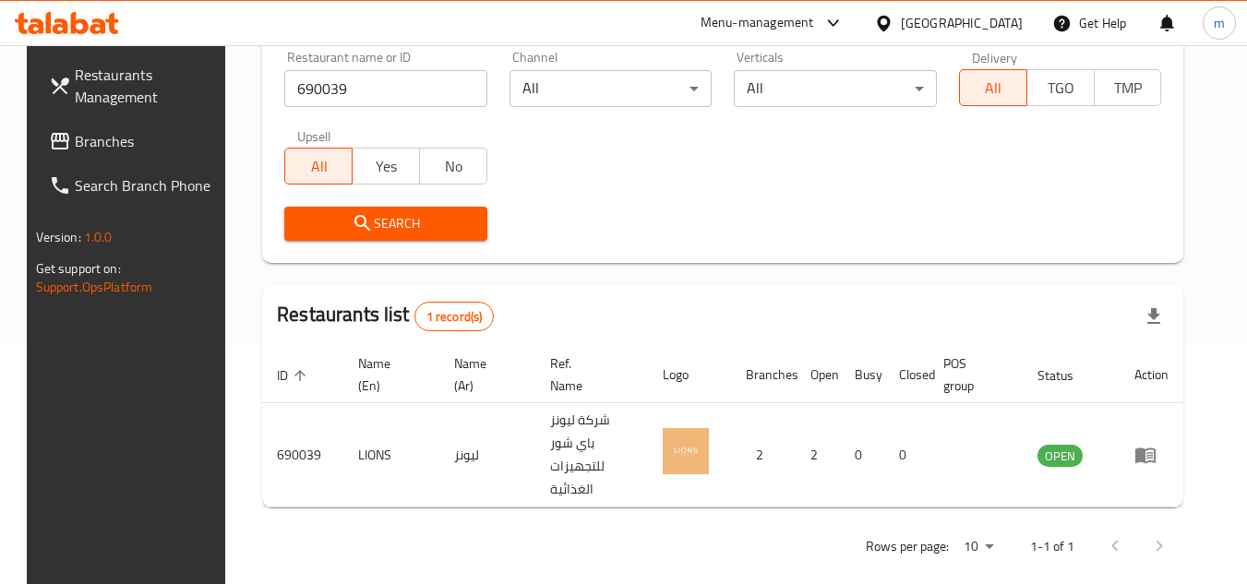
click at [71, 30] on icon at bounding box center [80, 23] width 18 height 22
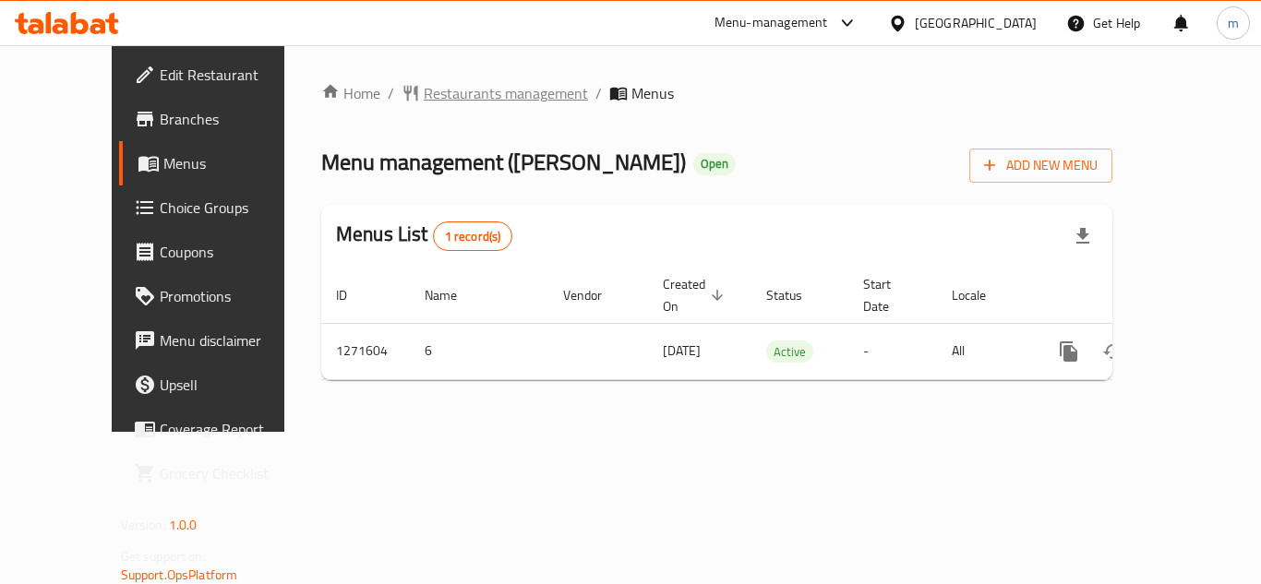
click at [453, 83] on span "Restaurants management" at bounding box center [506, 93] width 164 height 22
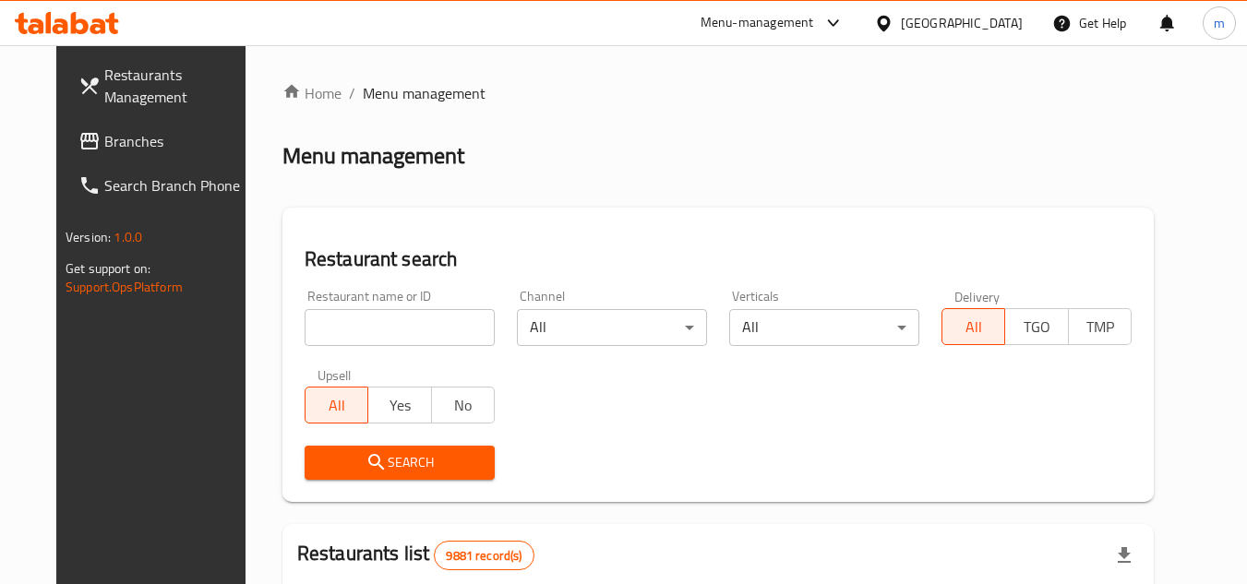
click at [422, 331] on div "Home / Menu management Menu management Restaurant search Restaurant name or ID …" at bounding box center [717, 586] width 871 height 1009
click at [422, 331] on input "search" at bounding box center [400, 327] width 190 height 37
paste input "689819"
type input "689819"
click at [372, 456] on span "Search" at bounding box center [399, 462] width 161 height 23
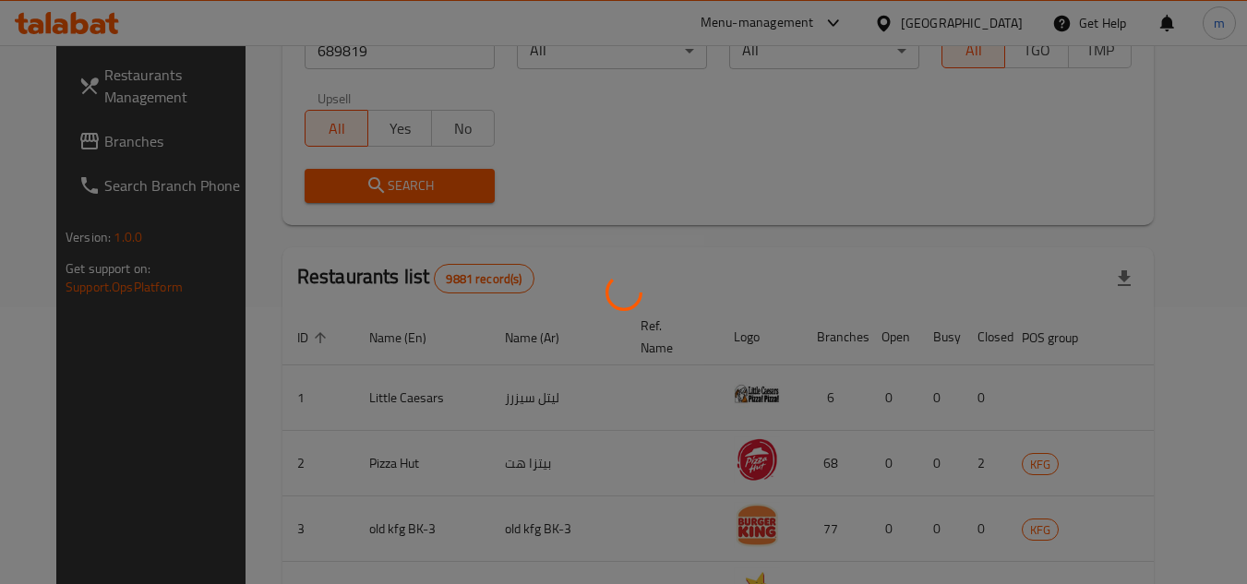
scroll to position [262, 0]
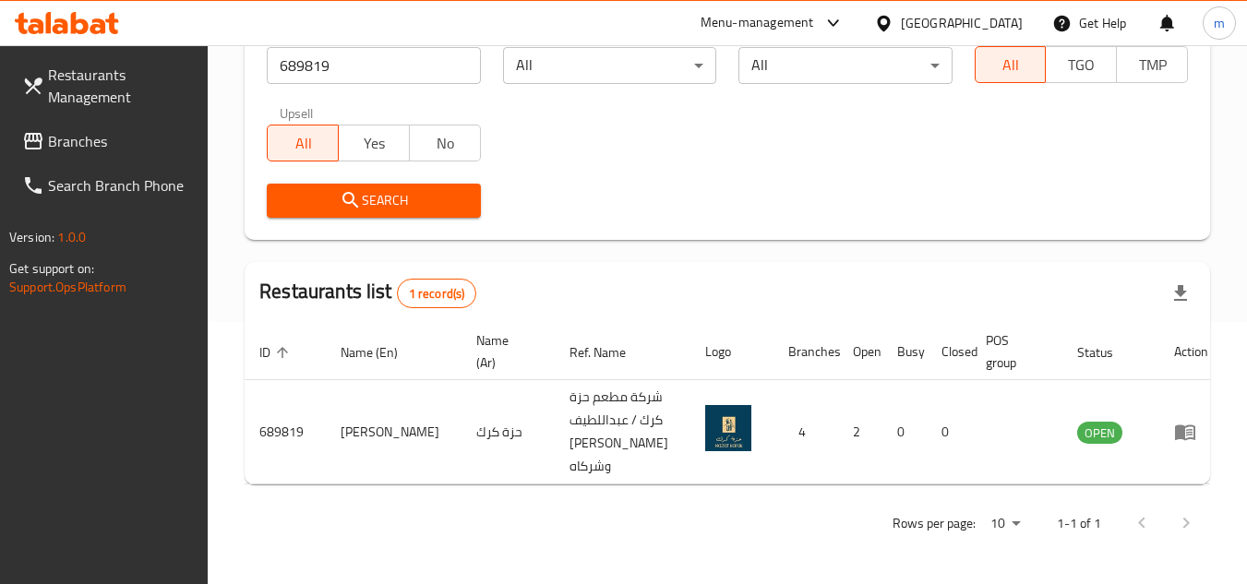
click at [1022, 17] on div "Kuwait" at bounding box center [962, 23] width 122 height 20
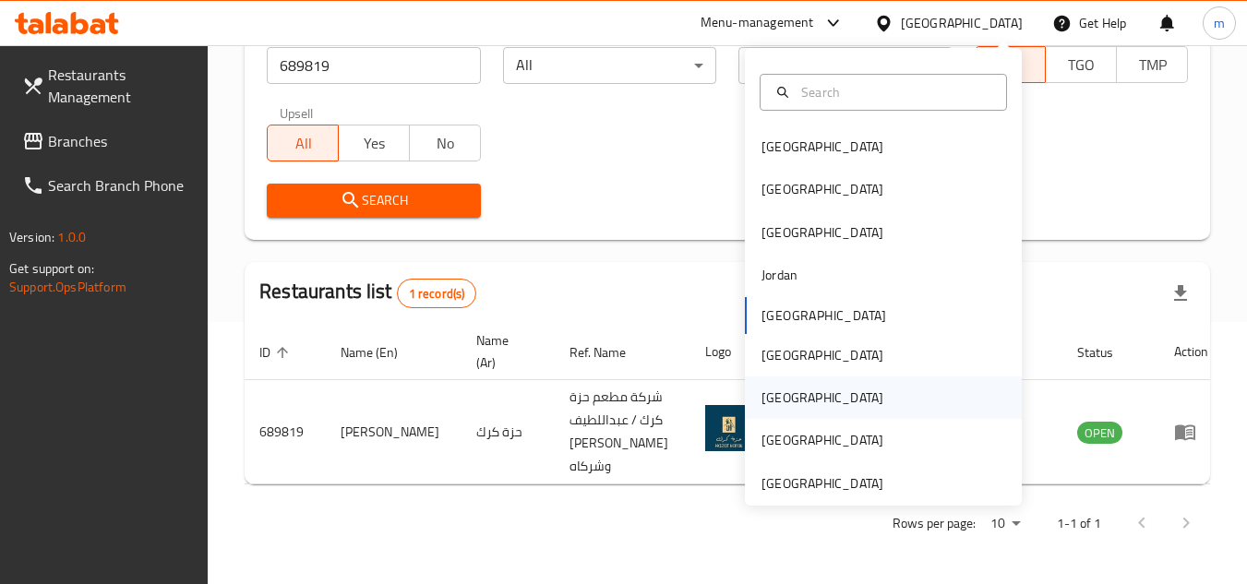
click at [763, 398] on div "Qatar" at bounding box center [823, 398] width 122 height 20
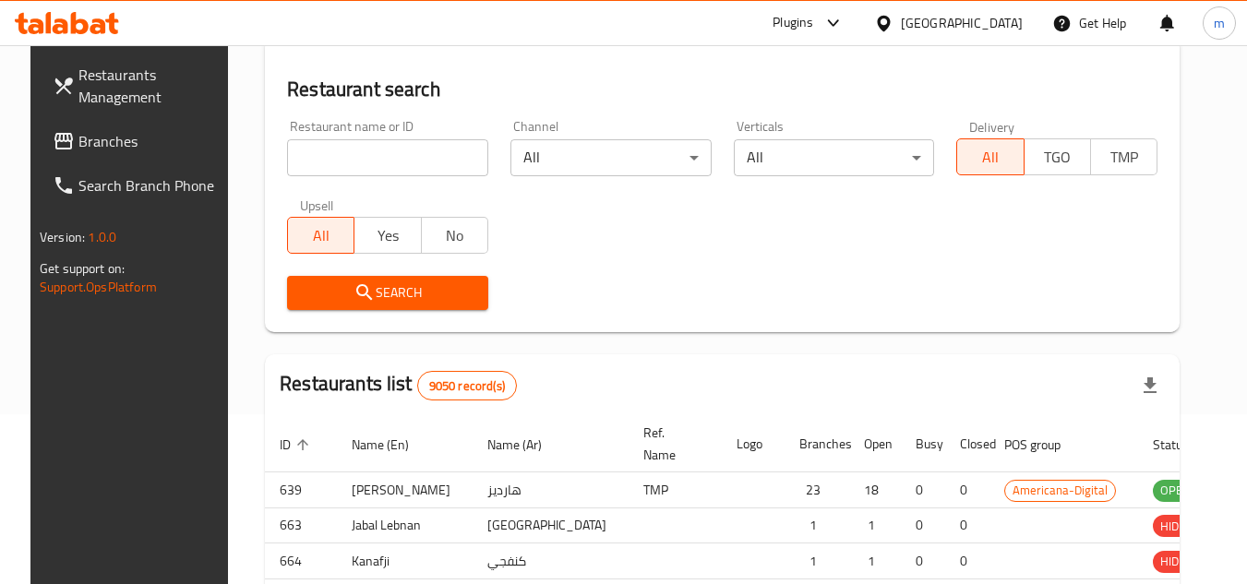
scroll to position [262, 0]
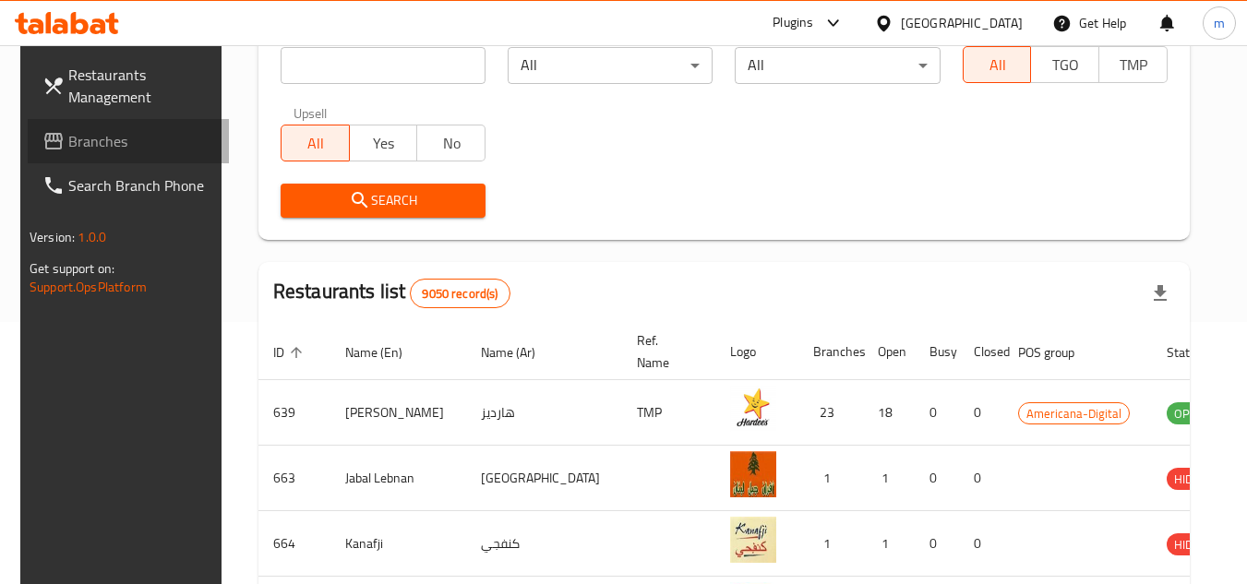
click at [85, 134] on span "Branches" at bounding box center [141, 141] width 146 height 22
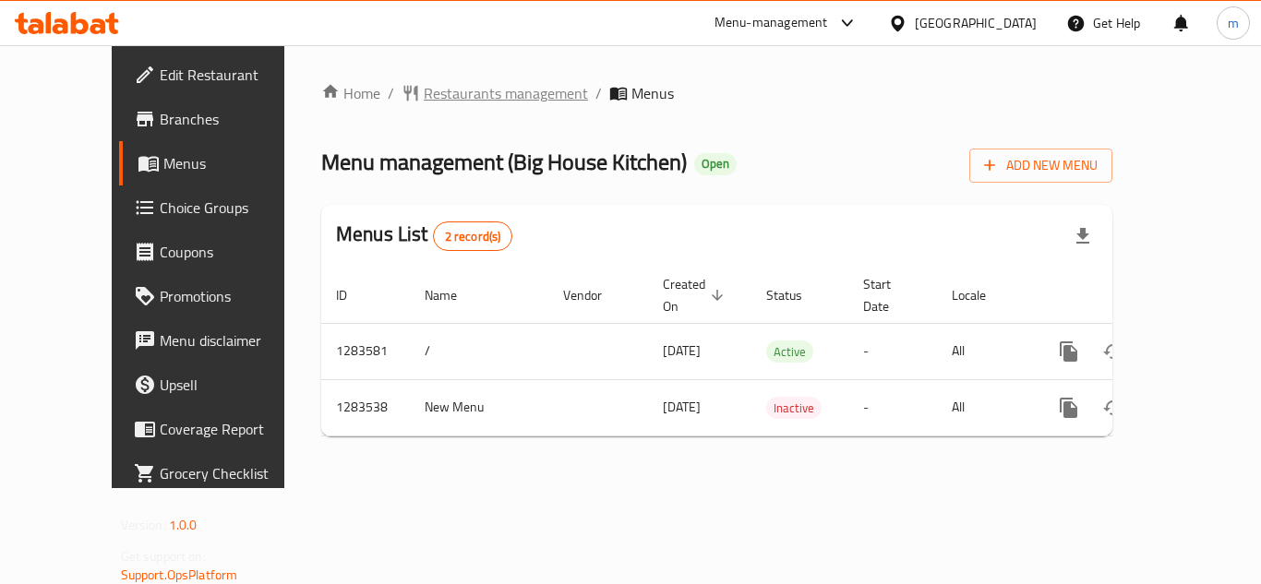
click at [424, 84] on span "Restaurants management" at bounding box center [506, 93] width 164 height 22
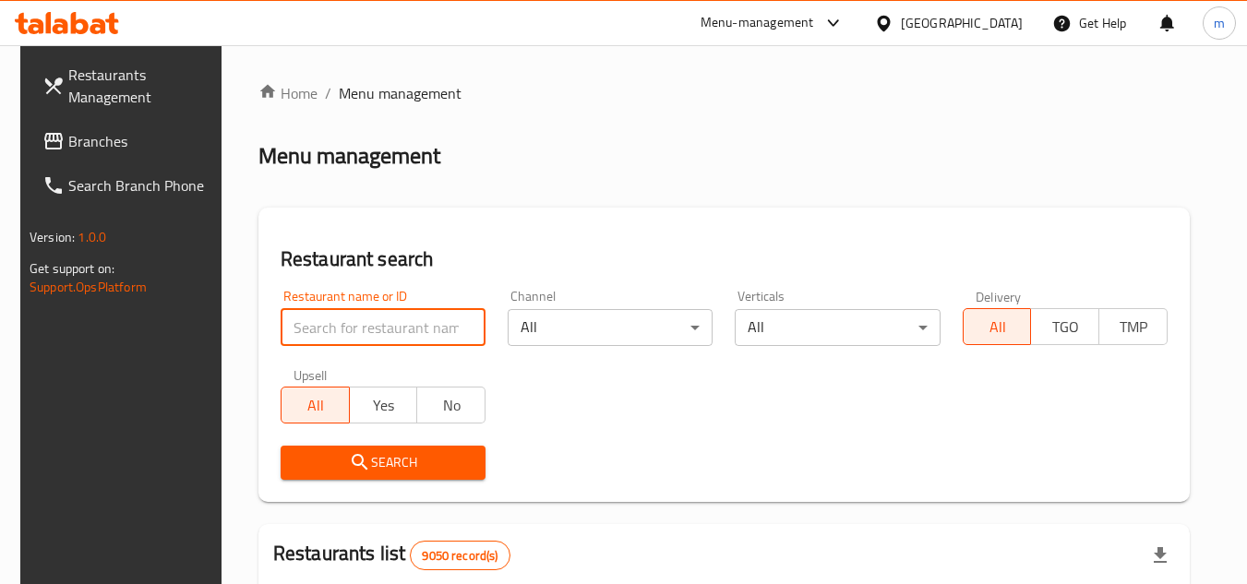
click at [339, 340] on input "search" at bounding box center [383, 327] width 205 height 37
paste input "/695271"
click at [287, 333] on input "/695271" at bounding box center [383, 327] width 205 height 37
type input "695271"
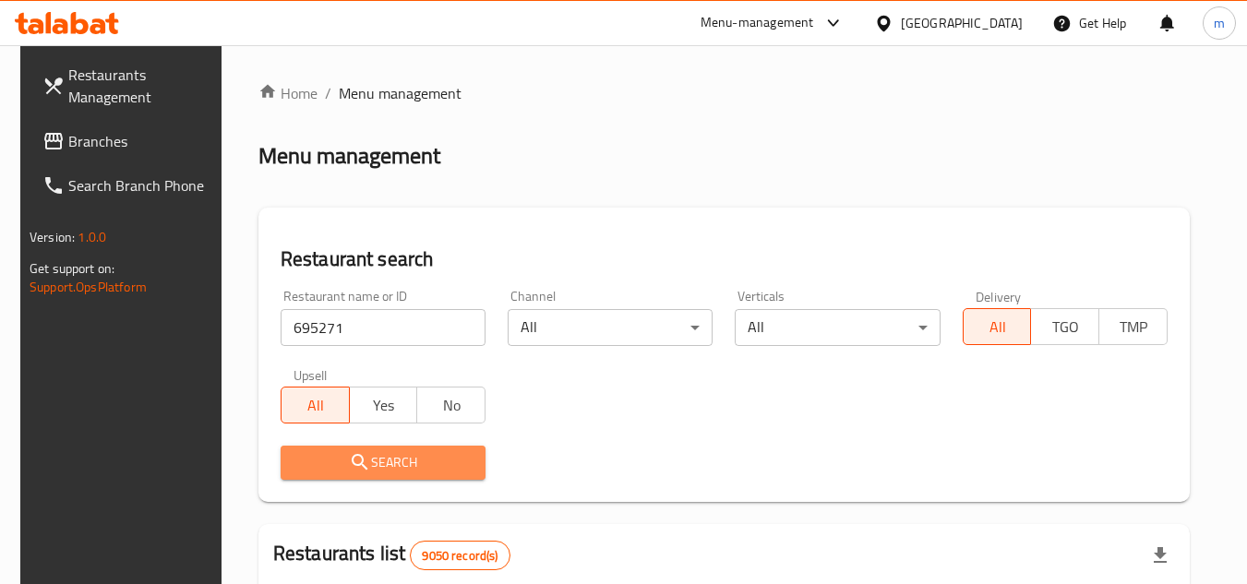
click at [368, 464] on span "Search" at bounding box center [382, 462] width 175 height 23
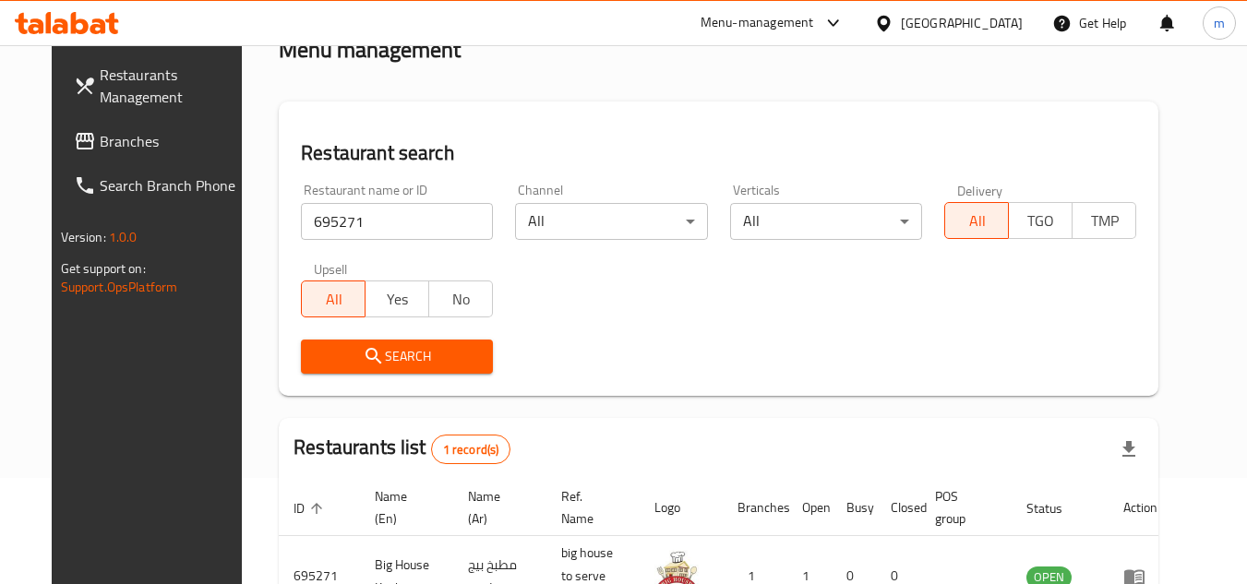
scroll to position [223, 0]
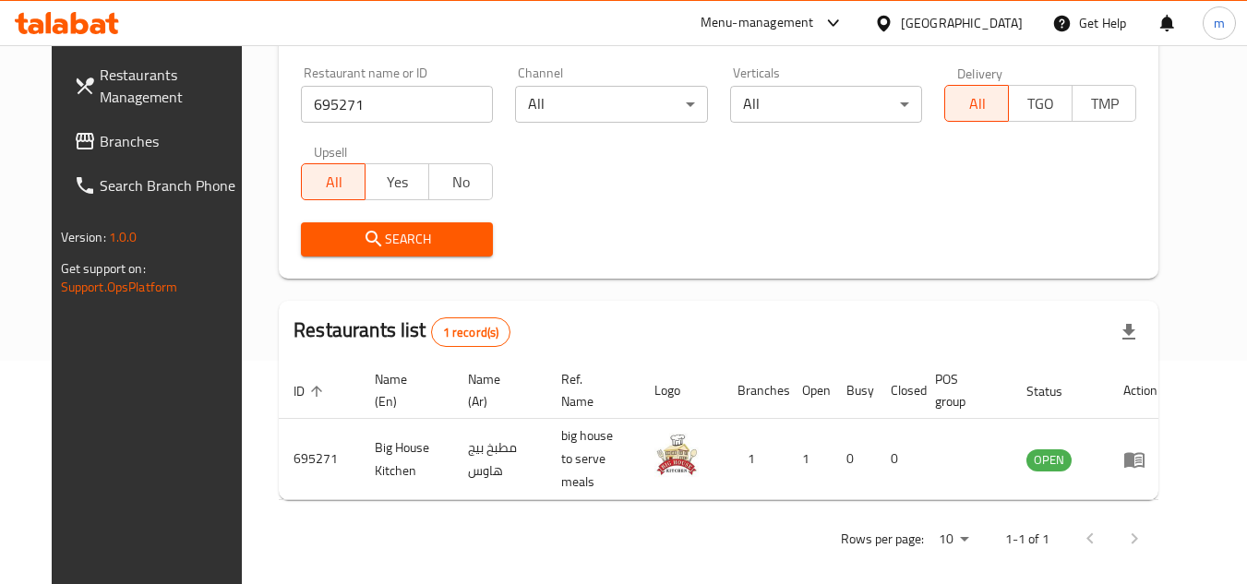
click at [1001, 23] on div "Qatar" at bounding box center [962, 23] width 122 height 20
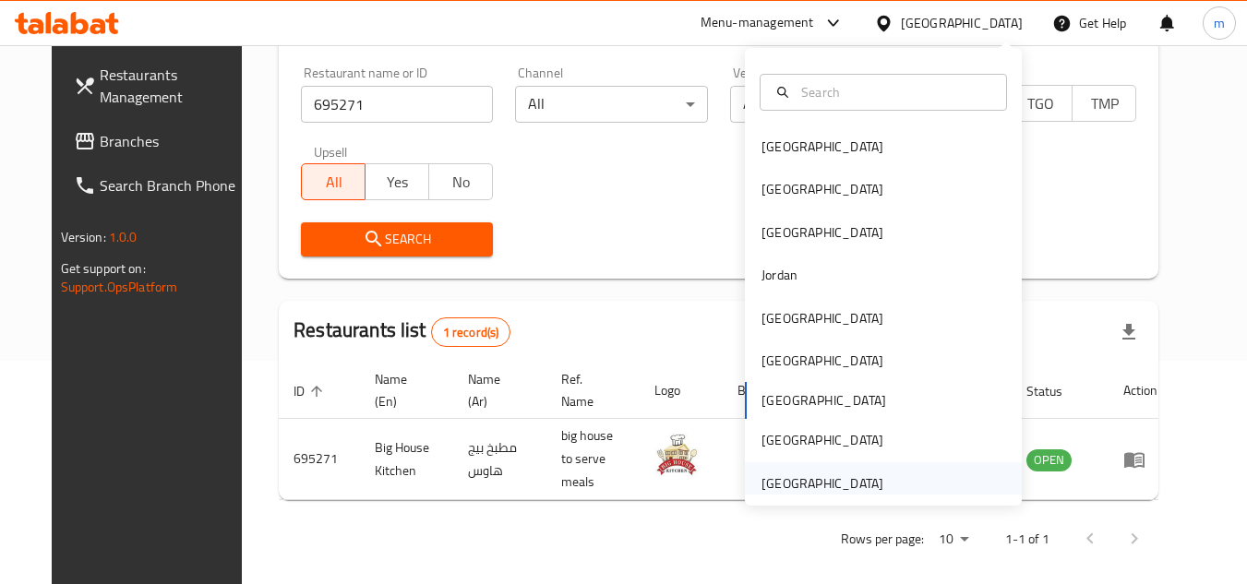
click at [820, 485] on div "[GEOGRAPHIC_DATA]" at bounding box center [823, 484] width 122 height 20
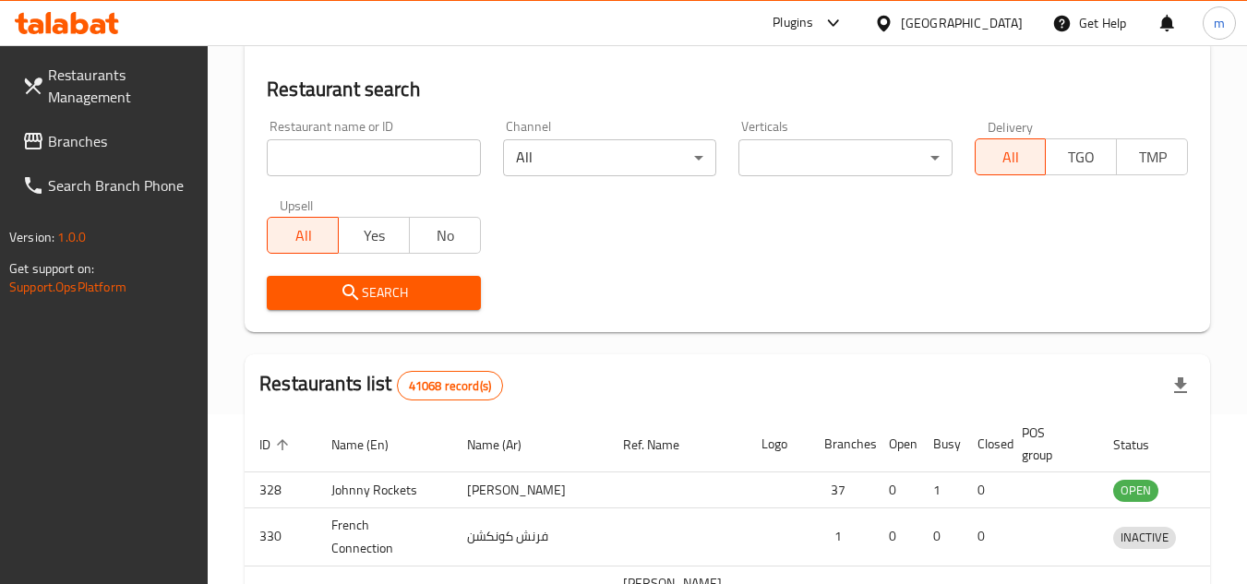
scroll to position [223, 0]
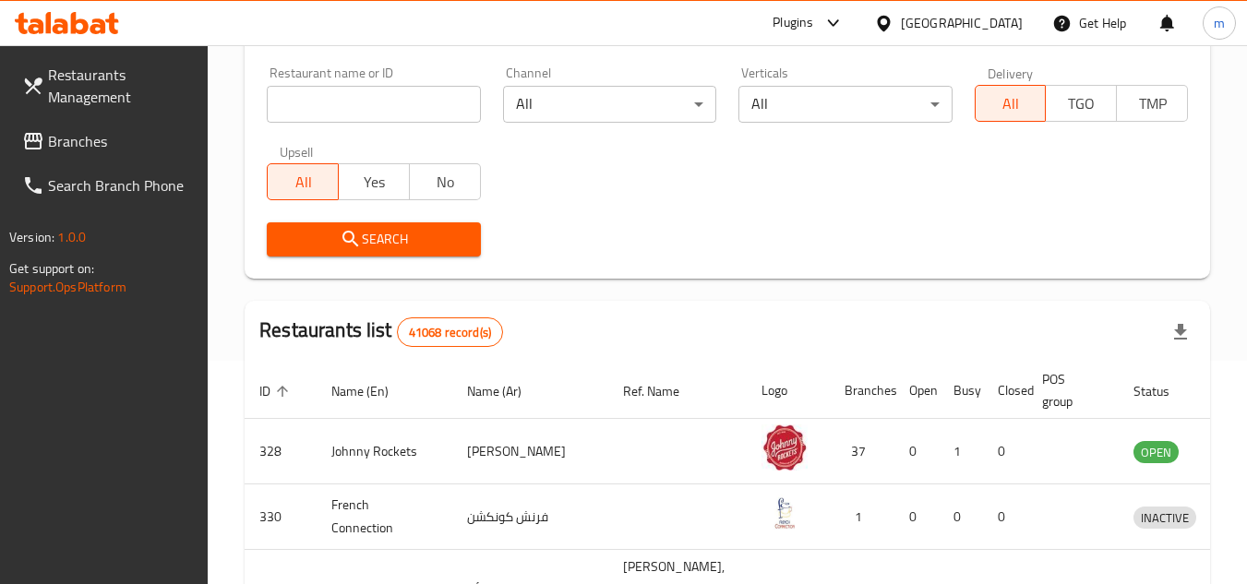
click at [55, 136] on span "Branches" at bounding box center [121, 141] width 146 height 22
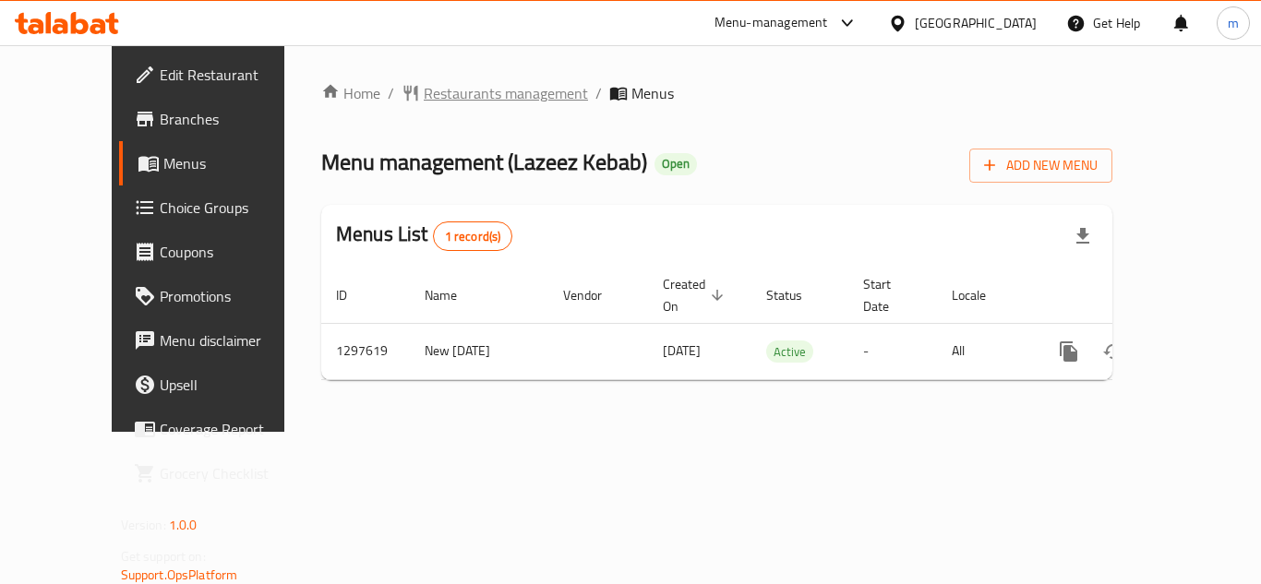
click at [460, 85] on span "Restaurants management" at bounding box center [506, 93] width 164 height 22
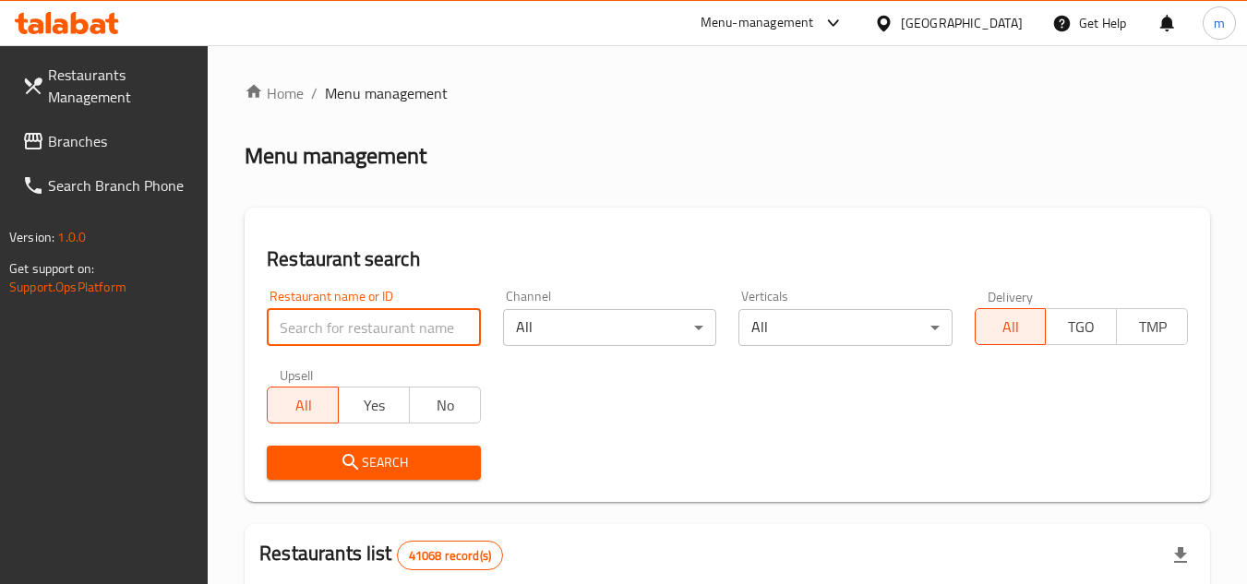
click at [334, 340] on input "search" at bounding box center [373, 327] width 213 height 37
paste input "700551"
type input "700551"
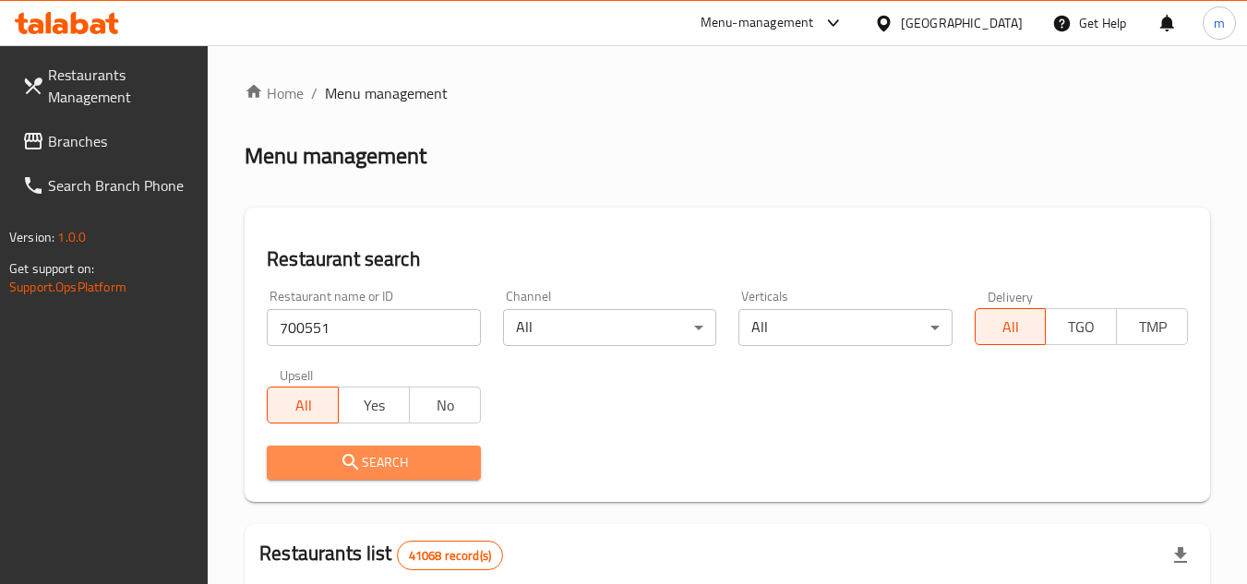
click at [325, 452] on span "Search" at bounding box center [374, 462] width 184 height 23
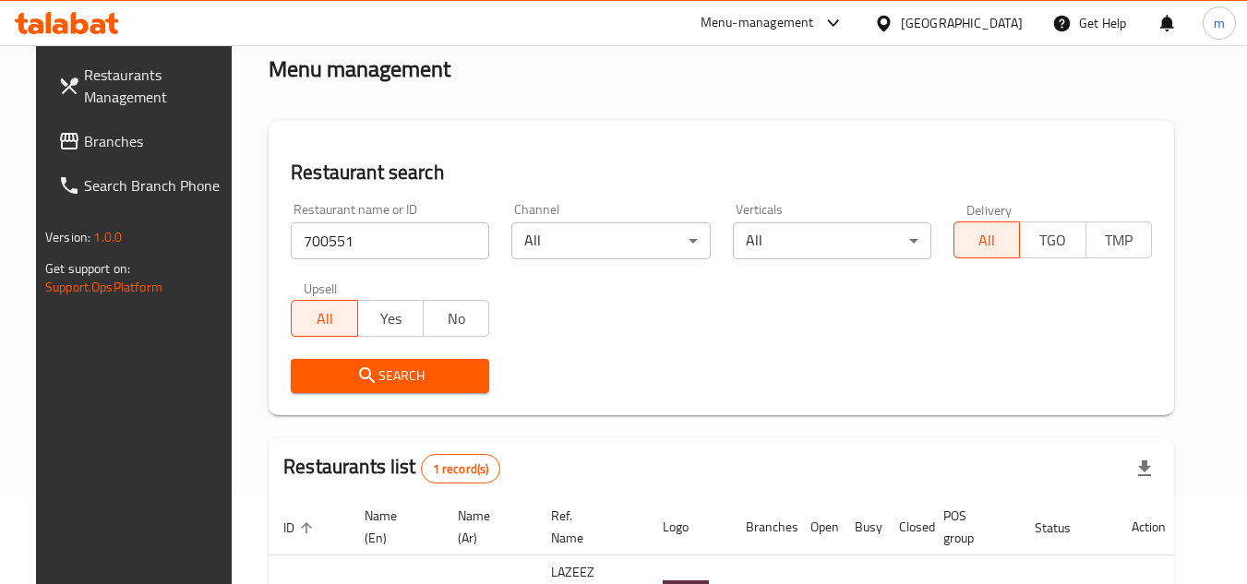
scroll to position [223, 0]
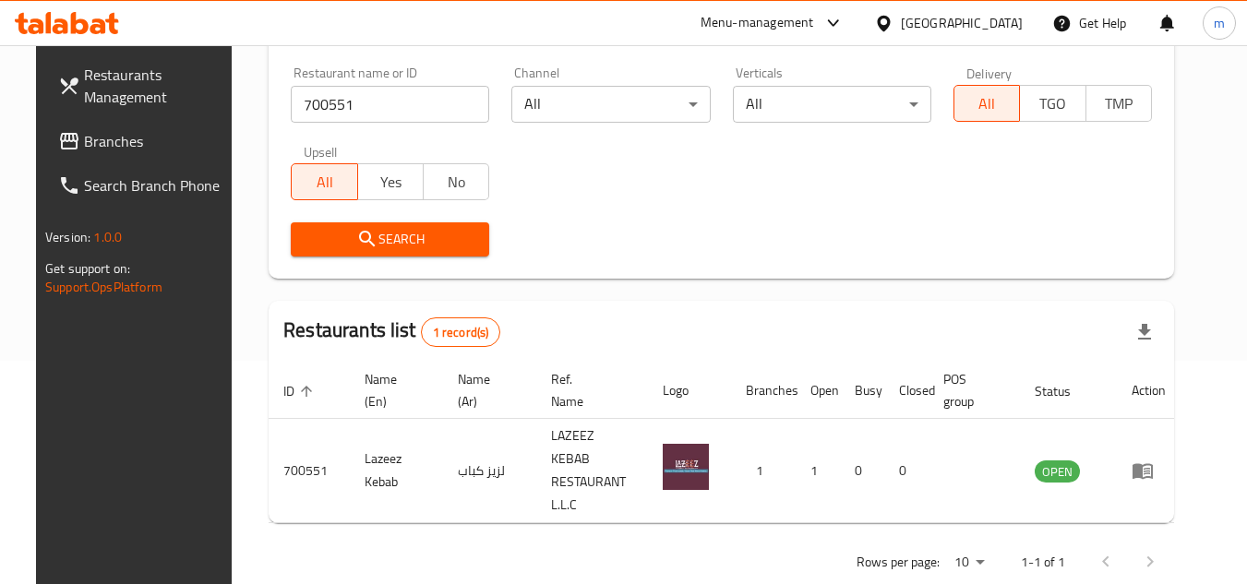
click at [124, 141] on span "Branches" at bounding box center [157, 141] width 146 height 22
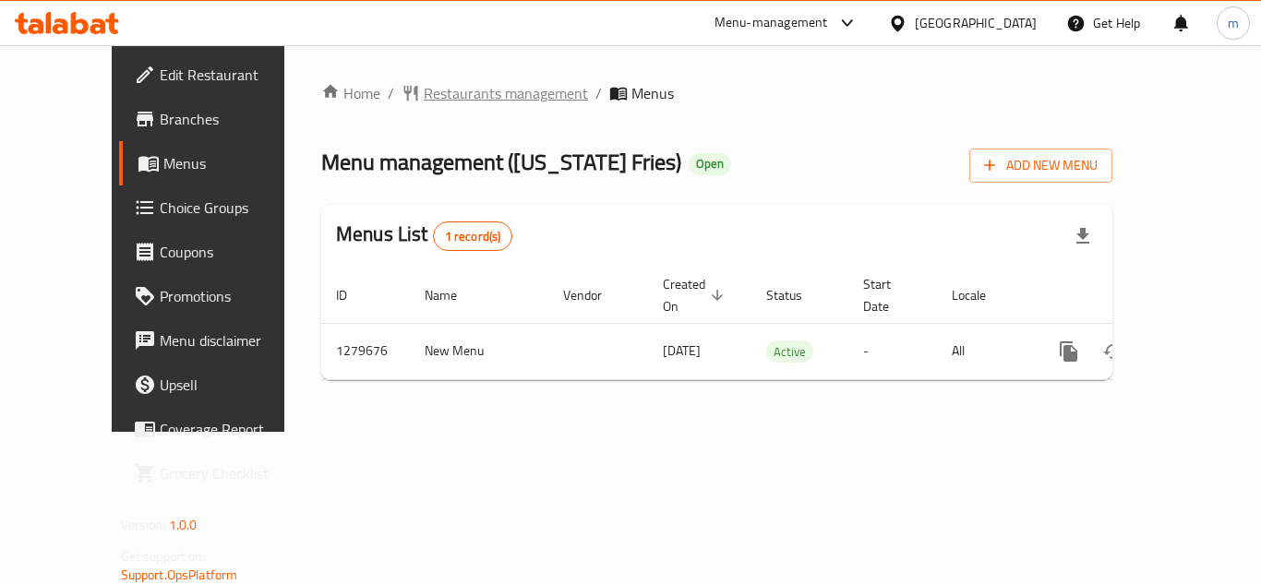
click at [424, 98] on span "Restaurants management" at bounding box center [506, 93] width 164 height 22
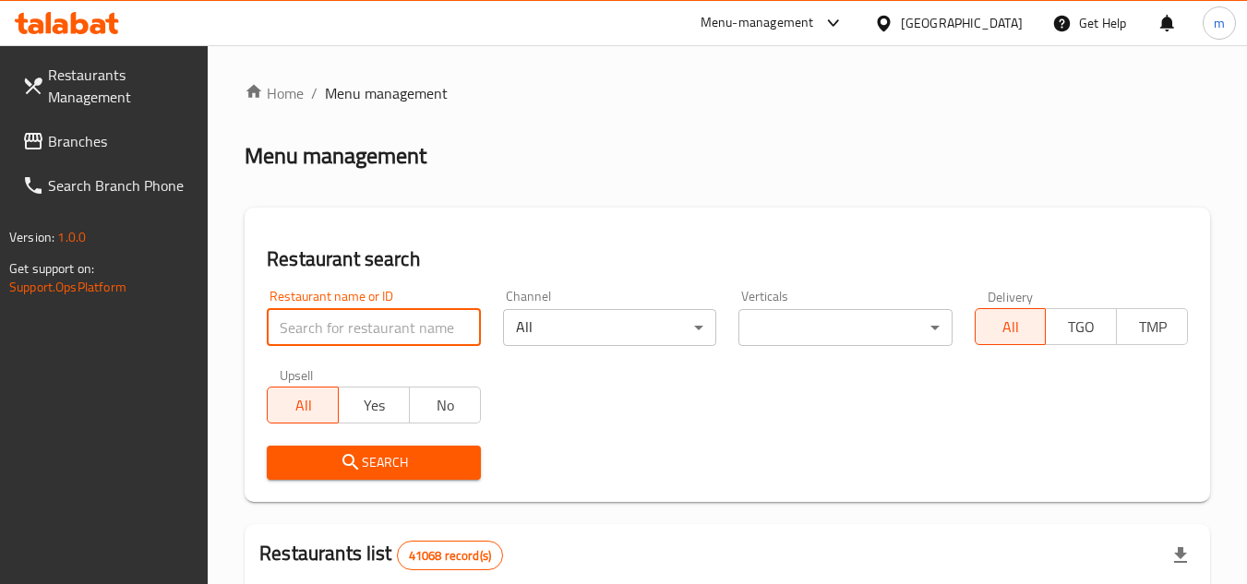
click at [385, 329] on input "search" at bounding box center [373, 327] width 213 height 37
paste input "693435"
type input "693435"
click at [369, 464] on span "Search" at bounding box center [374, 462] width 184 height 23
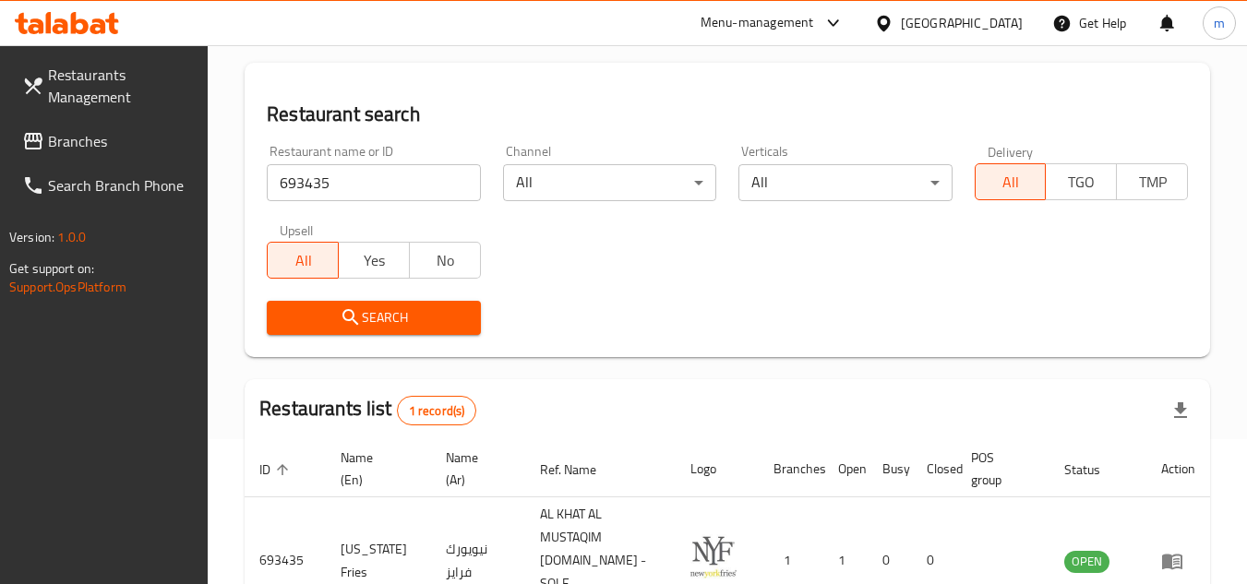
scroll to position [185, 0]
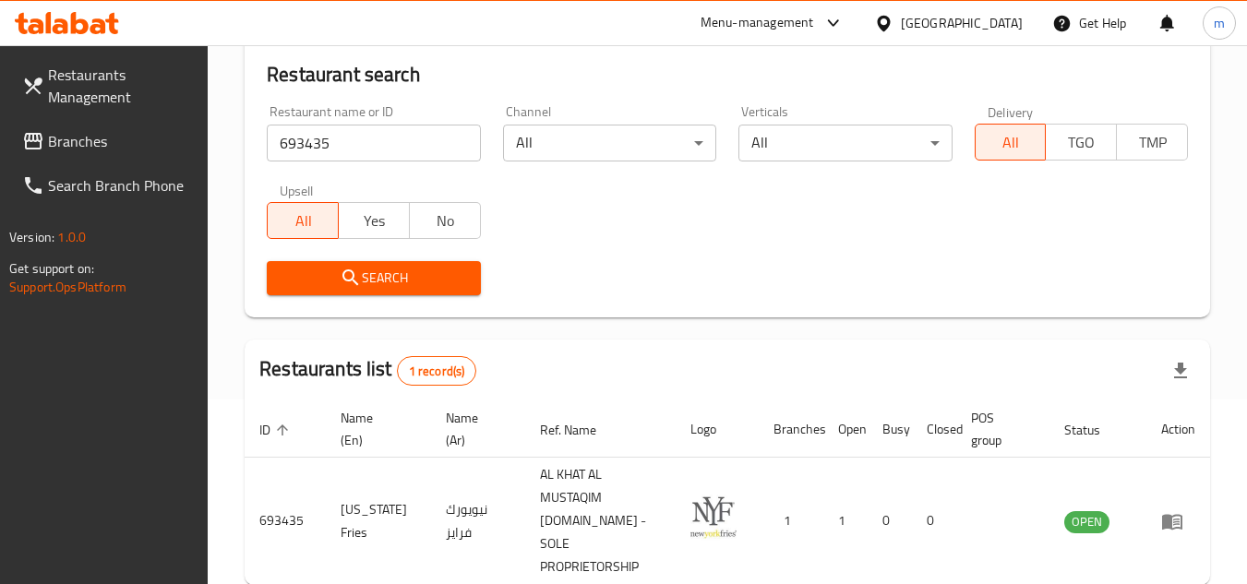
click at [82, 136] on span "Branches" at bounding box center [121, 141] width 146 height 22
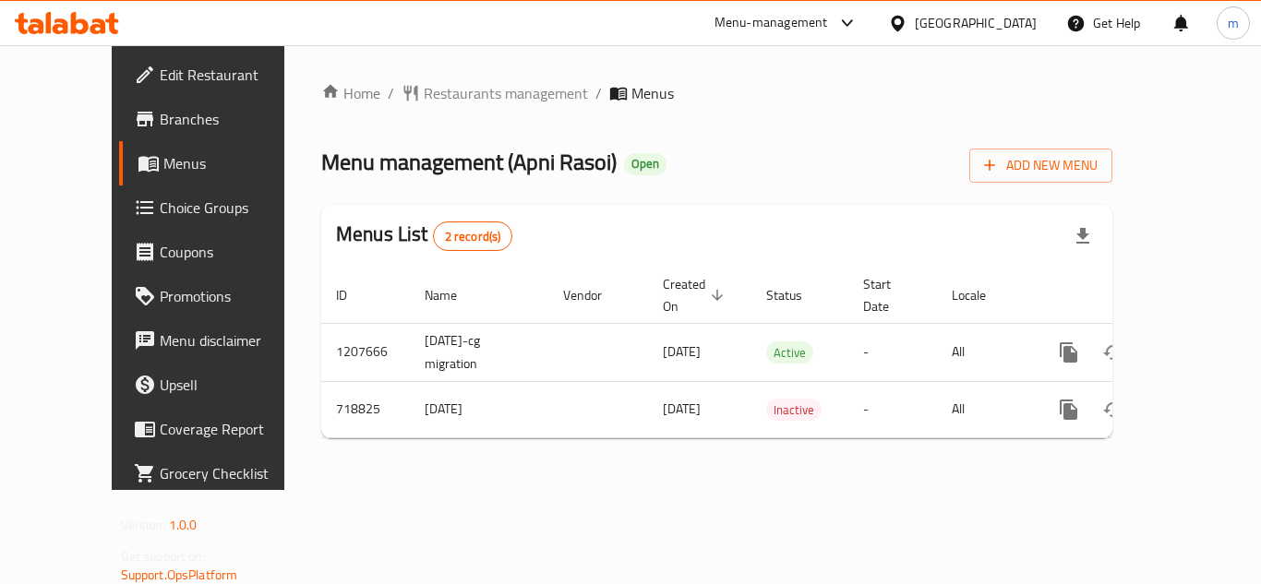
click at [451, 78] on div "Home / Restaurants management / Menus Menu management ( Apni Rasoi ) Open Add N…" at bounding box center [716, 267] width 865 height 445
click at [450, 102] on span "Restaurants management" at bounding box center [506, 93] width 164 height 22
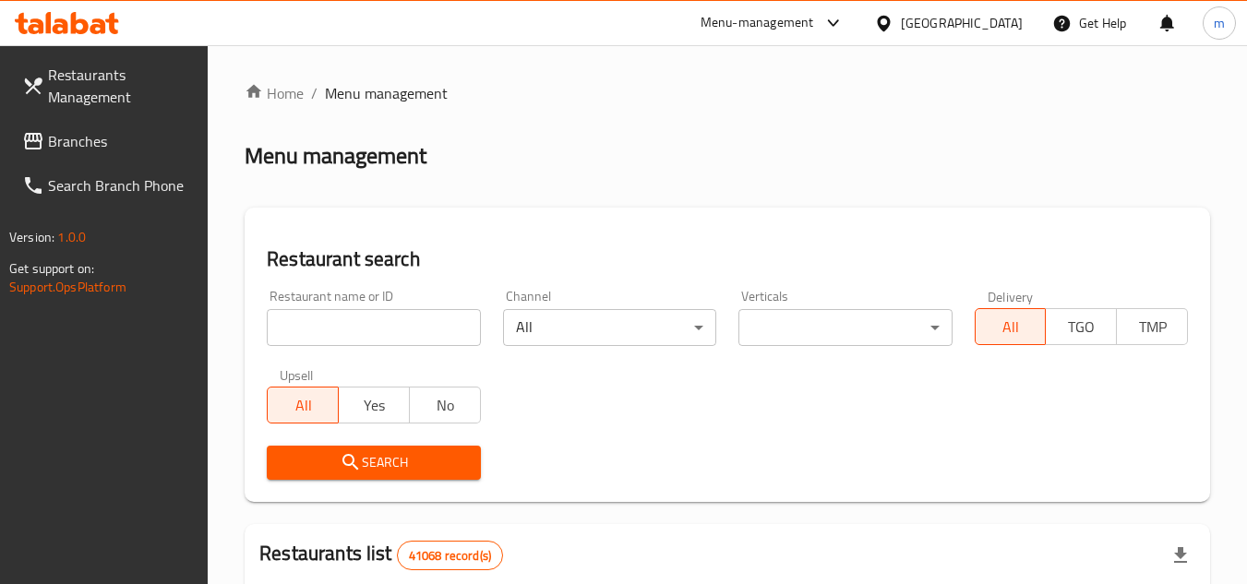
click at [362, 348] on div "Restaurant name or ID Restaurant name or ID" at bounding box center [373, 318] width 235 height 78
click at [359, 339] on input "search" at bounding box center [373, 327] width 213 height 37
paste input "645700"
type input "645700"
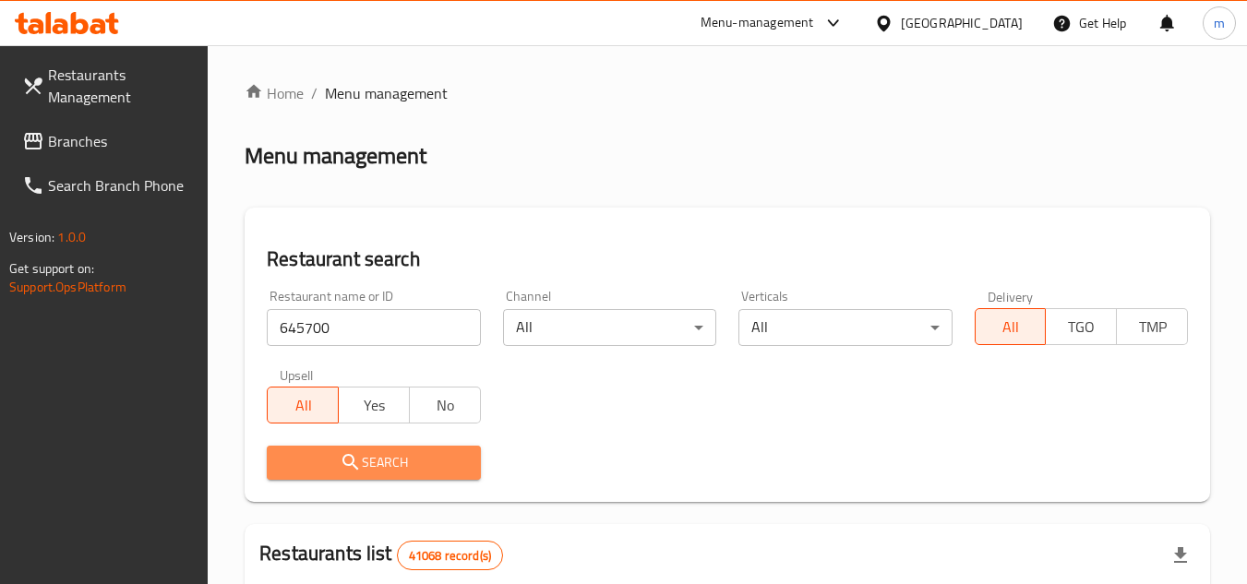
click at [350, 467] on icon "submit" at bounding box center [351, 462] width 22 height 22
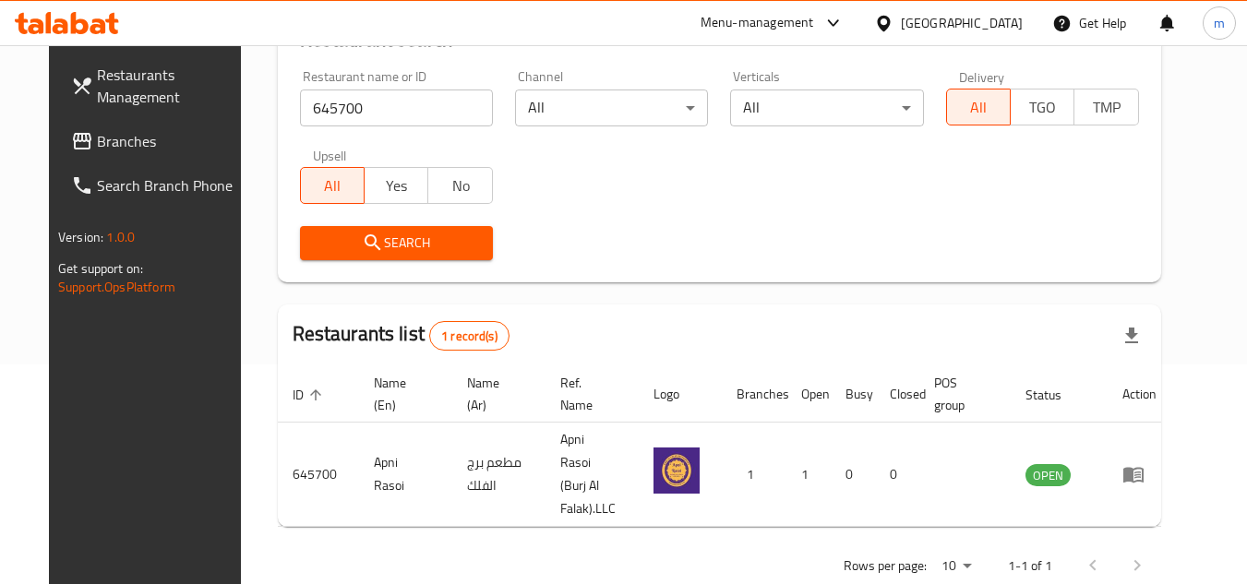
scroll to position [223, 0]
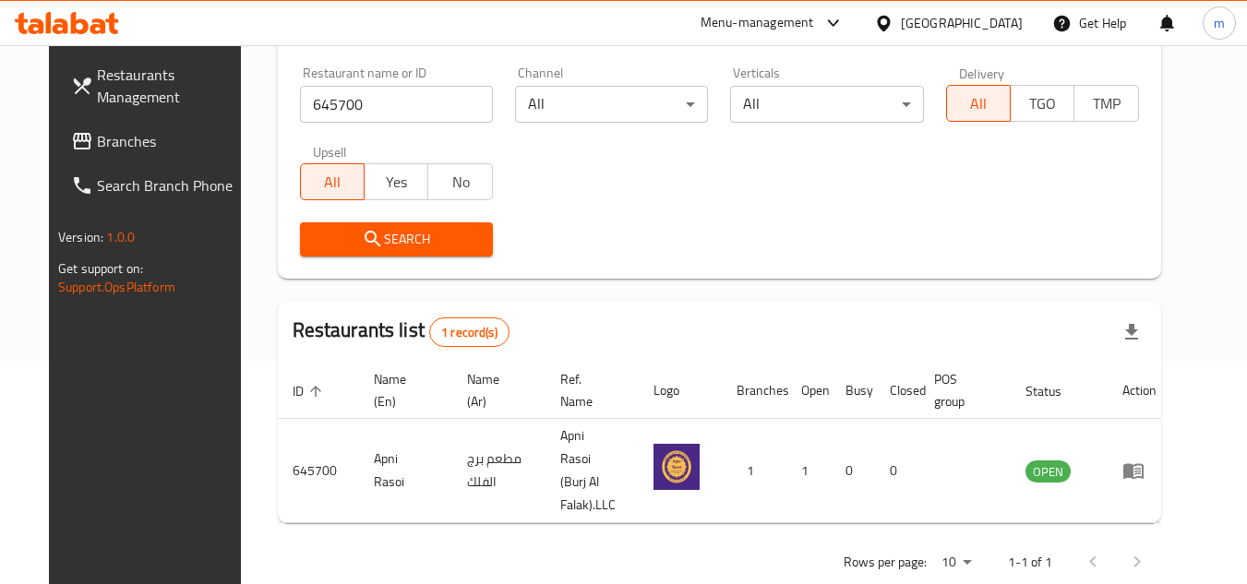
click at [97, 141] on span "Branches" at bounding box center [170, 141] width 146 height 22
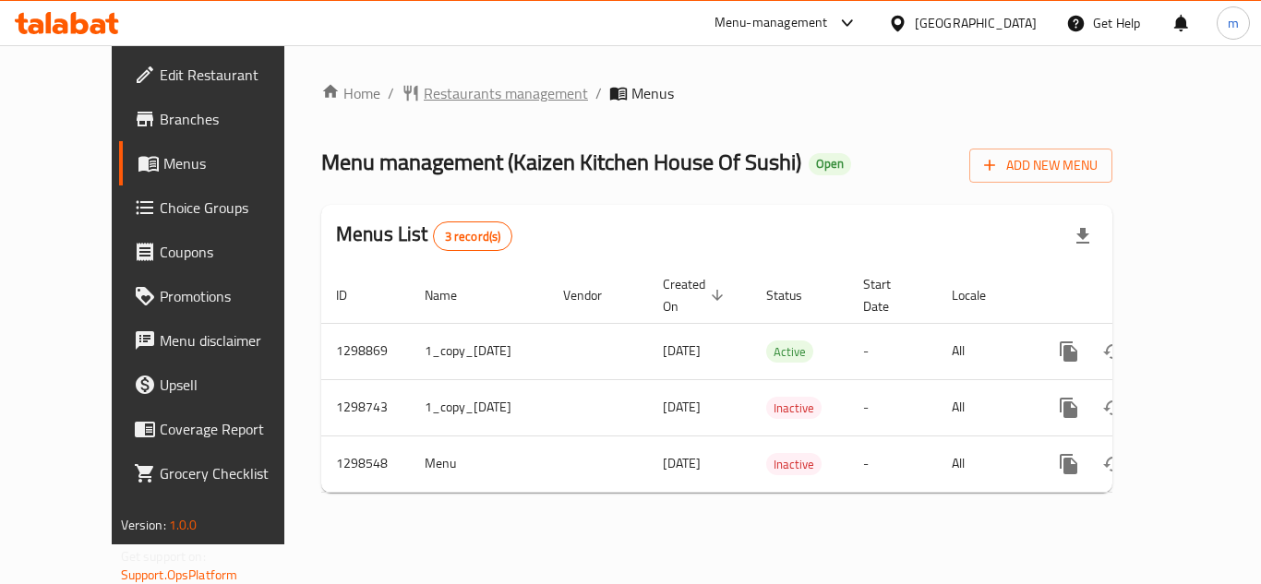
click at [487, 98] on span "Restaurants management" at bounding box center [506, 93] width 164 height 22
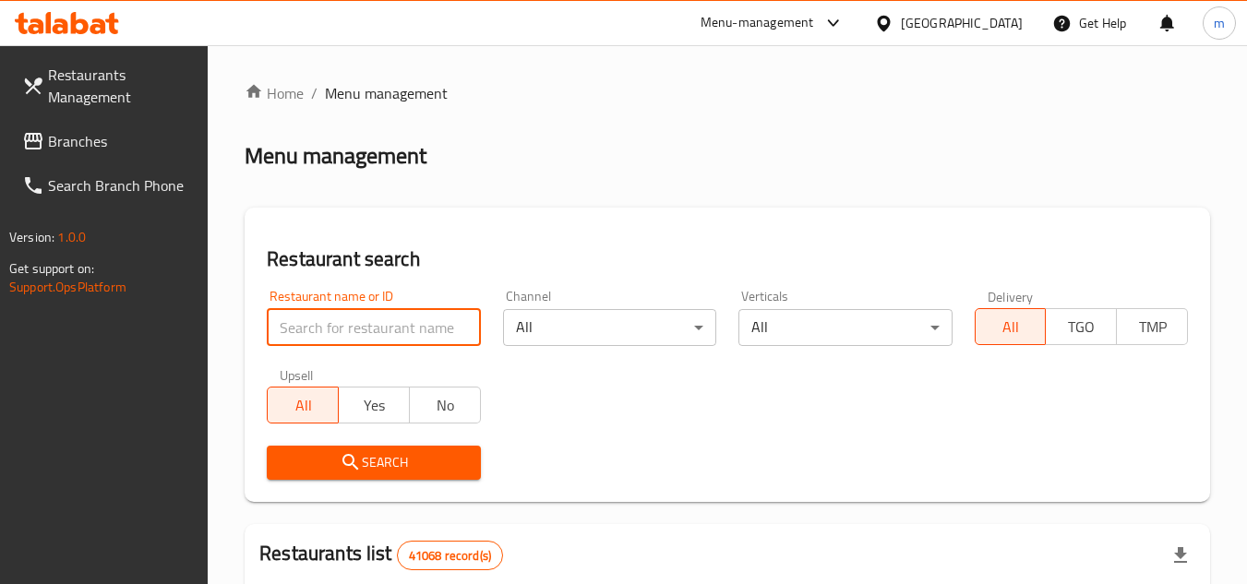
click at [365, 330] on input "search" at bounding box center [373, 327] width 213 height 37
paste input "700974"
type input "700974"
click at [357, 465] on icon "submit" at bounding box center [351, 462] width 22 height 22
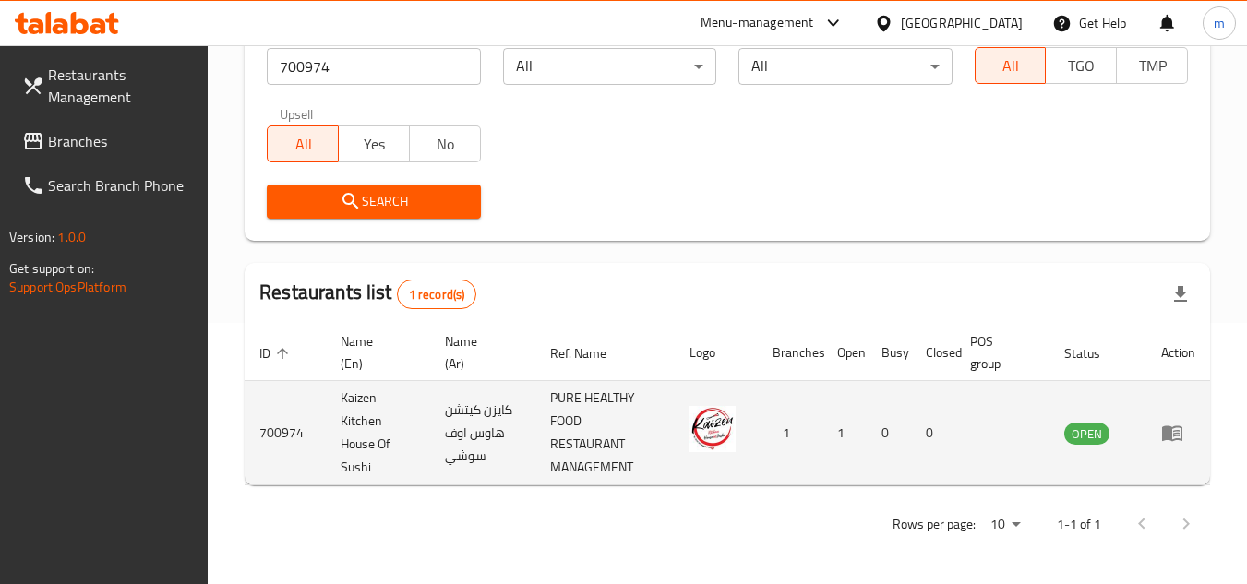
scroll to position [262, 0]
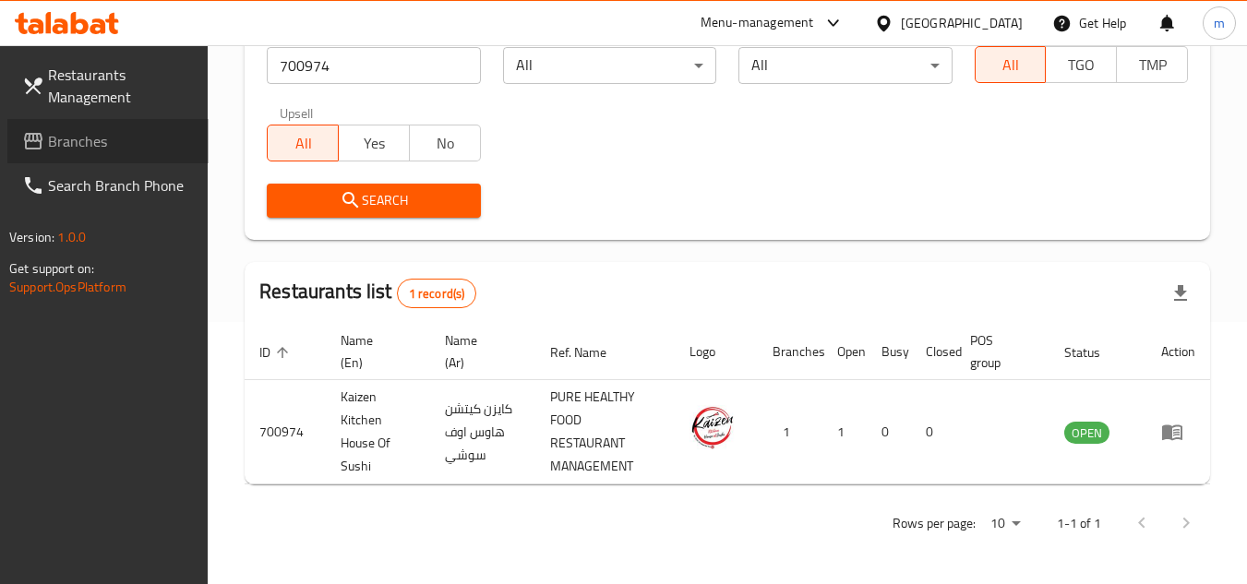
click at [102, 150] on span "Branches" at bounding box center [121, 141] width 146 height 22
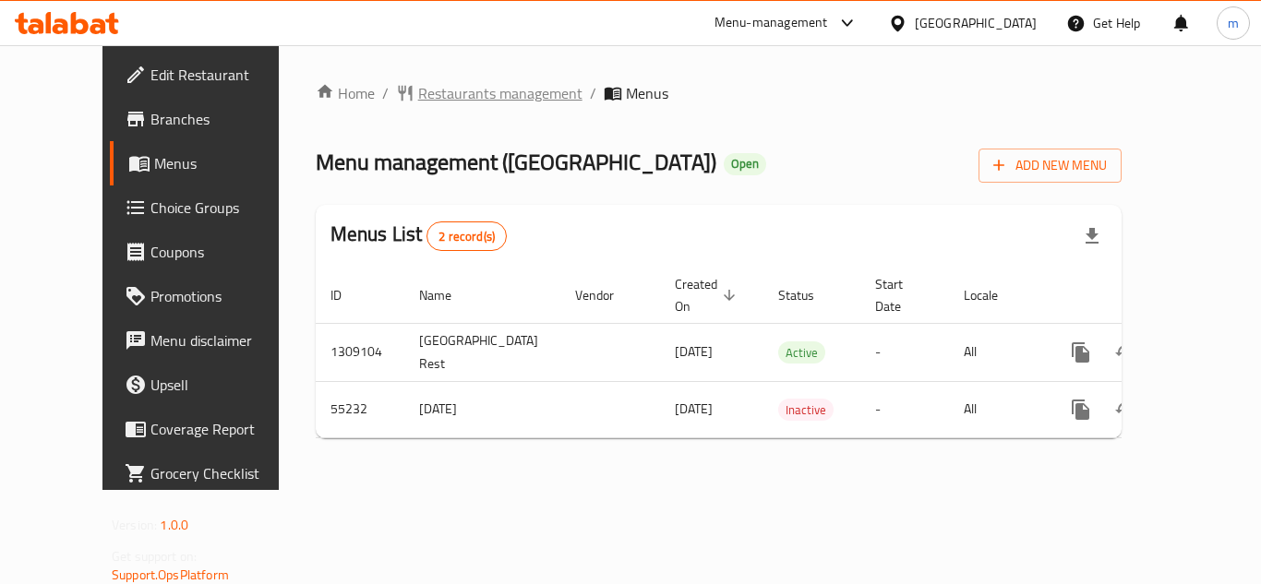
click at [487, 82] on span "Restaurants management" at bounding box center [500, 93] width 164 height 22
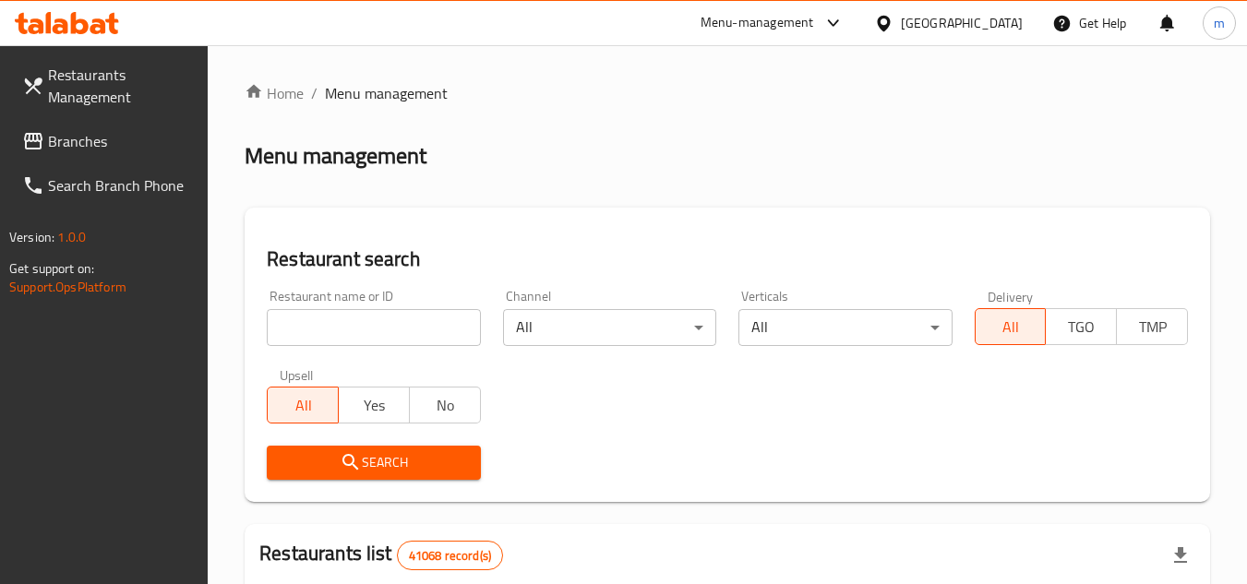
click at [398, 346] on div "Restaurant name or ID Restaurant name or ID" at bounding box center [373, 318] width 235 height 78
click at [404, 324] on input "search" at bounding box center [373, 327] width 213 height 37
paste input "27164"
type input "27164"
click at [381, 471] on span "Search" at bounding box center [374, 462] width 184 height 23
